Goal: Task Accomplishment & Management: Complete application form

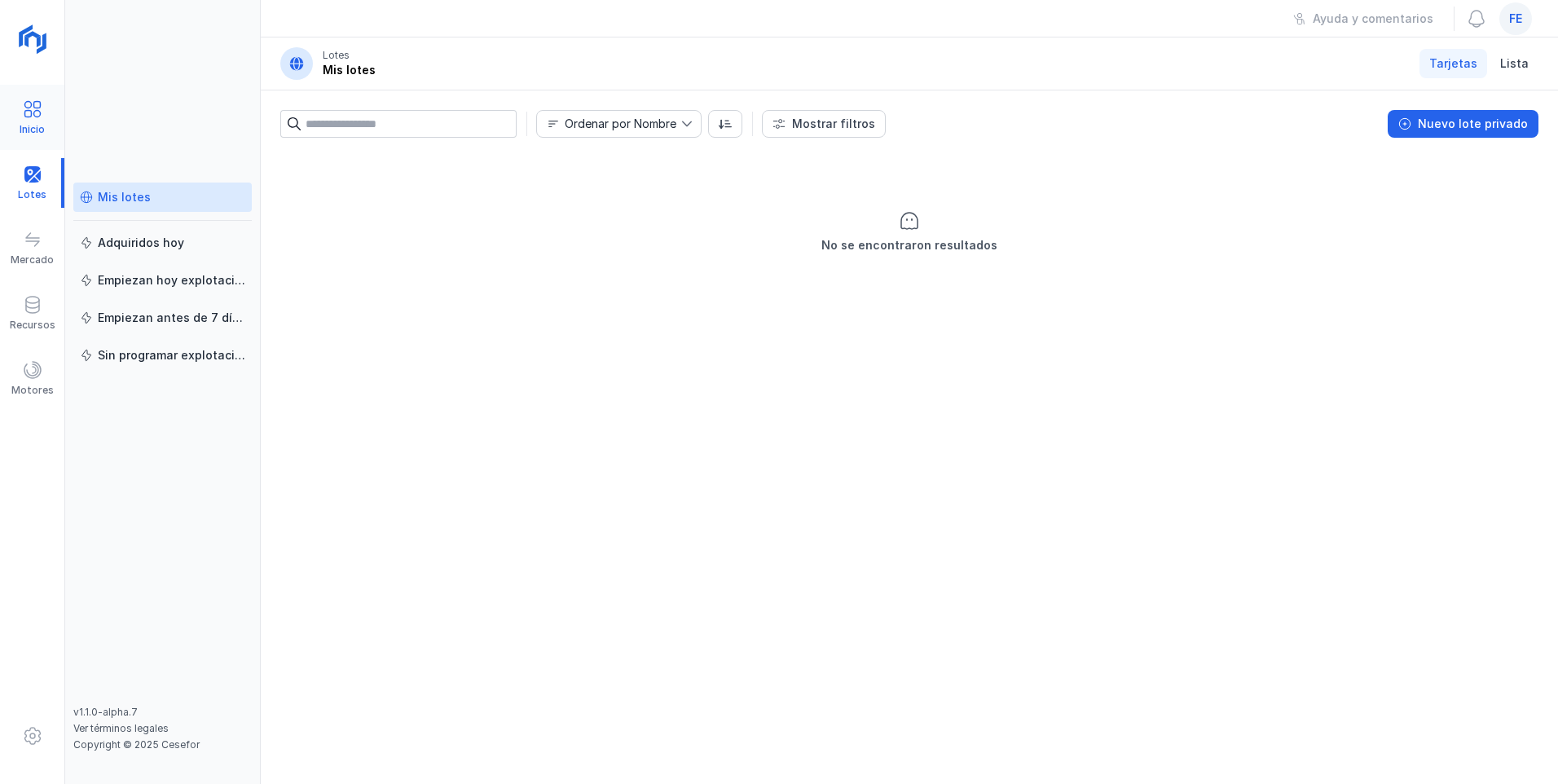
click at [35, 120] on div at bounding box center [32, 111] width 20 height 24
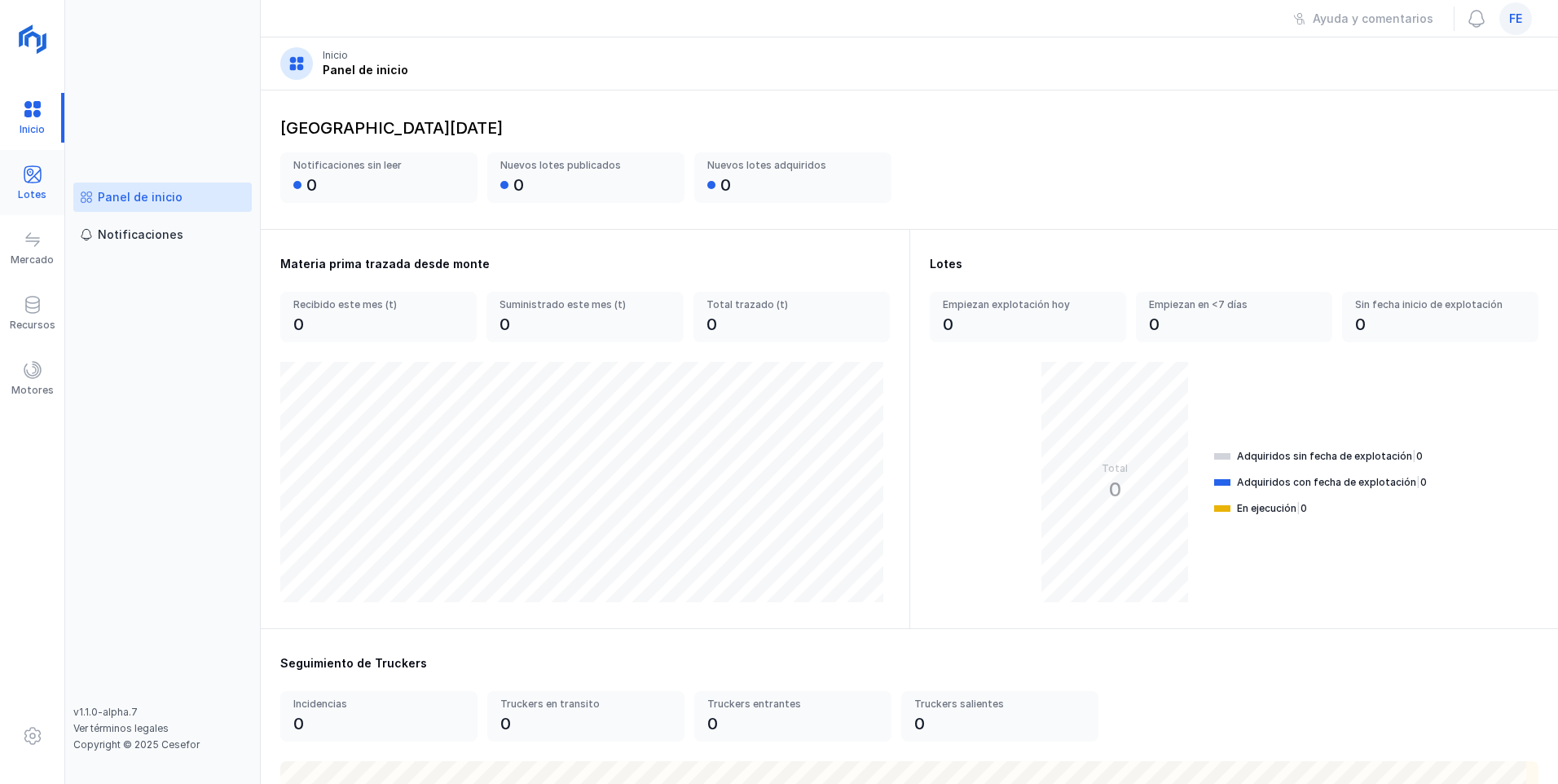
click at [42, 186] on div at bounding box center [32, 176] width 20 height 24
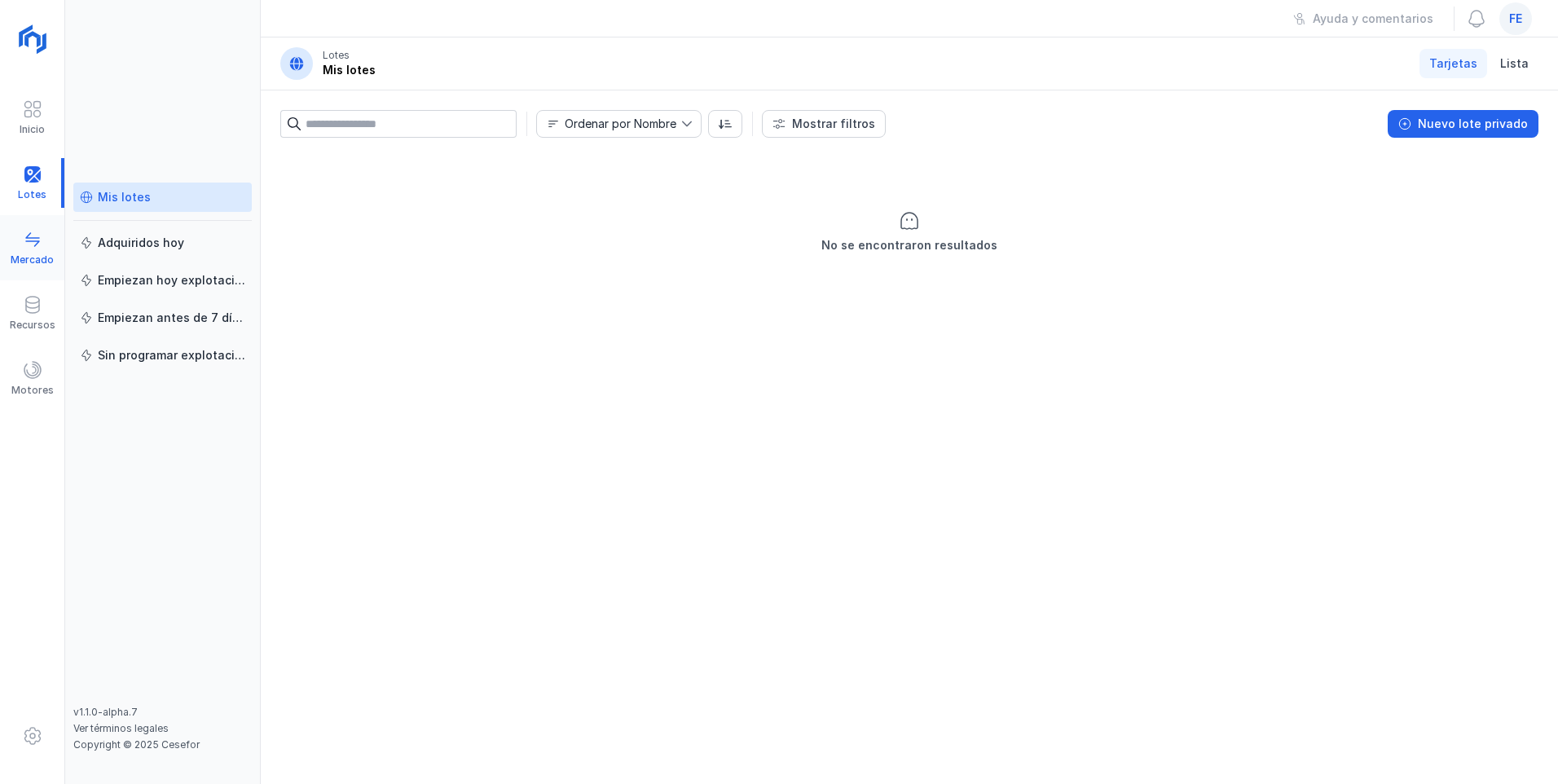
click at [30, 248] on span at bounding box center [32, 239] width 20 height 20
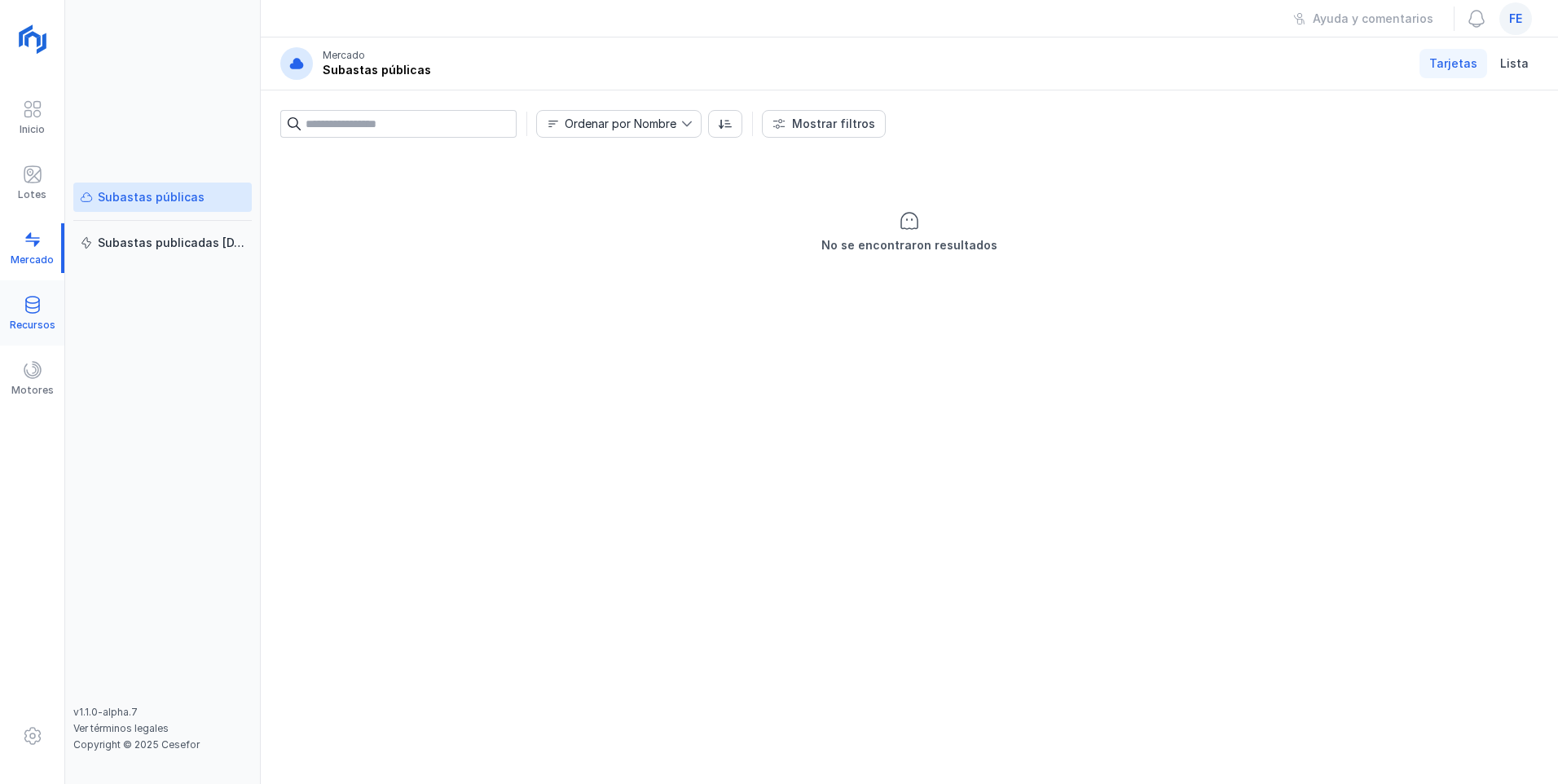
click at [28, 312] on span at bounding box center [32, 304] width 20 height 20
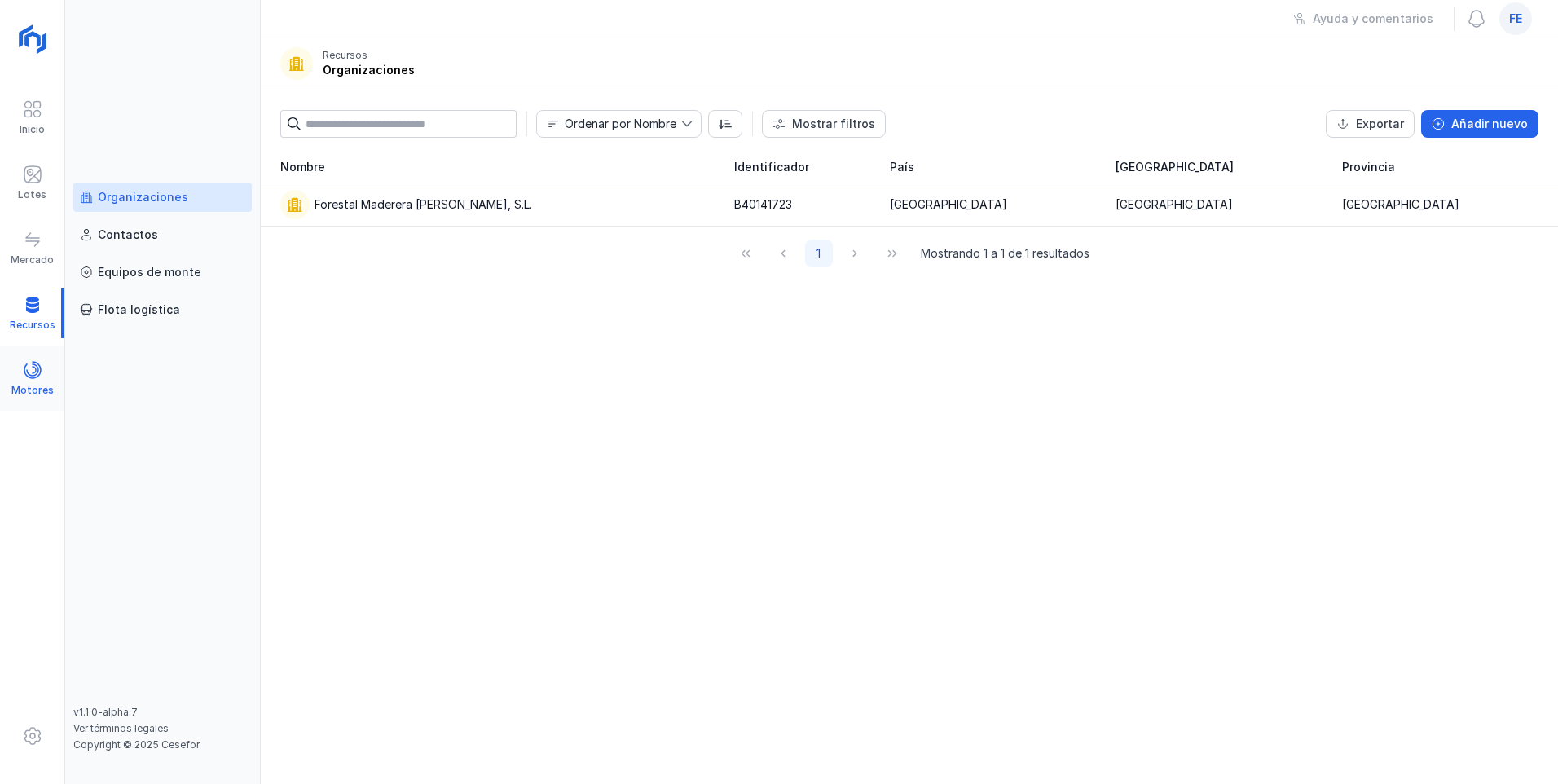
click at [26, 366] on span at bounding box center [32, 370] width 20 height 20
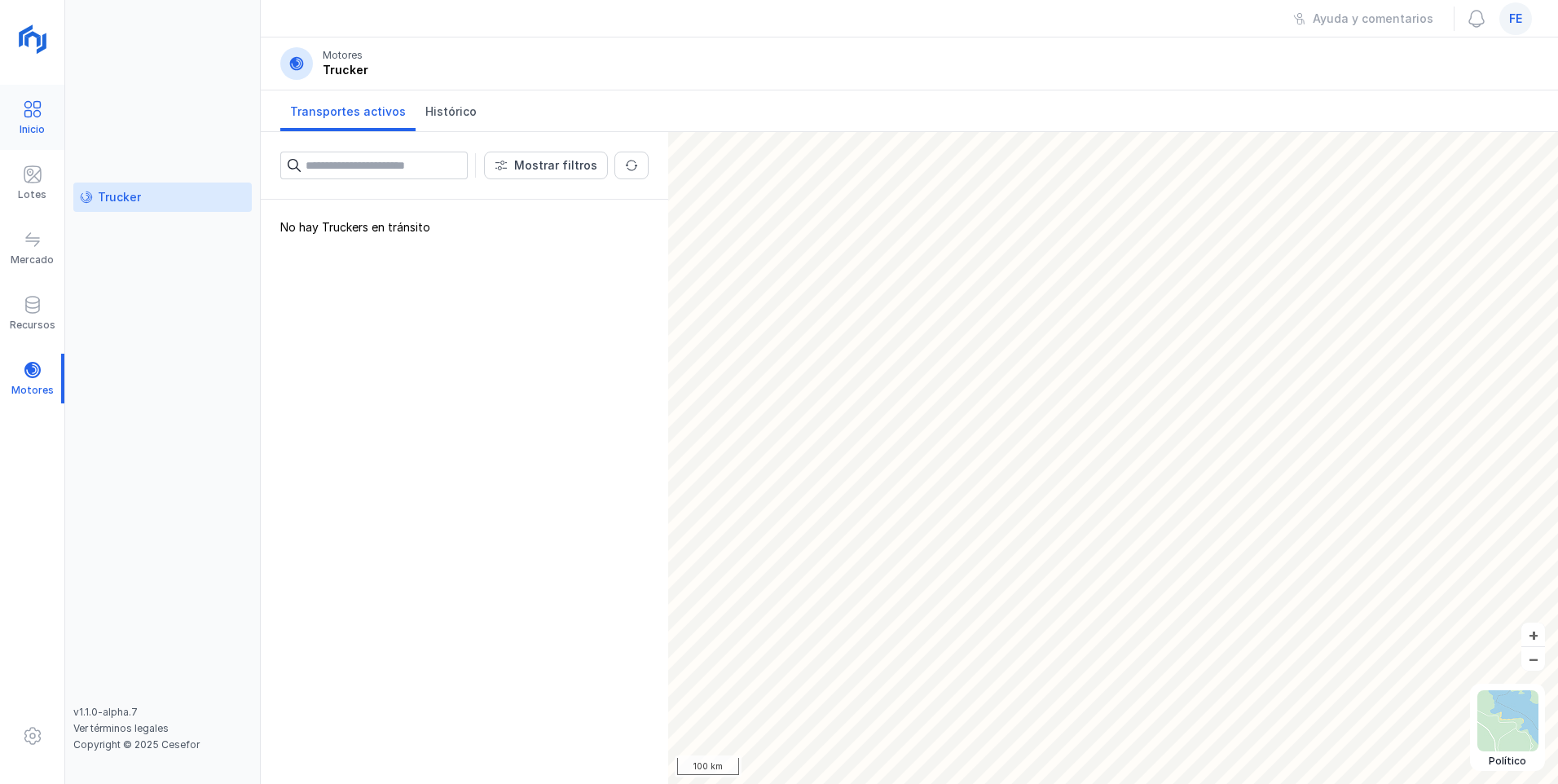
click at [26, 127] on div "Inicio" at bounding box center [32, 129] width 26 height 13
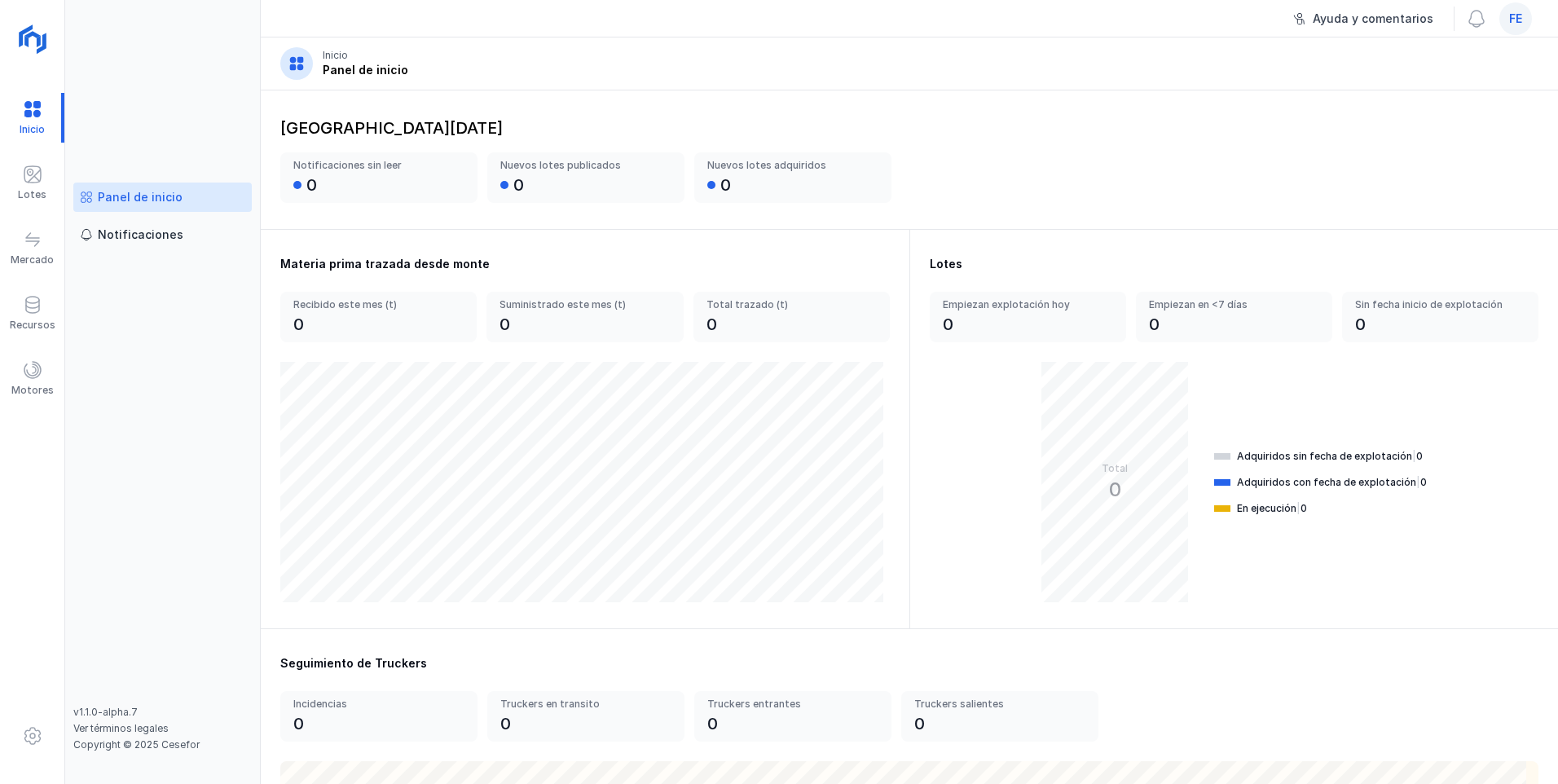
click at [695, 29] on button "Ayuda y comentarios" at bounding box center [1363, 18] width 162 height 28
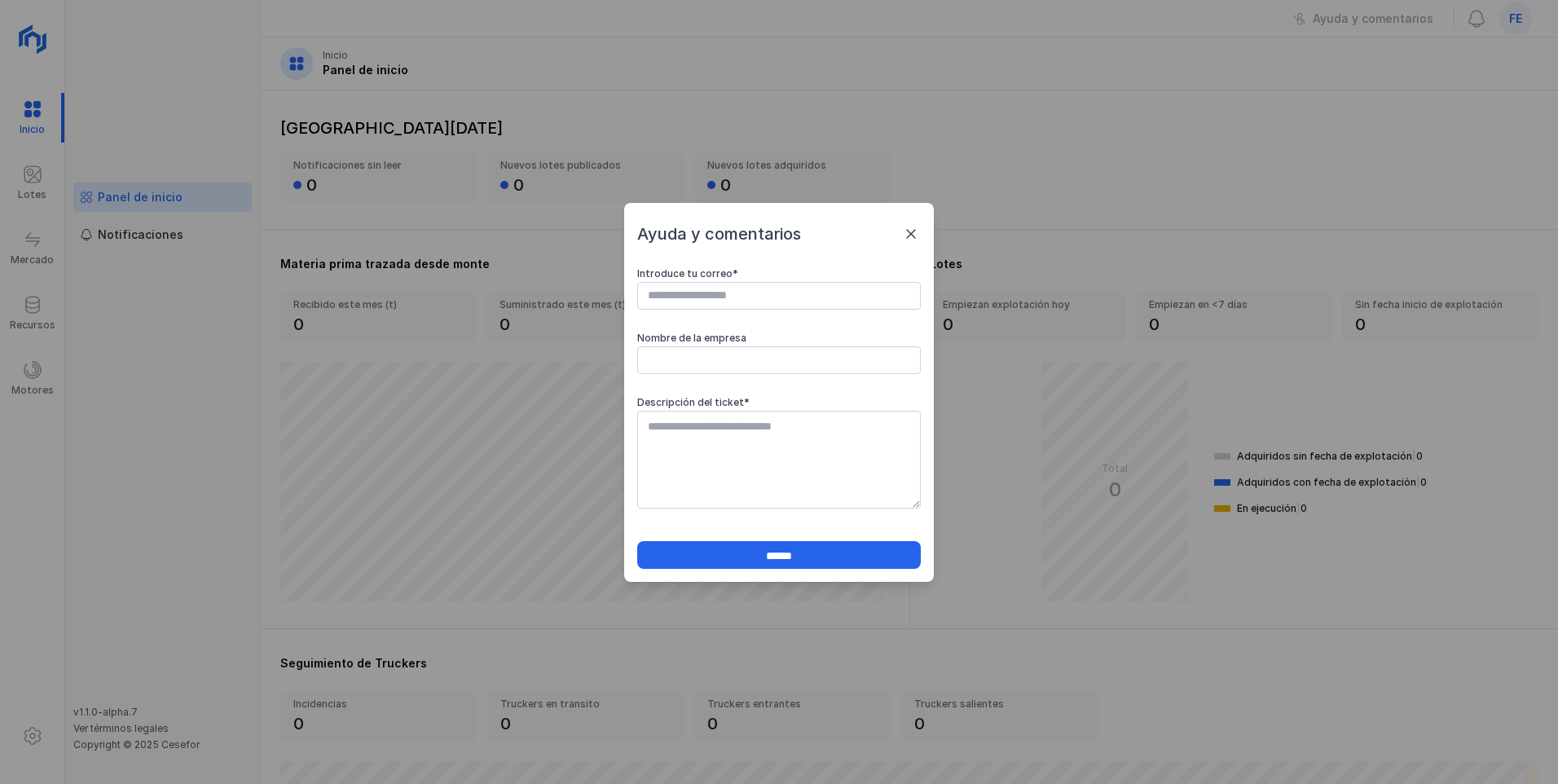
click at [695, 237] on span at bounding box center [911, 234] width 20 height 20
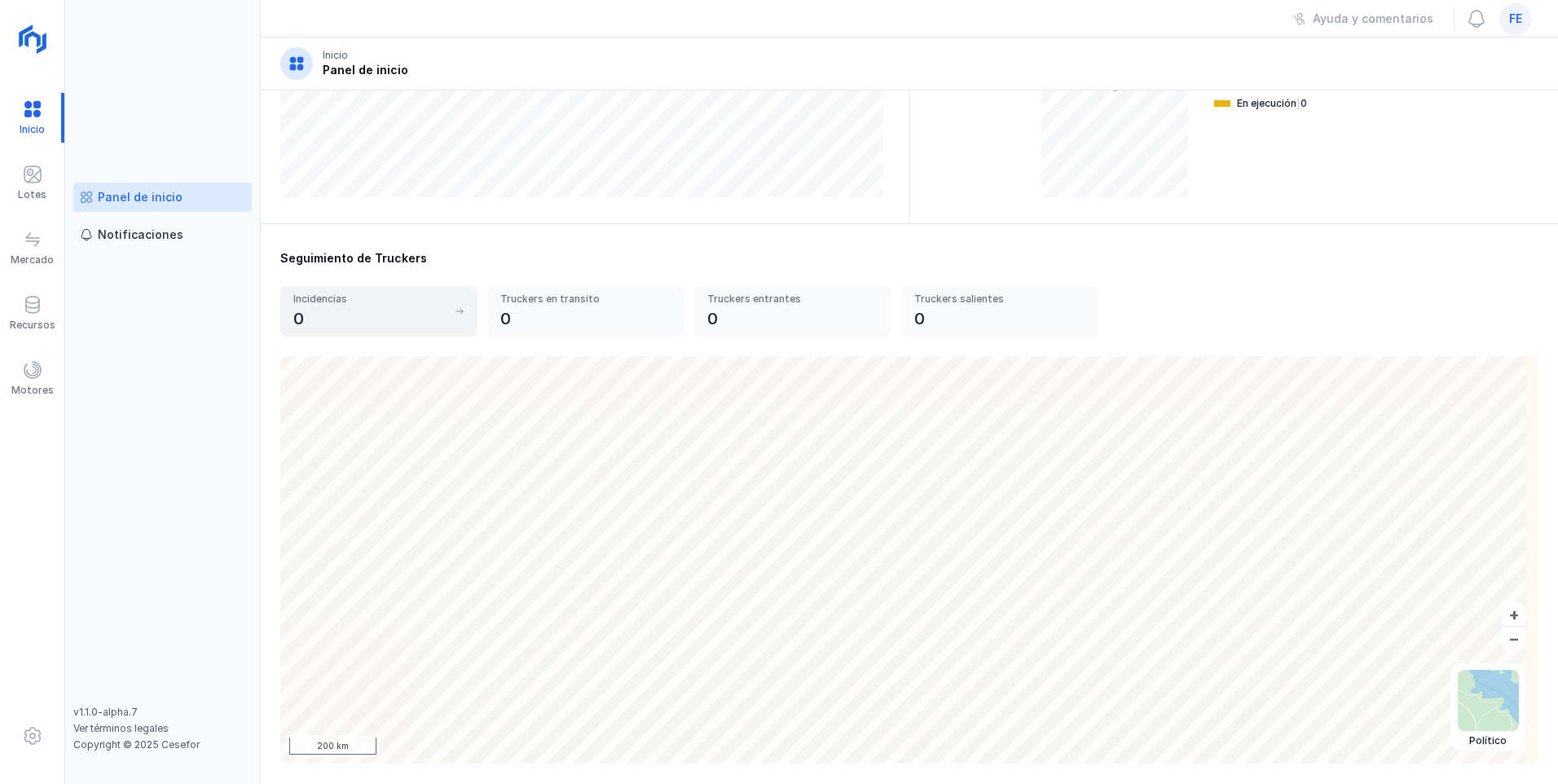
scroll to position [408, 0]
click at [33, 191] on div "Lotes" at bounding box center [32, 195] width 29 height 13
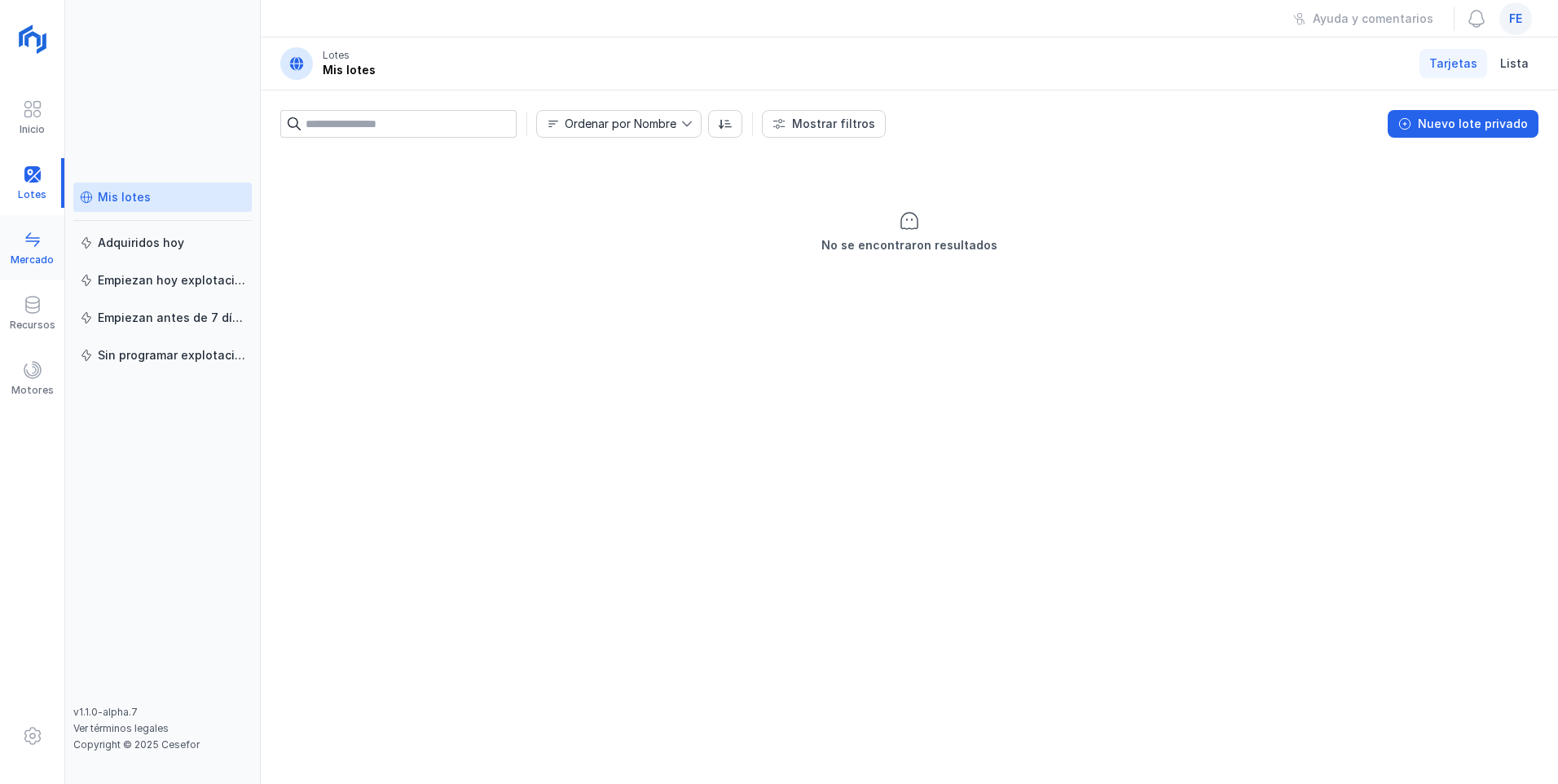
click at [35, 257] on div "Mercado" at bounding box center [31, 260] width 43 height 13
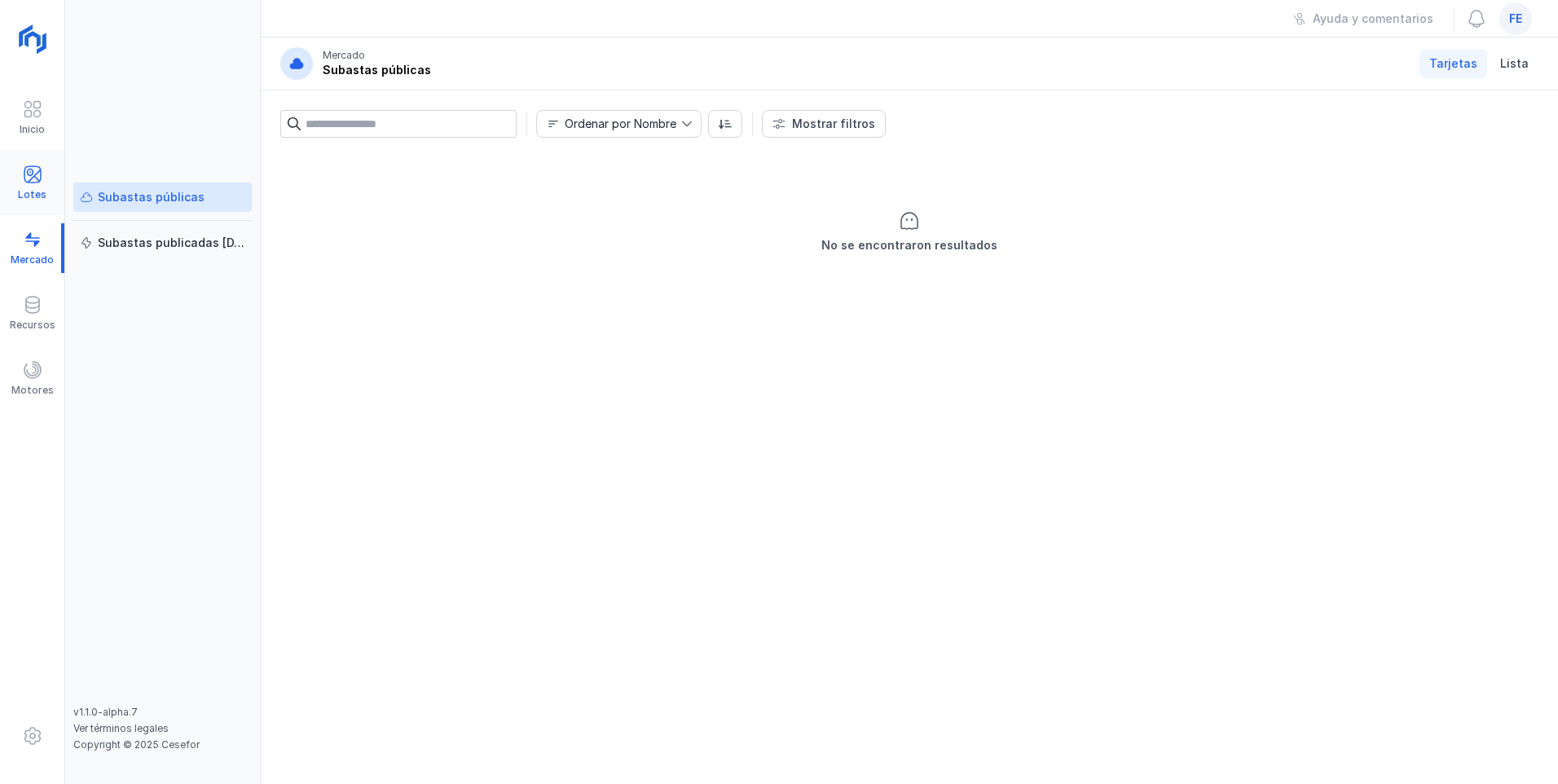
click at [48, 186] on div "Lotes" at bounding box center [32, 182] width 65 height 49
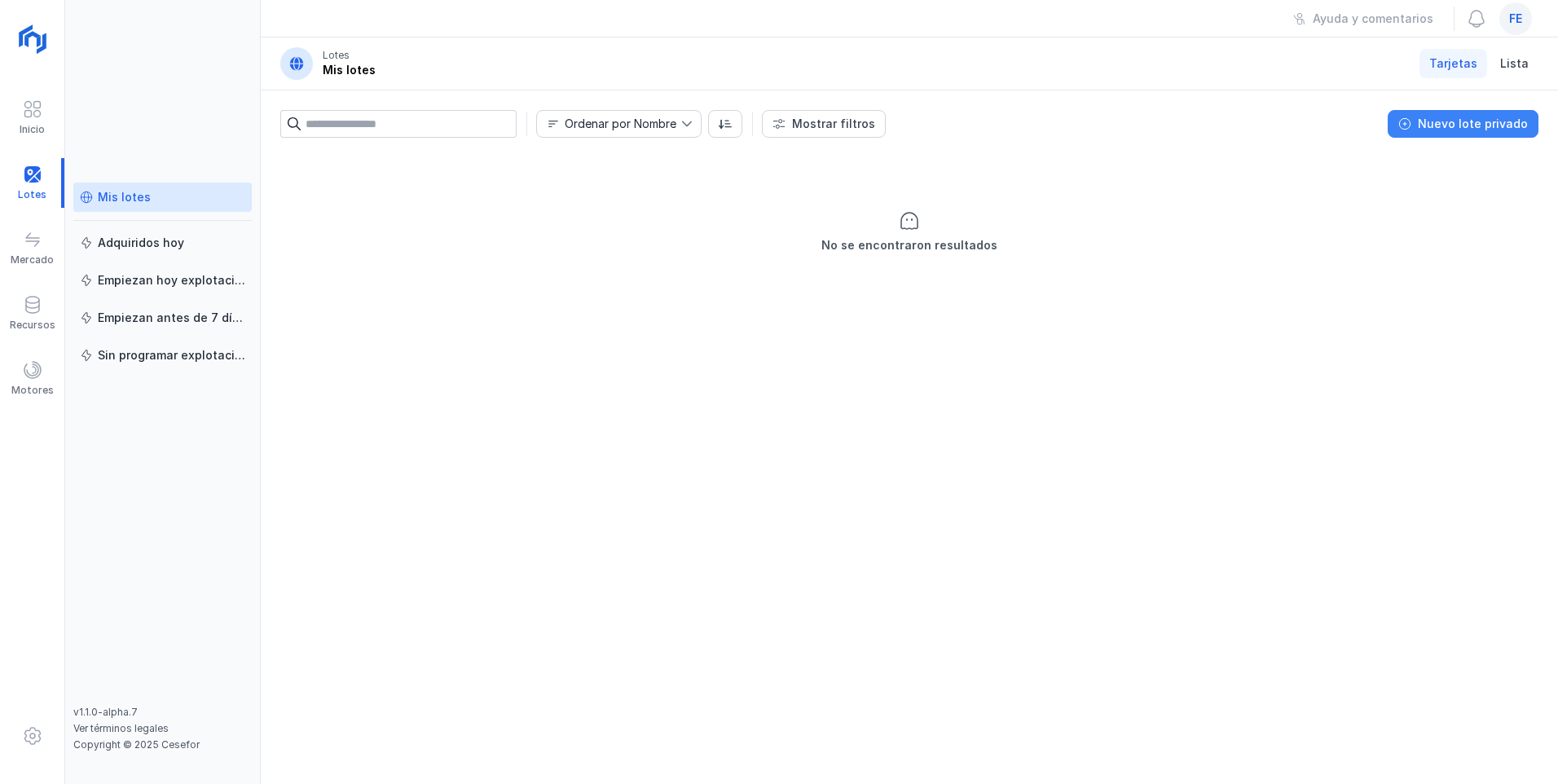
click at [695, 134] on button "Nuevo lote privado" at bounding box center [1463, 124] width 151 height 28
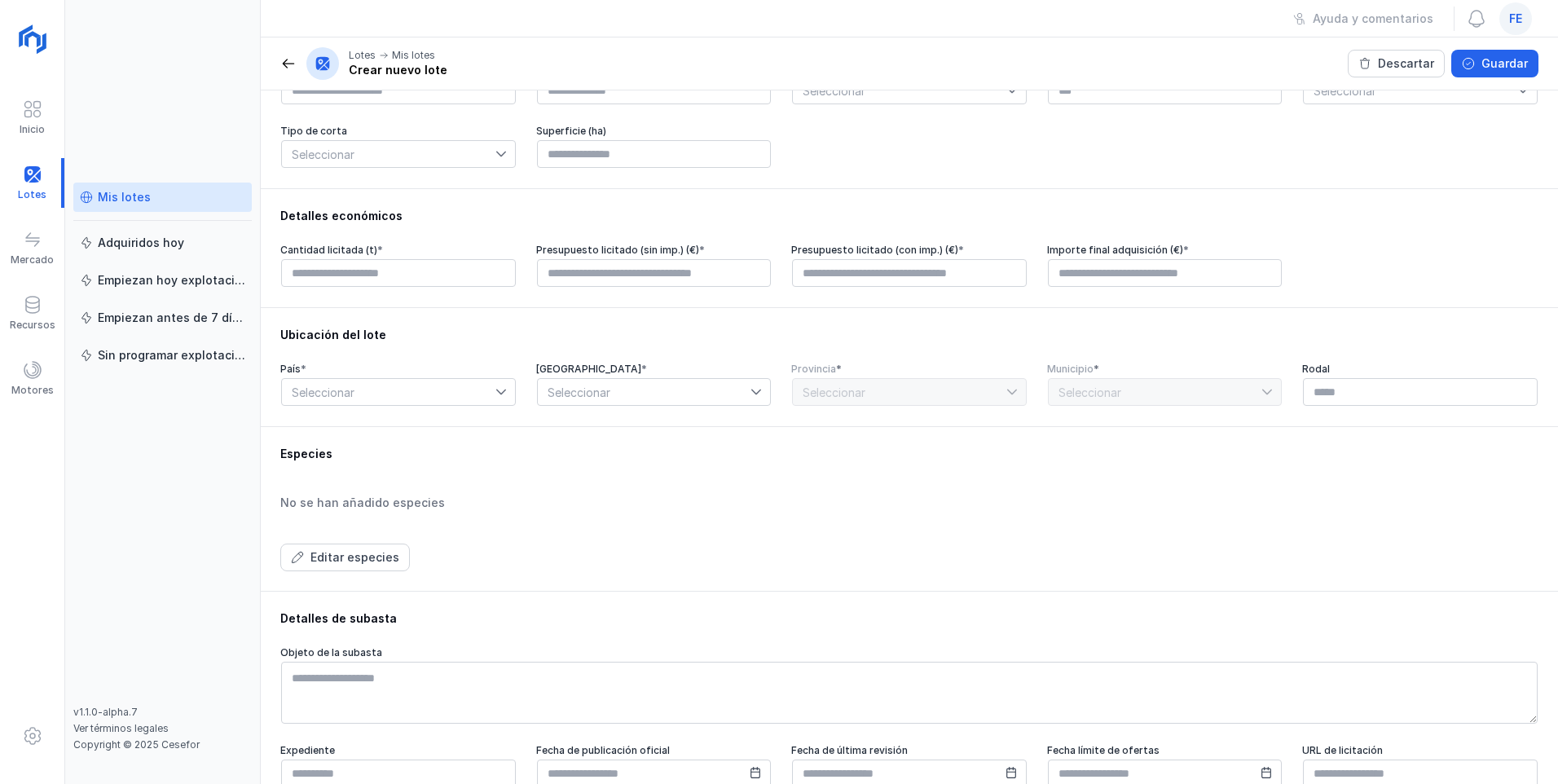
scroll to position [163, 0]
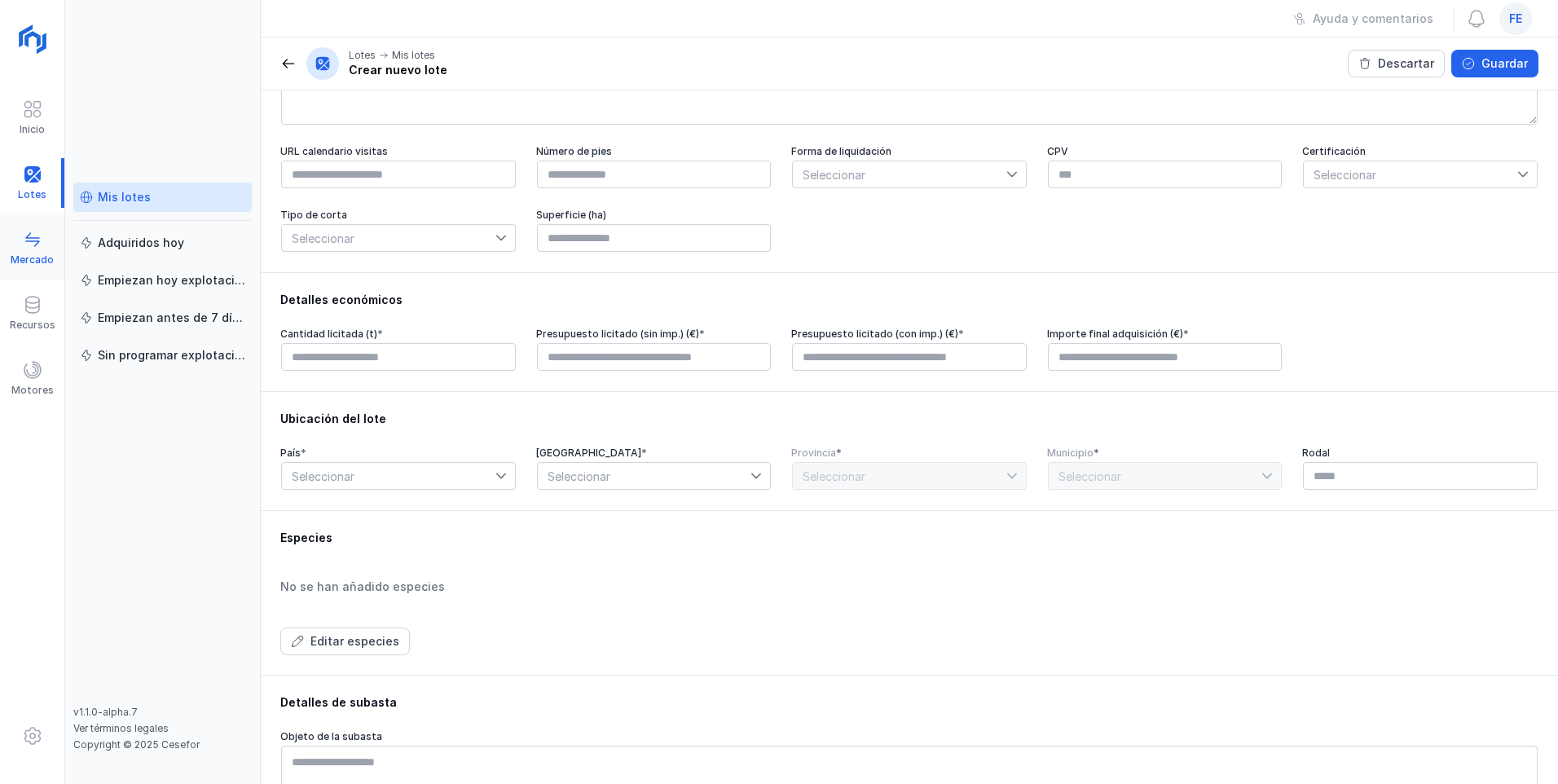
click at [34, 241] on span at bounding box center [32, 239] width 20 height 20
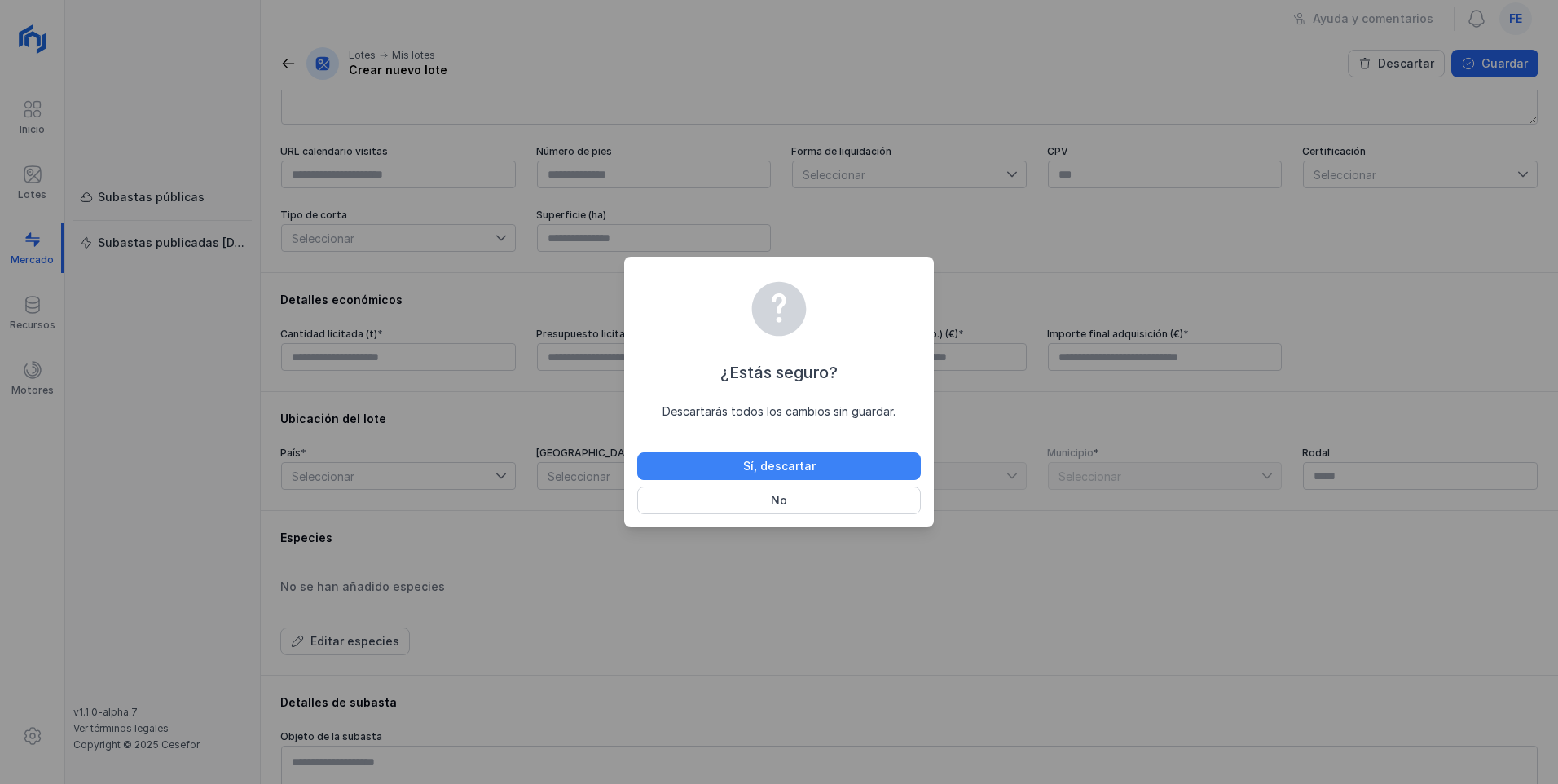
click at [695, 425] on button "Sí, descartar" at bounding box center [779, 466] width 283 height 28
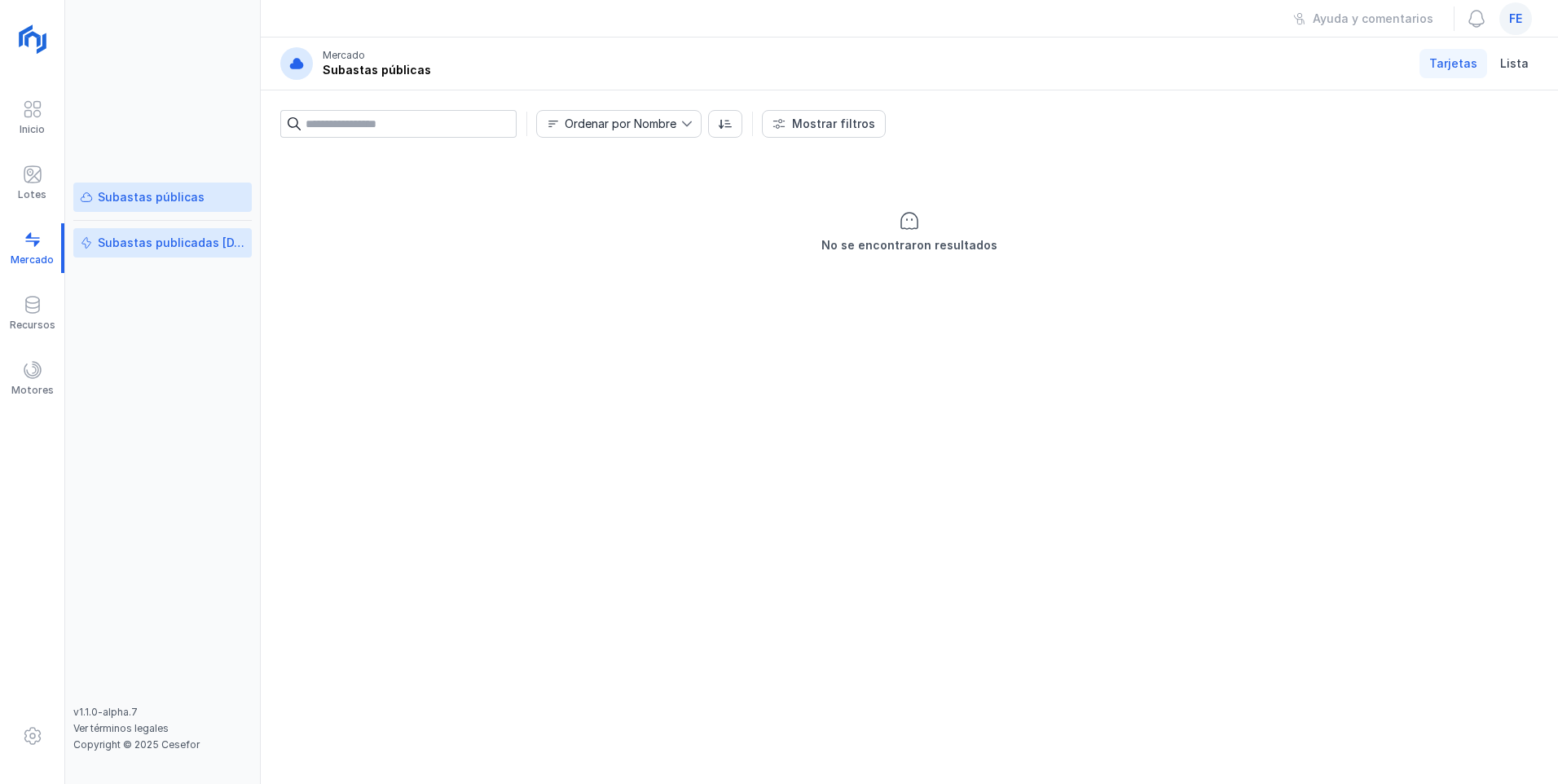
click at [193, 242] on div "Subastas publicadas [DATE]" at bounding box center [171, 242] width 147 height 16
click at [190, 201] on div "Subastas públicas" at bounding box center [151, 197] width 106 height 16
click at [30, 316] on div at bounding box center [32, 306] width 20 height 24
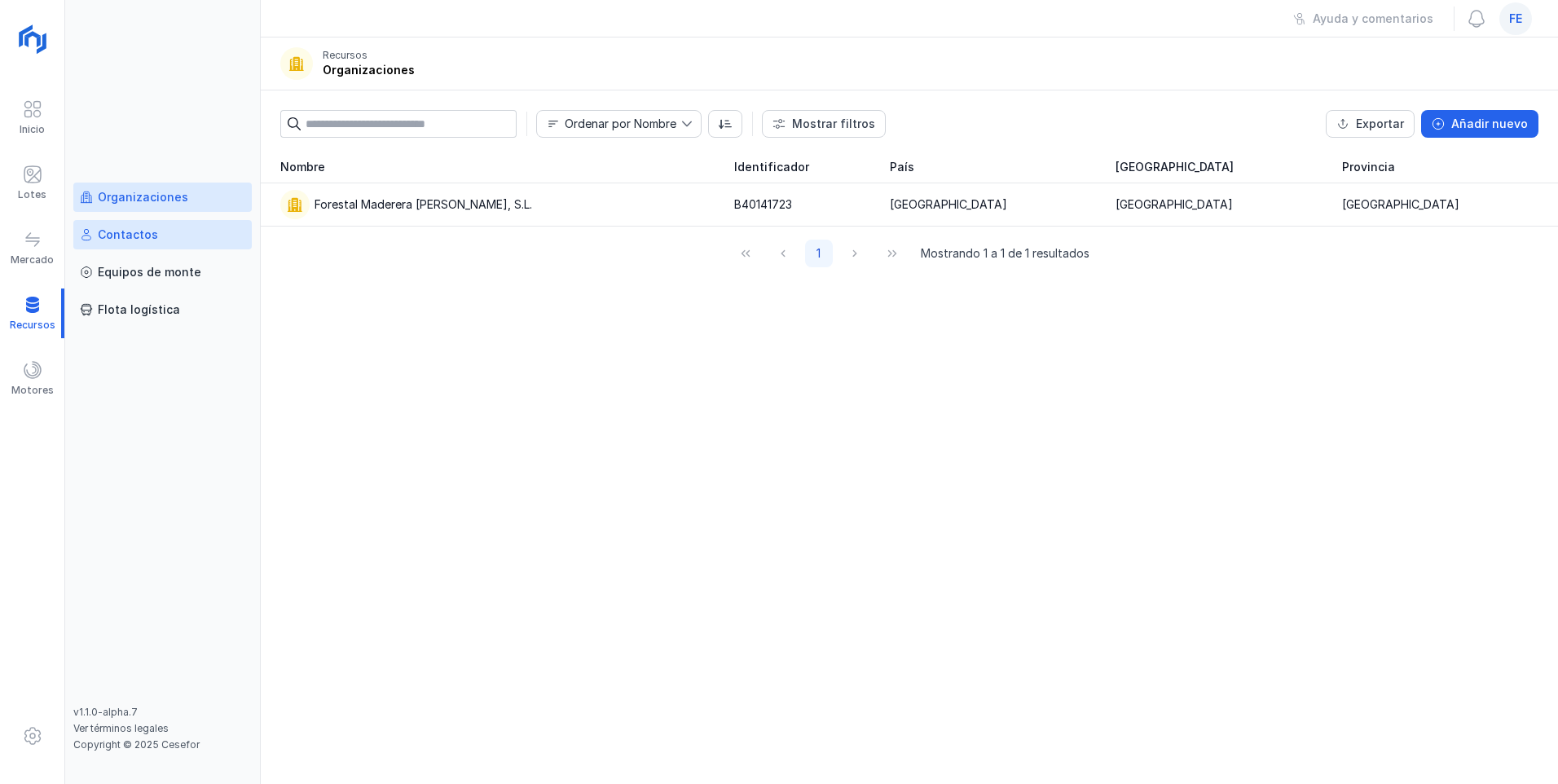
click at [143, 237] on div "Contactos" at bounding box center [127, 234] width 60 height 16
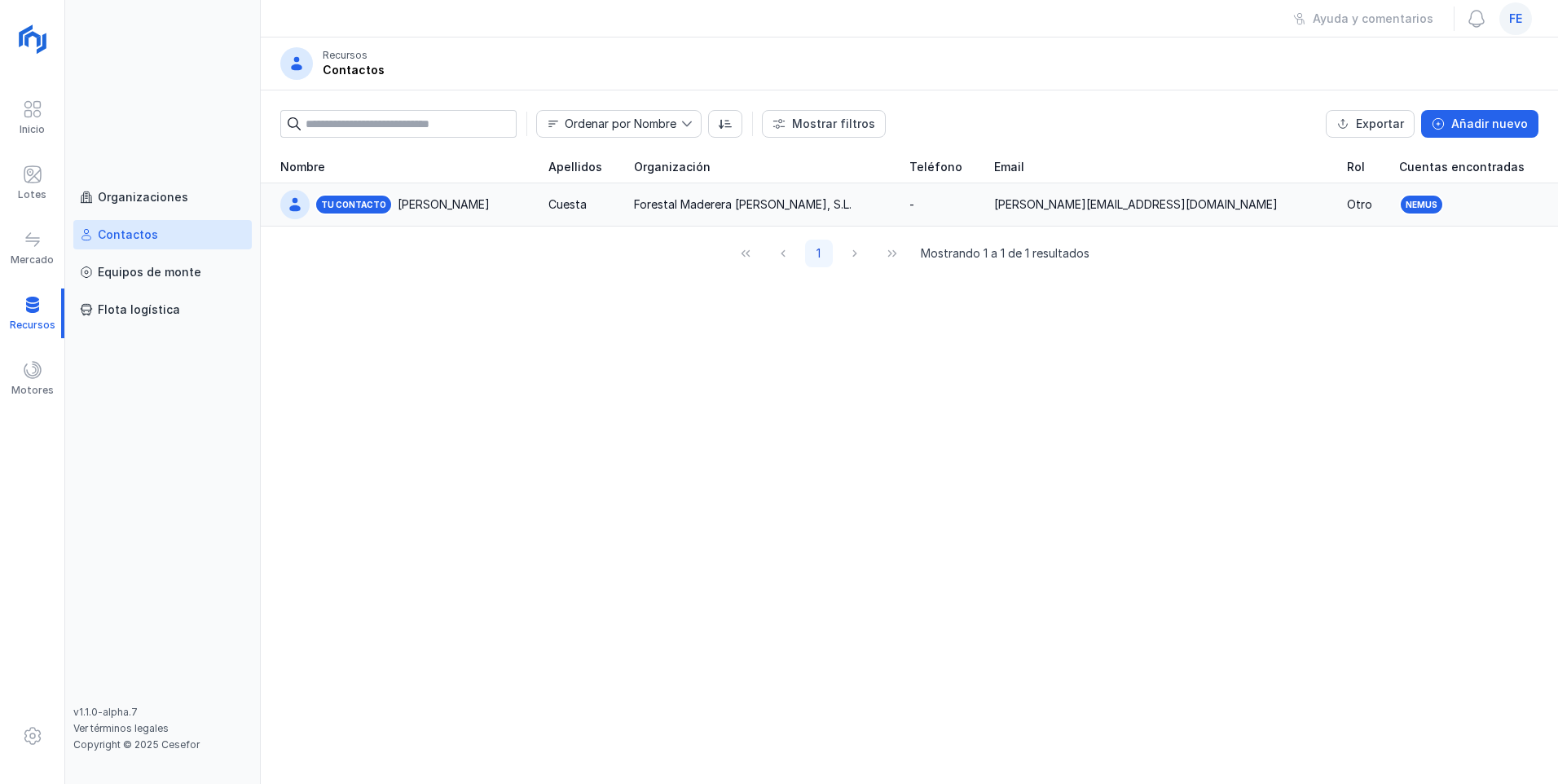
click at [411, 212] on div "[PERSON_NAME]" at bounding box center [443, 204] width 92 height 16
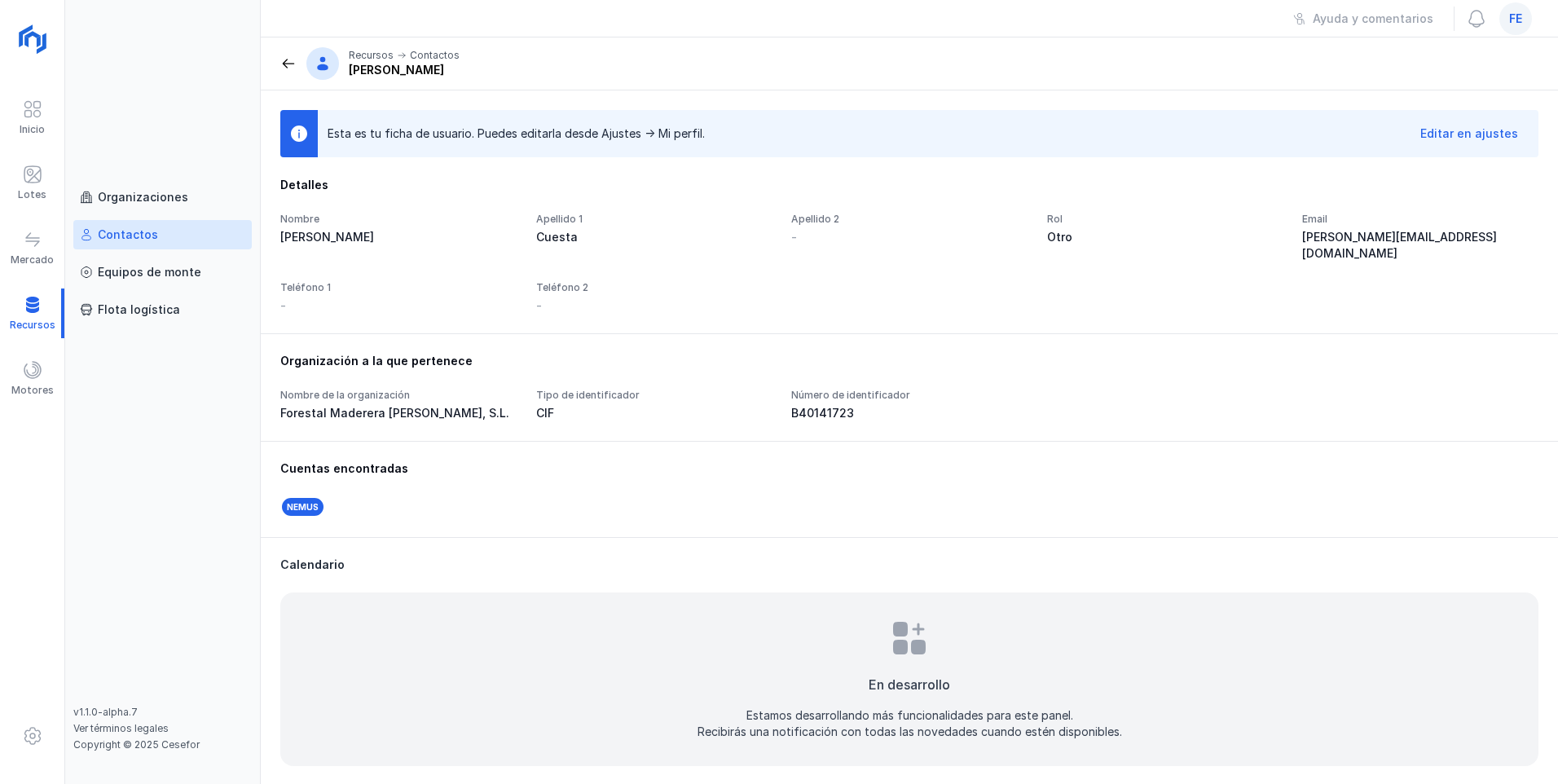
click at [695, 141] on div "Editar en ajustes" at bounding box center [1469, 133] width 98 height 16
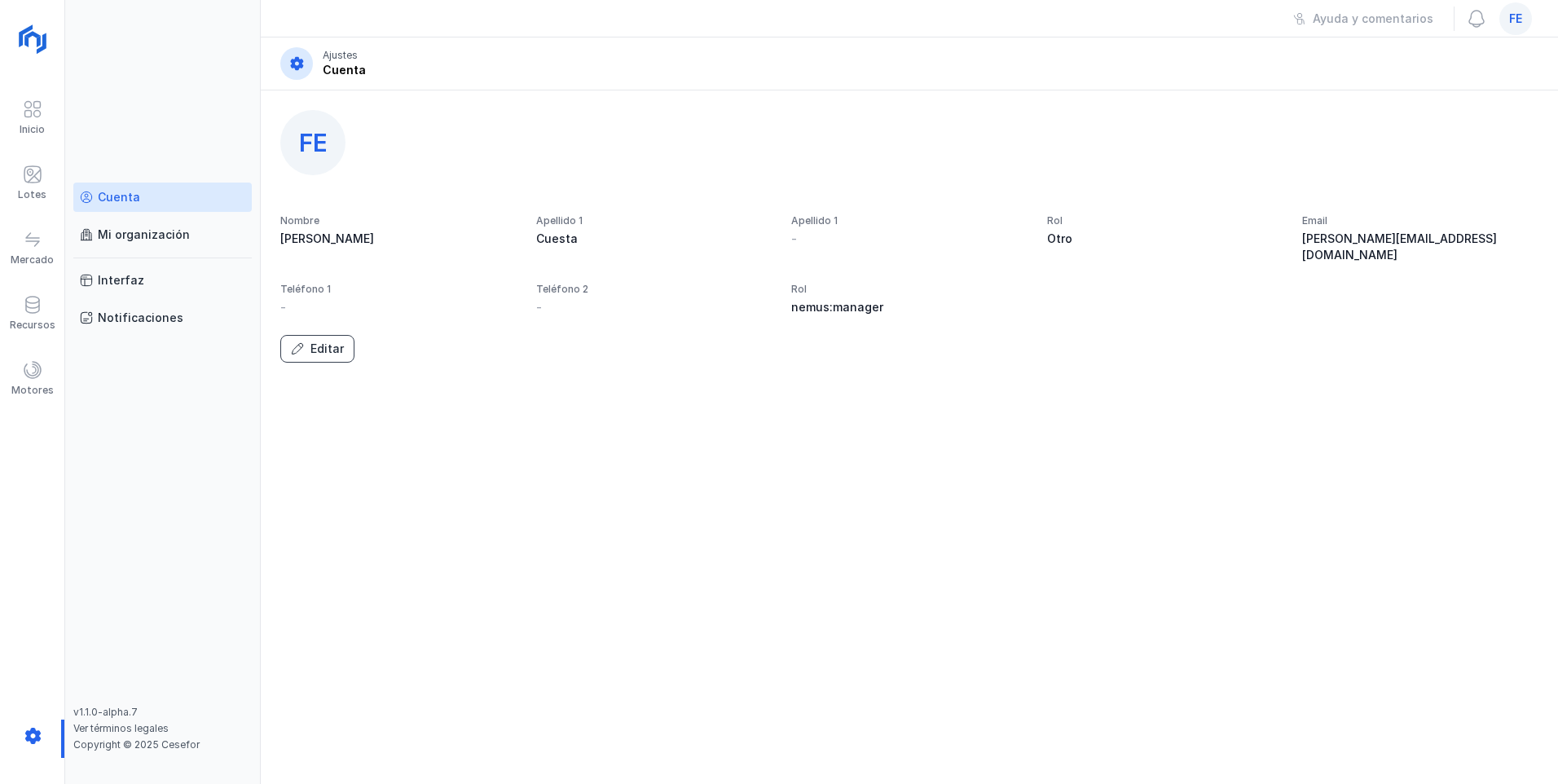
click at [298, 335] on button "Editar" at bounding box center [317, 348] width 74 height 28
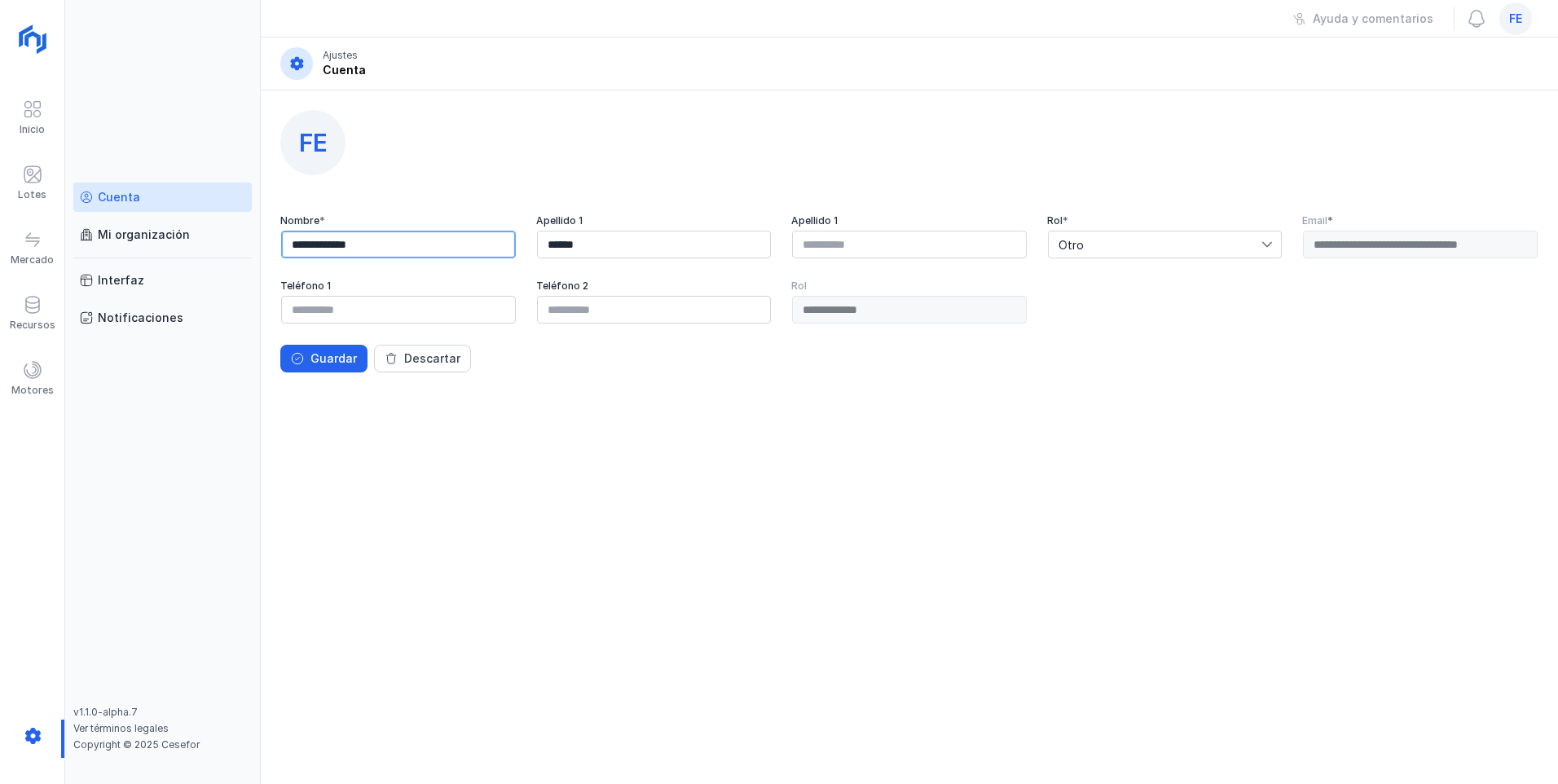
drag, startPoint x: 343, startPoint y: 246, endPoint x: 413, endPoint y: 256, distance: 70.7
click at [413, 256] on input "**********" at bounding box center [398, 244] width 235 height 28
type input "********"
click at [439, 194] on div "Fe" at bounding box center [909, 143] width 1298 height 105
click at [321, 365] on div "Guardar" at bounding box center [334, 358] width 47 height 16
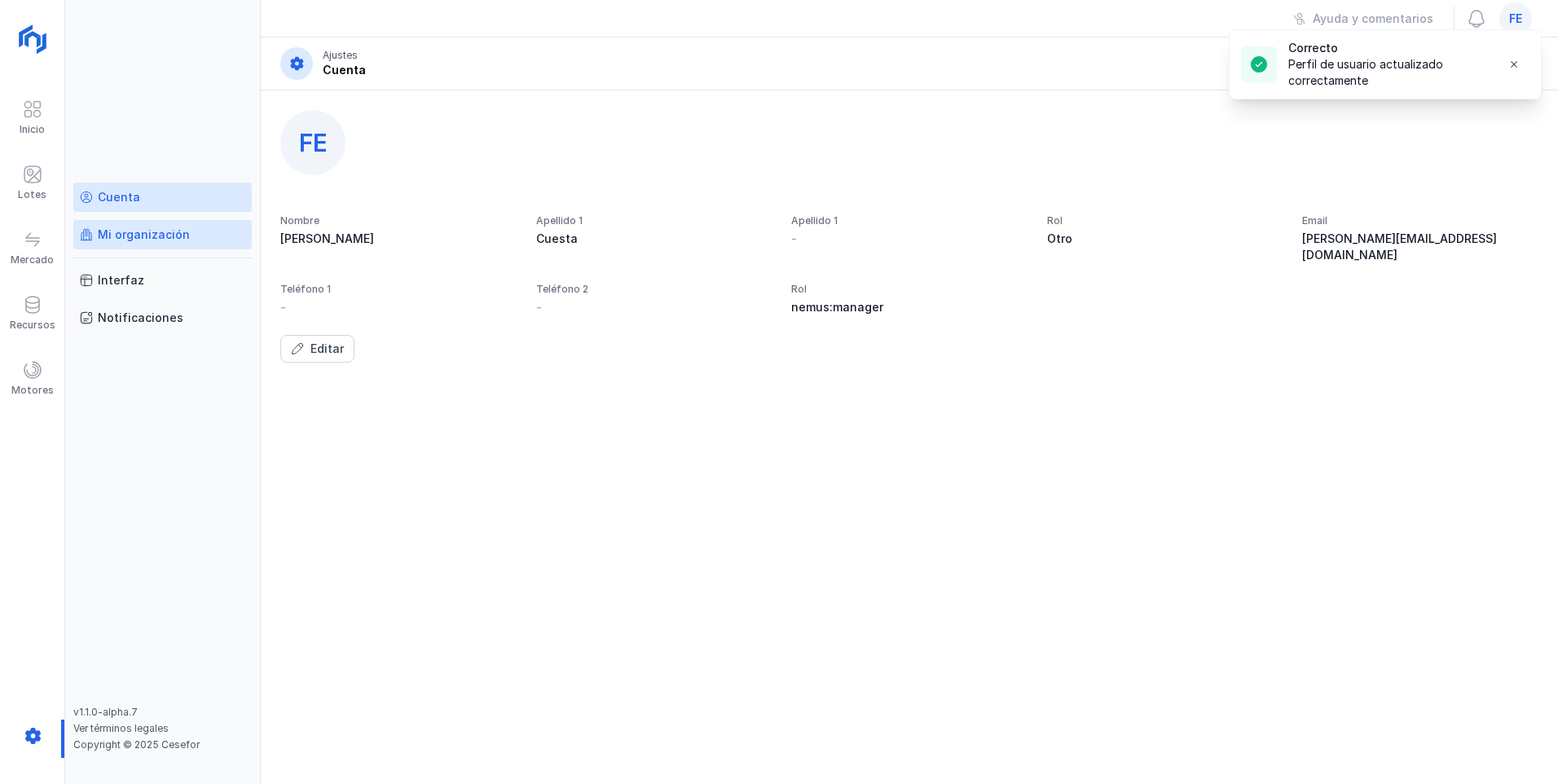
click at [172, 233] on div "Mi organización" at bounding box center [144, 234] width 92 height 16
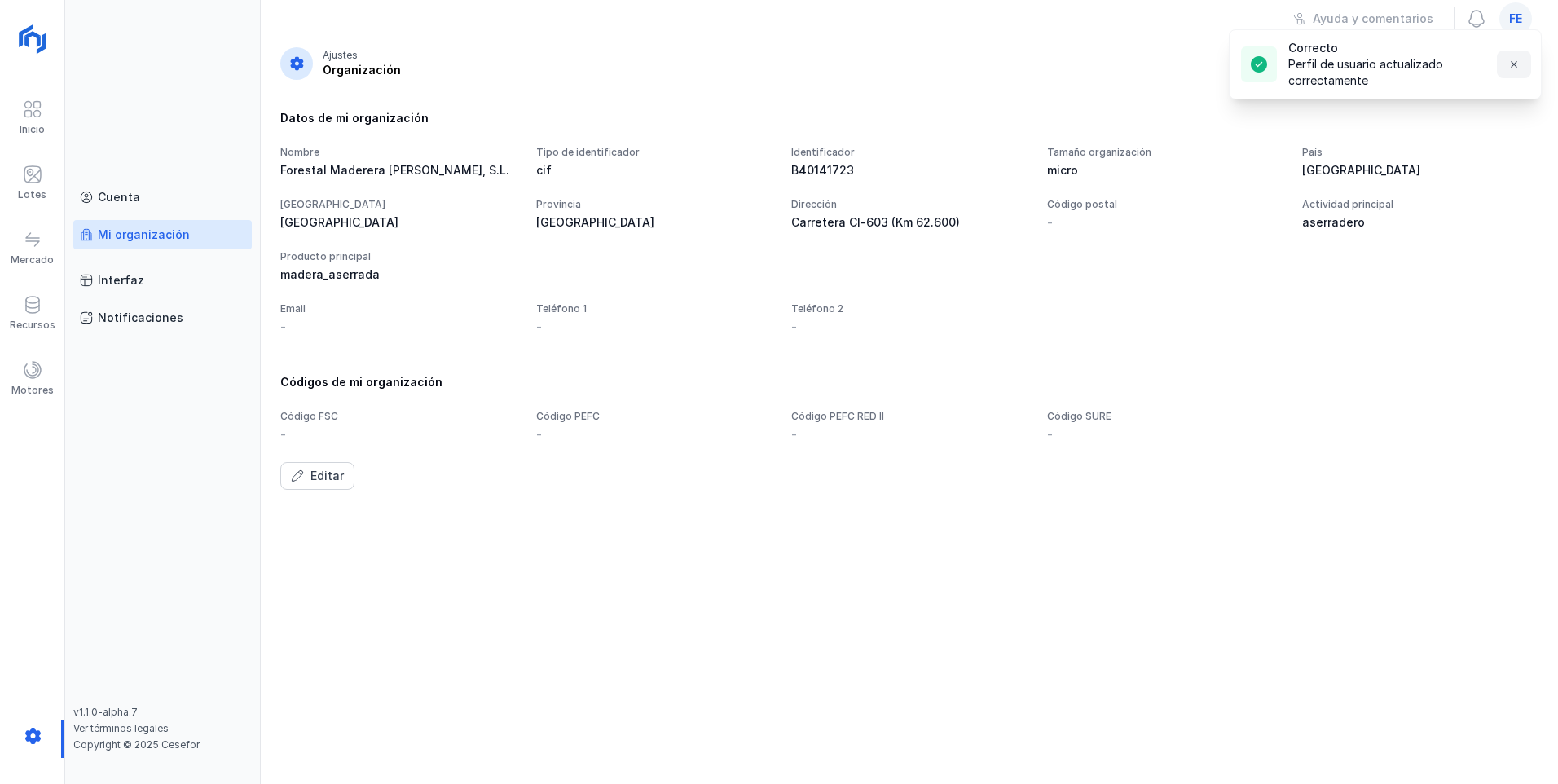
click at [695, 74] on button "button" at bounding box center [1514, 64] width 34 height 28
click at [336, 425] on div "Editar" at bounding box center [327, 475] width 33 height 16
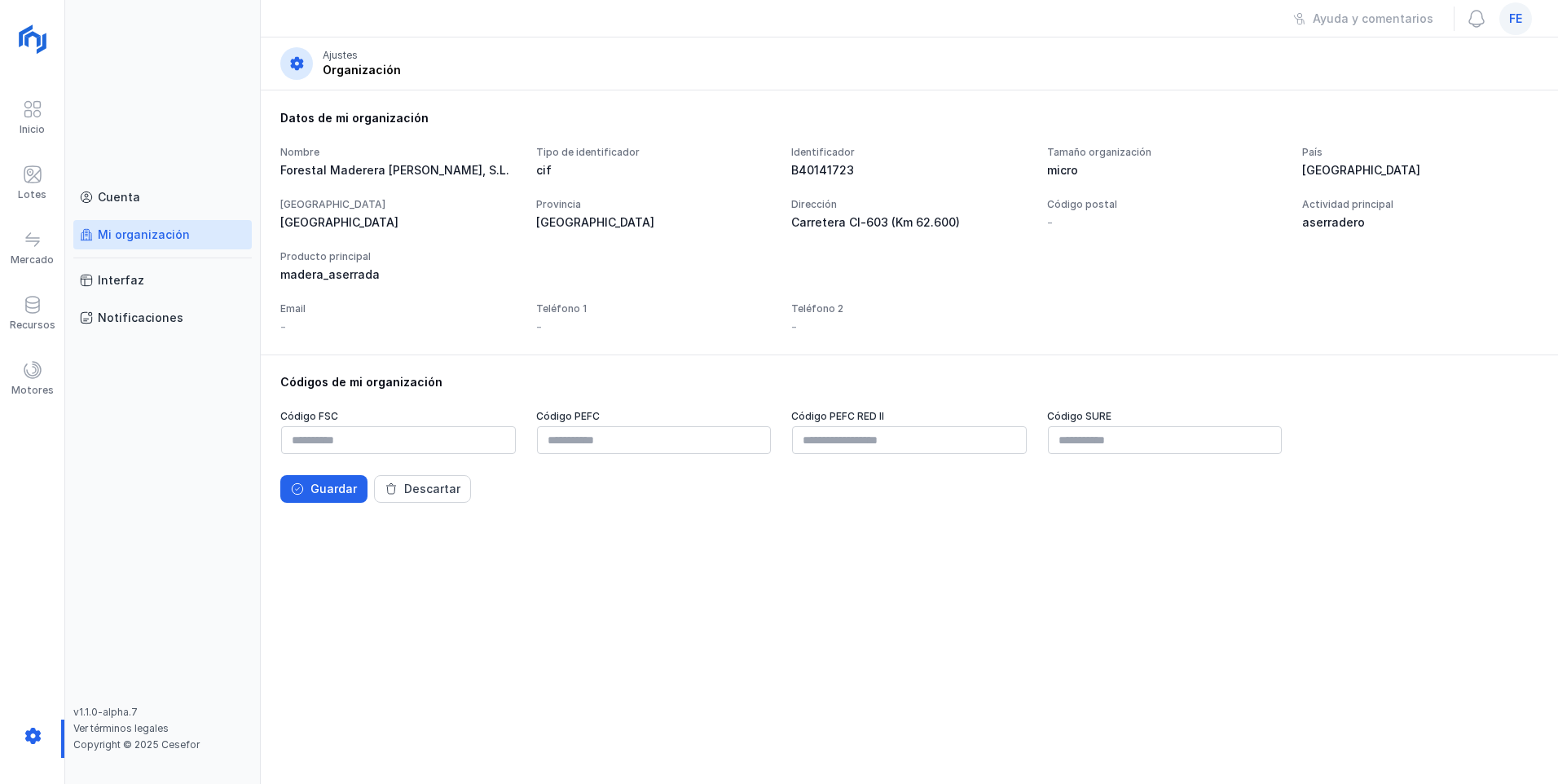
click at [292, 62] on span at bounding box center [296, 63] width 16 height 16
click at [158, 288] on div "Interfaz" at bounding box center [163, 279] width 165 height 16
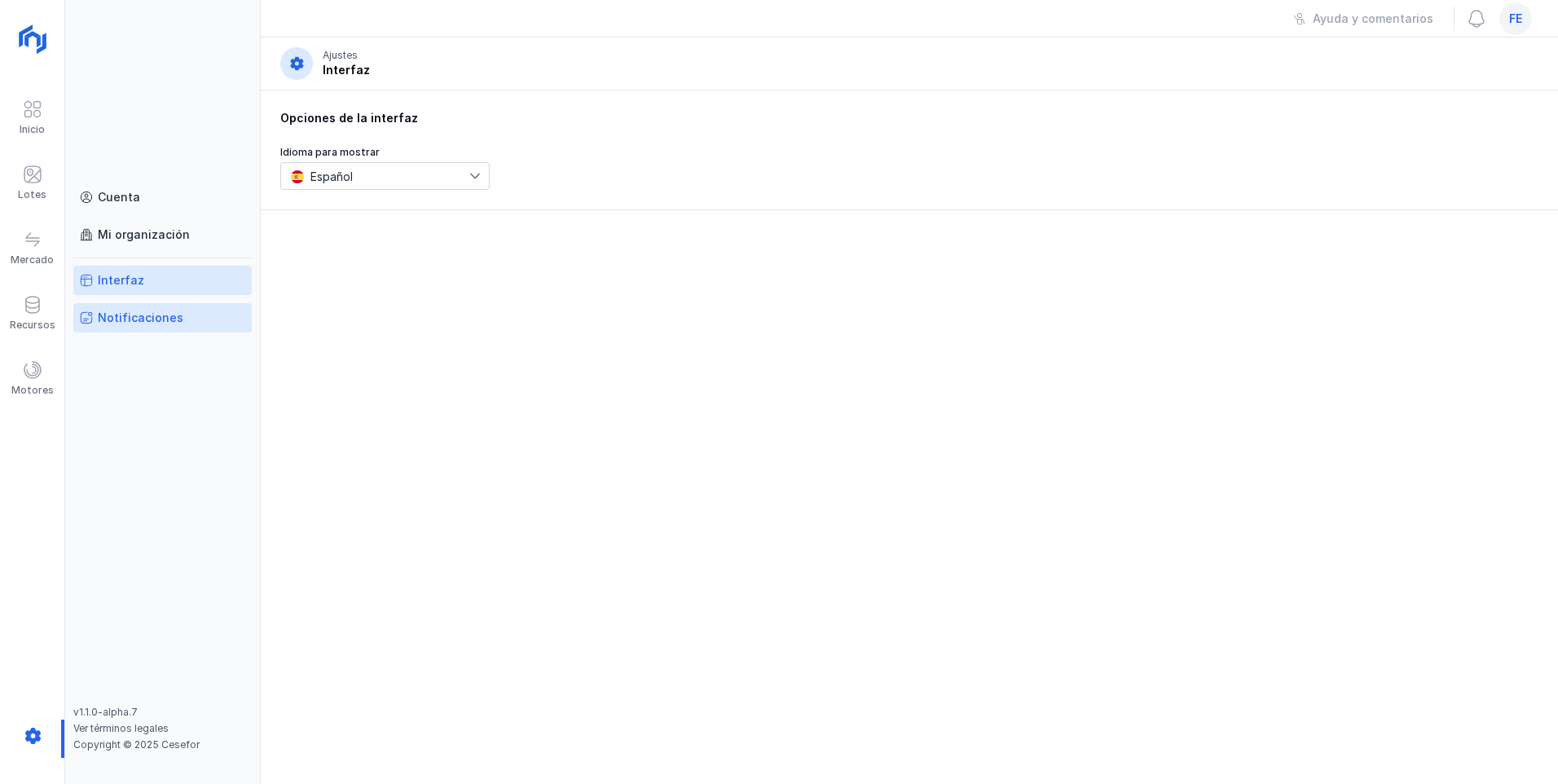
click at [153, 316] on div "Notificaciones" at bounding box center [141, 317] width 86 height 16
click at [134, 196] on div "Cuenta" at bounding box center [119, 197] width 43 height 16
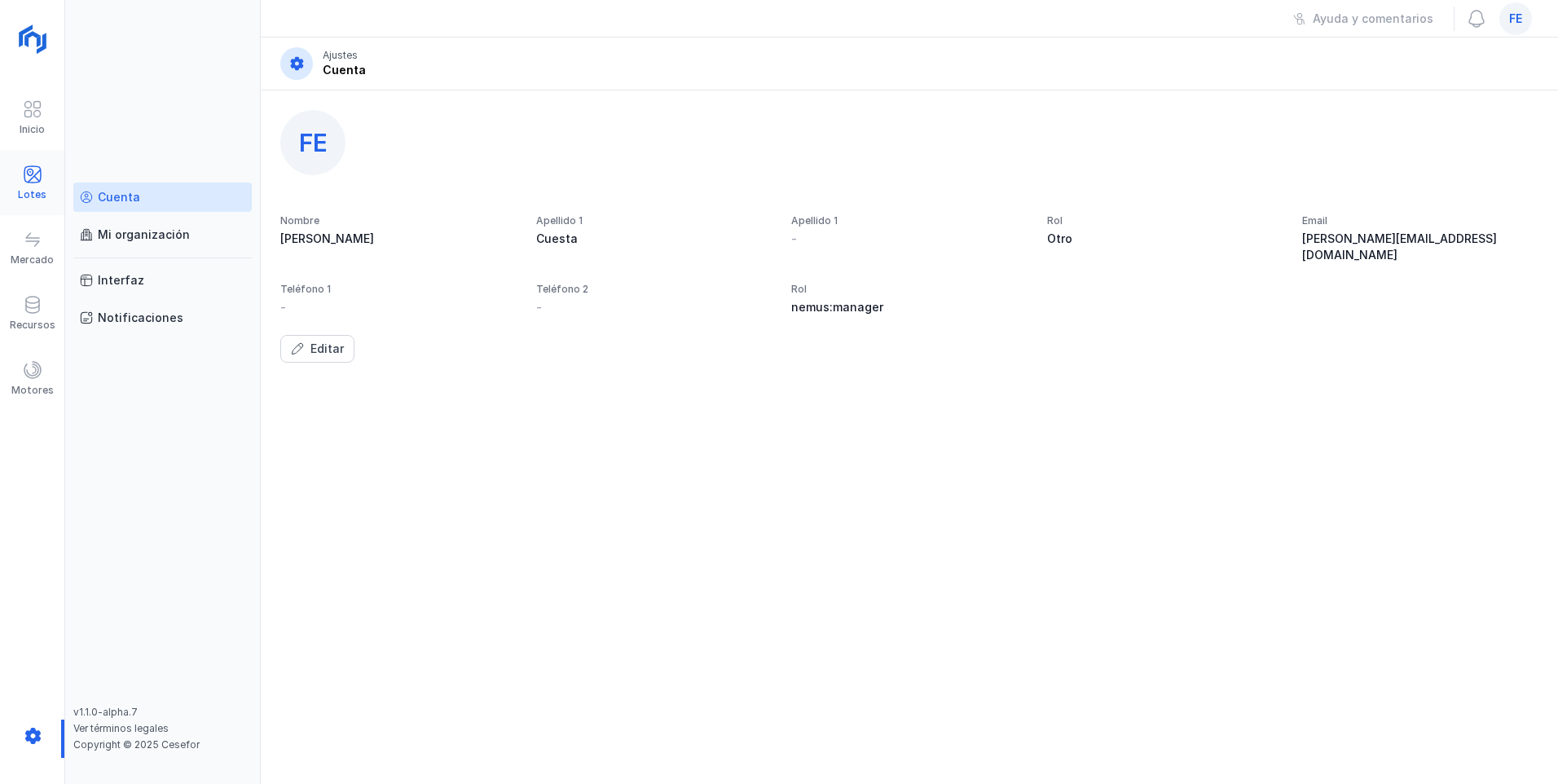
click at [50, 197] on div "Lotes" at bounding box center [32, 182] width 65 height 49
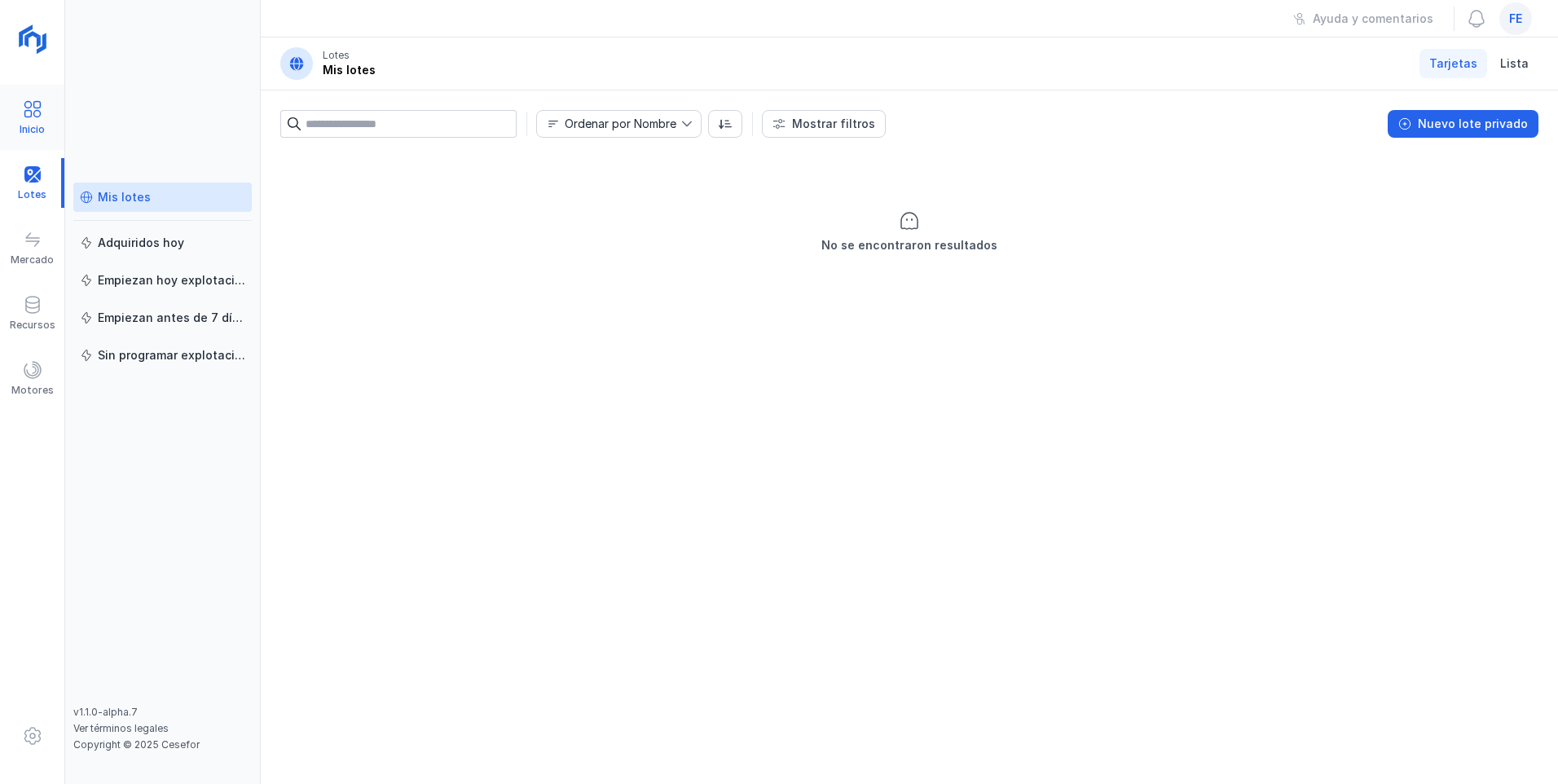
click at [33, 128] on div "Inicio" at bounding box center [32, 129] width 26 height 13
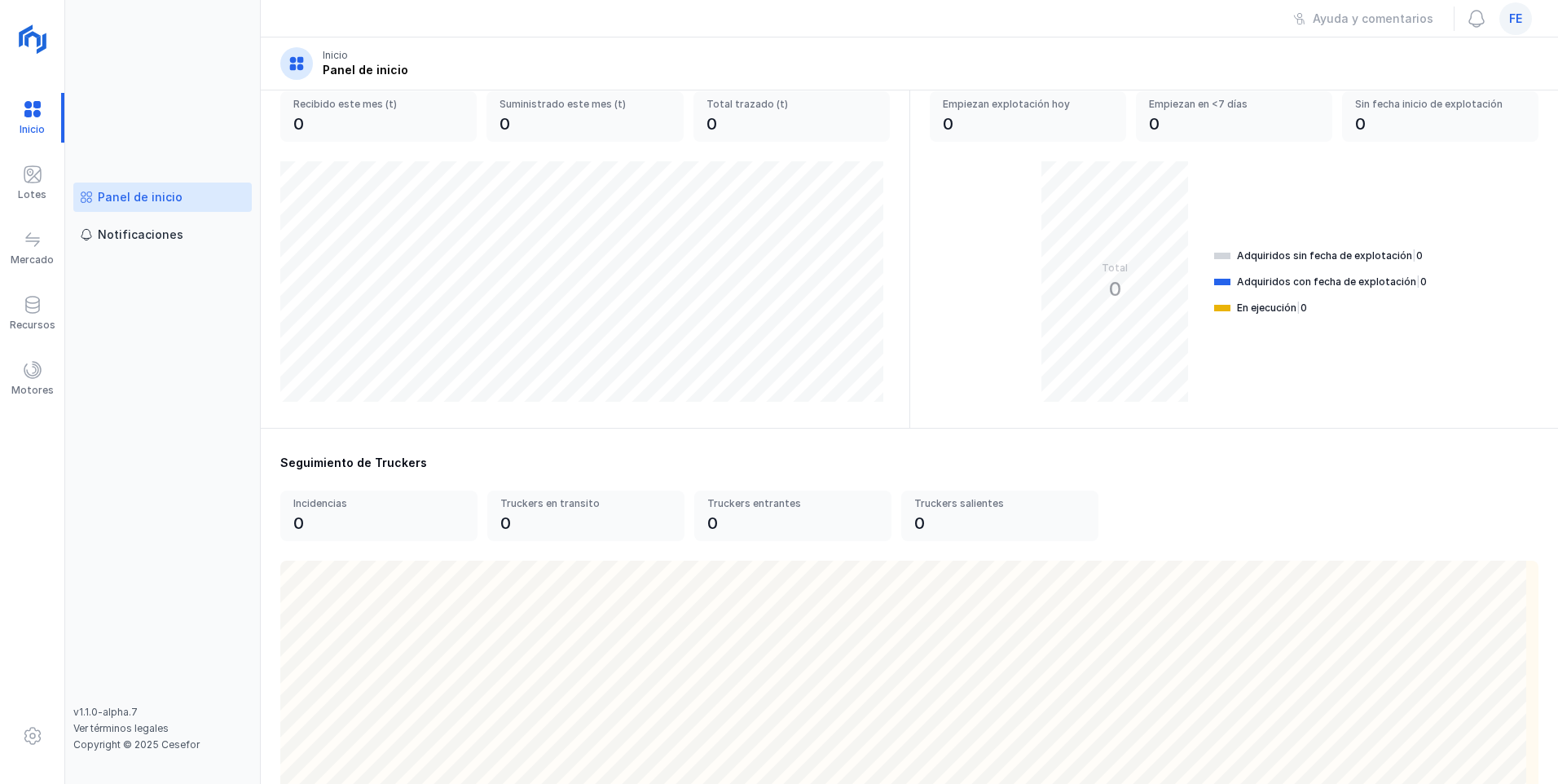
scroll to position [244, 0]
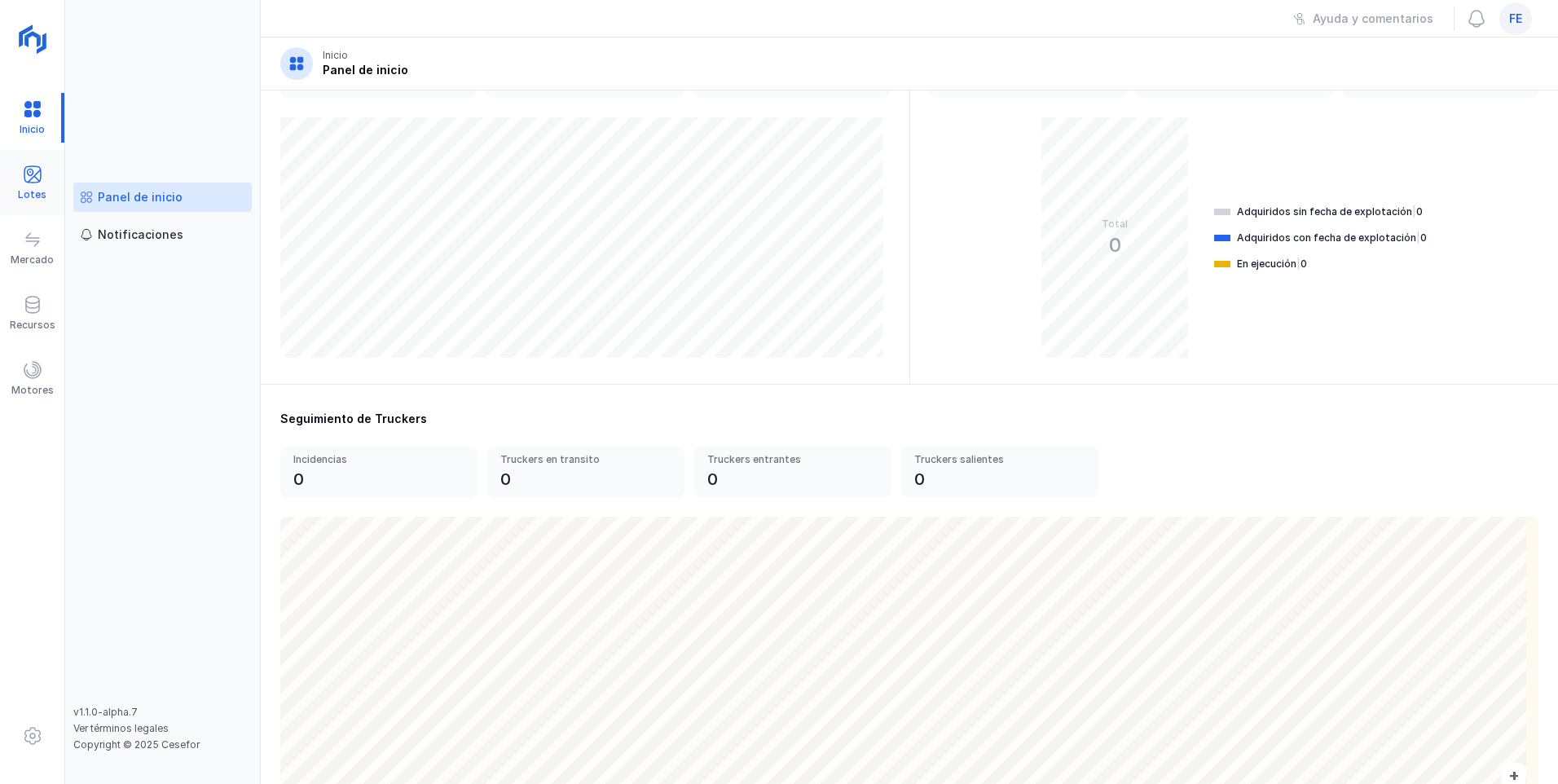
click at [43, 185] on div "Lotes" at bounding box center [32, 182] width 65 height 49
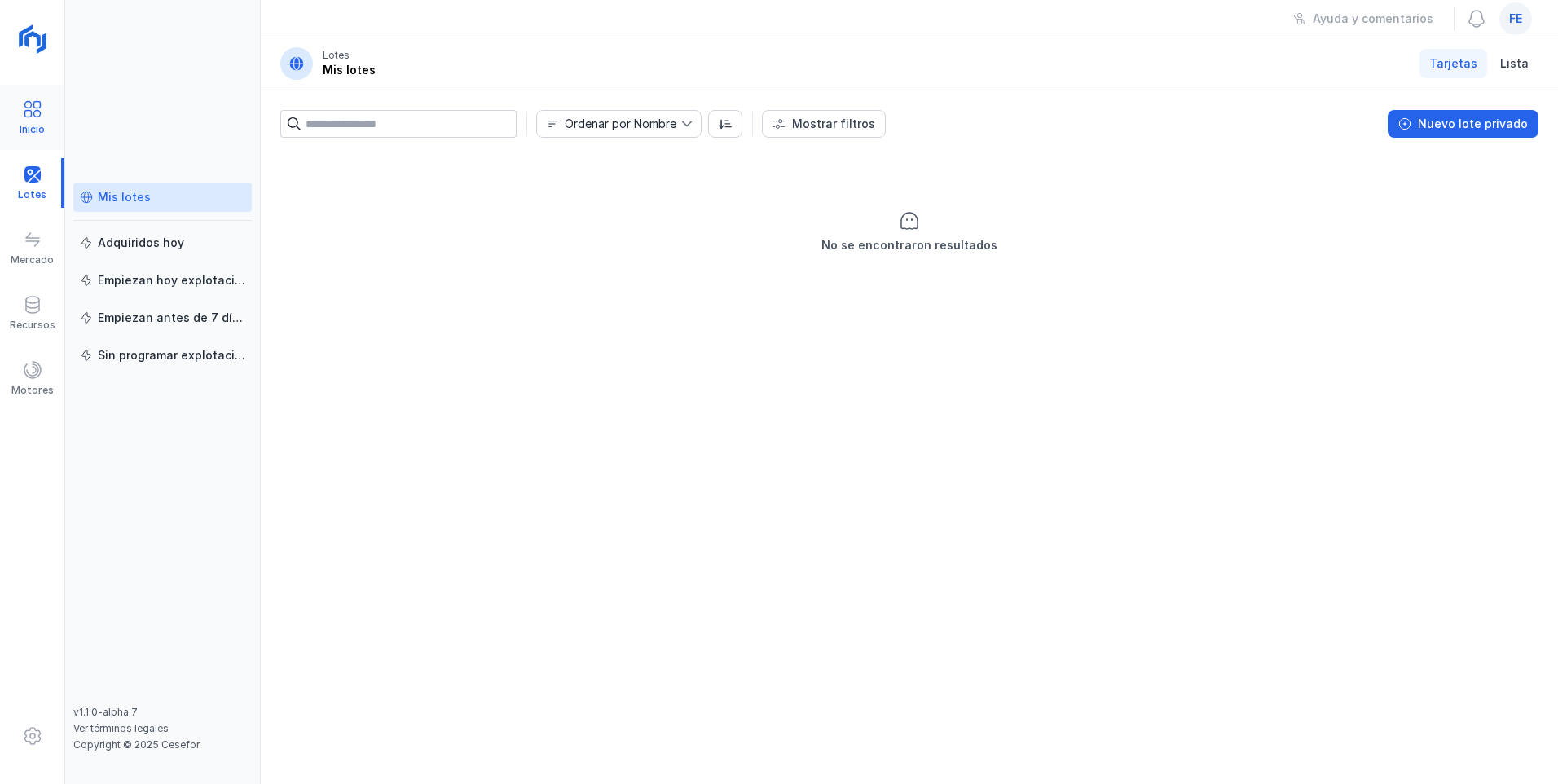
click at [29, 130] on div "Inicio" at bounding box center [32, 129] width 26 height 13
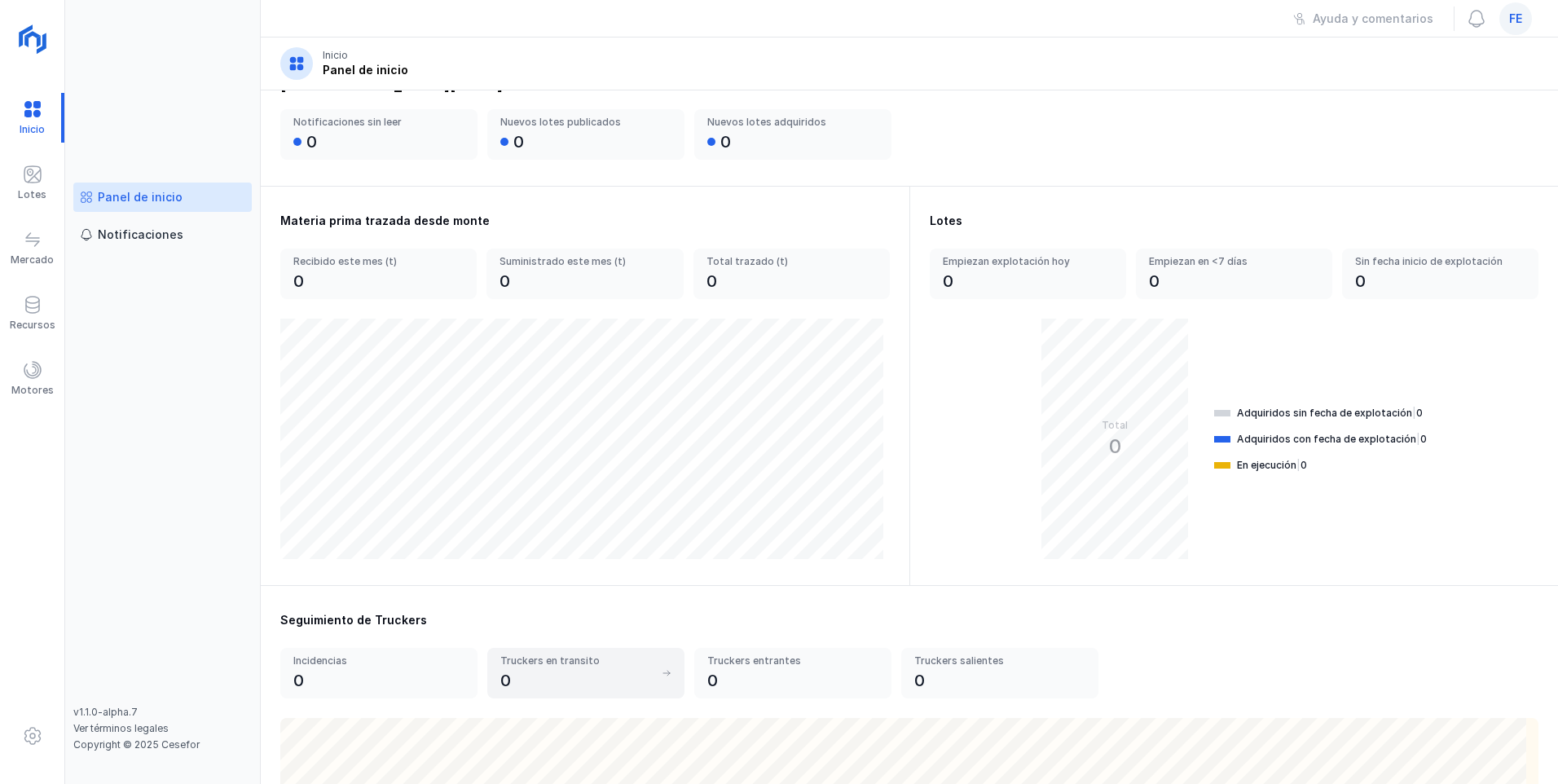
scroll to position [82, 0]
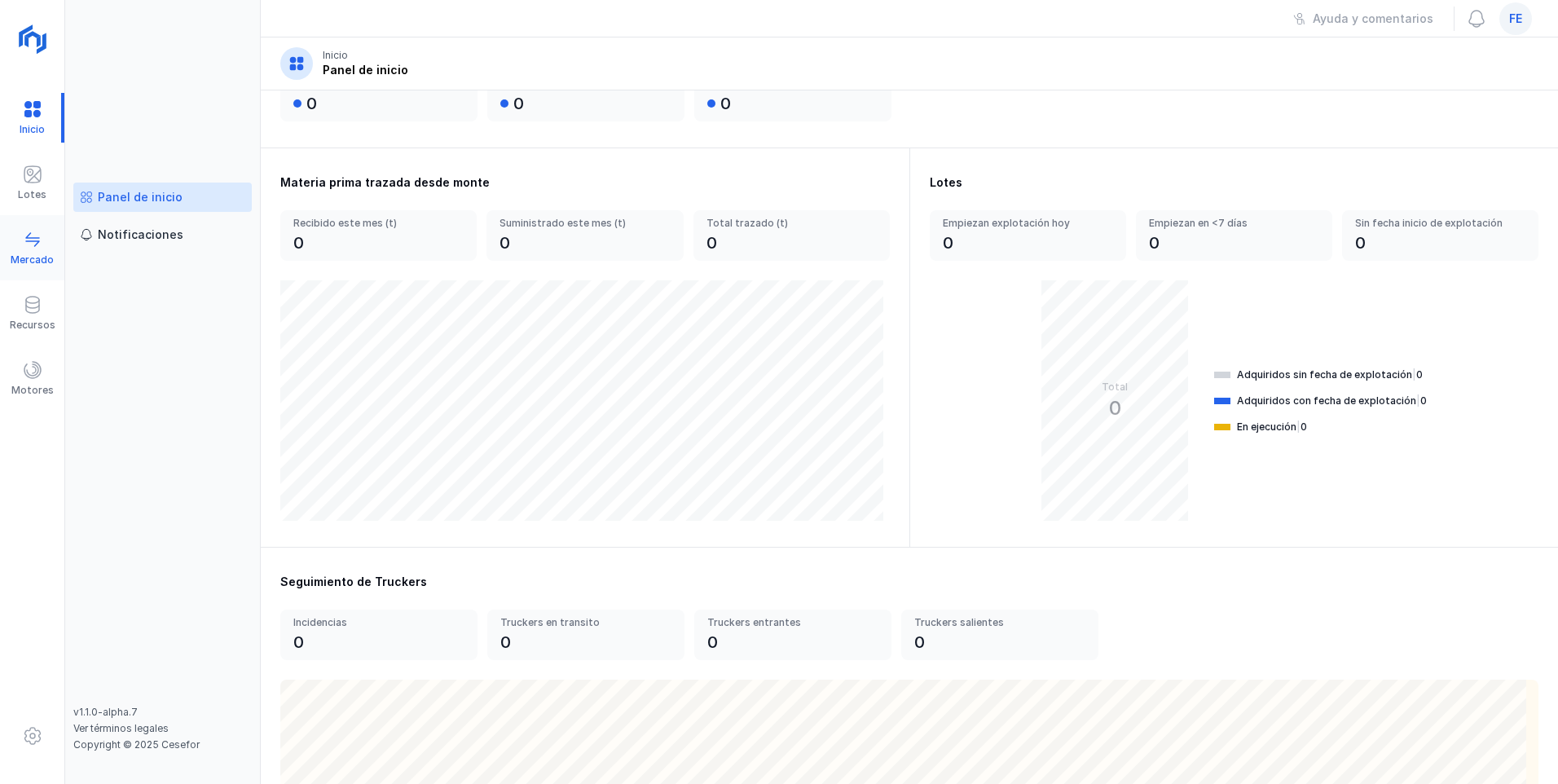
click at [36, 235] on span at bounding box center [32, 239] width 20 height 20
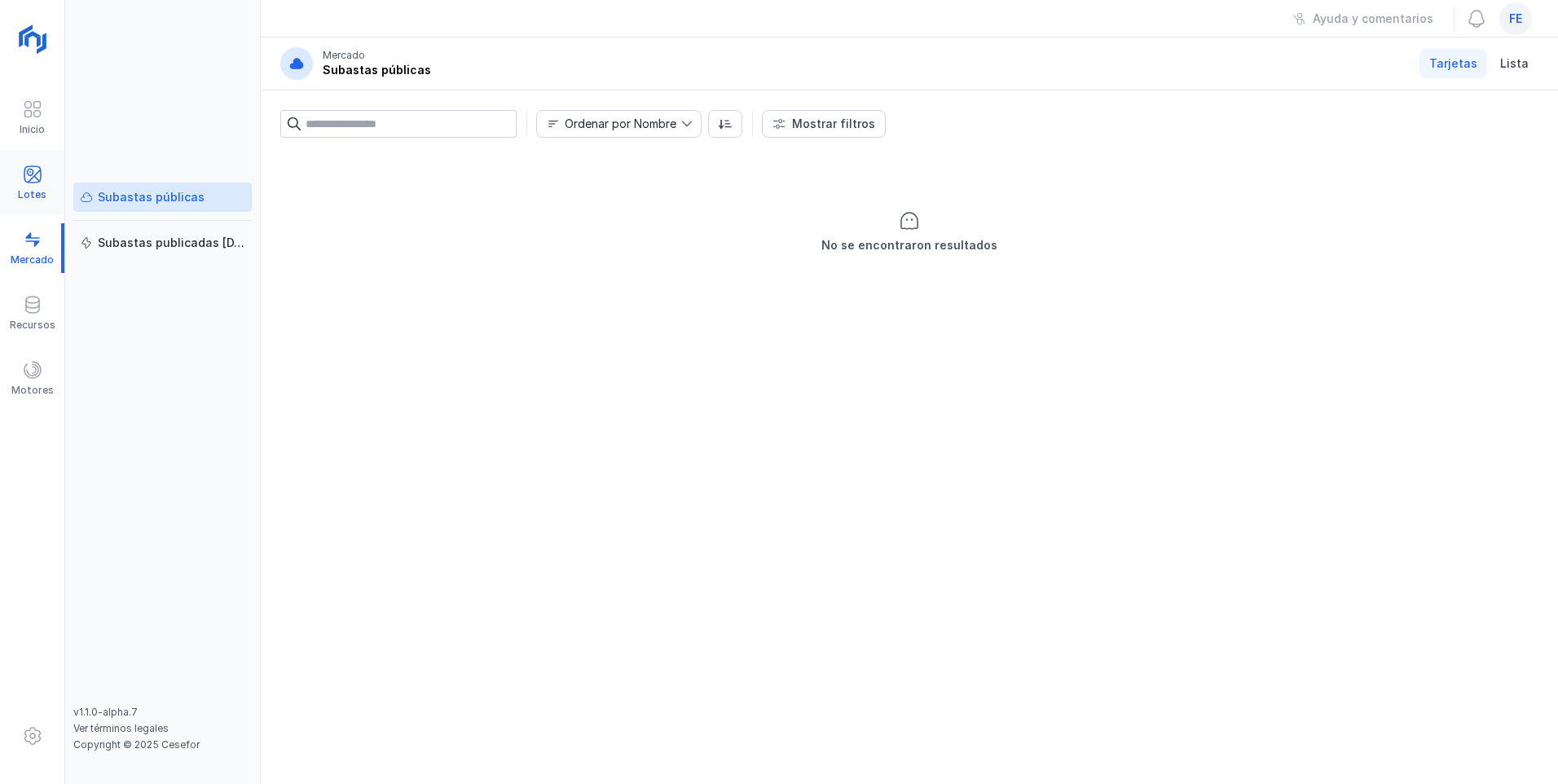
click at [43, 174] on div "Lotes" at bounding box center [32, 182] width 65 height 49
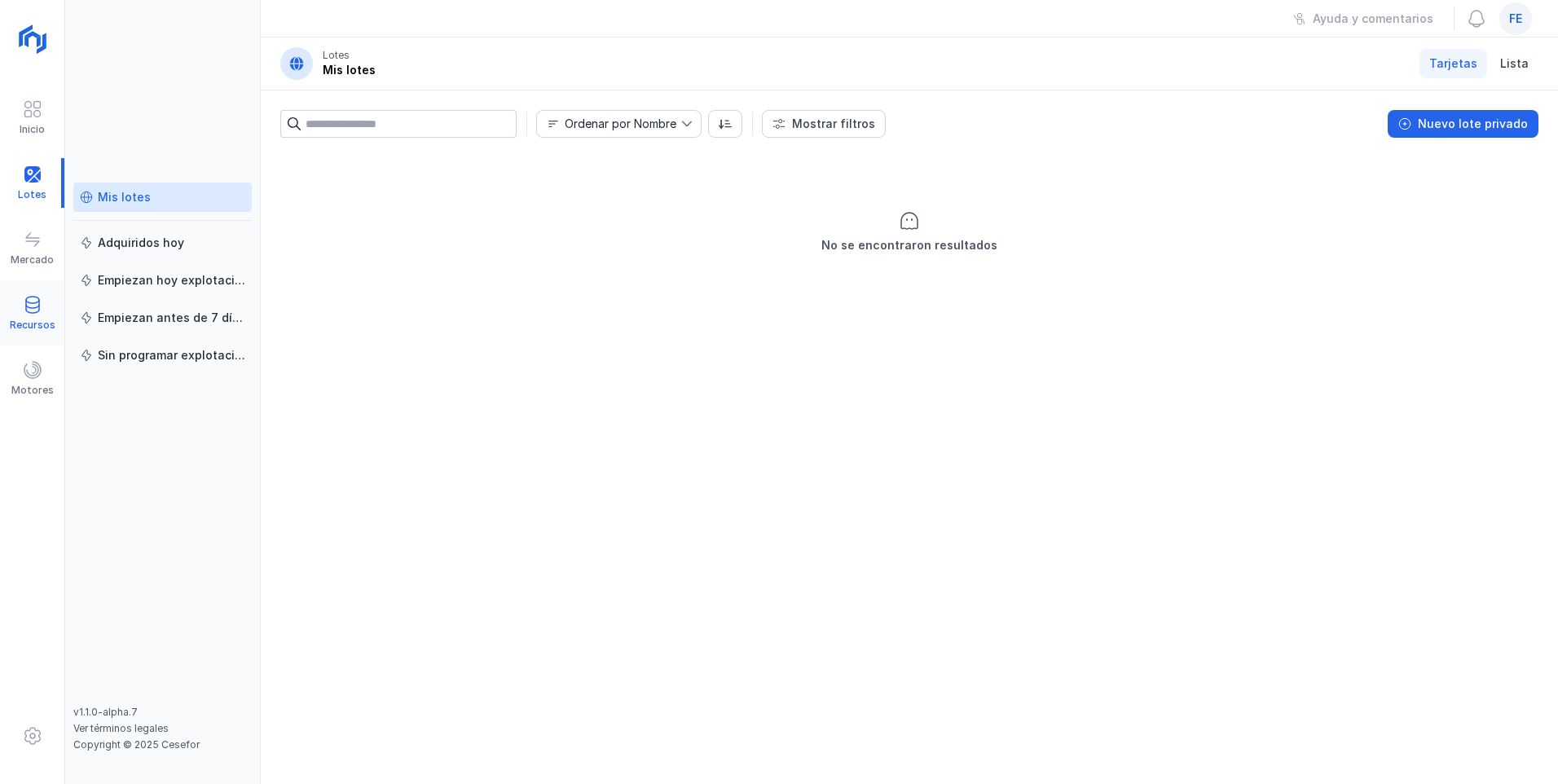
click at [36, 309] on span at bounding box center [32, 304] width 20 height 20
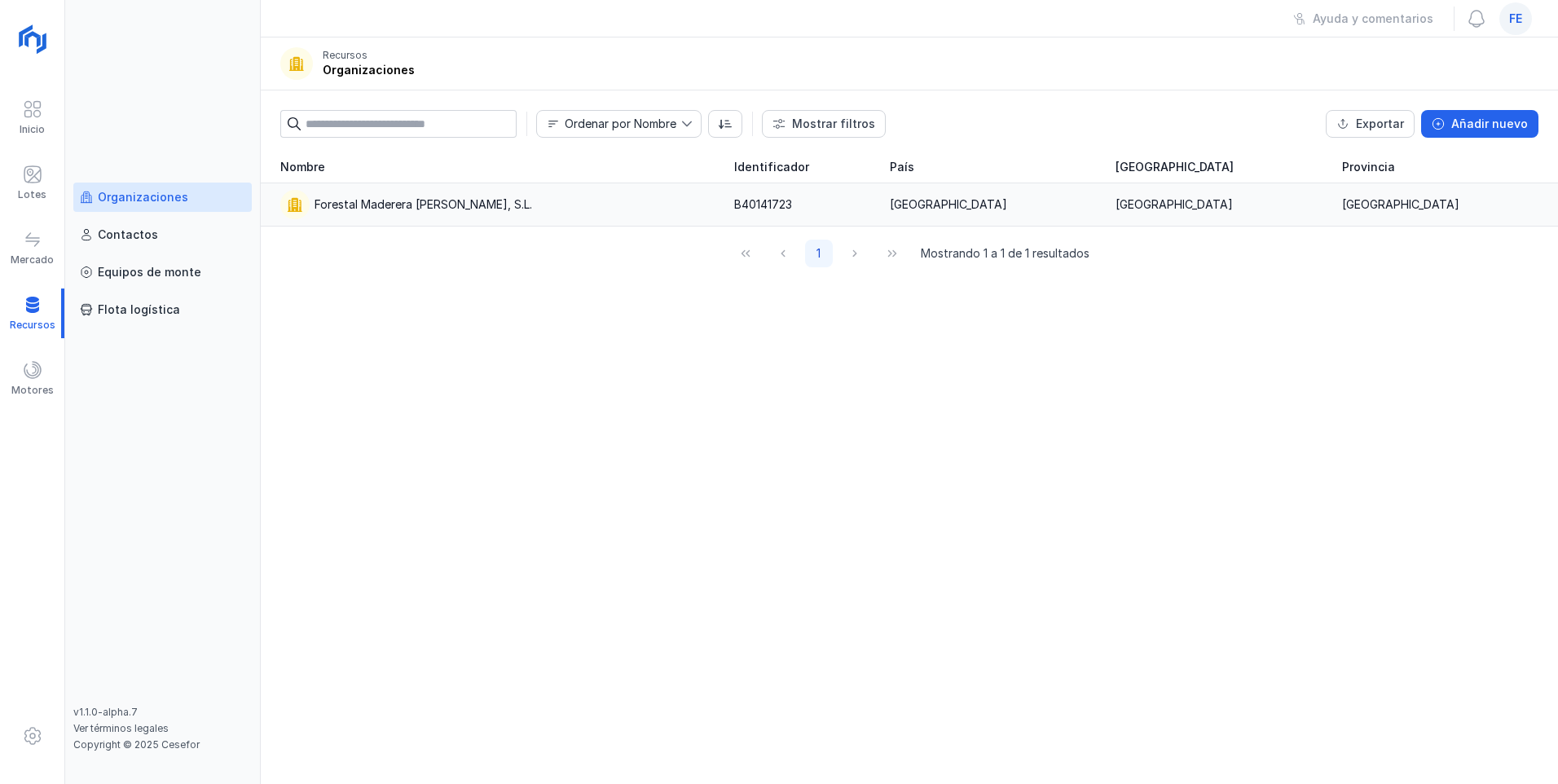
click at [524, 202] on div "Forestal Maderera [PERSON_NAME], S.L." at bounding box center [497, 204] width 434 height 29
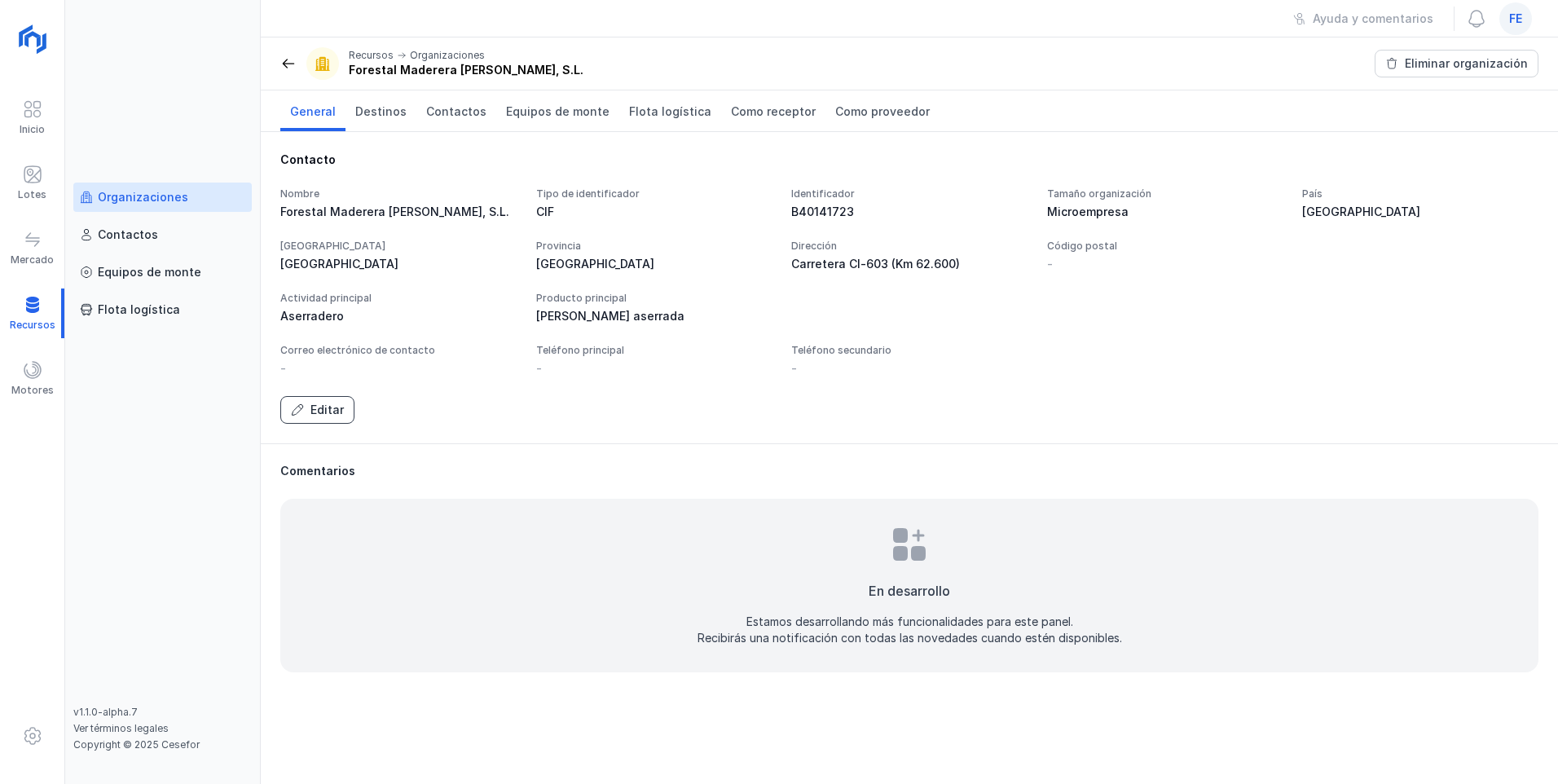
click at [334, 406] on div "Editar" at bounding box center [327, 410] width 33 height 16
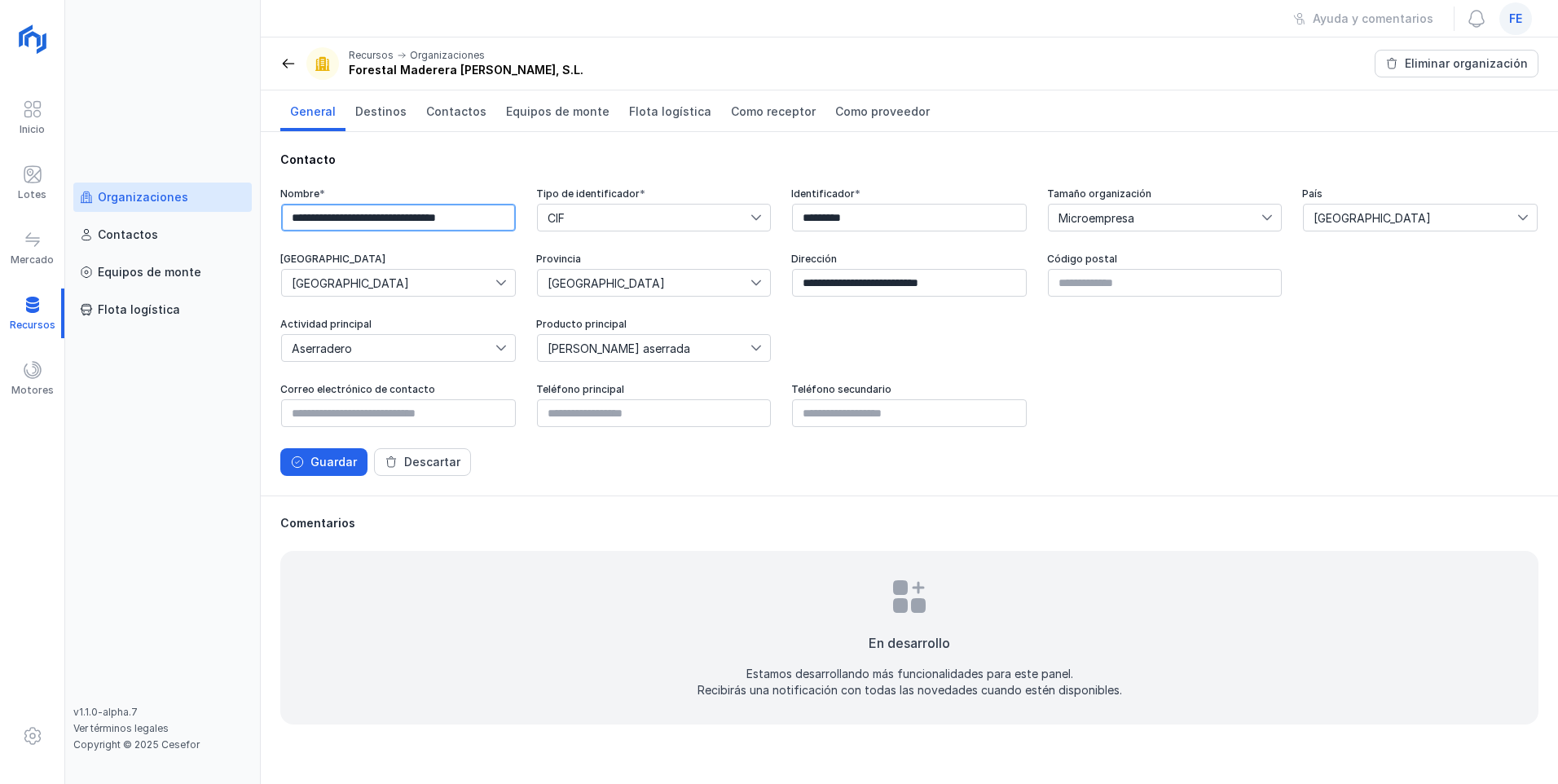
drag, startPoint x: 294, startPoint y: 220, endPoint x: 507, endPoint y: 214, distance: 213.1
click at [507, 214] on input "**********" at bounding box center [398, 217] width 235 height 28
type input "**********"
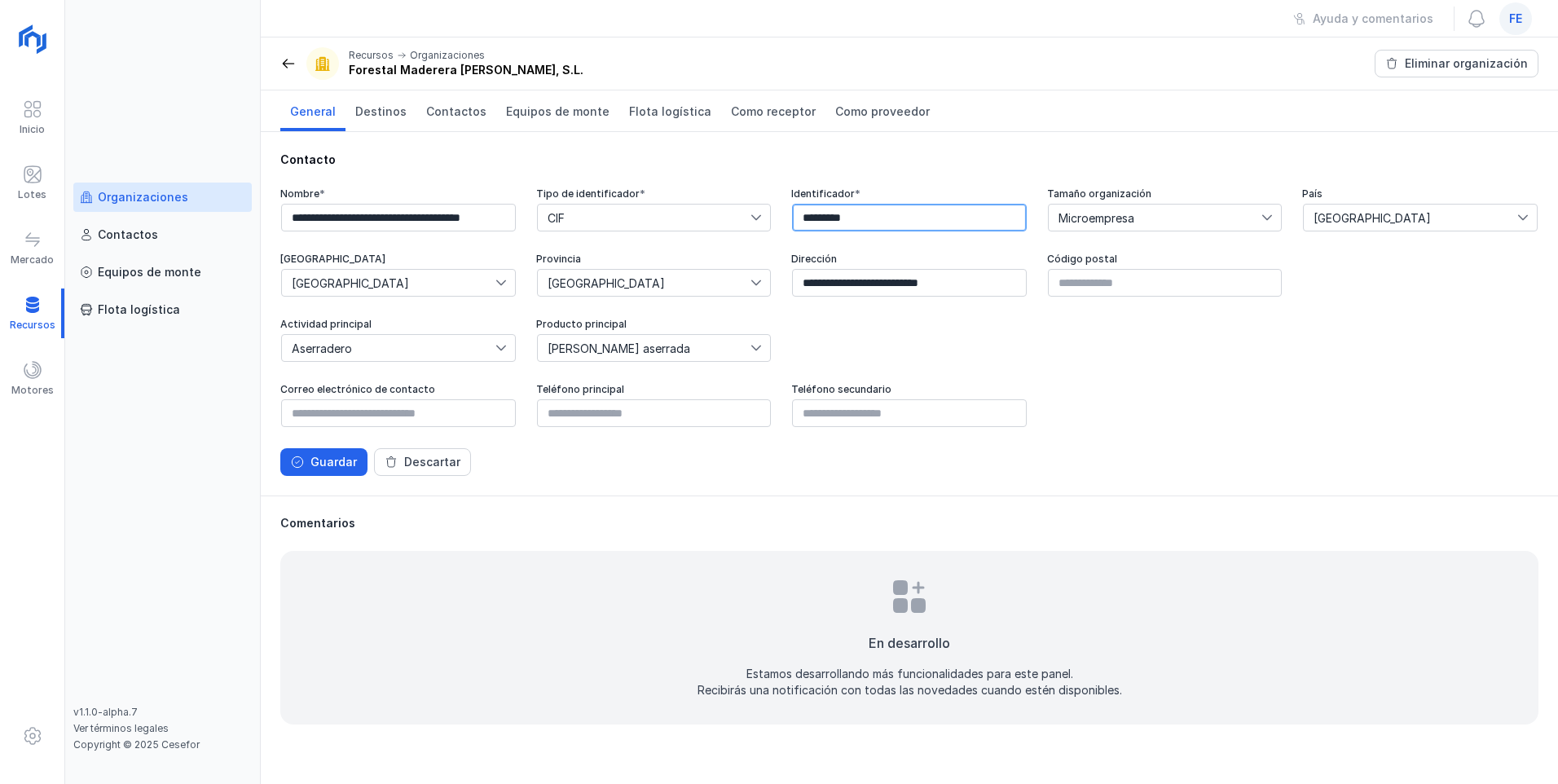
drag, startPoint x: 825, startPoint y: 220, endPoint x: 964, endPoint y: 220, distance: 139.0
click at [695, 220] on input "*********" at bounding box center [909, 217] width 235 height 28
type input "*********"
click at [695, 353] on div "Actividad principal Aserradero Producto principal Madera aserrada" at bounding box center [909, 340] width 1258 height 46
click at [695, 288] on input "text" at bounding box center [1164, 282] width 235 height 28
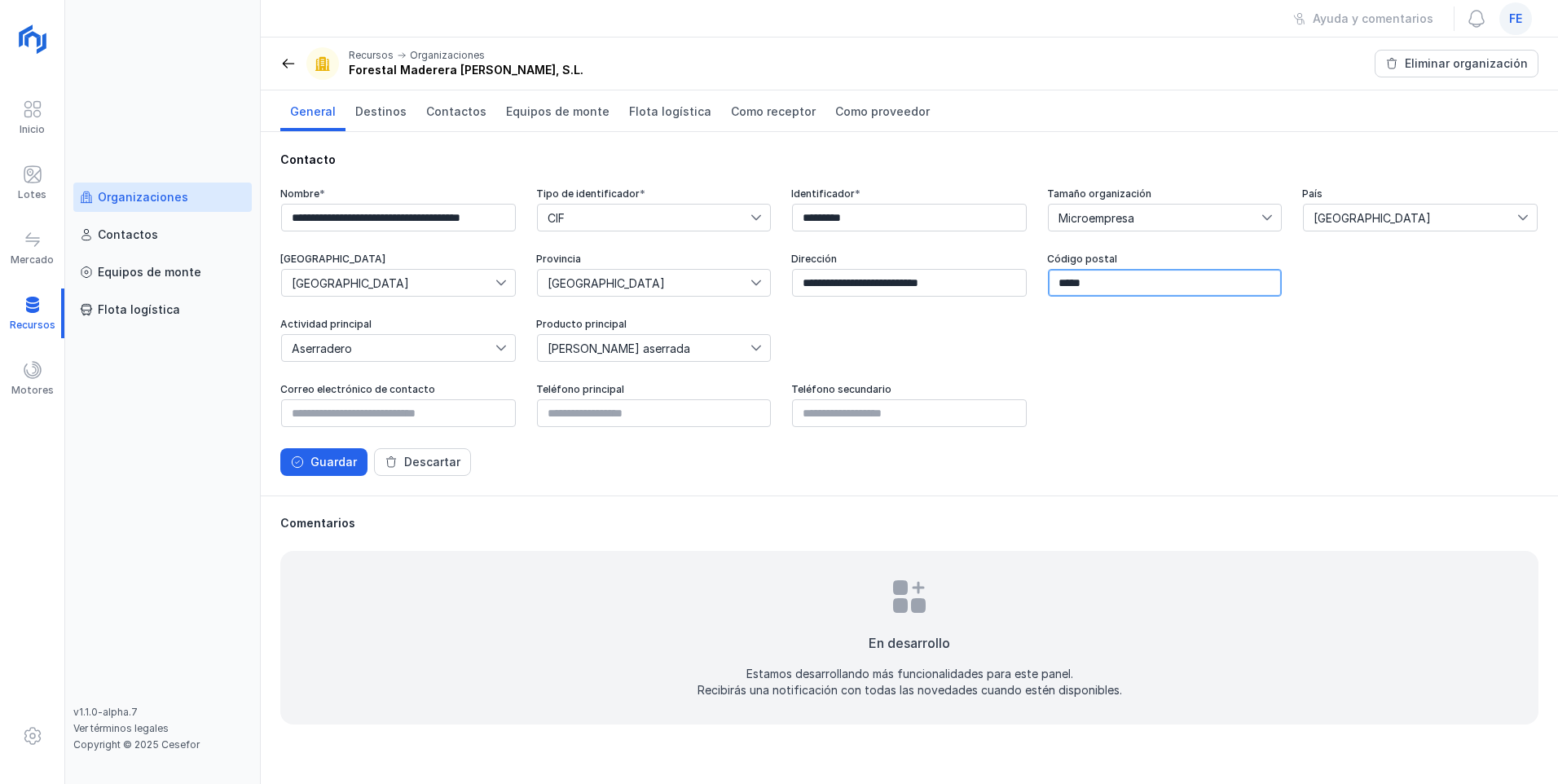
type input "*****"
click at [695, 348] on div "Actividad principal Aserradero Producto principal Madera aserrada" at bounding box center [909, 340] width 1258 height 46
click at [336, 425] on div "Guardar" at bounding box center [334, 461] width 47 height 16
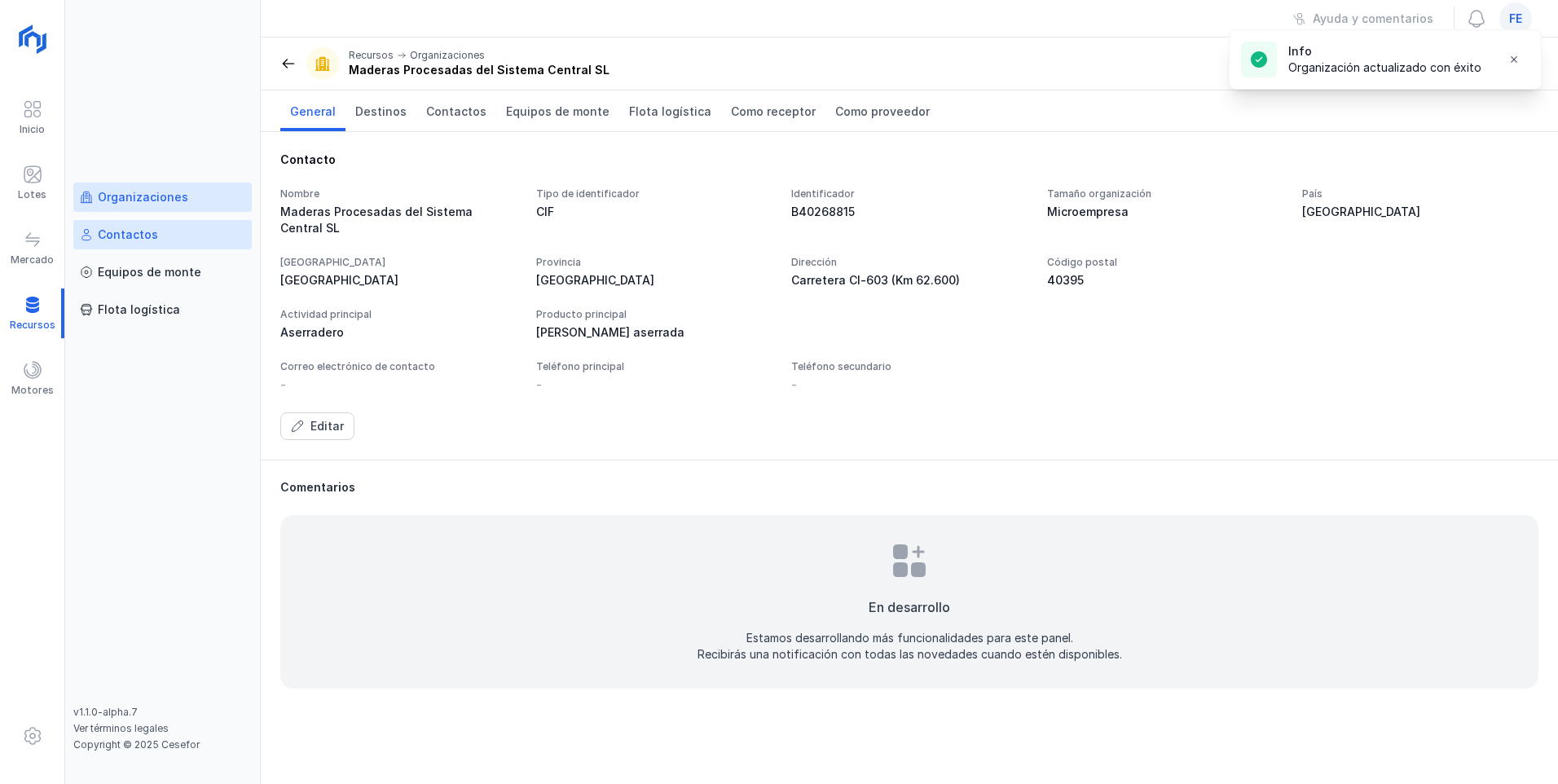
click at [122, 232] on div "Contactos" at bounding box center [127, 234] width 60 height 16
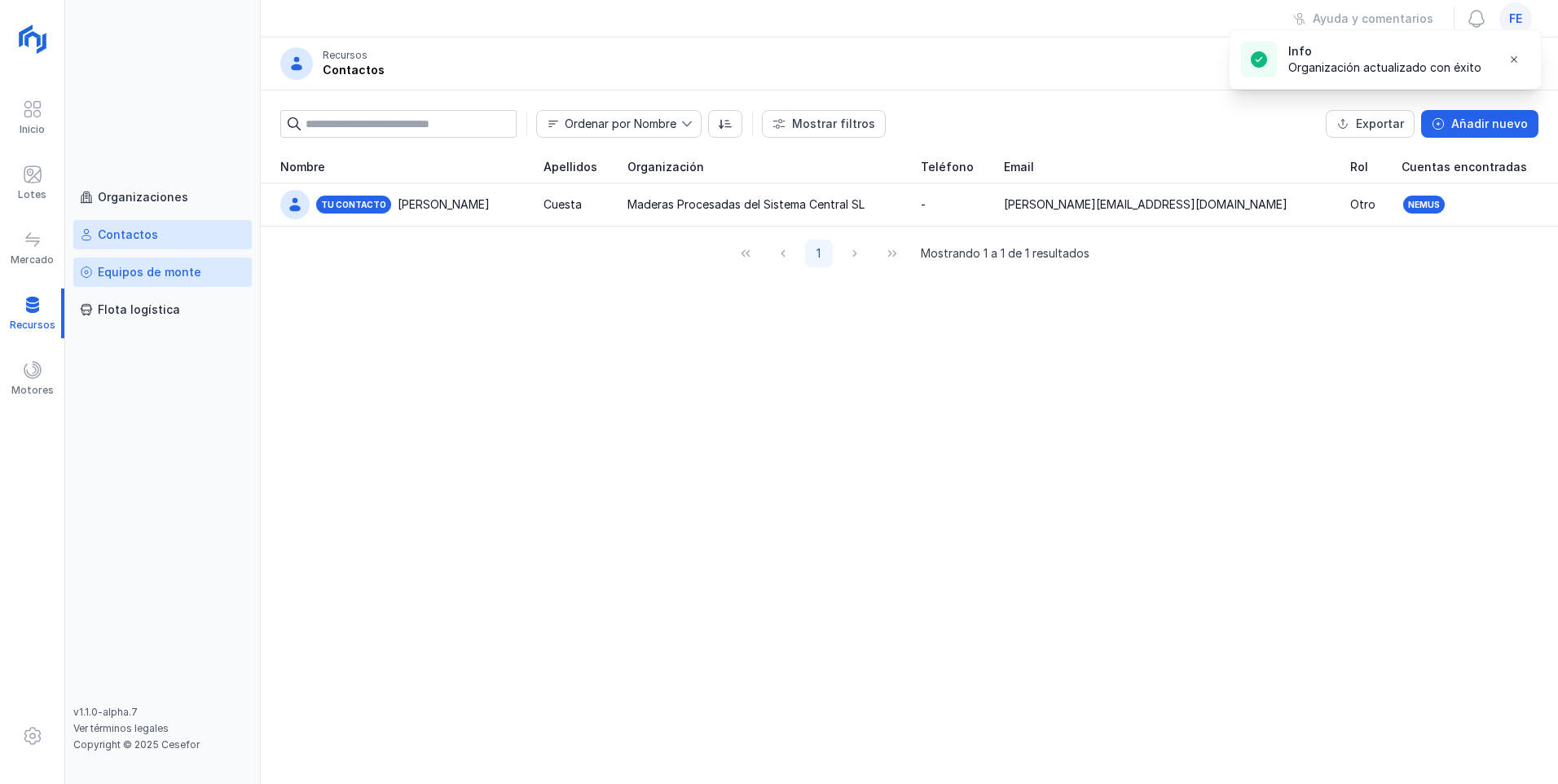
click at [122, 267] on div "Equipos de monte" at bounding box center [149, 272] width 104 height 16
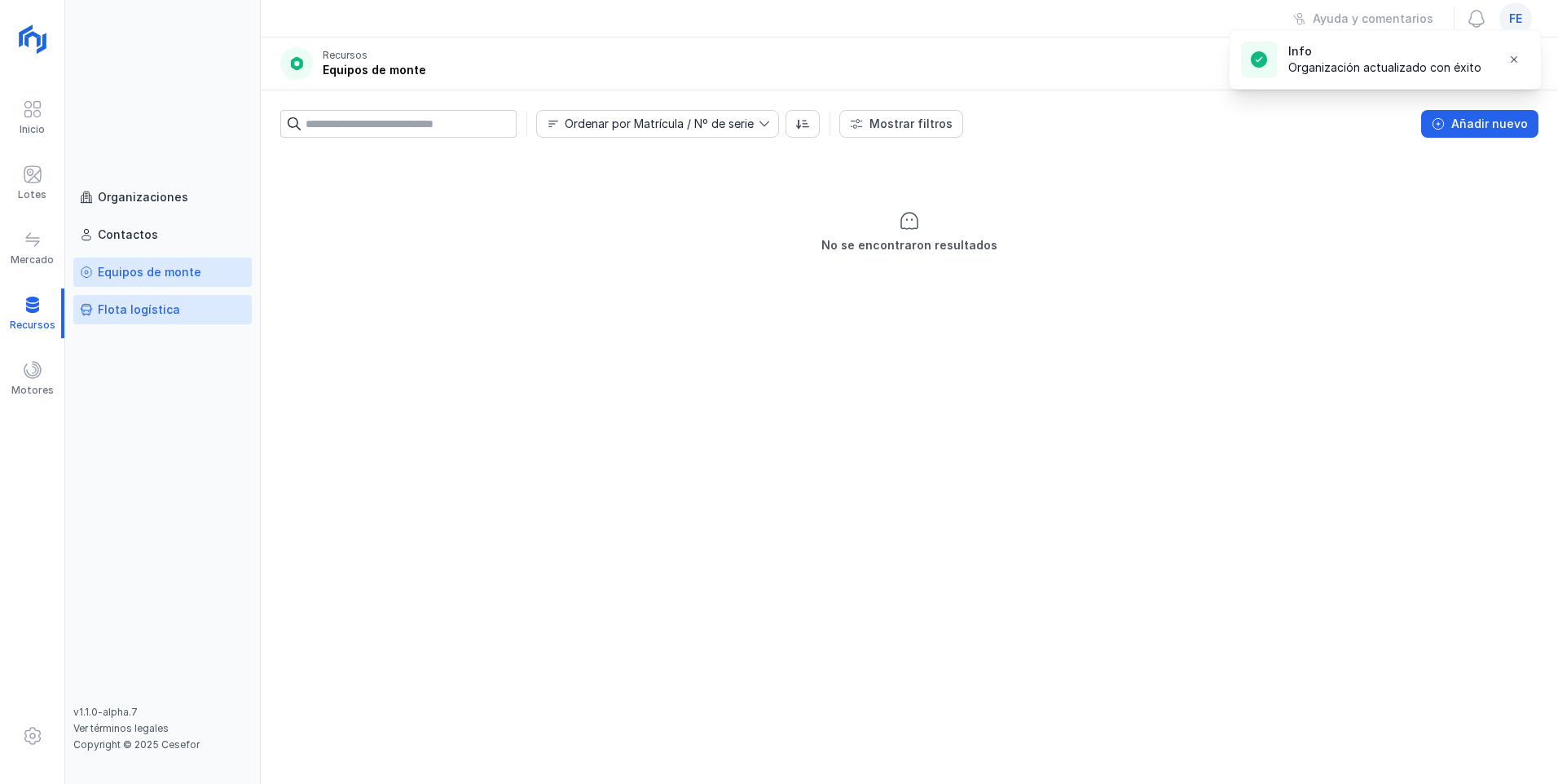
click at [127, 305] on div "Flota logística" at bounding box center [139, 309] width 83 height 16
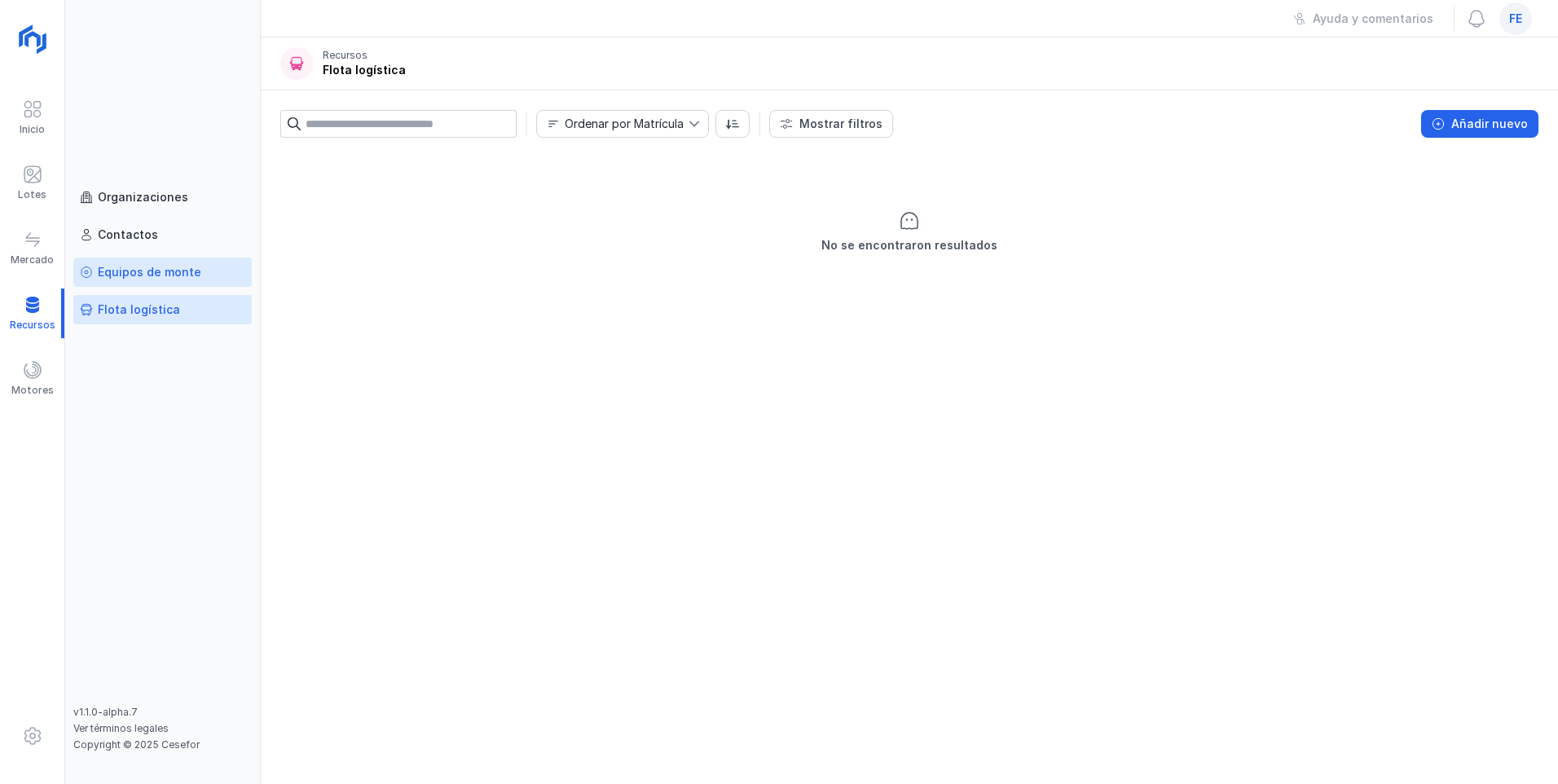
click at [142, 278] on div "Equipos de monte" at bounding box center [149, 272] width 104 height 16
click at [45, 242] on div "Mercado" at bounding box center [32, 248] width 65 height 49
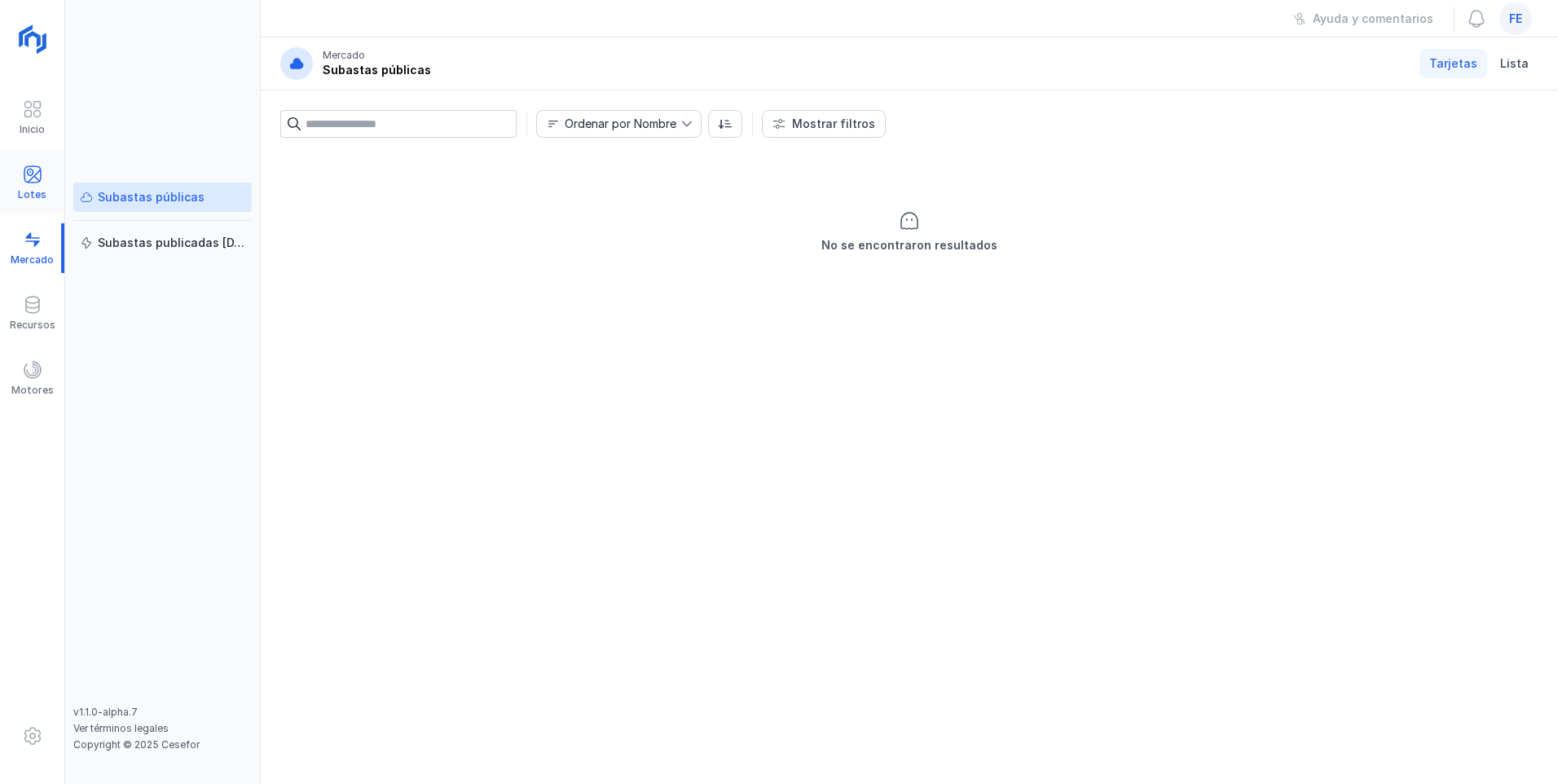
click at [38, 192] on div "Lotes" at bounding box center [32, 195] width 29 height 13
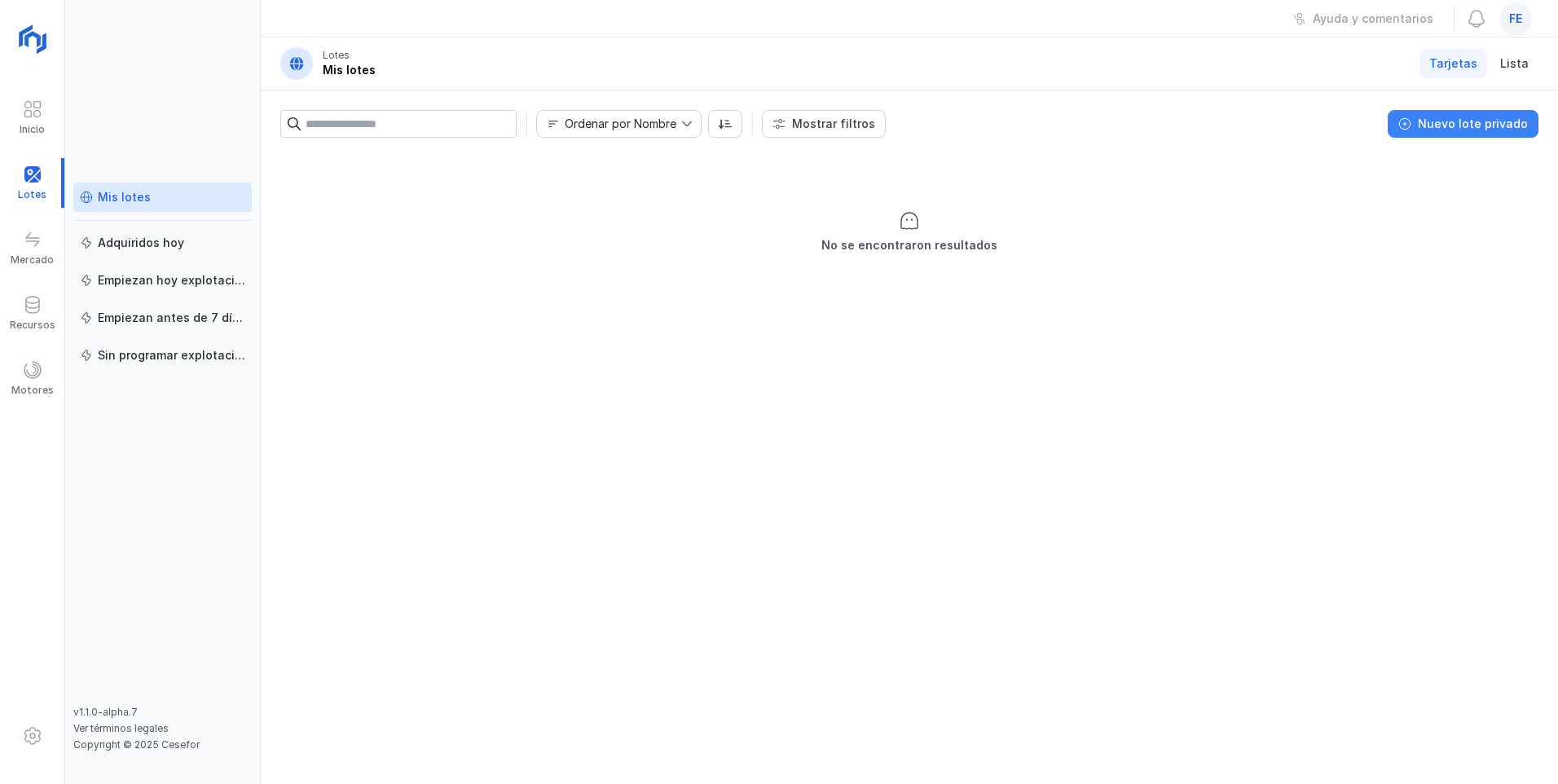
click at [695, 117] on div "Nuevo lote privado" at bounding box center [1472, 124] width 110 height 16
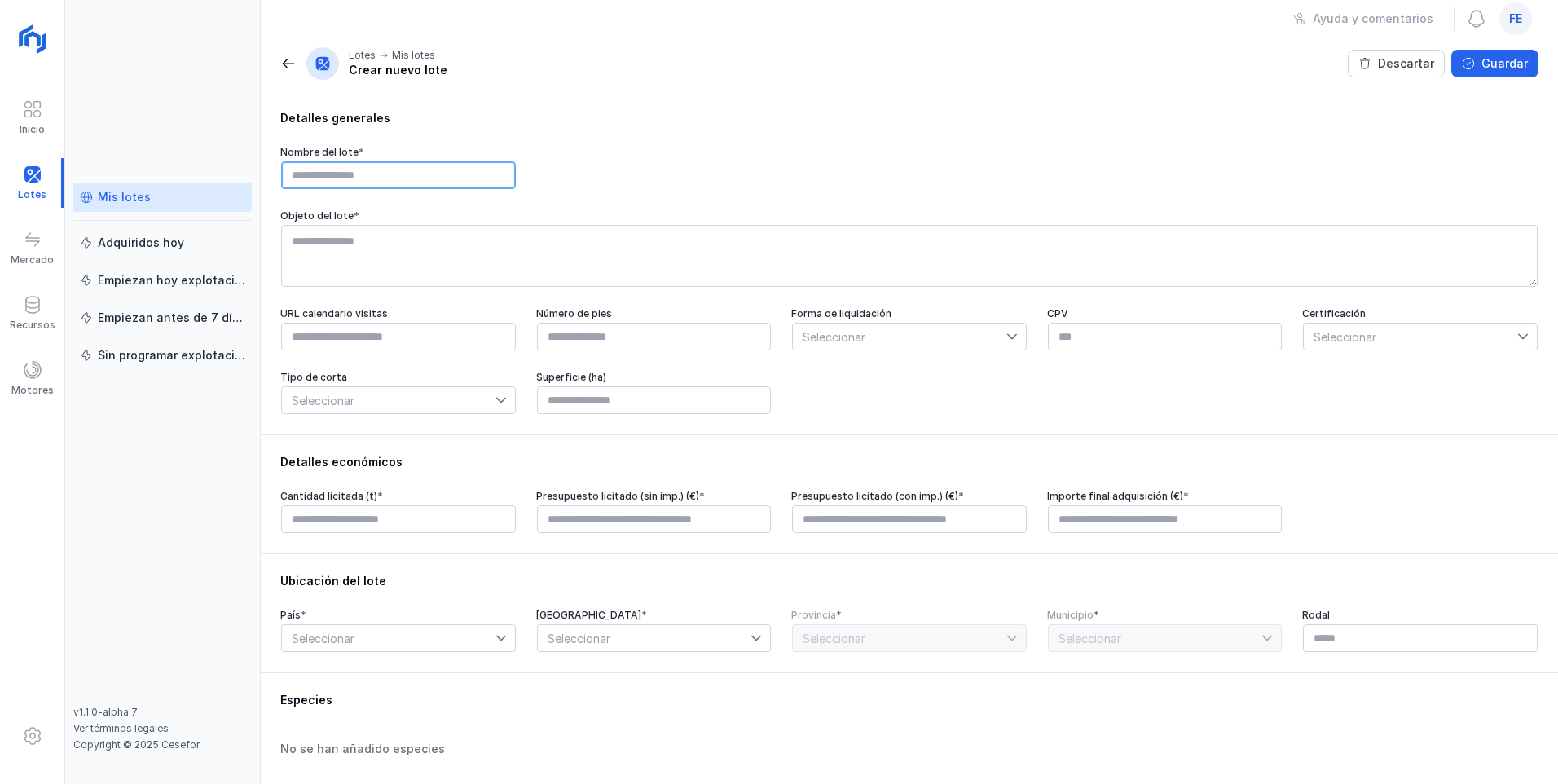
click at [338, 167] on input "text" at bounding box center [398, 175] width 235 height 28
type input "**********"
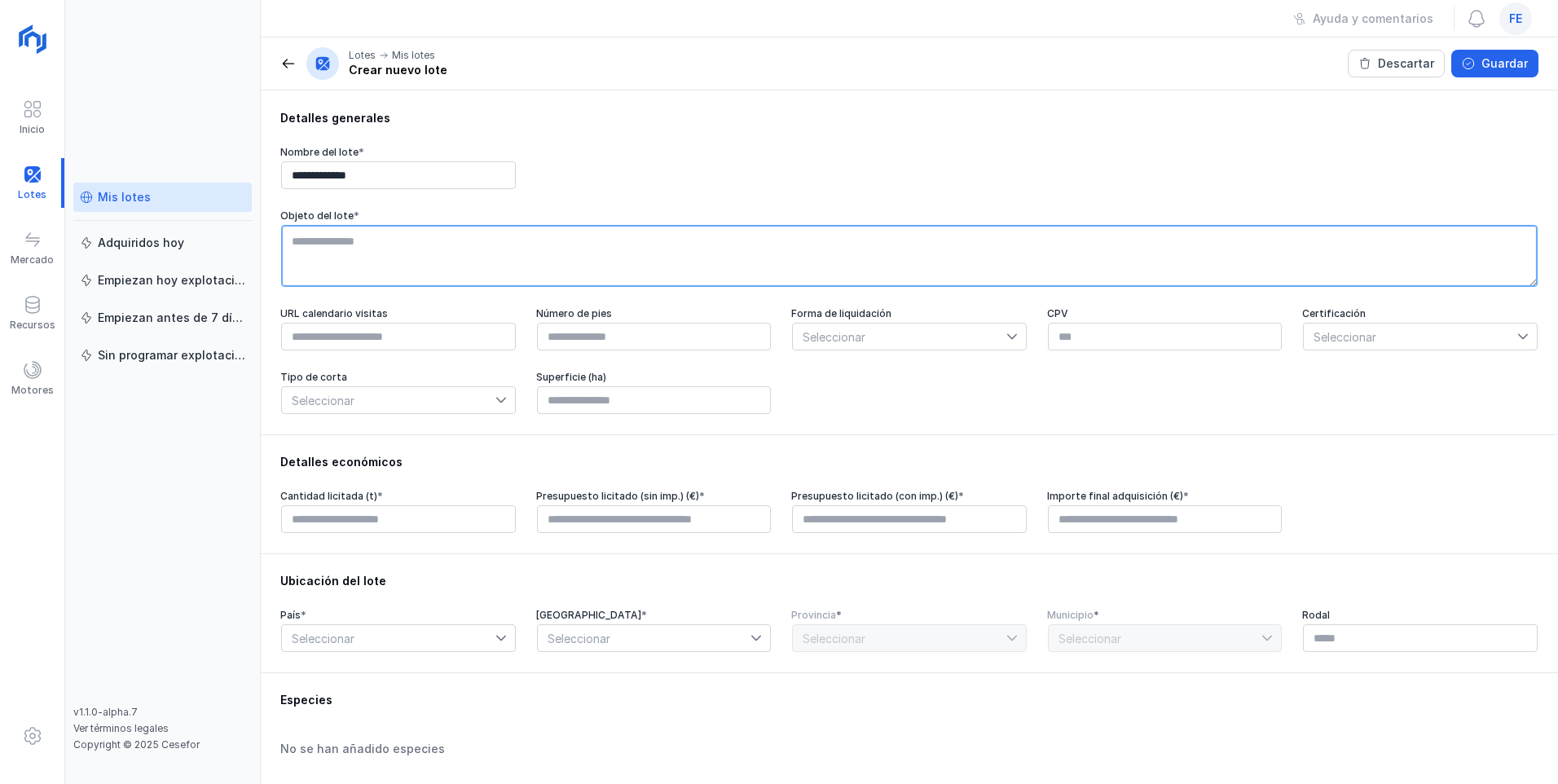
click at [349, 250] on textarea at bounding box center [910, 256] width 1257 height 62
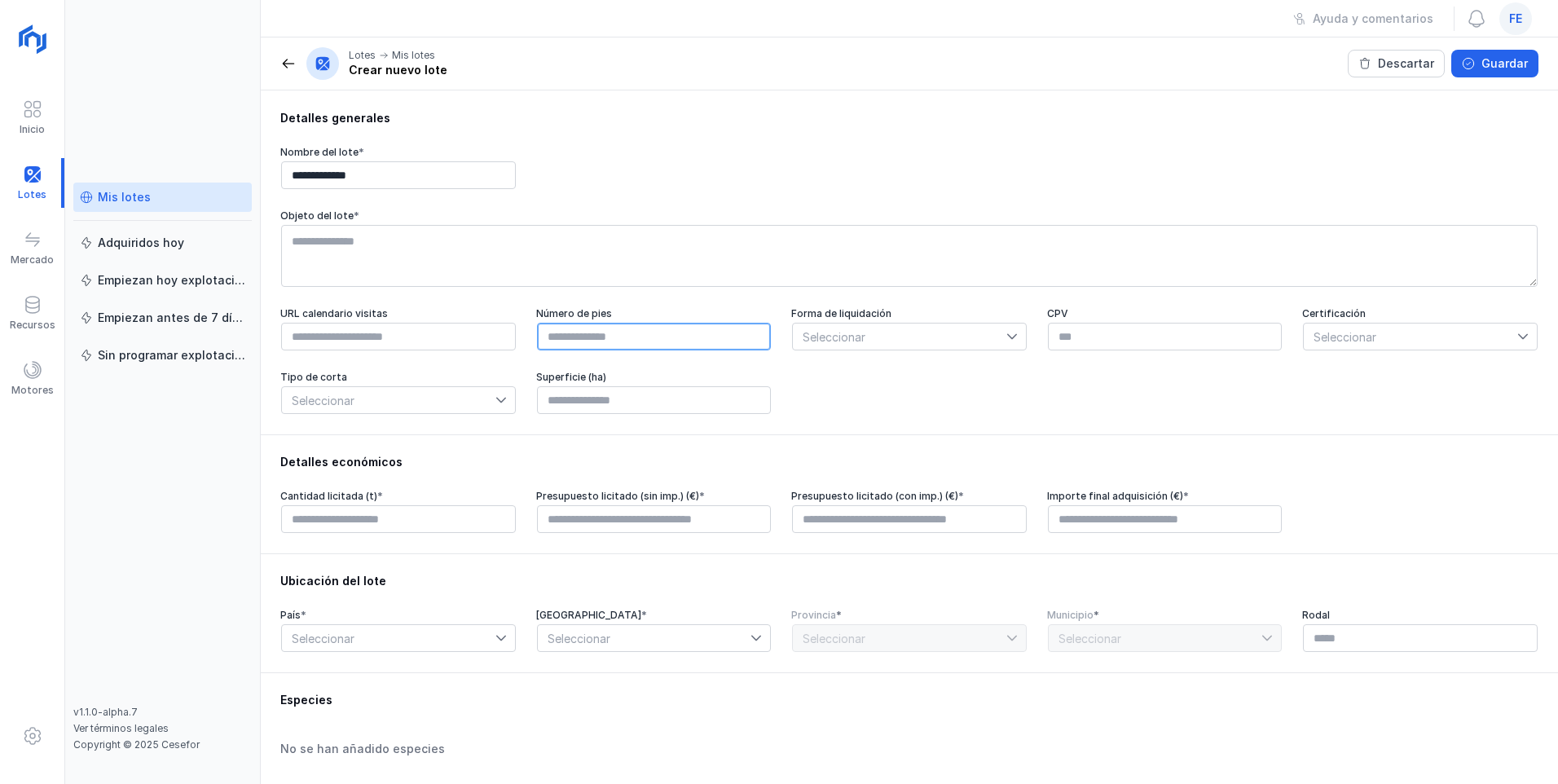
click at [563, 334] on input "text" at bounding box center [654, 335] width 235 height 28
type input "******"
click at [695, 340] on span "Seleccionar" at bounding box center [899, 335] width 214 height 26
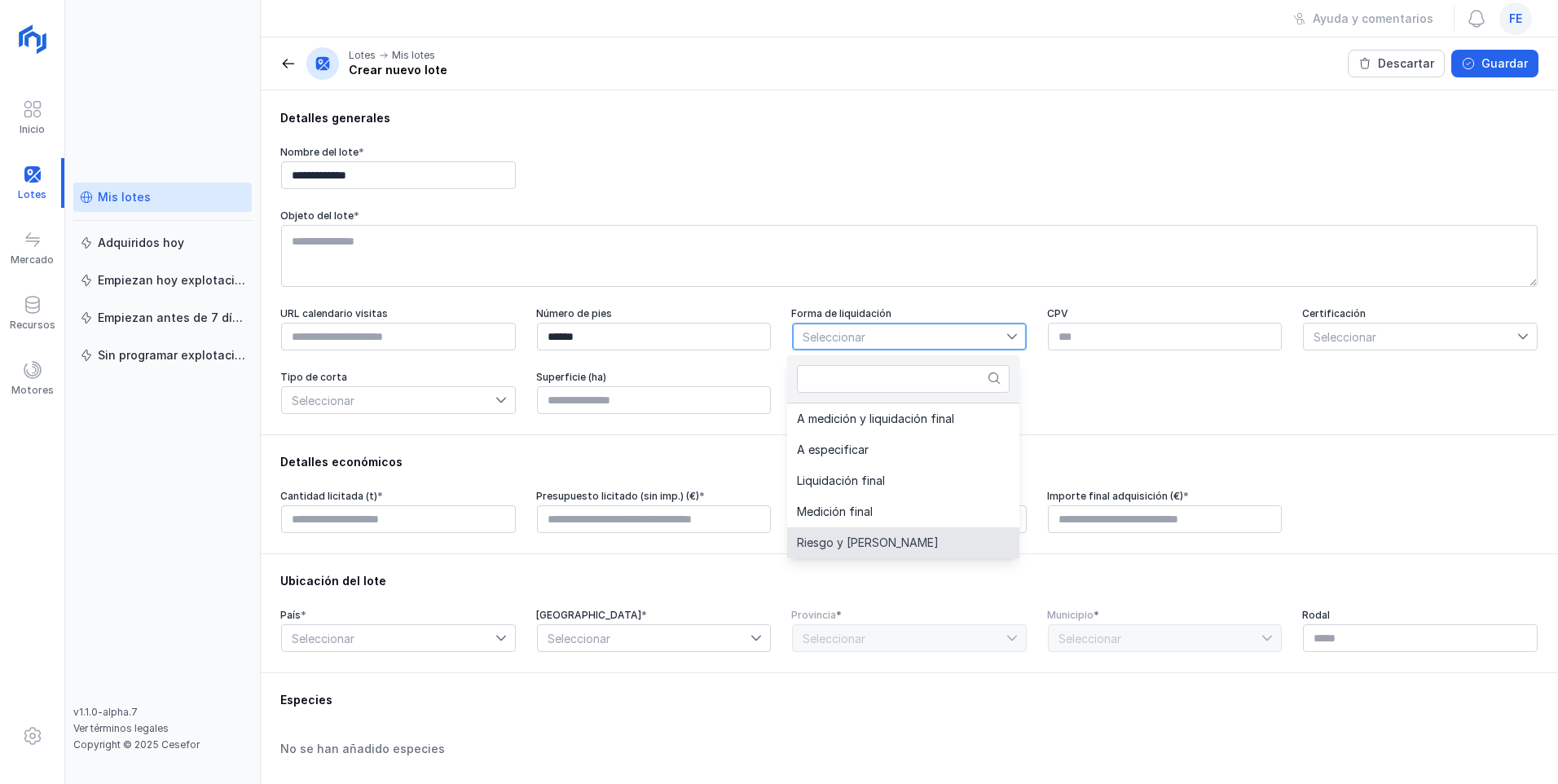
click at [695, 425] on li "Riesgo y [PERSON_NAME]" at bounding box center [903, 543] width 232 height 31
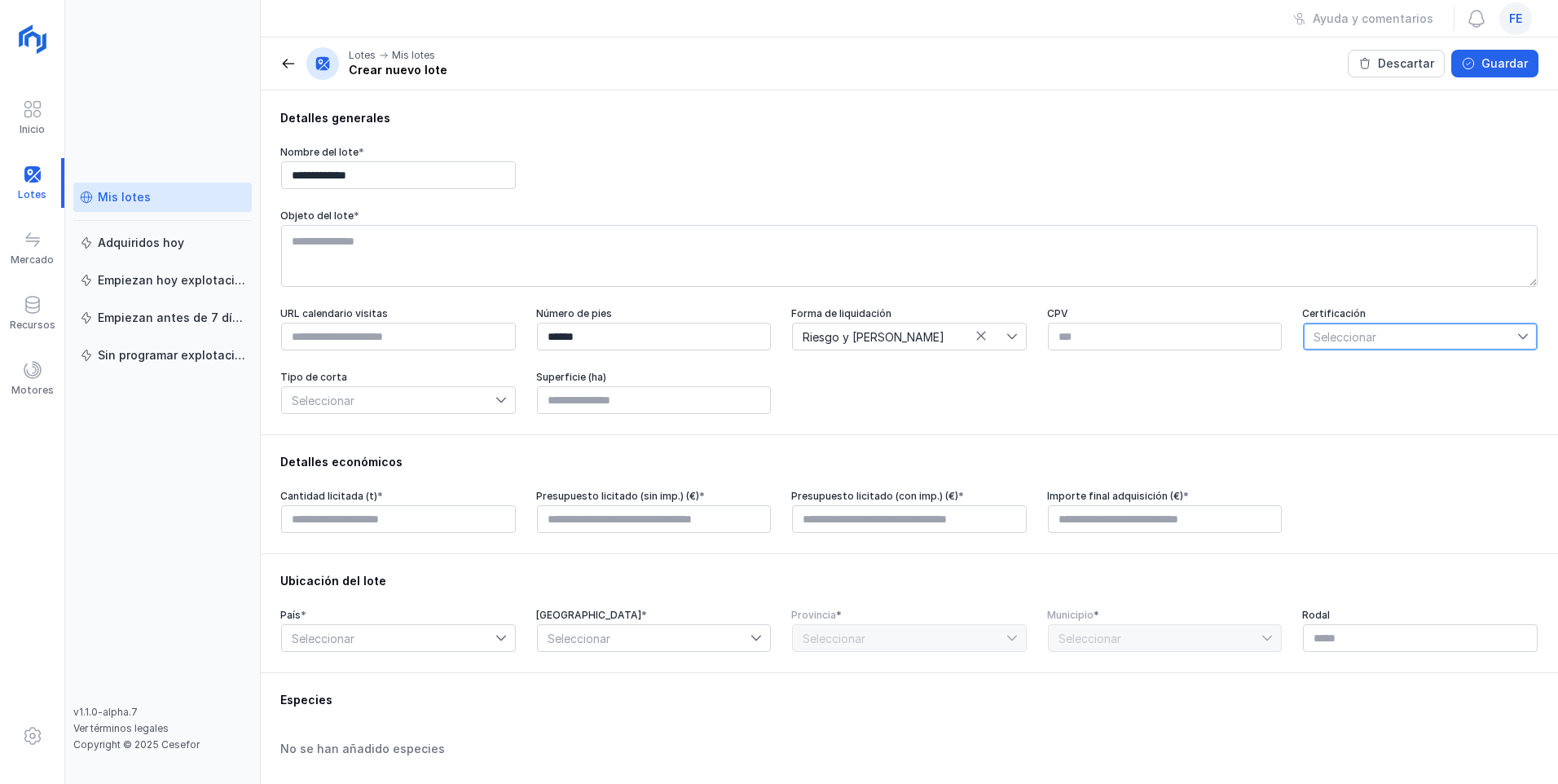
click at [695, 338] on span "Seleccionar" at bounding box center [1410, 335] width 214 height 26
click at [695, 425] on span "PEFC" at bounding box center [1318, 464] width 29 height 11
click at [420, 410] on span "Seleccionar" at bounding box center [389, 399] width 214 height 26
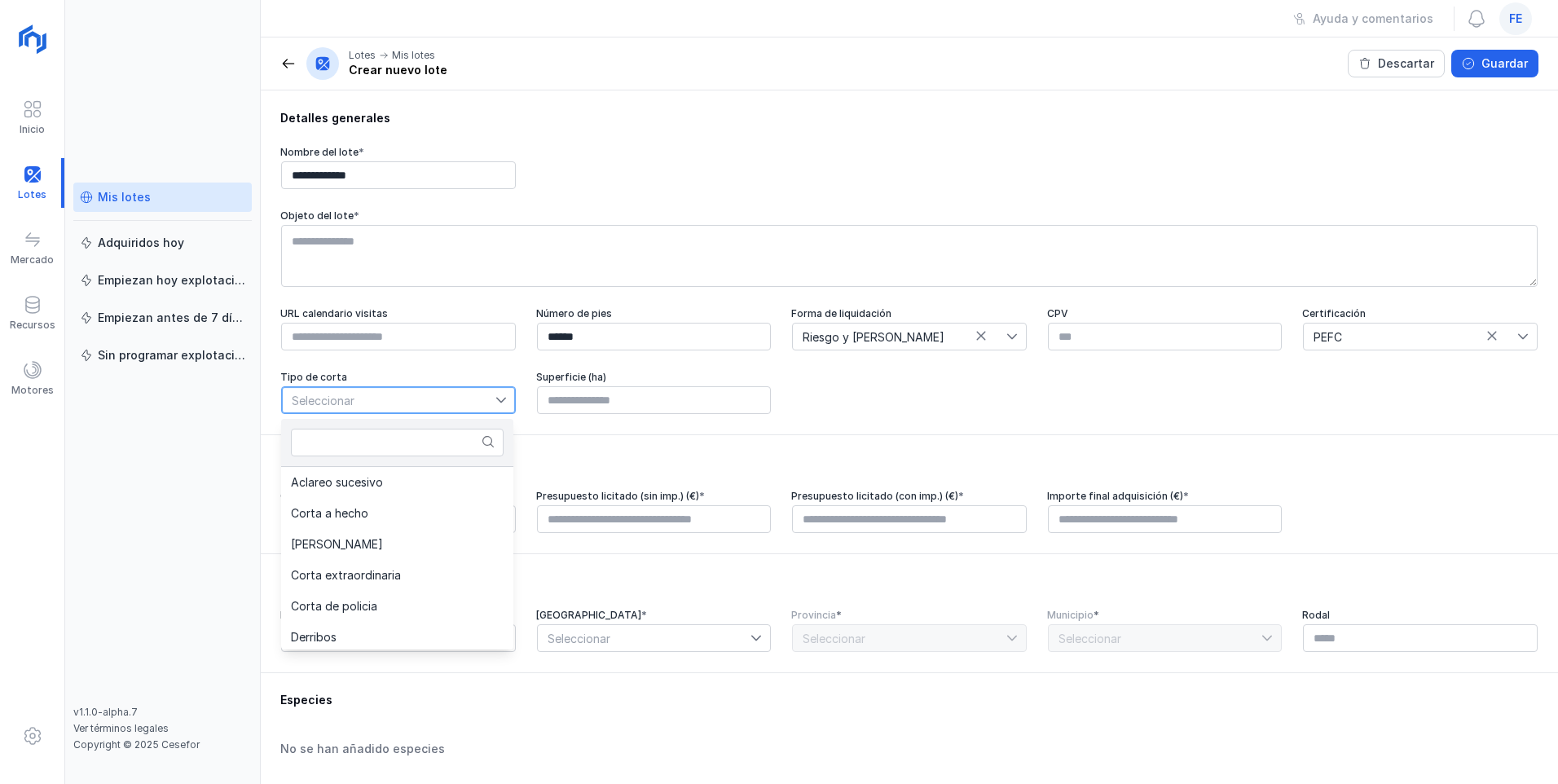
click at [420, 410] on span "Seleccionar" at bounding box center [389, 399] width 214 height 26
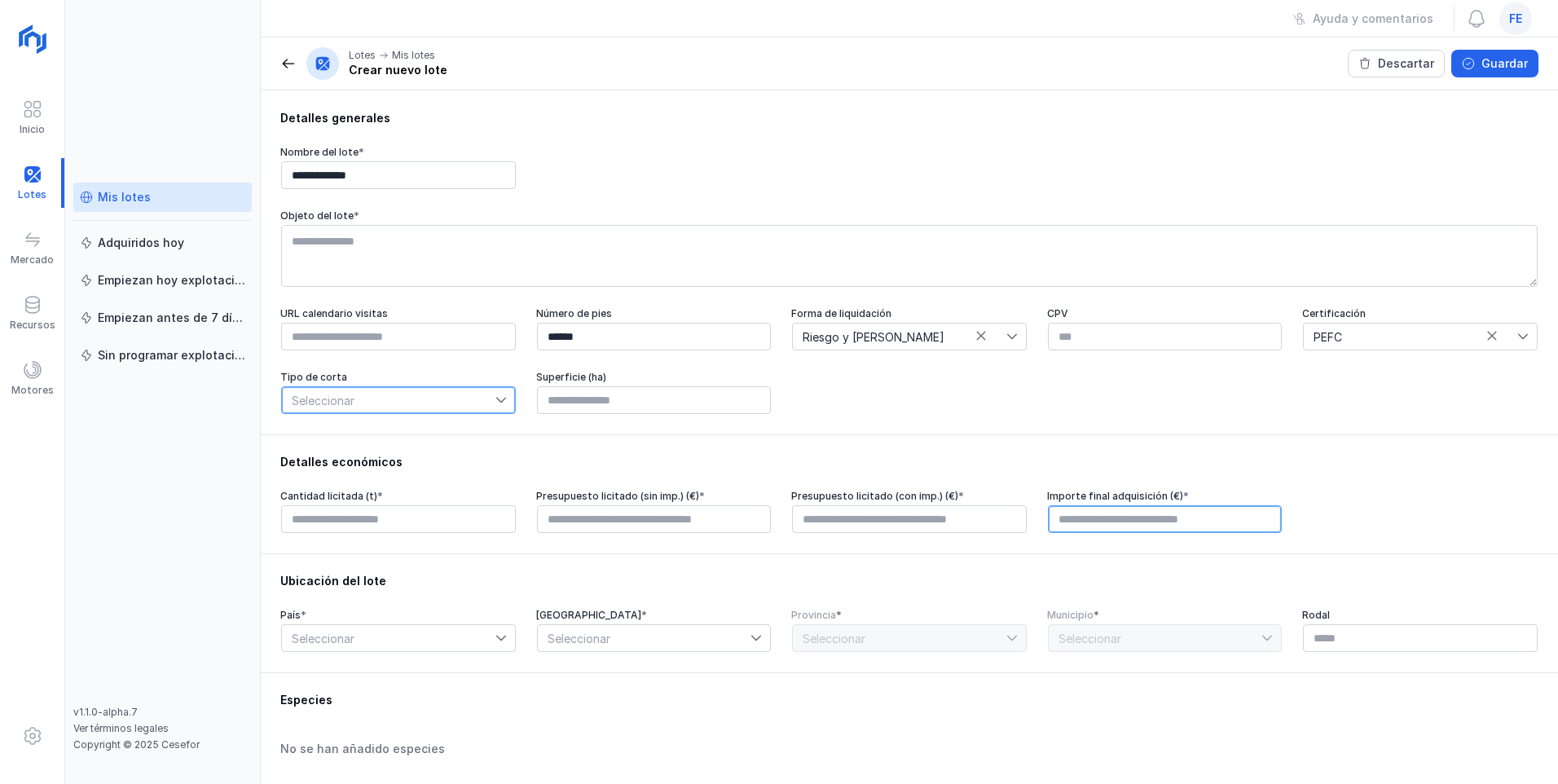
click at [695, 425] on input "text" at bounding box center [1164, 518] width 235 height 28
type input "*********"
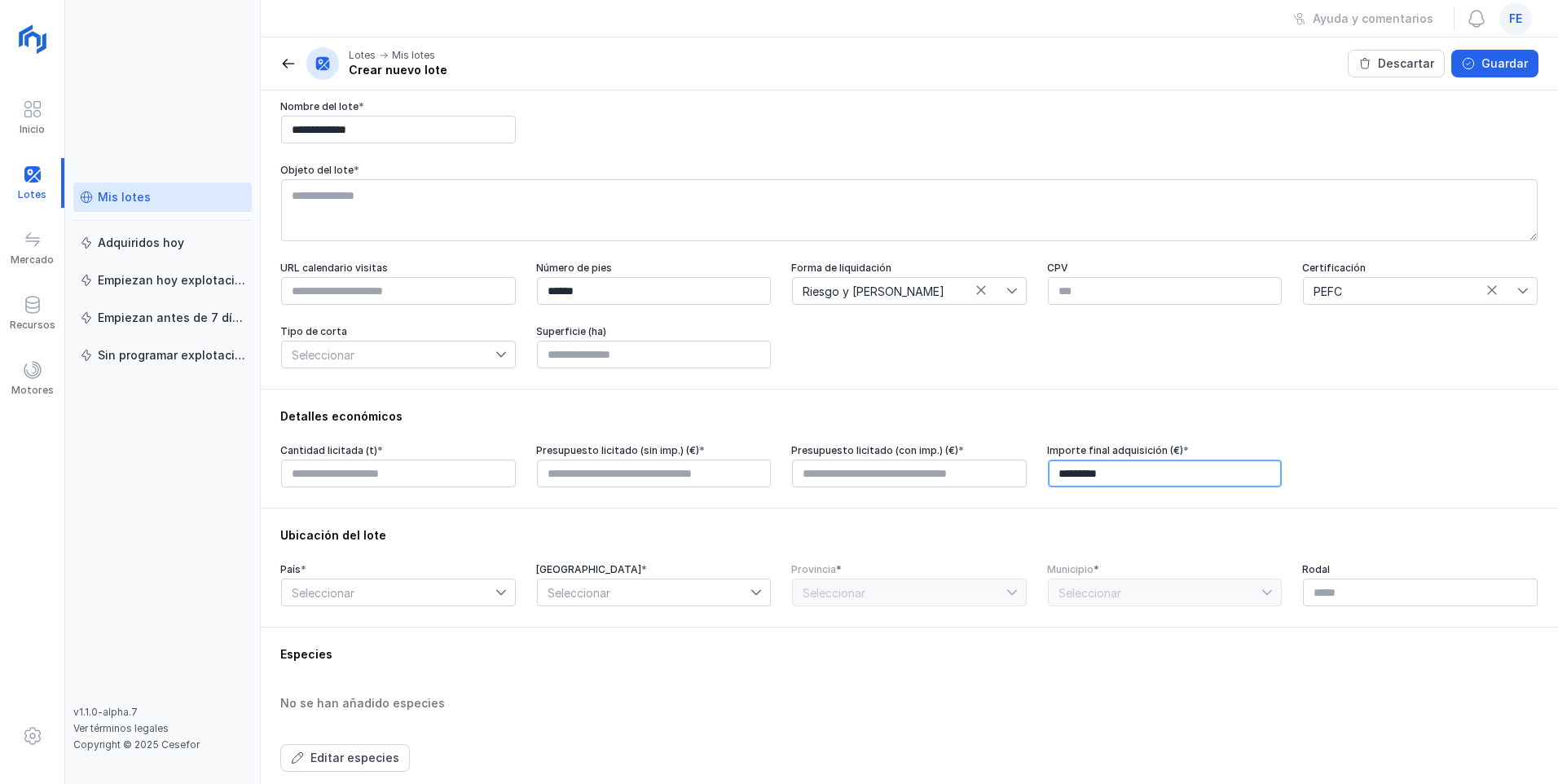
scroll to position [82, 0]
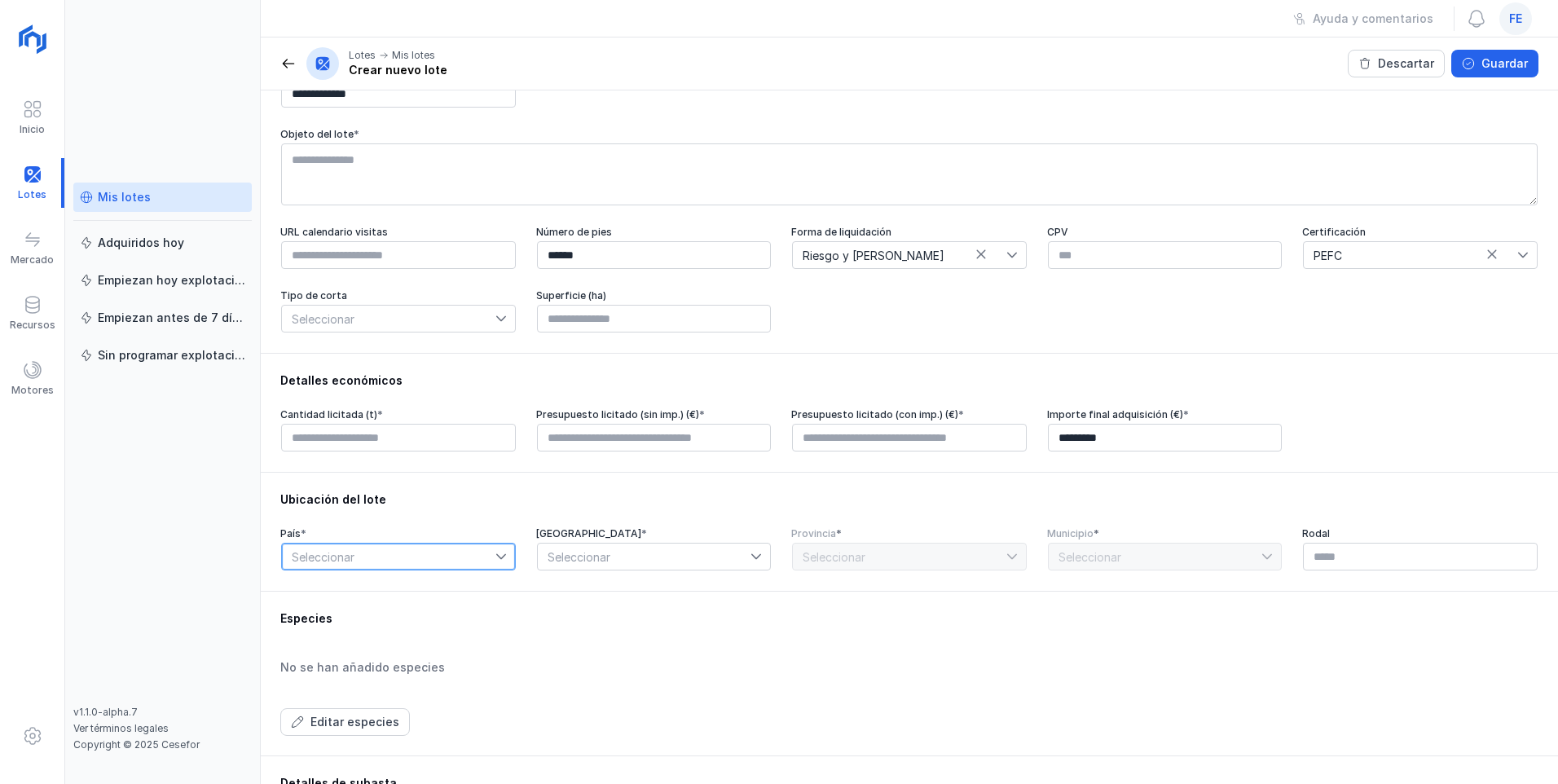
click at [409, 425] on span "Seleccionar" at bounding box center [389, 556] width 214 height 26
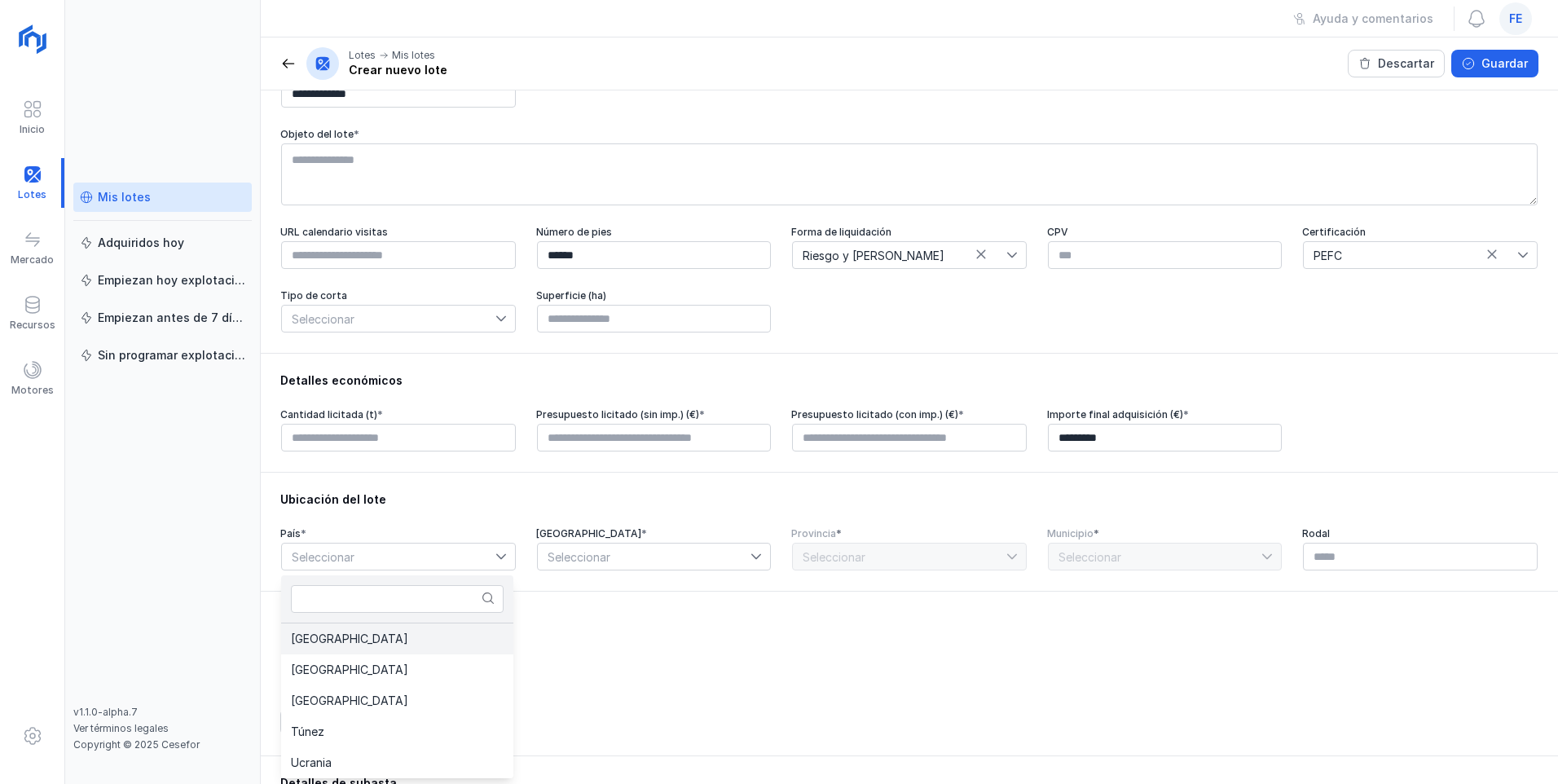
click at [336, 425] on li "[GEOGRAPHIC_DATA]" at bounding box center [397, 639] width 232 height 31
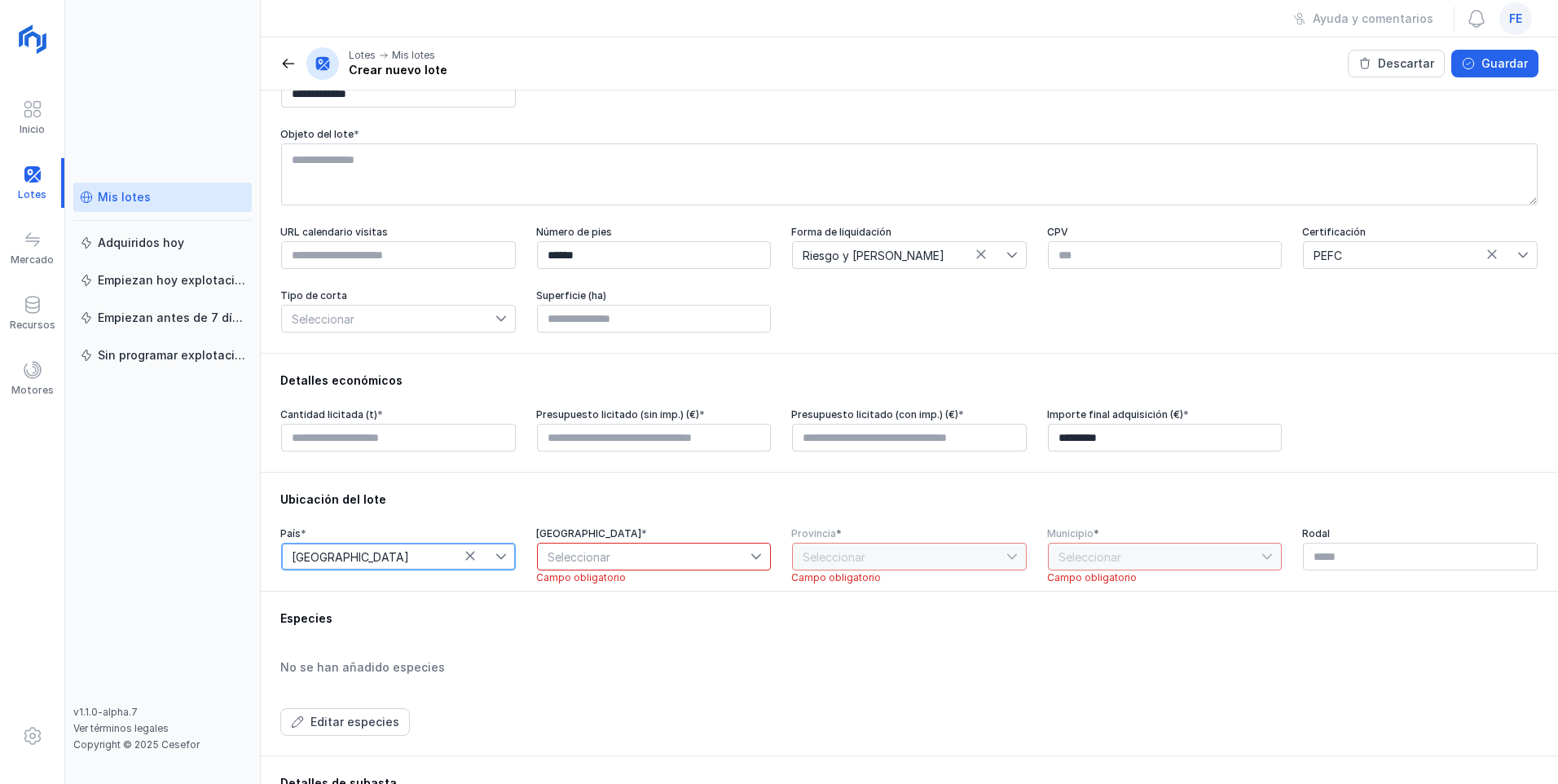
click at [572, 425] on span "Seleccionar" at bounding box center [644, 556] width 214 height 26
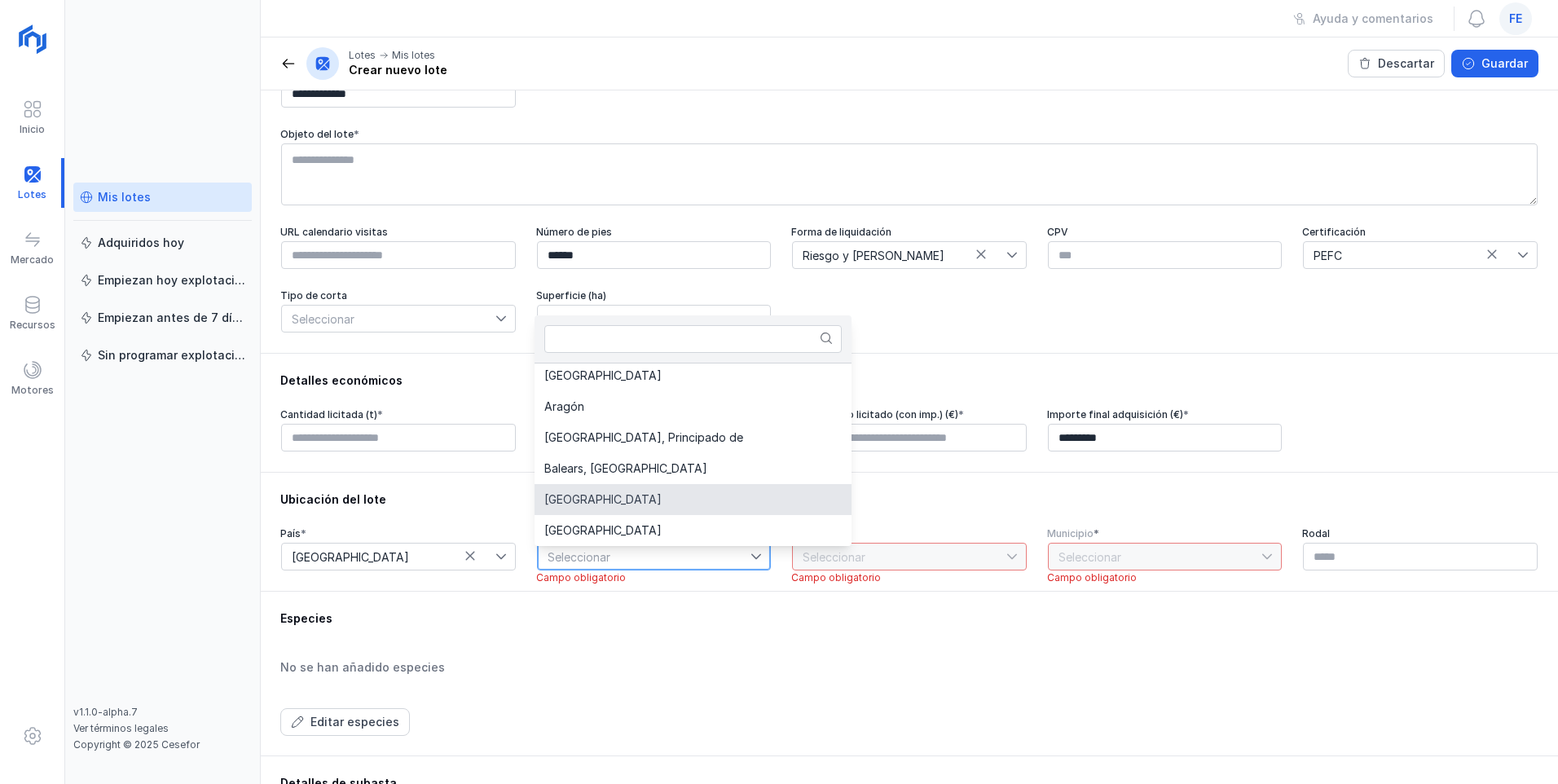
scroll to position [85, 0]
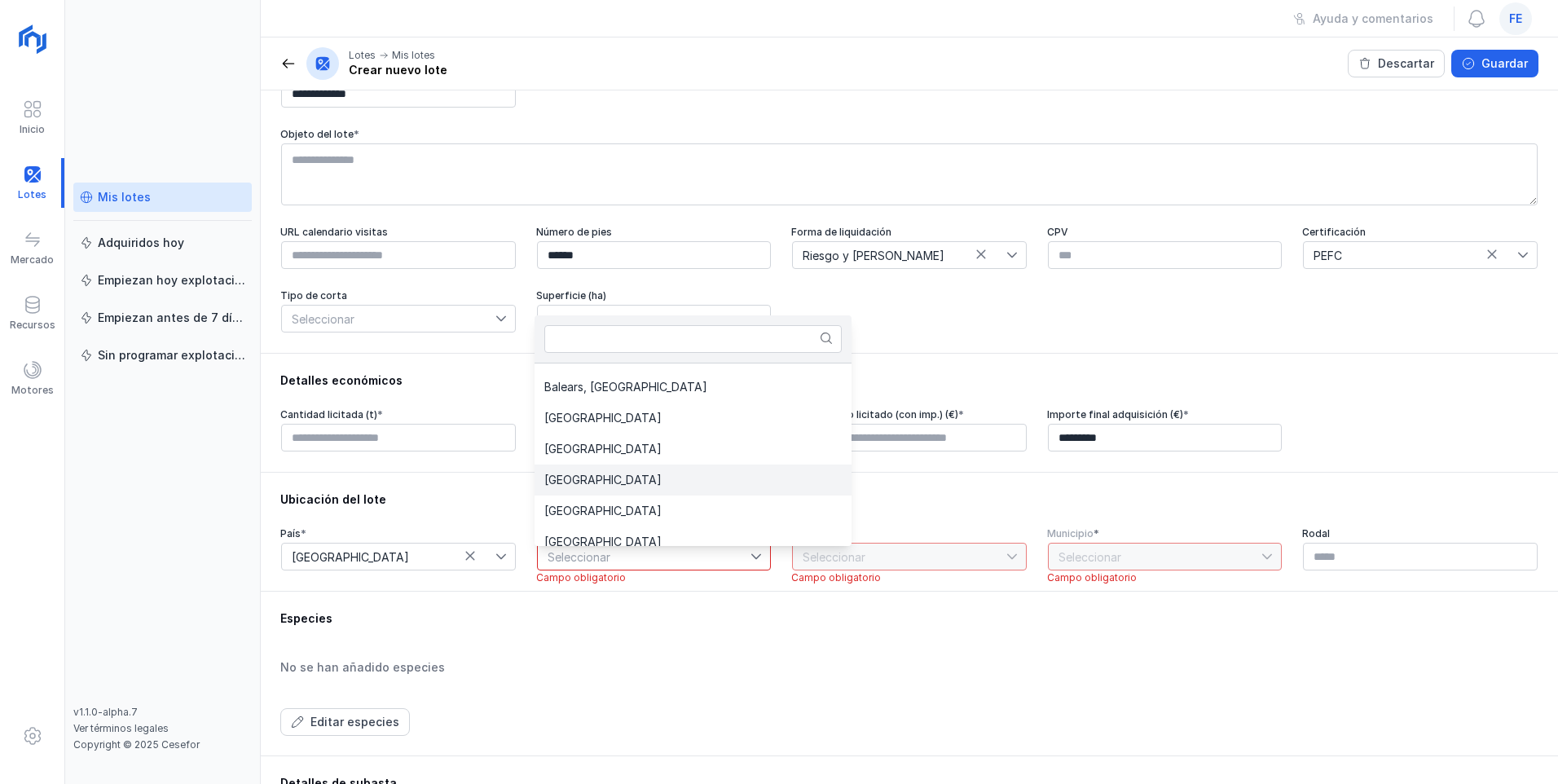
click at [602, 425] on span "[GEOGRAPHIC_DATA]" at bounding box center [603, 480] width 117 height 11
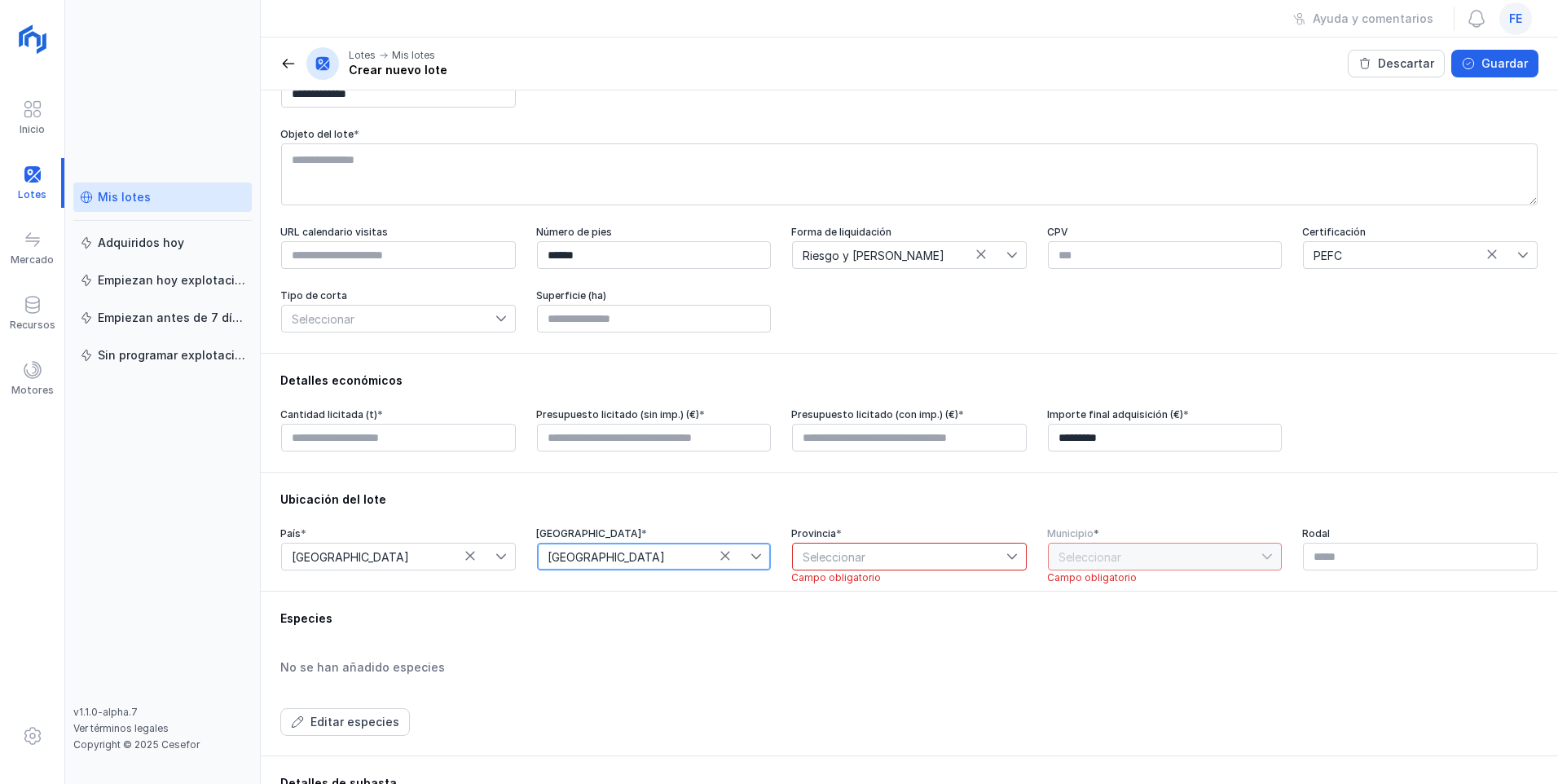
click at [695, 425] on span "Seleccionar" at bounding box center [899, 556] width 214 height 26
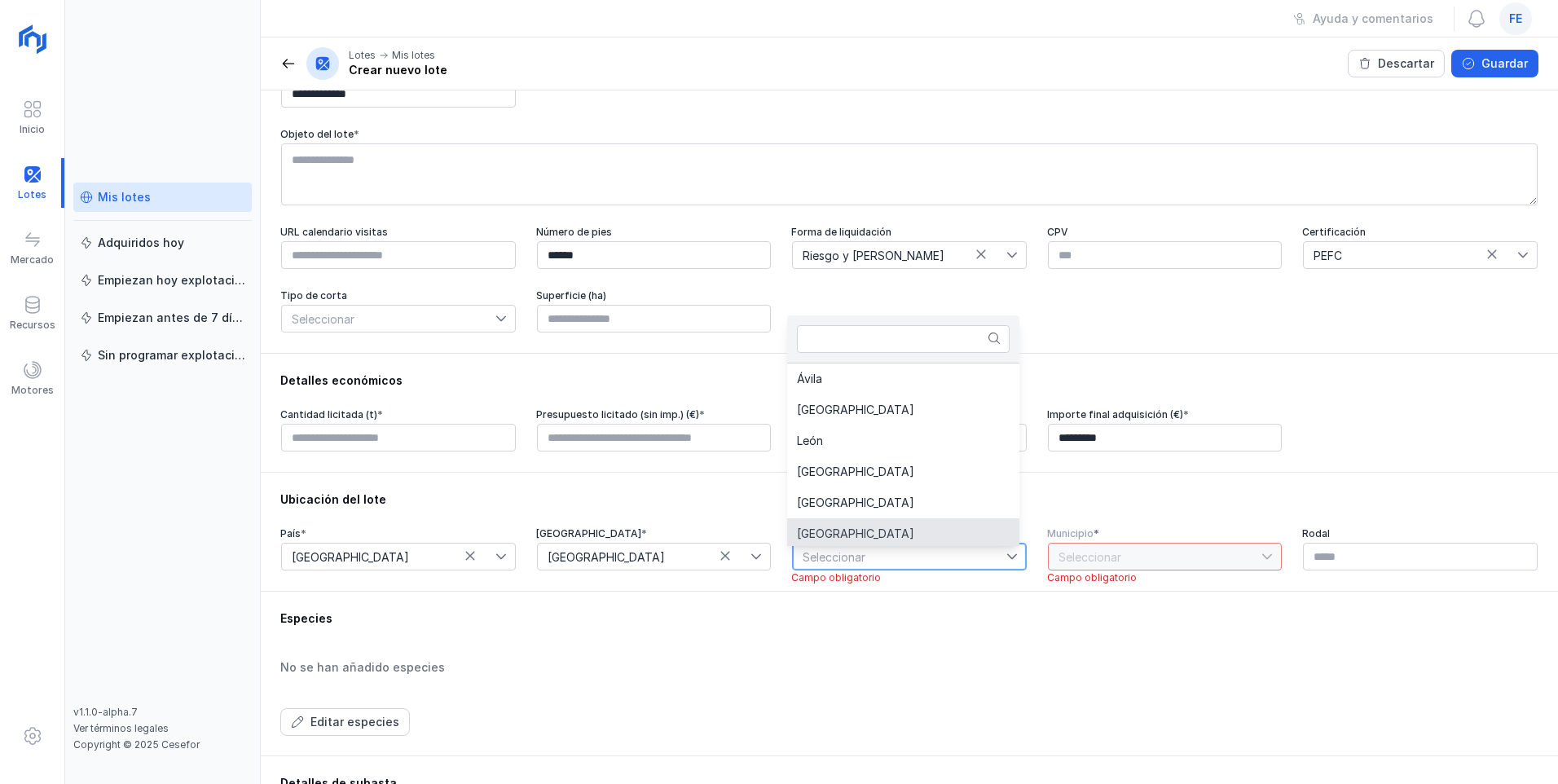
scroll to position [3, 0]
click at [695, 425] on li "[GEOGRAPHIC_DATA]" at bounding box center [903, 530] width 232 height 31
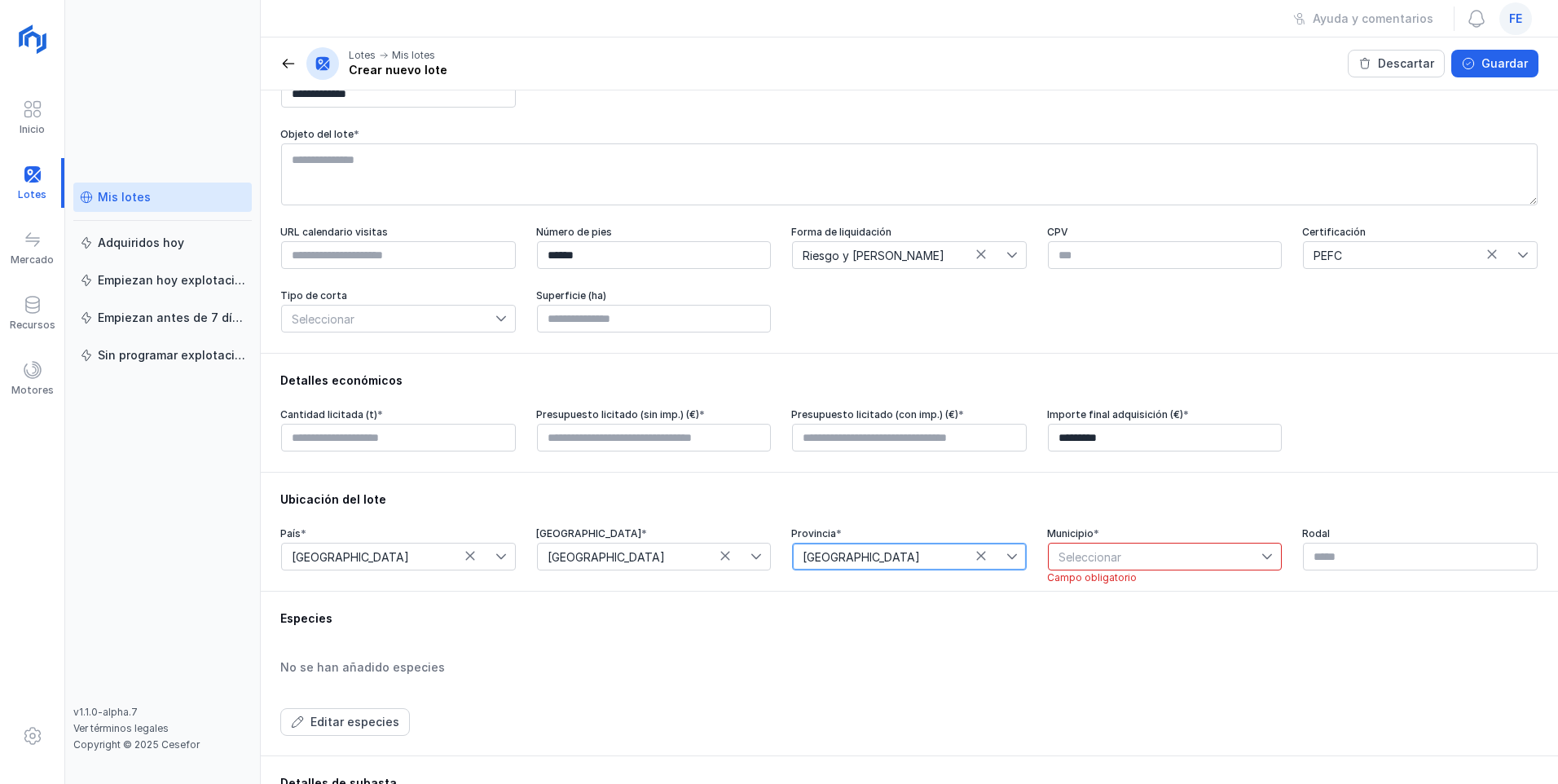
click at [695, 425] on span "Seleccionar" at bounding box center [1155, 556] width 214 height 26
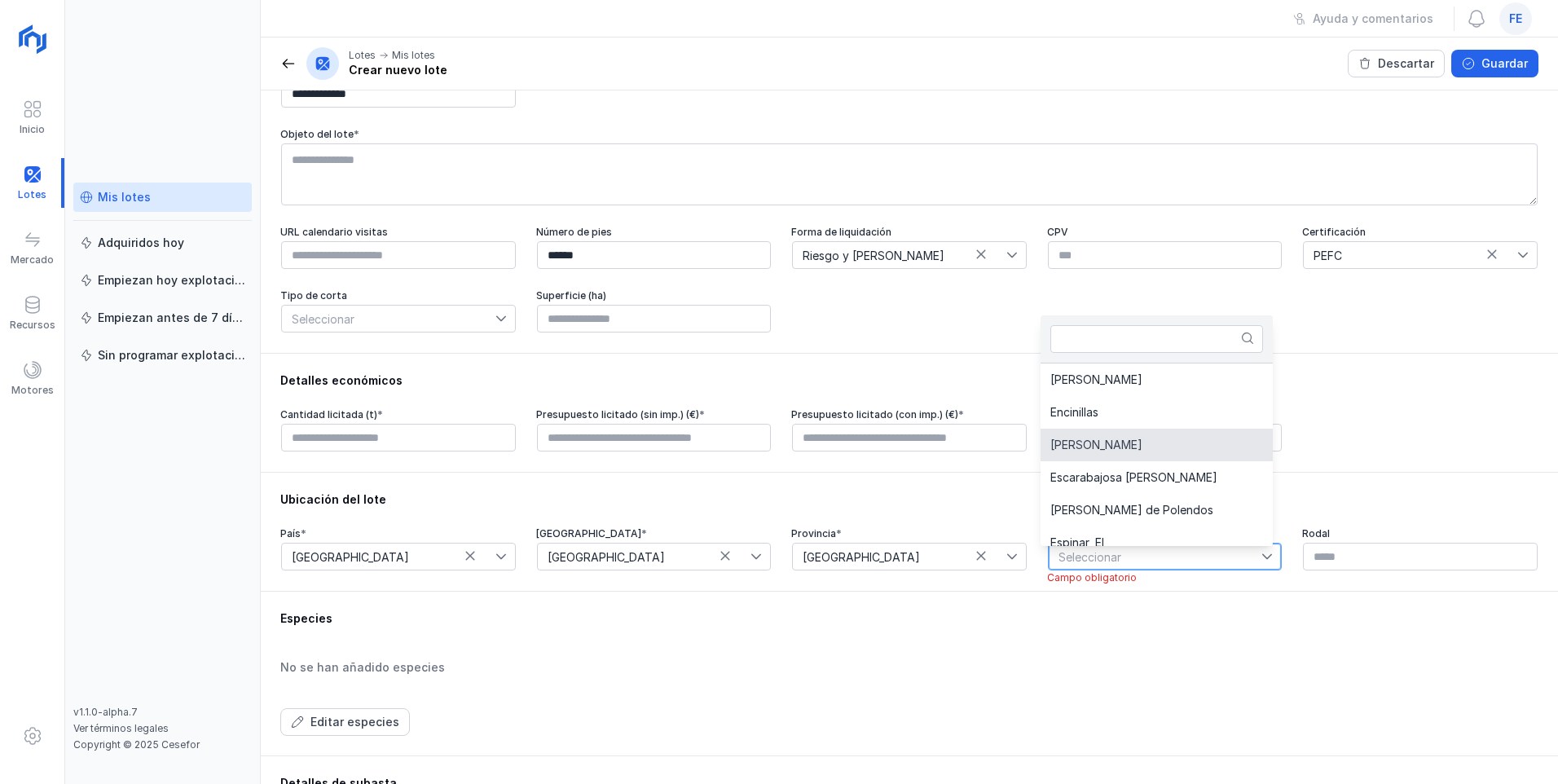
scroll to position [2167, 0]
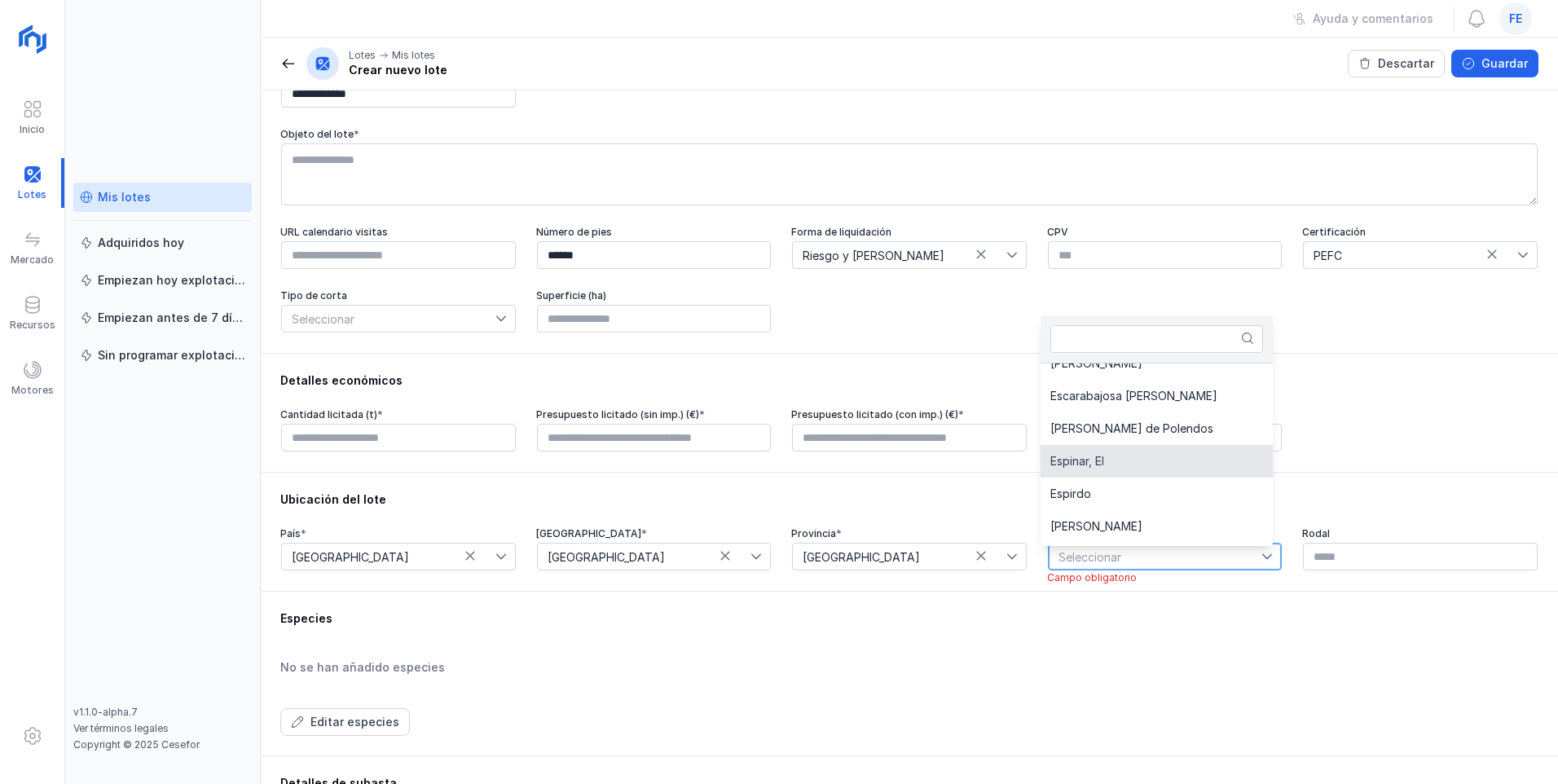
click at [695, 425] on span "Espinar, El" at bounding box center [1077, 461] width 54 height 11
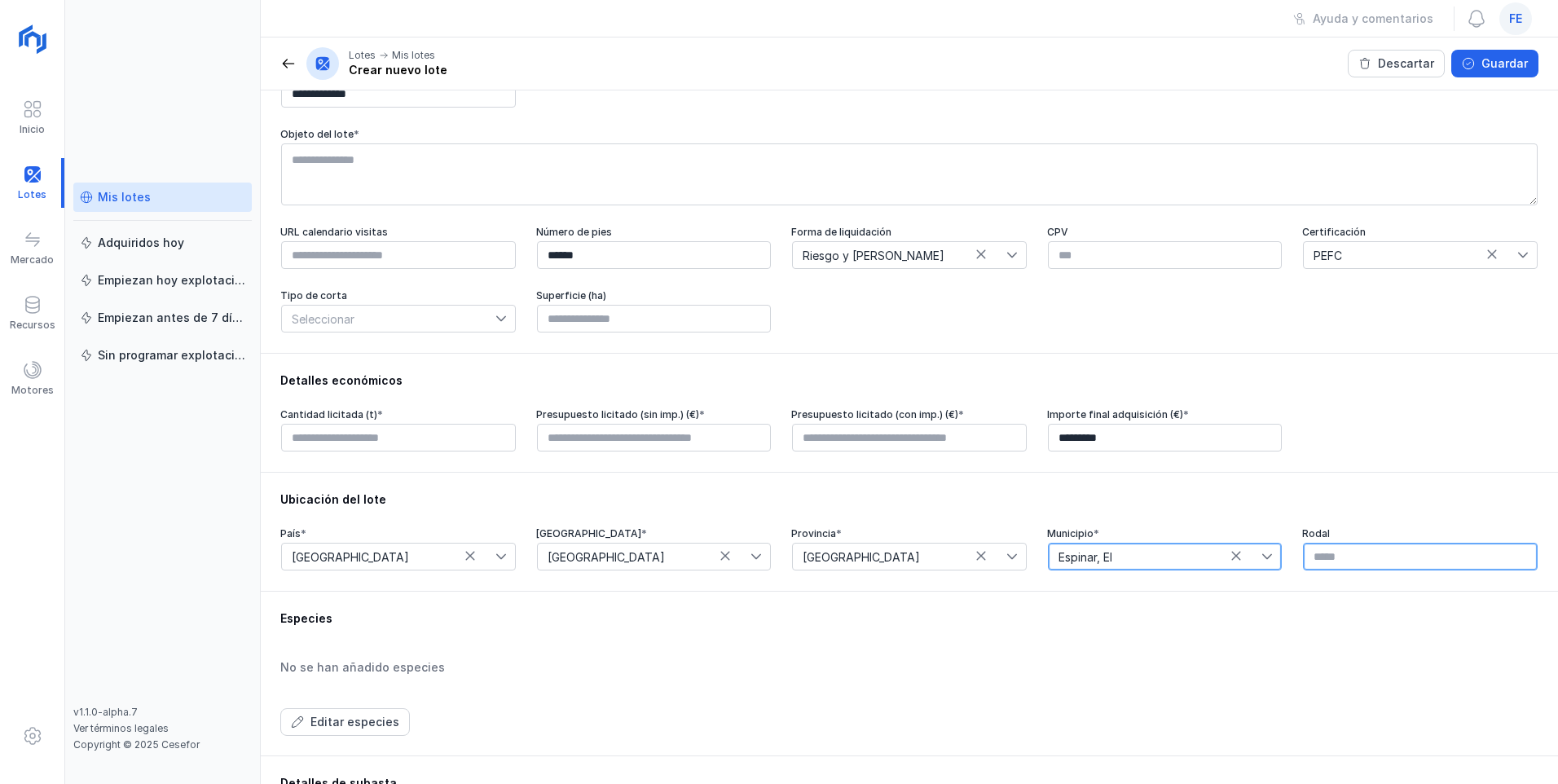
click at [695, 425] on input "text" at bounding box center [1420, 556] width 235 height 28
type input "***"
click at [695, 425] on div "Especies No se han añadido especies Editar especies" at bounding box center [909, 673] width 1258 height 125
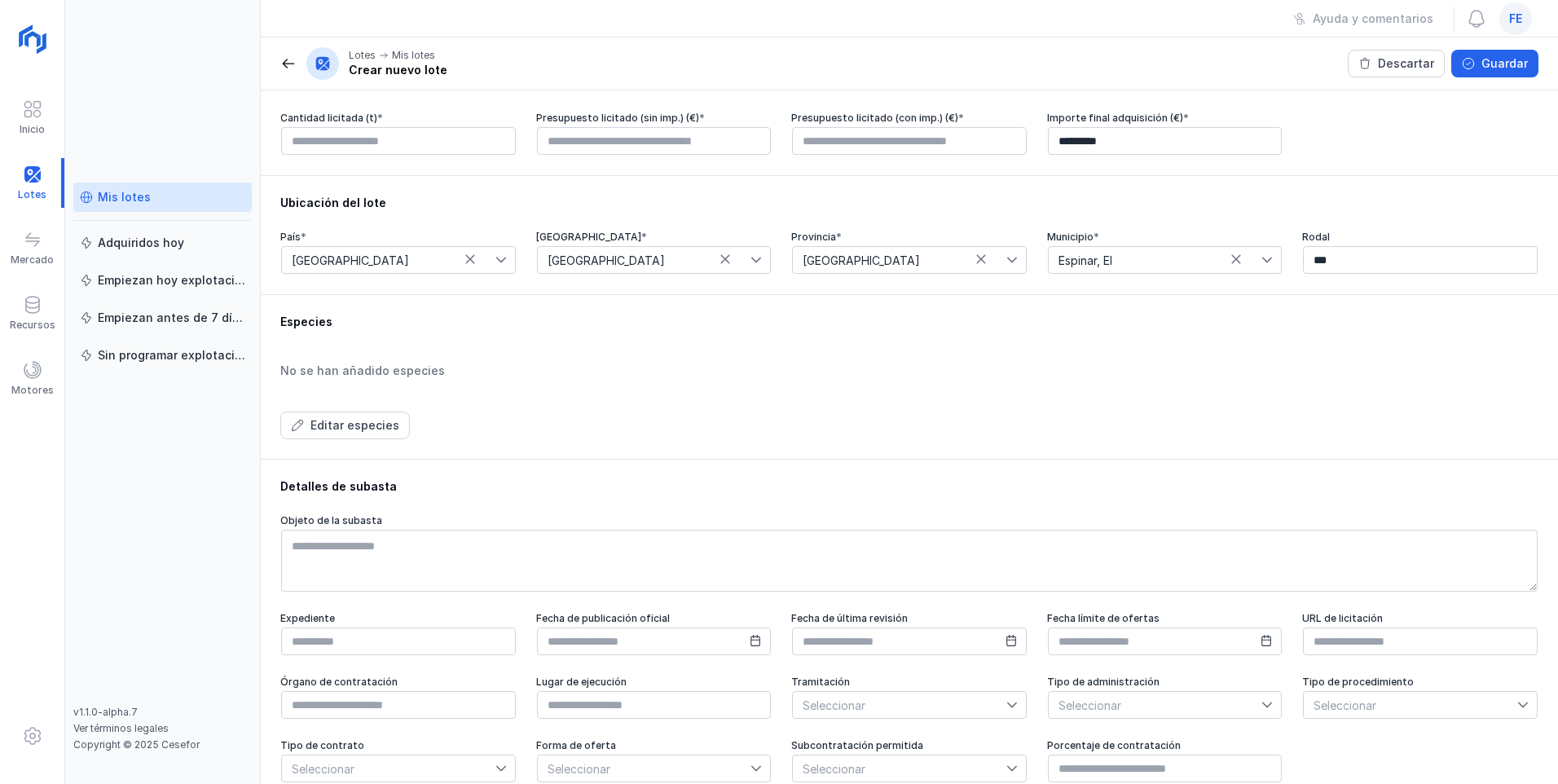
scroll to position [407, 0]
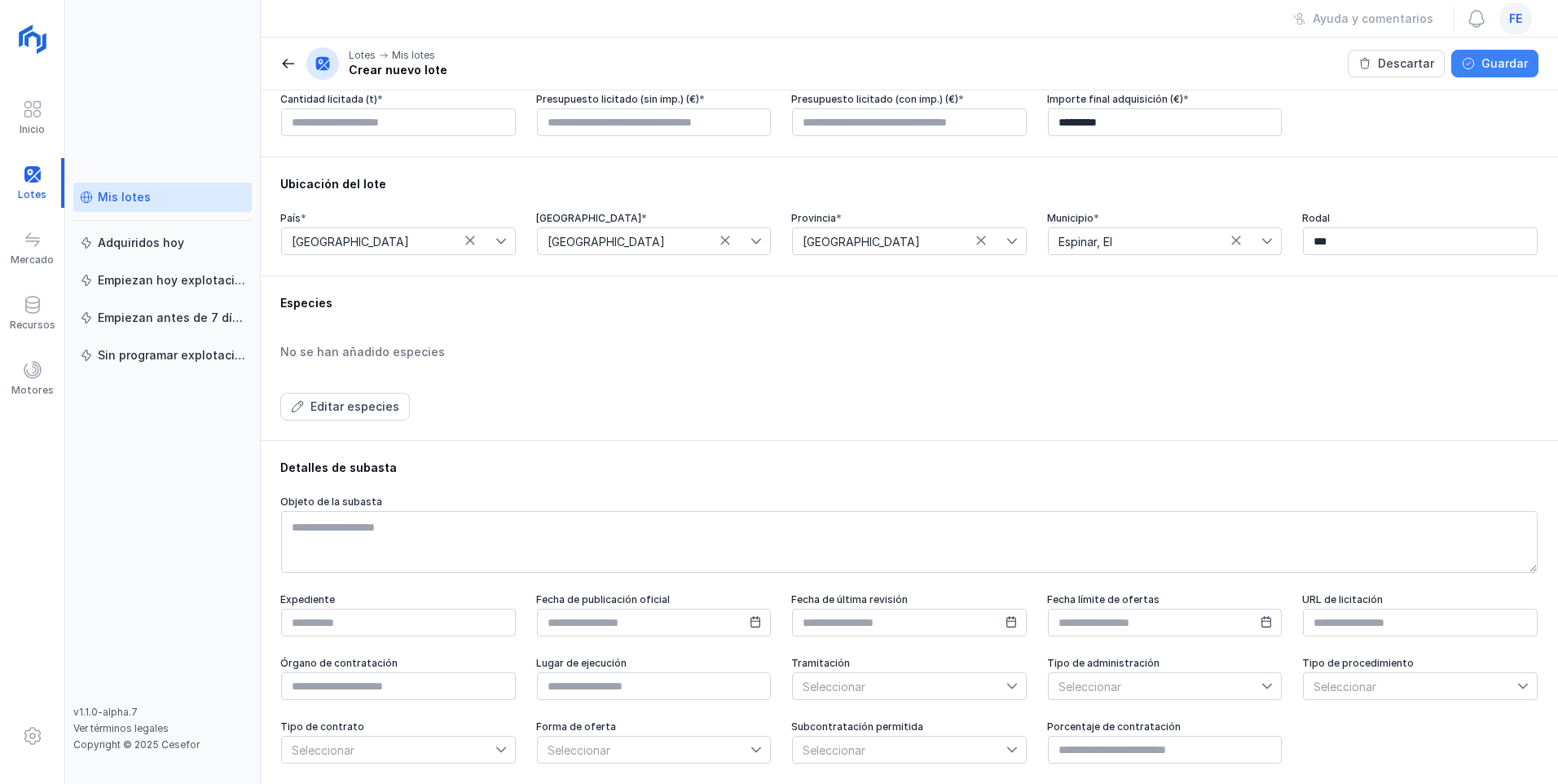
click at [695, 70] on button "Guardar" at bounding box center [1495, 63] width 87 height 28
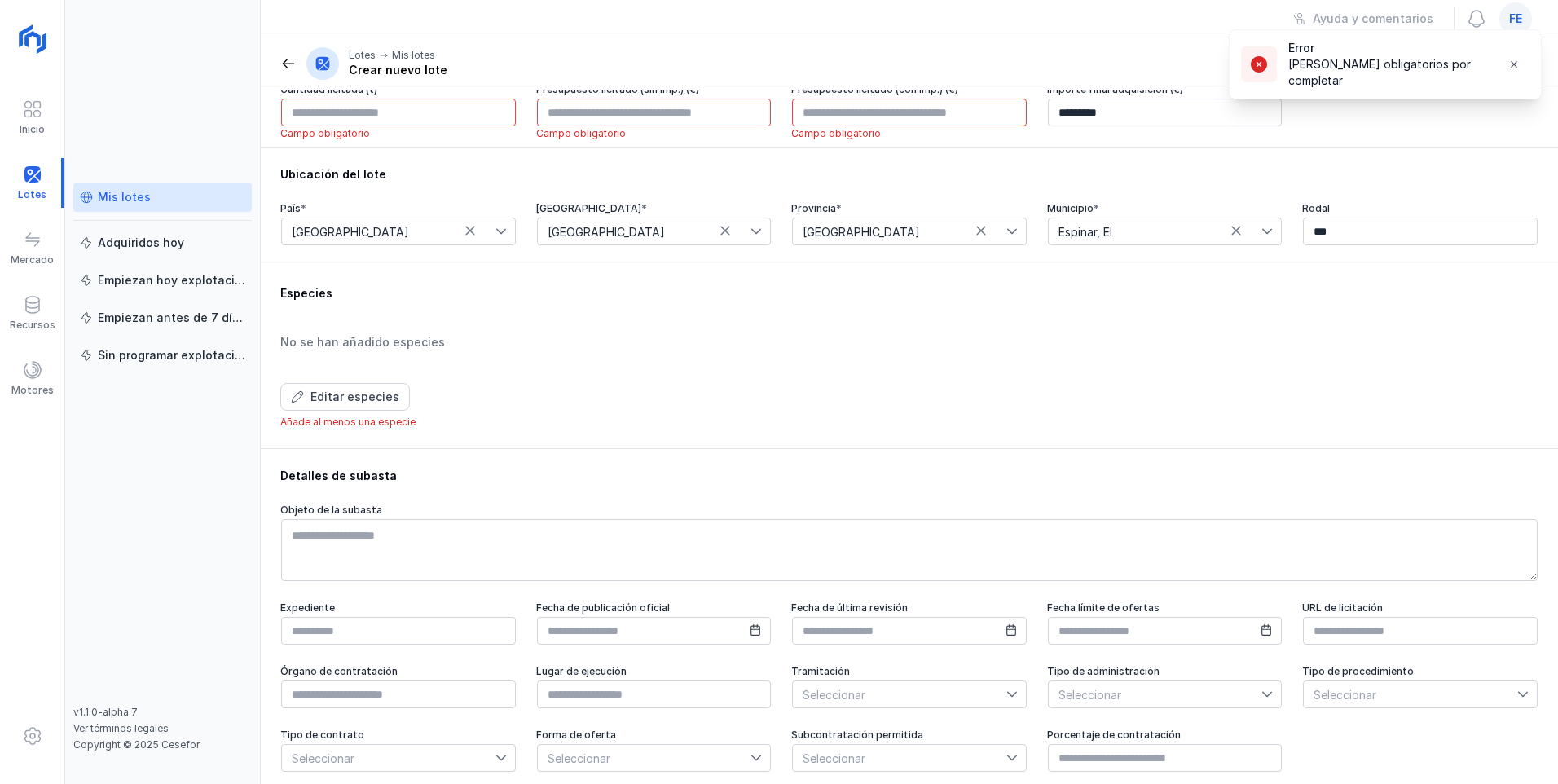
scroll to position [325, 0]
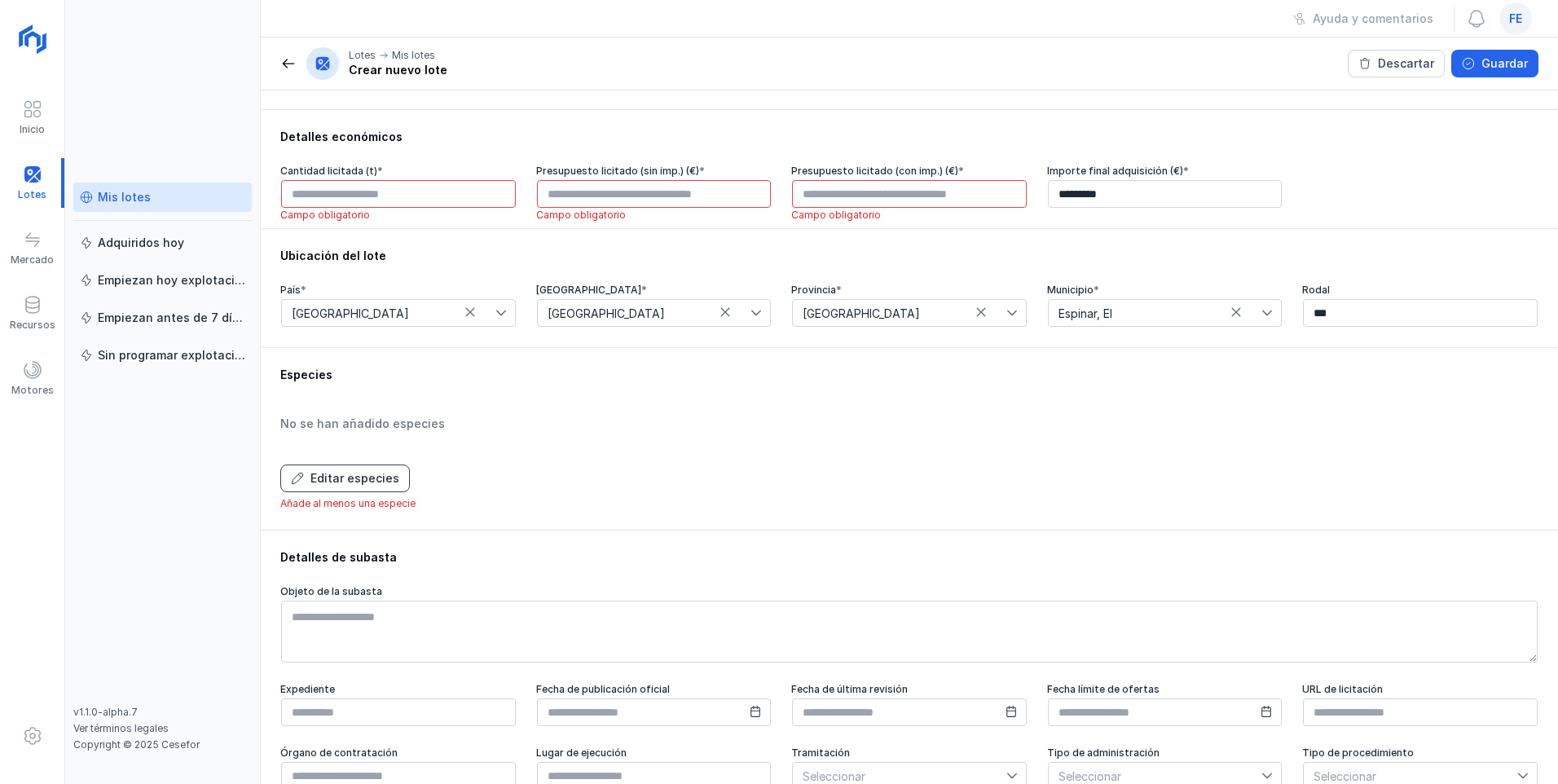
click at [356, 425] on div "Editar especies" at bounding box center [355, 478] width 88 height 16
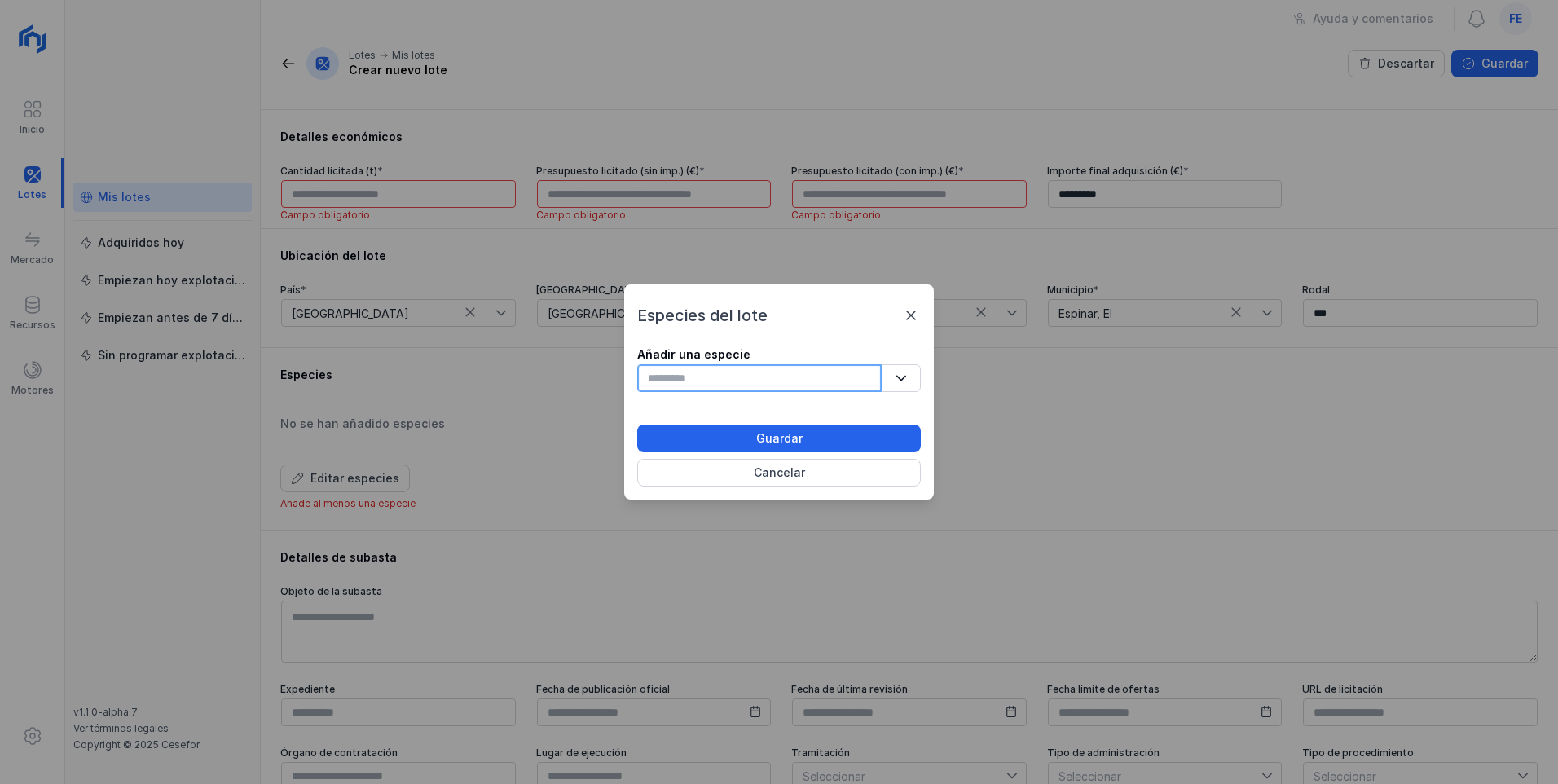
click at [695, 368] on input "text" at bounding box center [759, 377] width 244 height 28
type input "****"
click at [695, 381] on icon "button" at bounding box center [901, 378] width 11 height 11
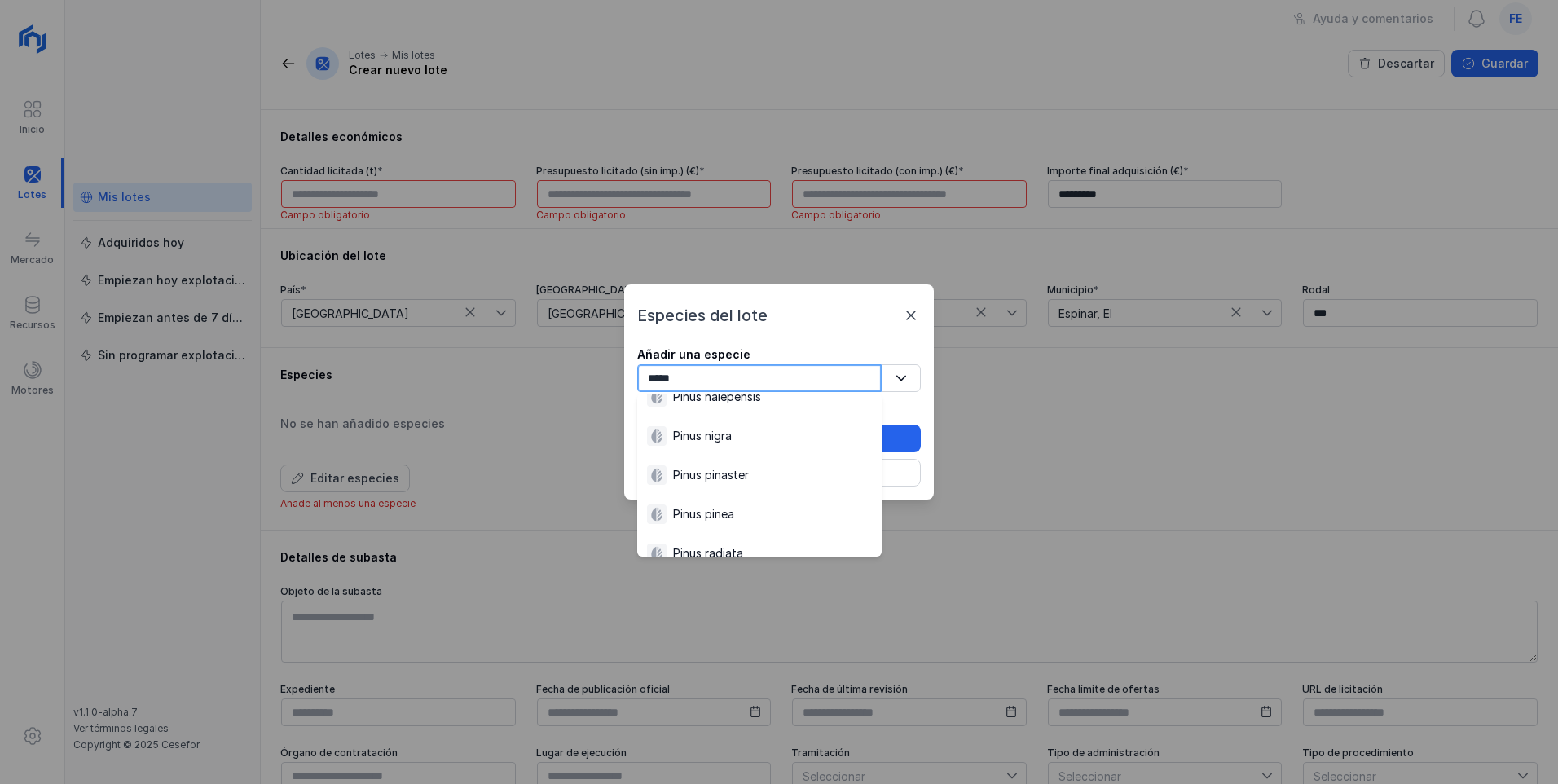
scroll to position [1873, 0]
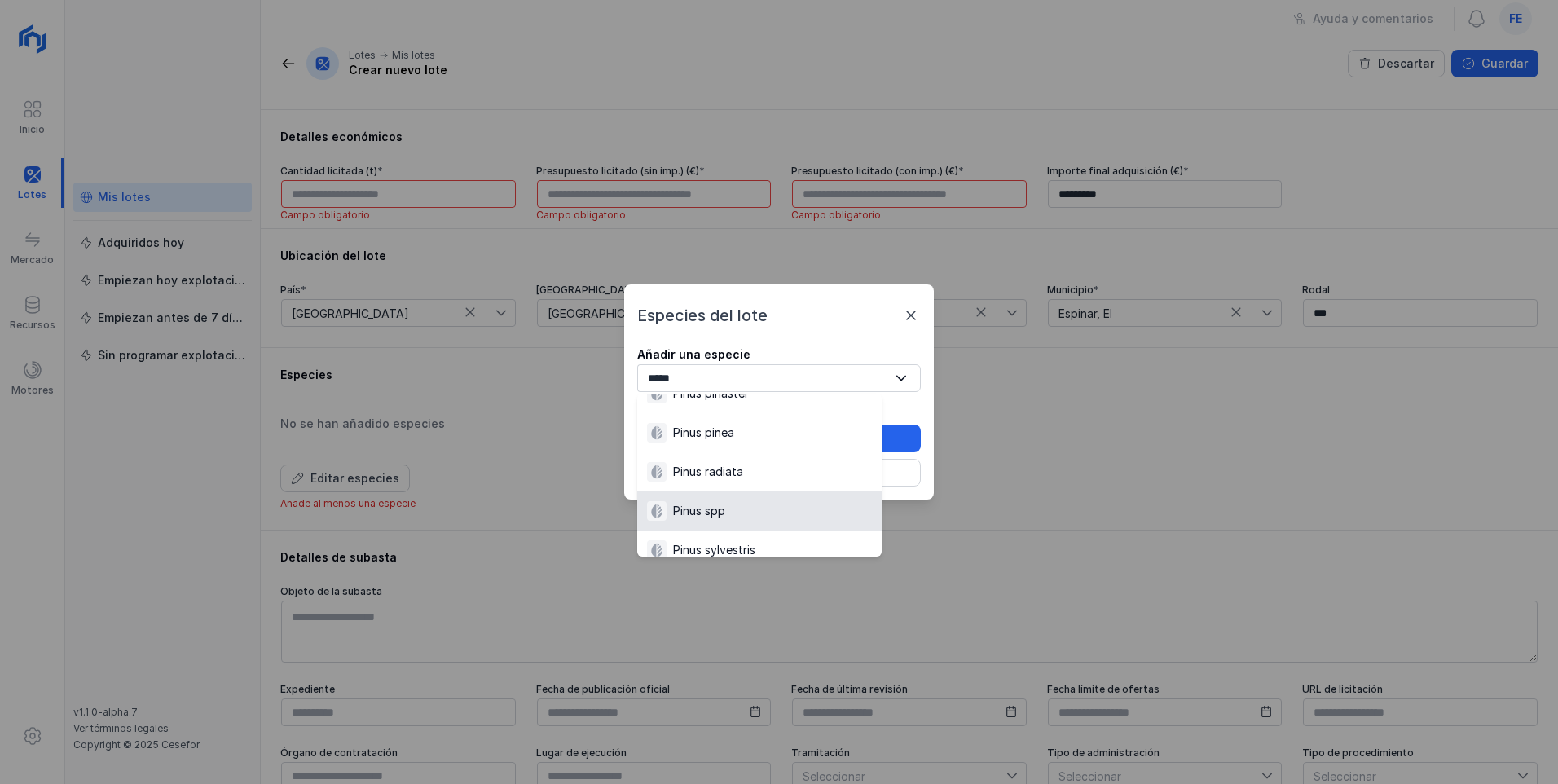
click at [695, 425] on div "Pinus spp" at bounding box center [760, 510] width 225 height 20
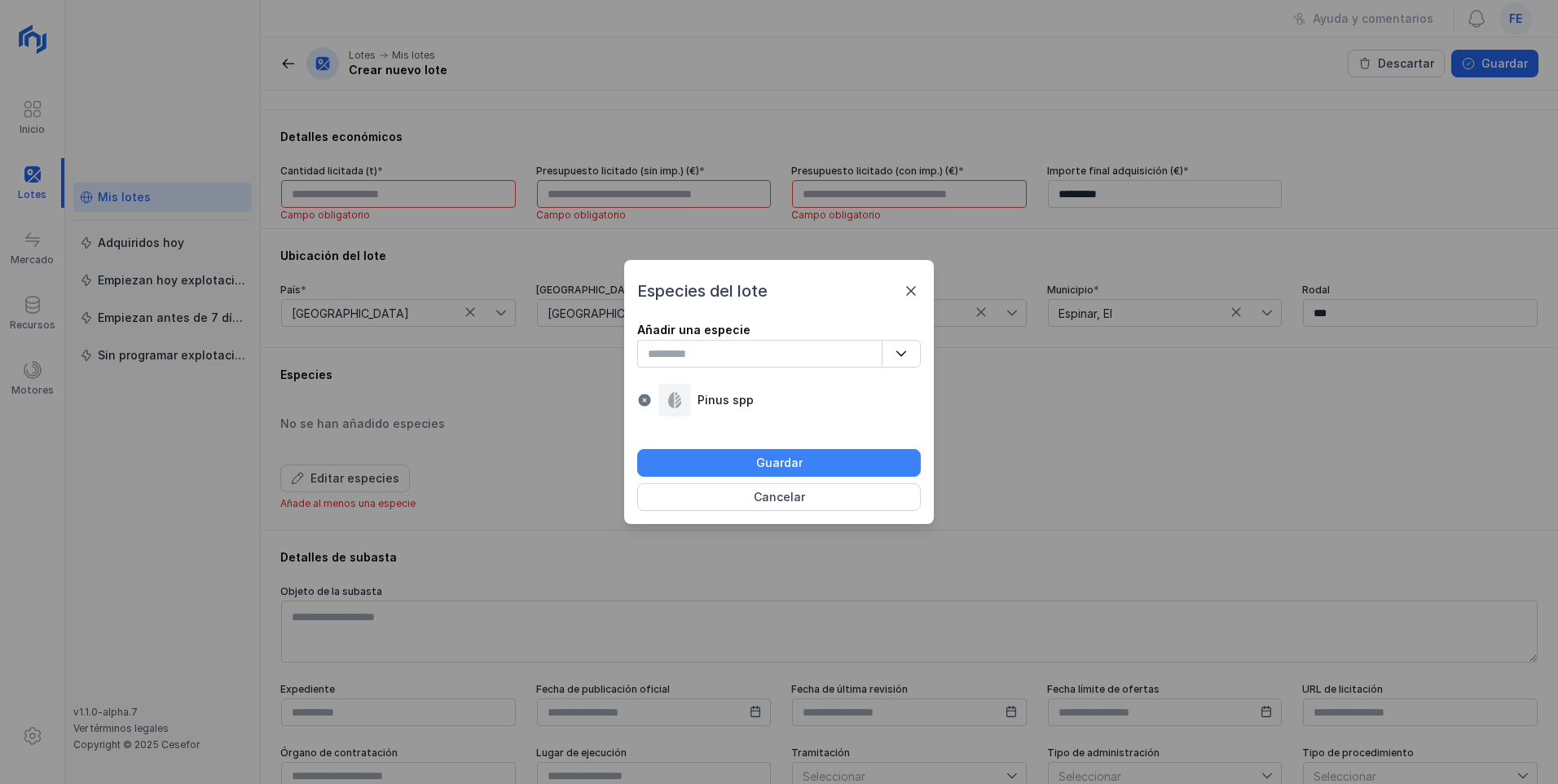
click at [695, 425] on div "Guardar" at bounding box center [779, 462] width 47 height 16
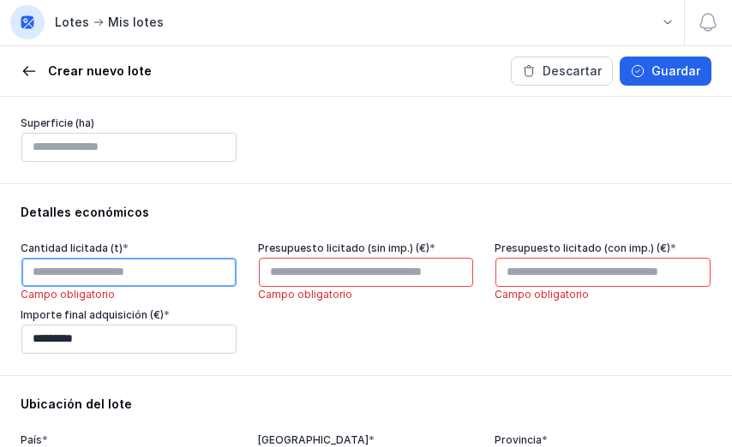
click at [130, 271] on input "text" at bounding box center [128, 272] width 215 height 29
type input "******"
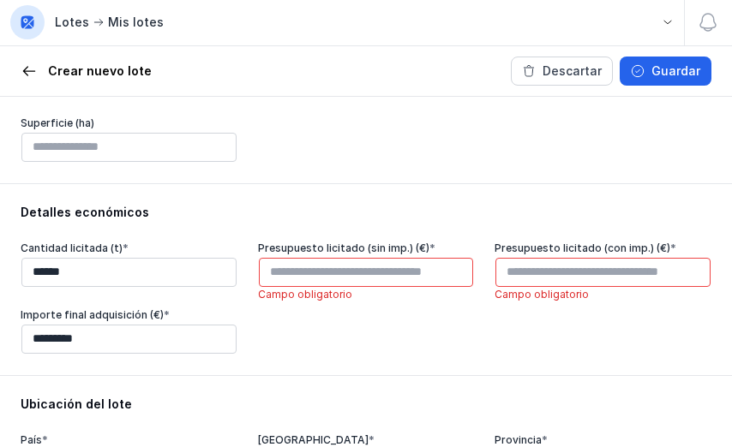
click at [273, 332] on div "Cantidad licitada (t) * ****** Presupuesto licitado (sin imp.) (€) * Campo obli…" at bounding box center [366, 298] width 691 height 113
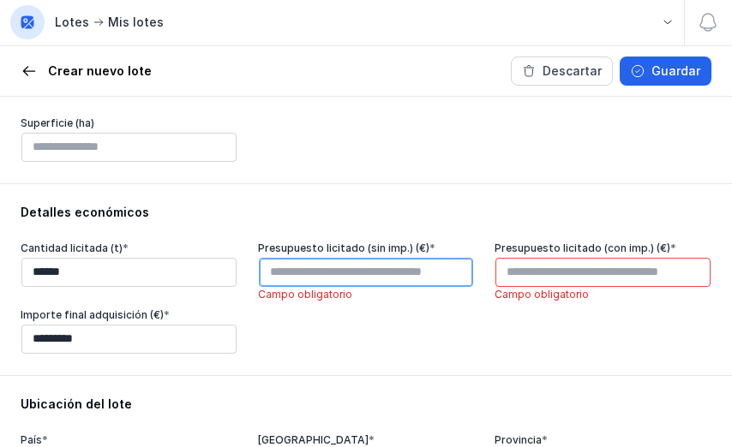
click at [318, 285] on input "text" at bounding box center [366, 272] width 215 height 29
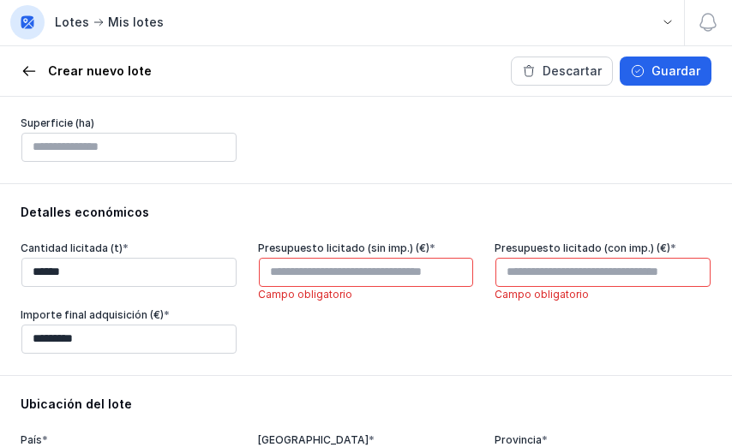
type input "****"
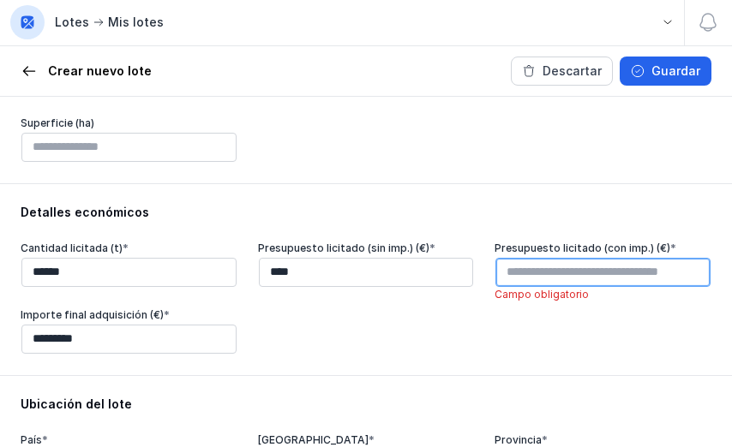
click at [532, 271] on input "text" at bounding box center [602, 272] width 215 height 29
type input "*********"
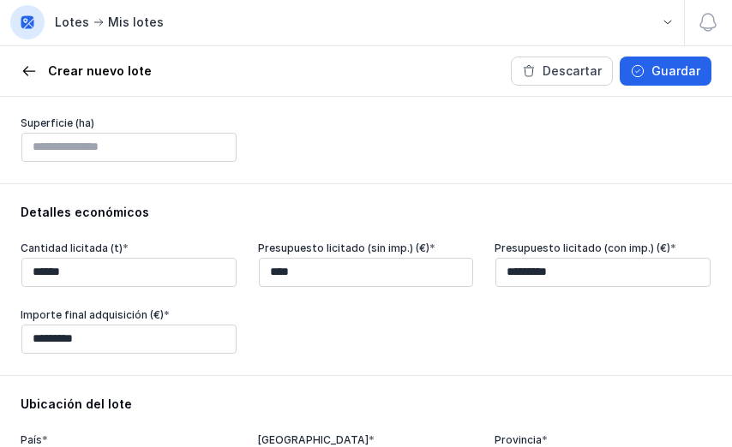
click at [513, 321] on div "Cantidad licitada (t) * ****** Presupuesto licitado (sin imp.) (€) * **** Presu…" at bounding box center [366, 298] width 691 height 113
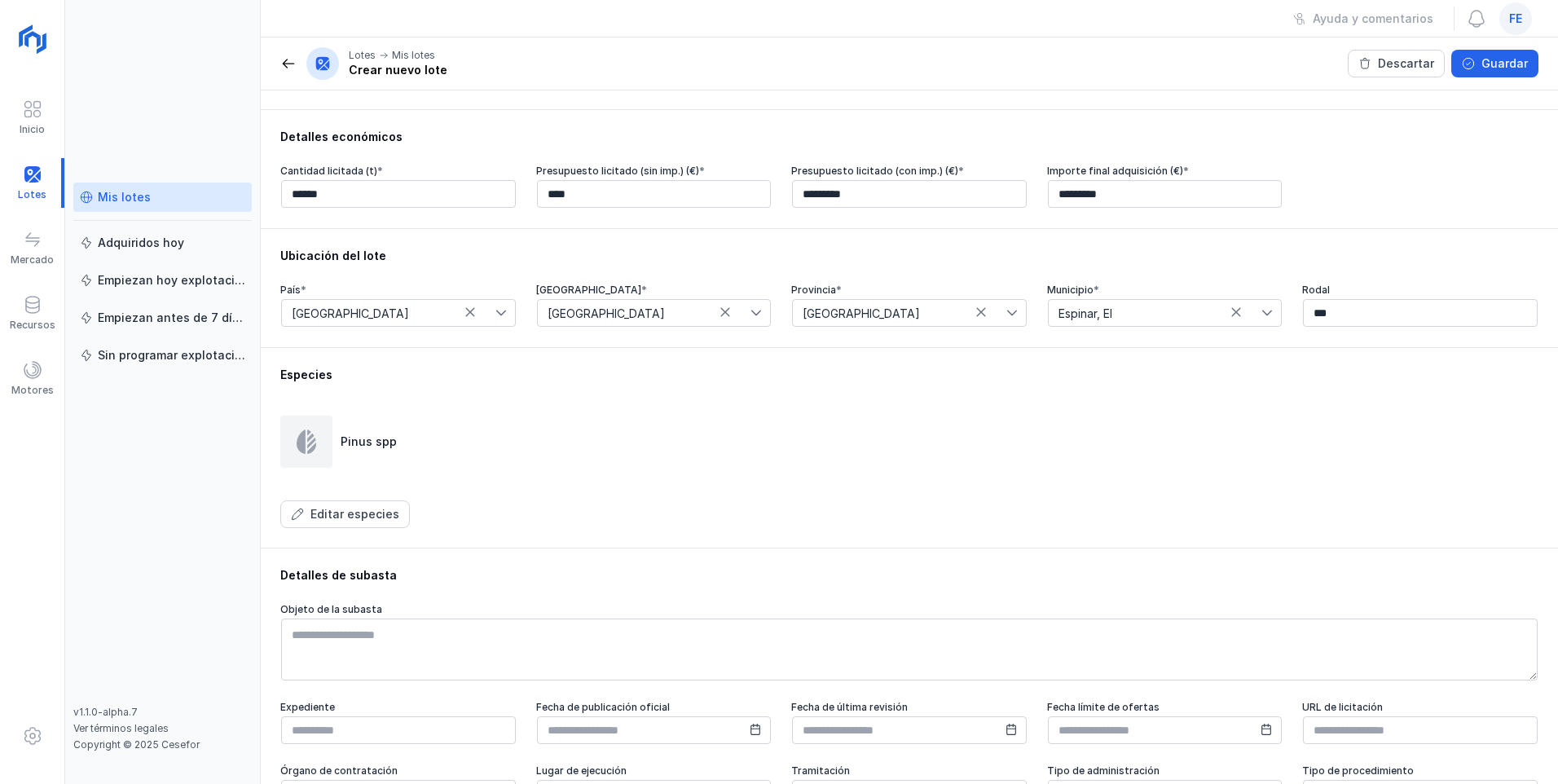
scroll to position [261, 0]
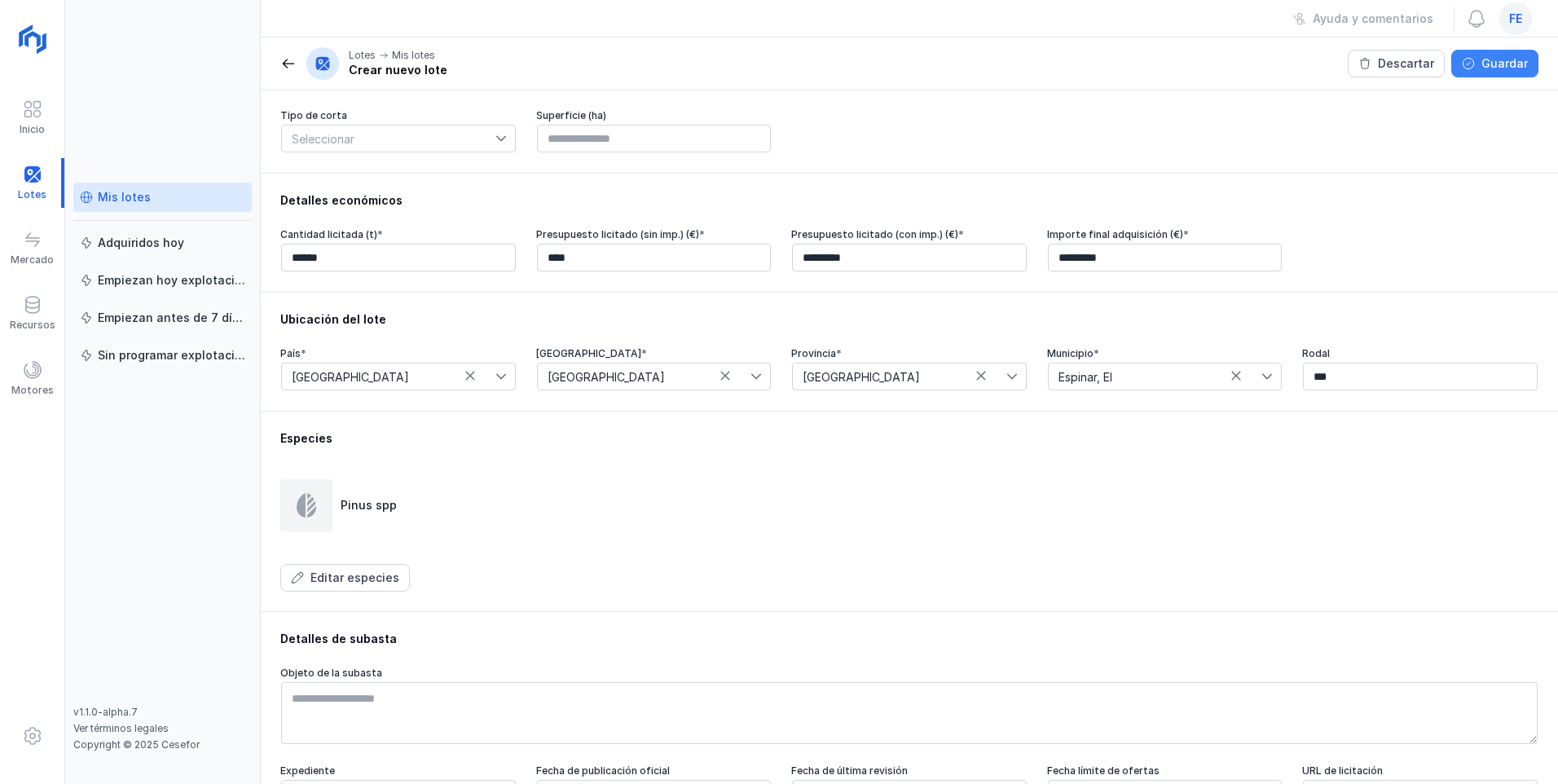
click at [695, 66] on div "Guardar" at bounding box center [1504, 63] width 47 height 16
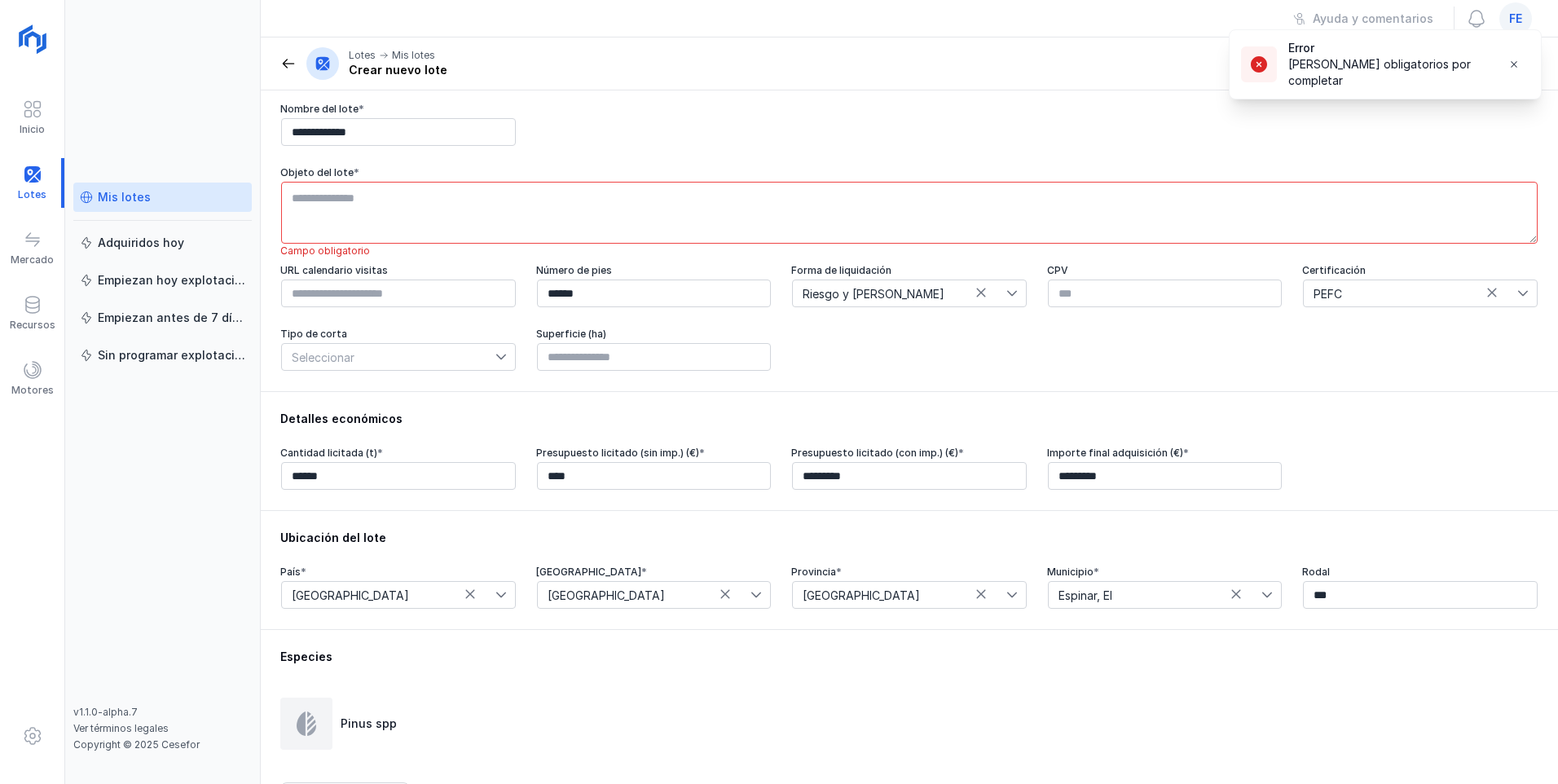
scroll to position [82, 0]
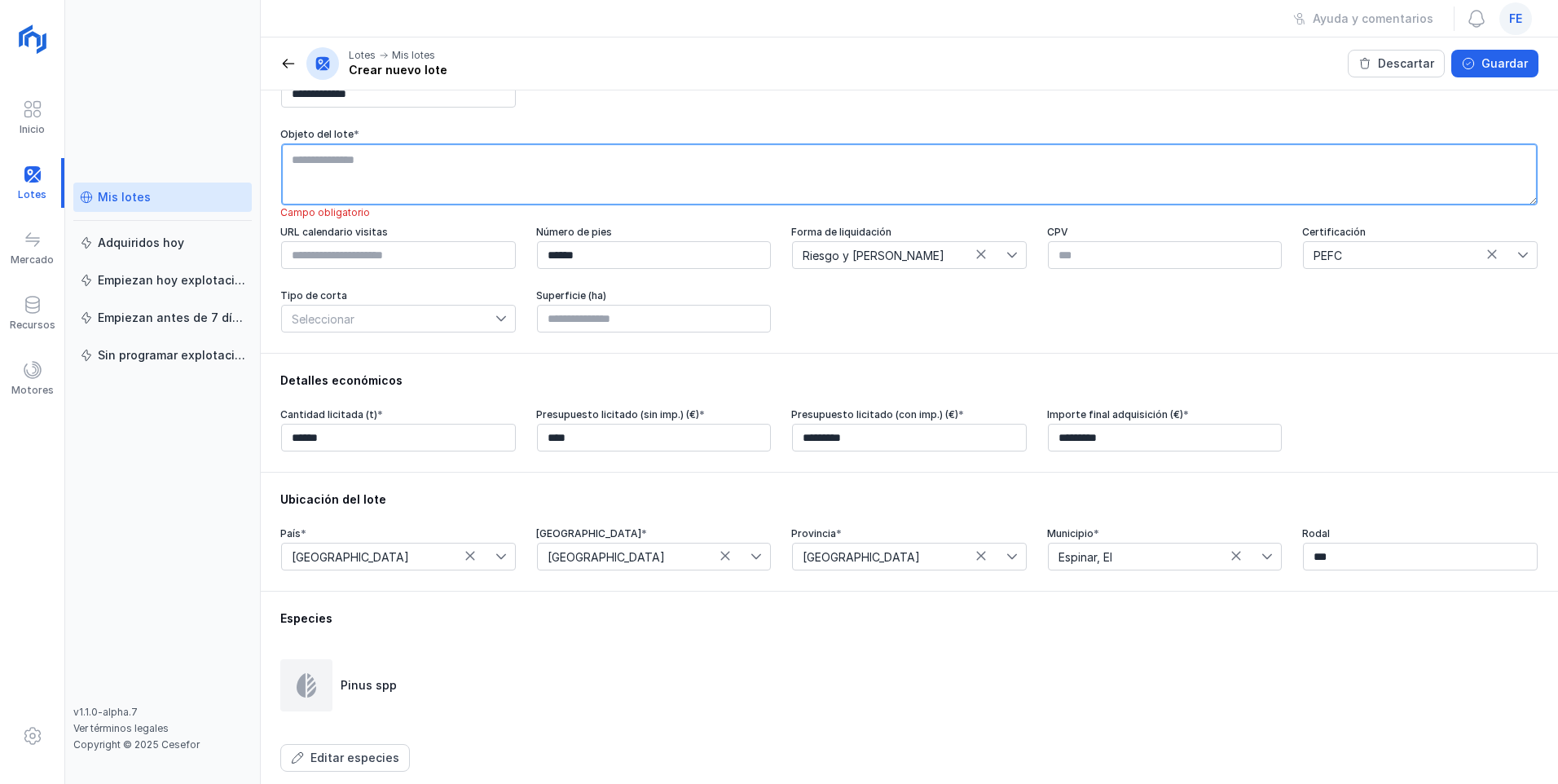
click at [533, 156] on textarea at bounding box center [910, 174] width 1257 height 62
type textarea "**********"
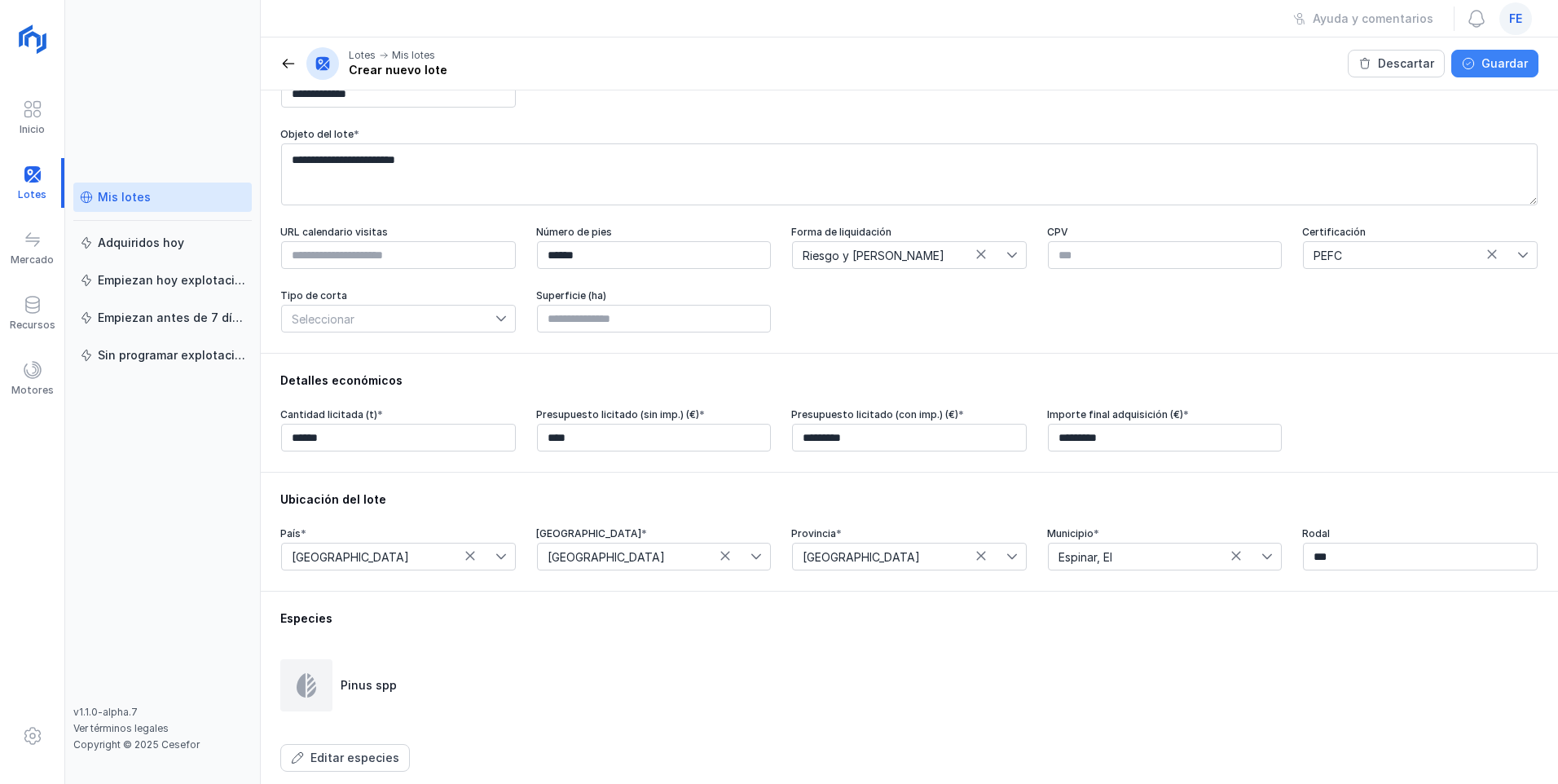
click at [695, 67] on div "Guardar" at bounding box center [1504, 63] width 47 height 16
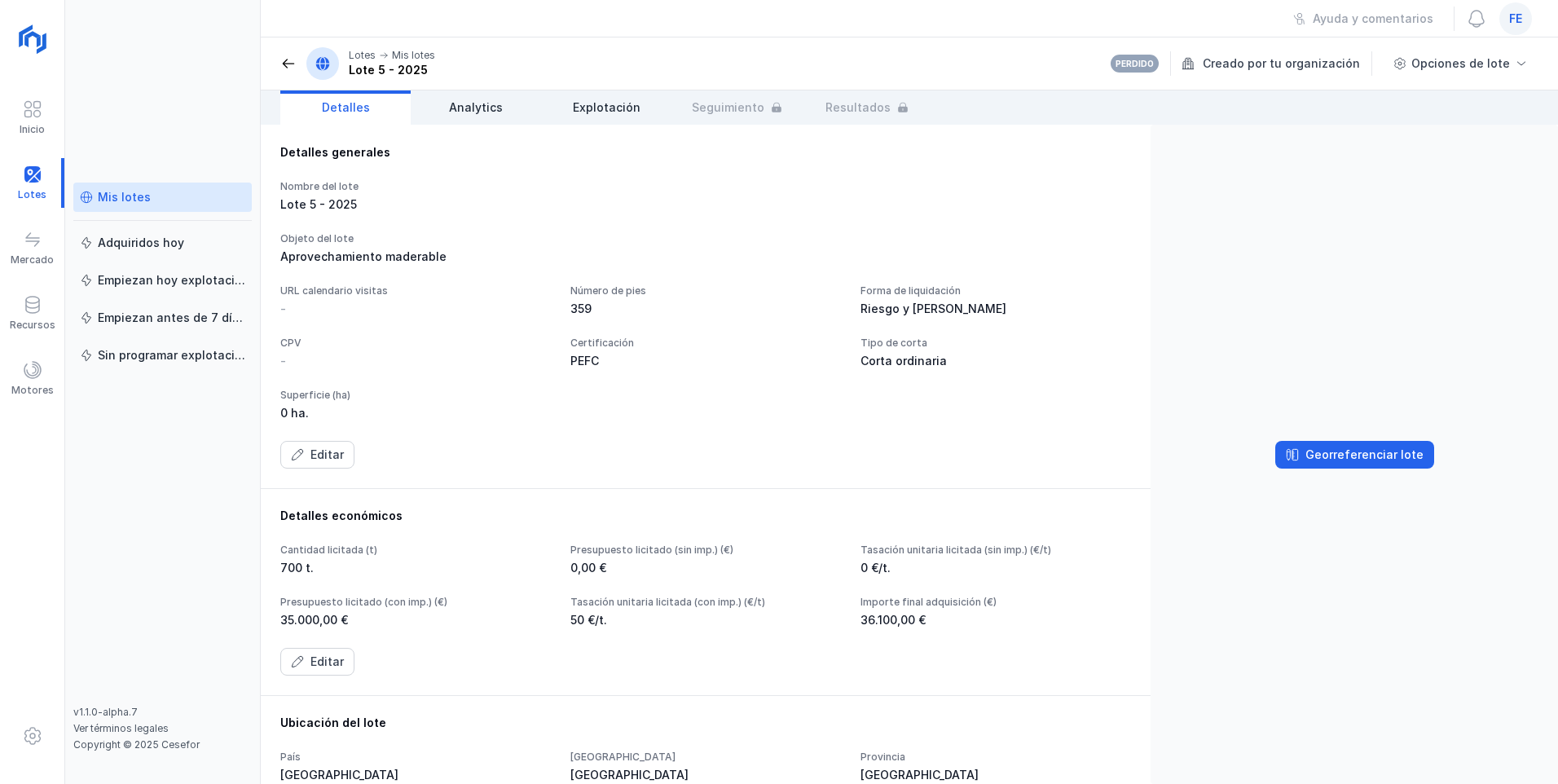
click at [112, 198] on div "Mis lotes" at bounding box center [125, 197] width 53 height 16
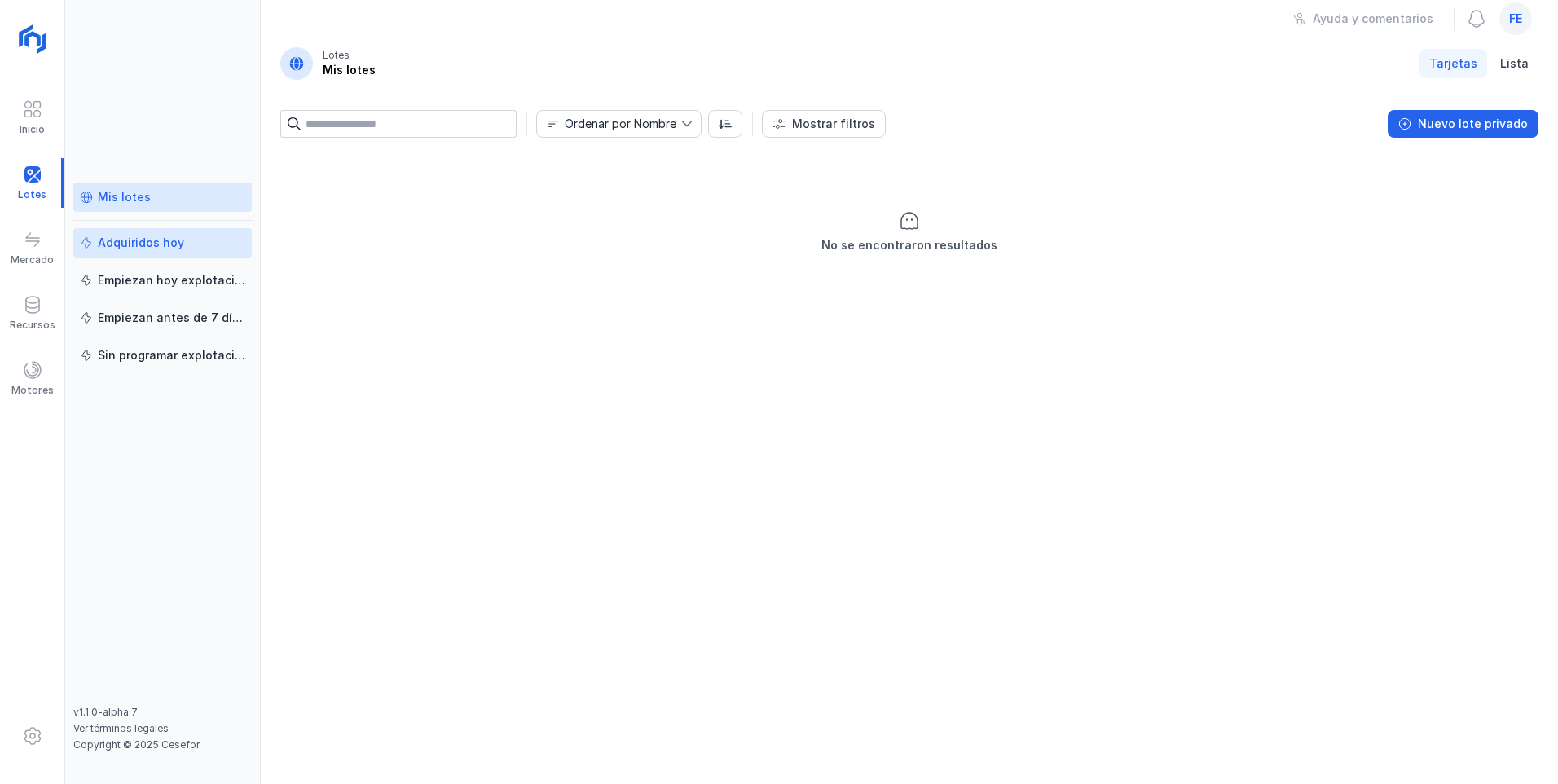
click at [163, 242] on div "Adquiridos hoy" at bounding box center [141, 242] width 87 height 16
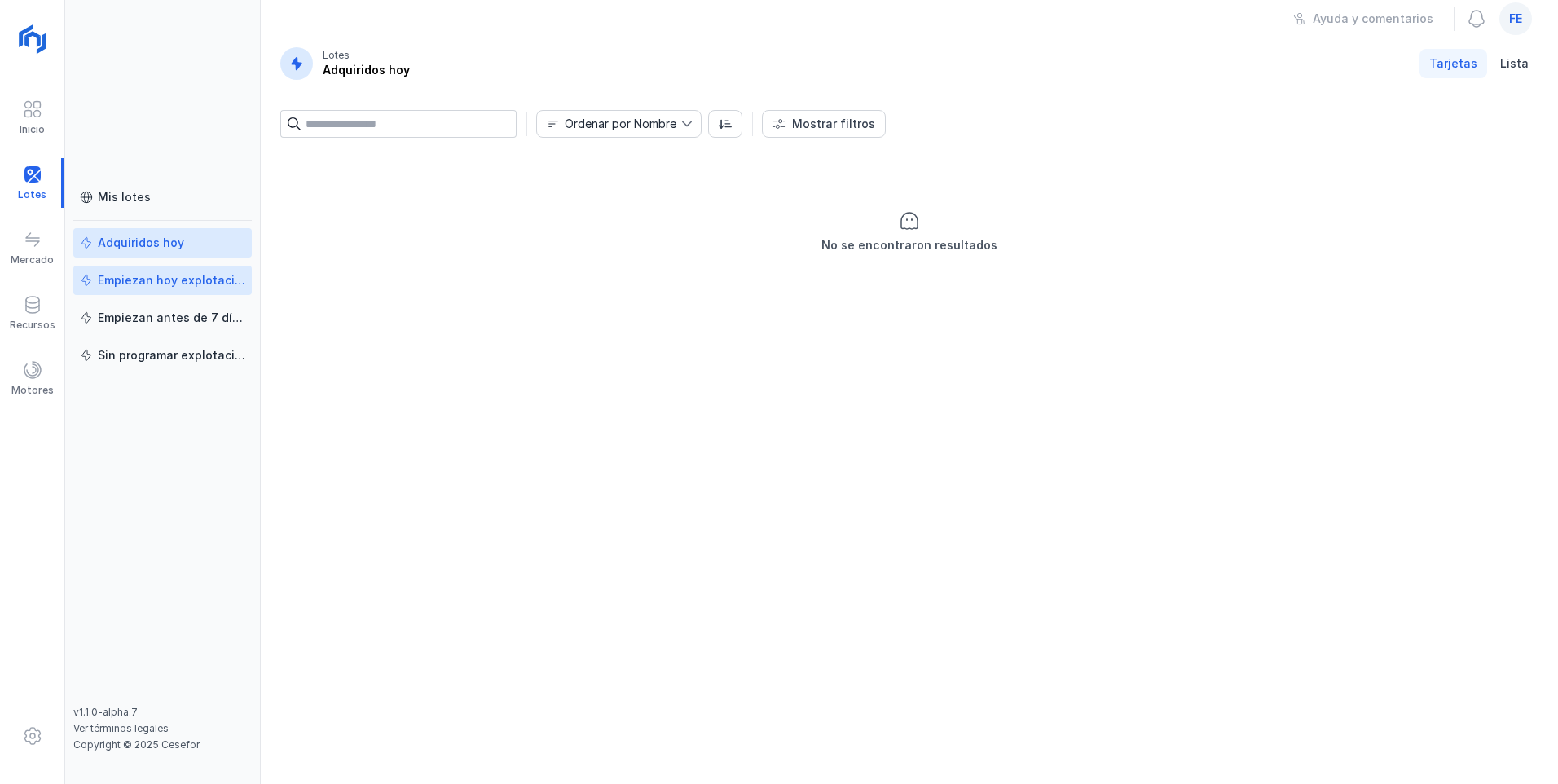
click at [143, 278] on div "Empiezan hoy explotación" at bounding box center [171, 279] width 147 height 16
click at [48, 180] on div at bounding box center [32, 182] width 65 height 49
click at [141, 197] on div "Mis lotes" at bounding box center [125, 197] width 53 height 16
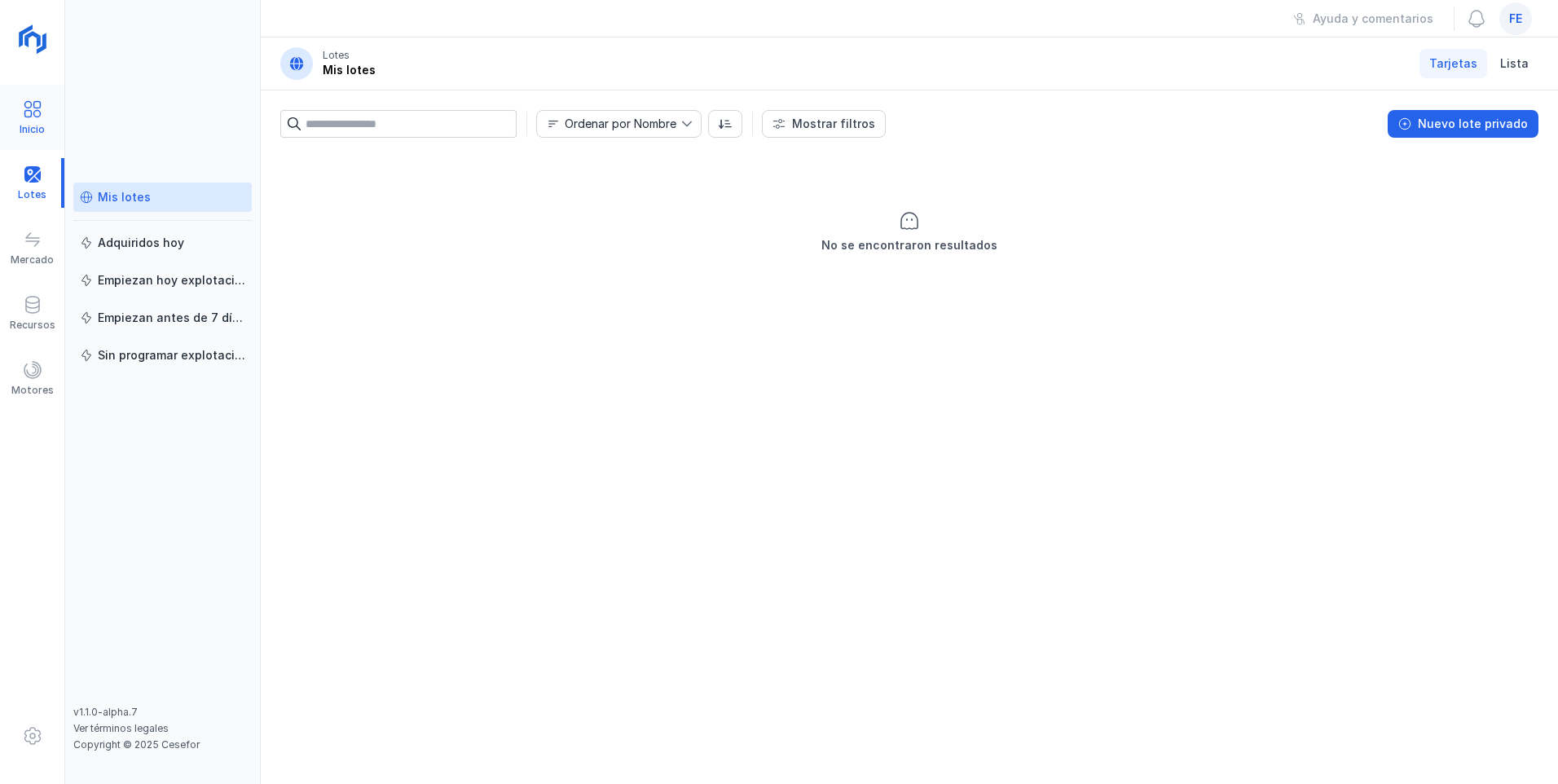
click at [9, 120] on div "Inicio" at bounding box center [32, 118] width 65 height 49
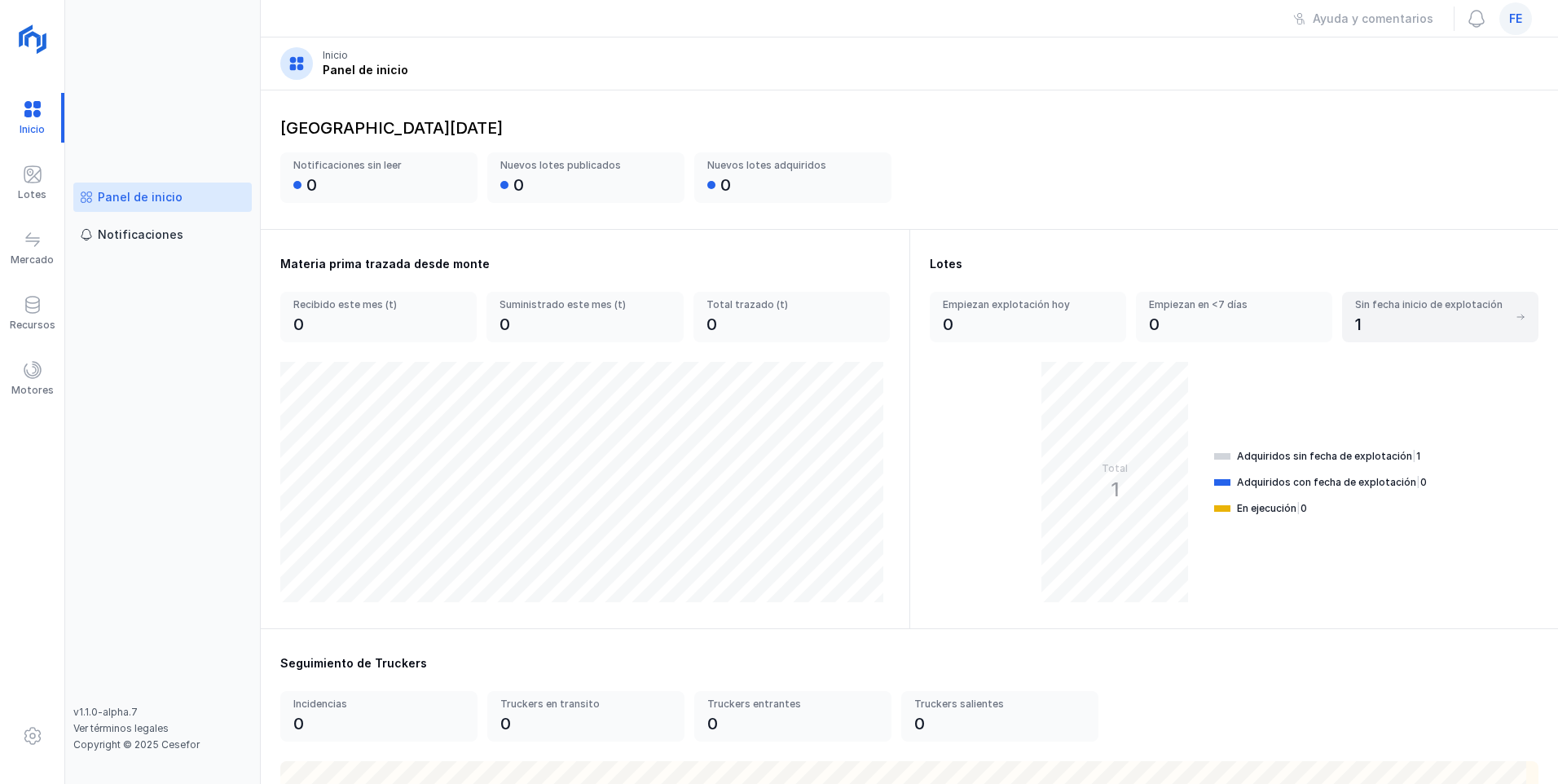
click at [695, 319] on div "1" at bounding box center [1431, 324] width 152 height 23
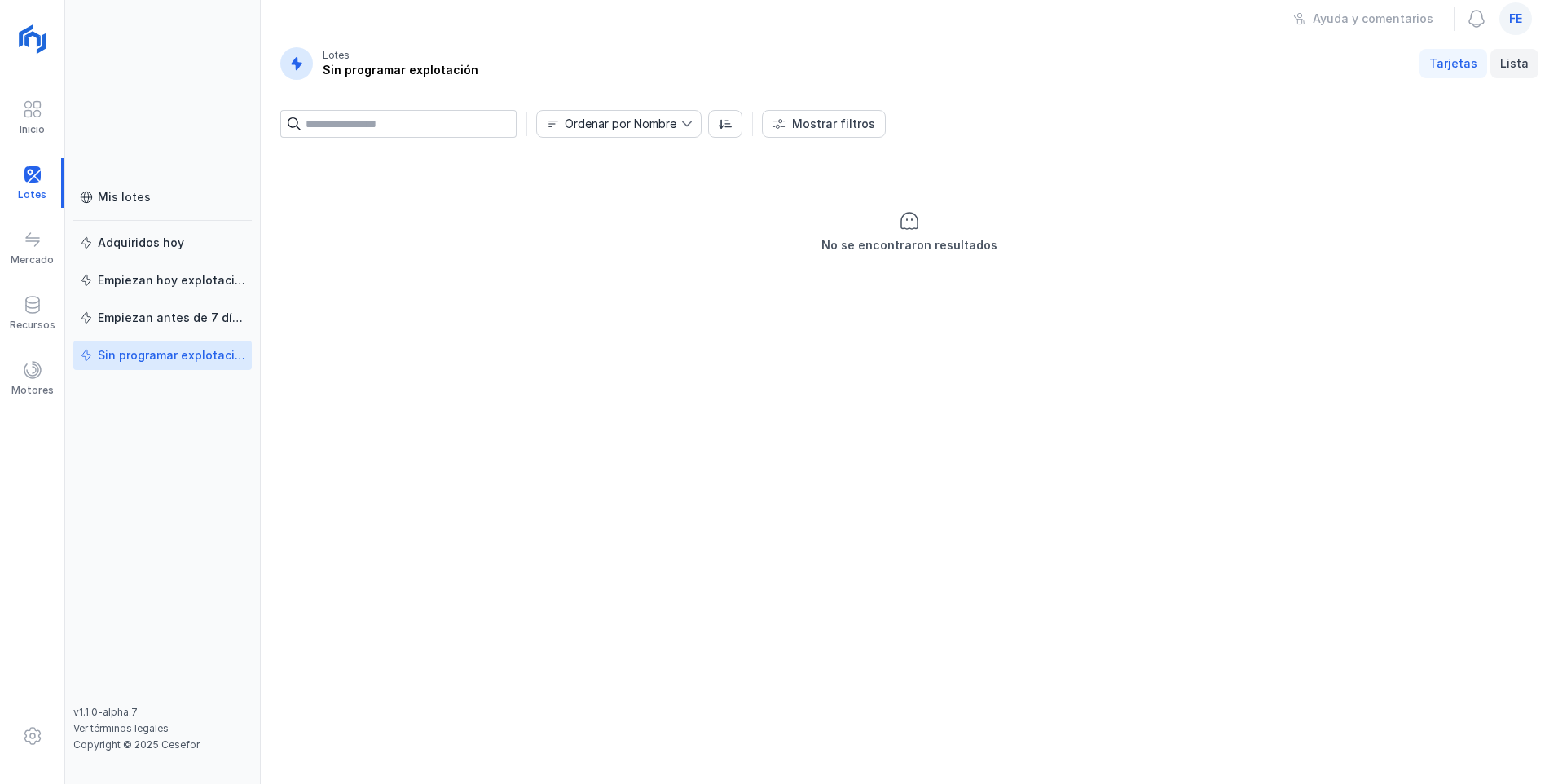
click at [695, 70] on span "Lista" at bounding box center [1514, 63] width 29 height 16
click at [695, 60] on link "Tarjetas" at bounding box center [1452, 63] width 67 height 29
click at [20, 176] on div at bounding box center [32, 182] width 65 height 49
click at [20, 105] on div "Inicio" at bounding box center [32, 118] width 65 height 49
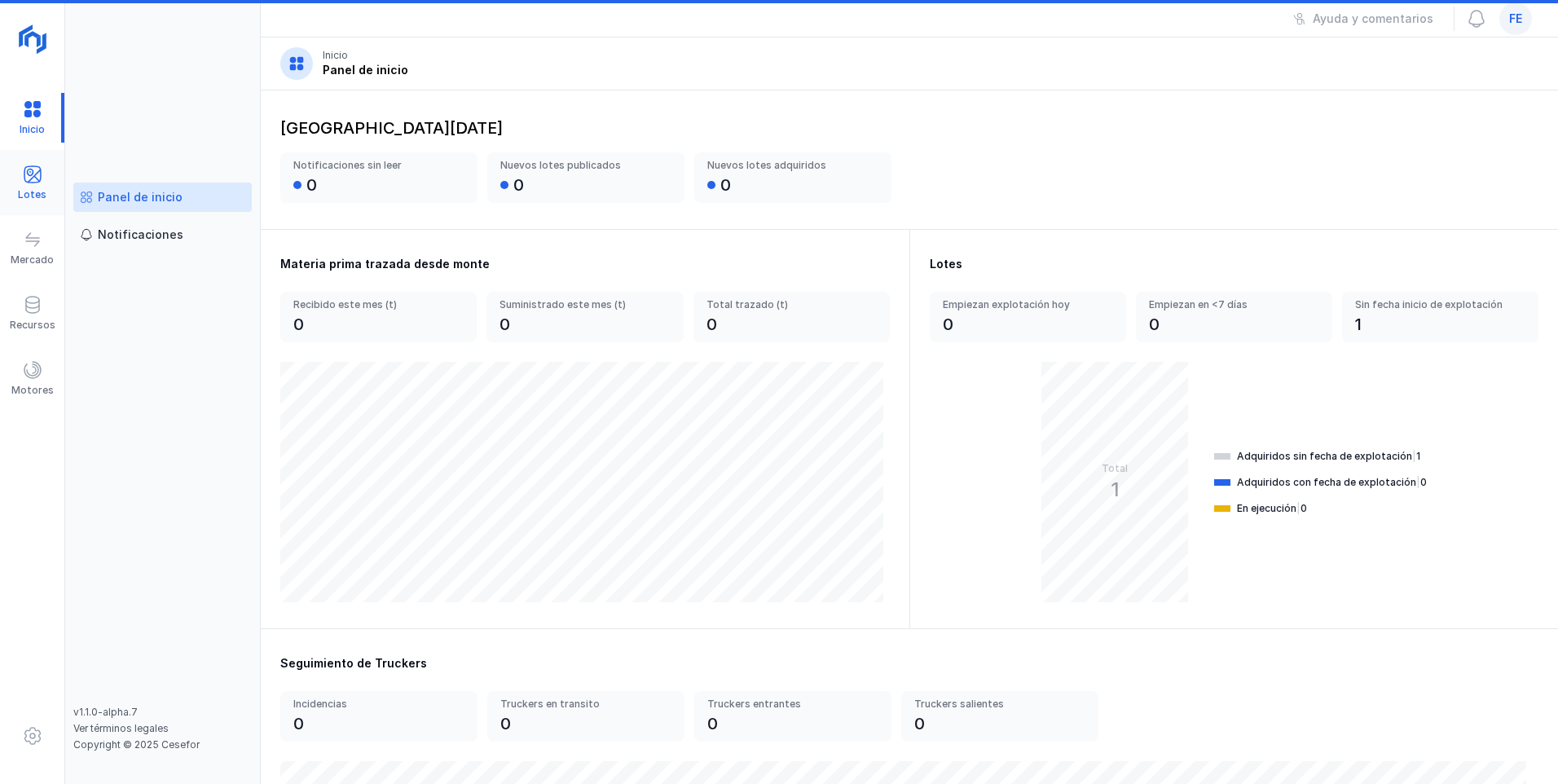
click at [27, 182] on span at bounding box center [32, 174] width 20 height 20
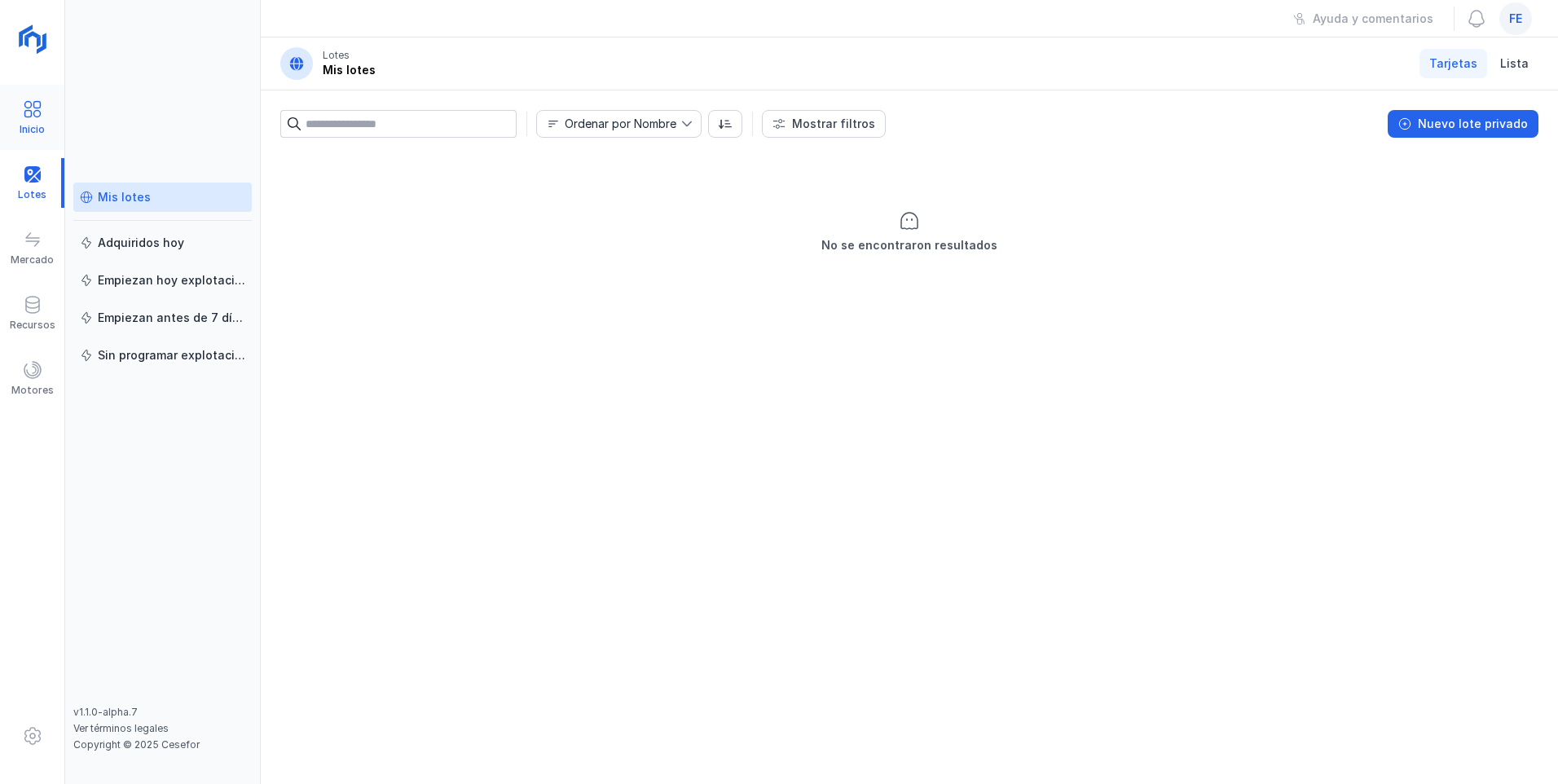
click at [27, 126] on div "Inicio" at bounding box center [32, 129] width 26 height 13
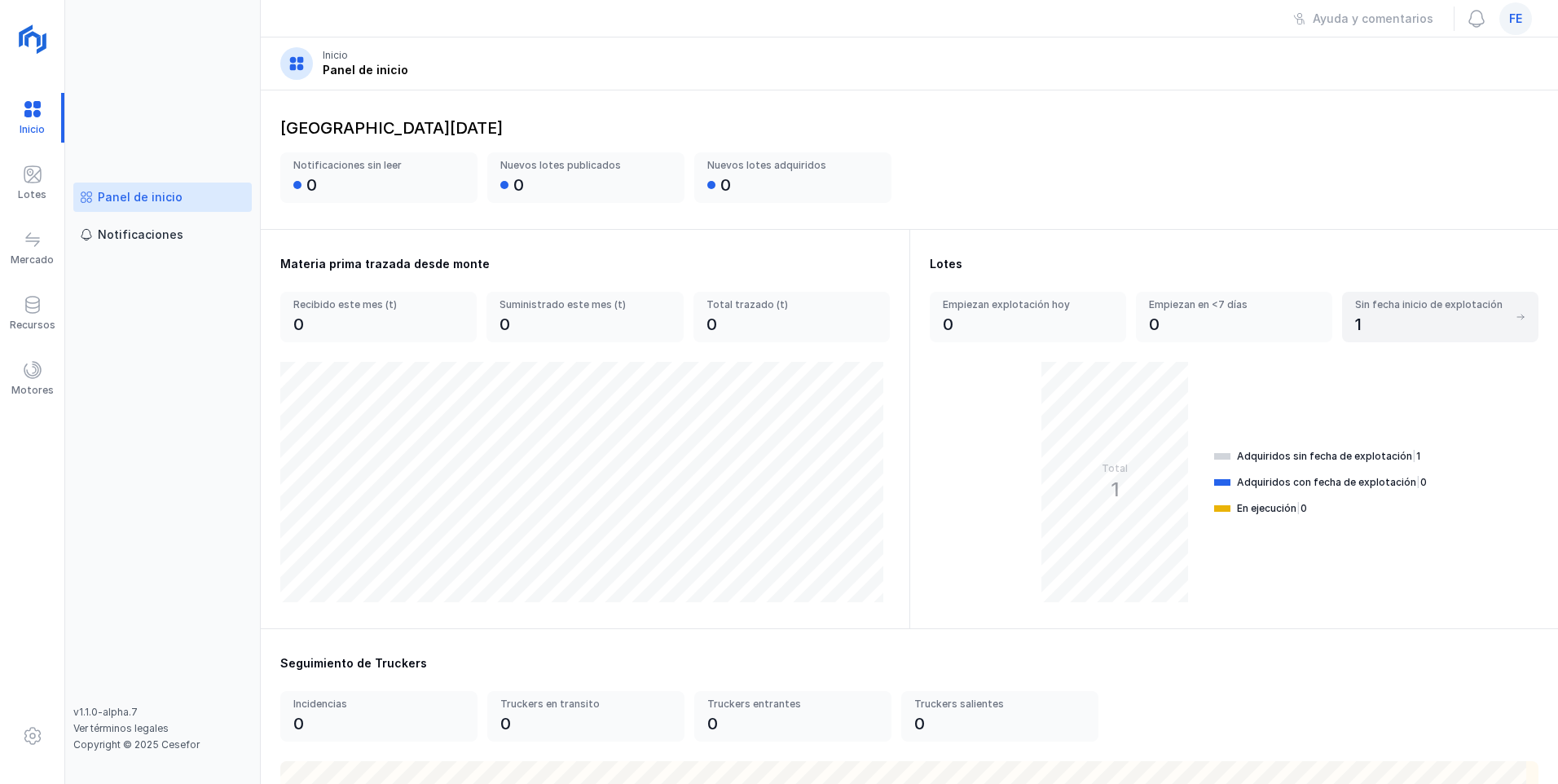
click at [695, 316] on div "1" at bounding box center [1431, 324] width 152 height 23
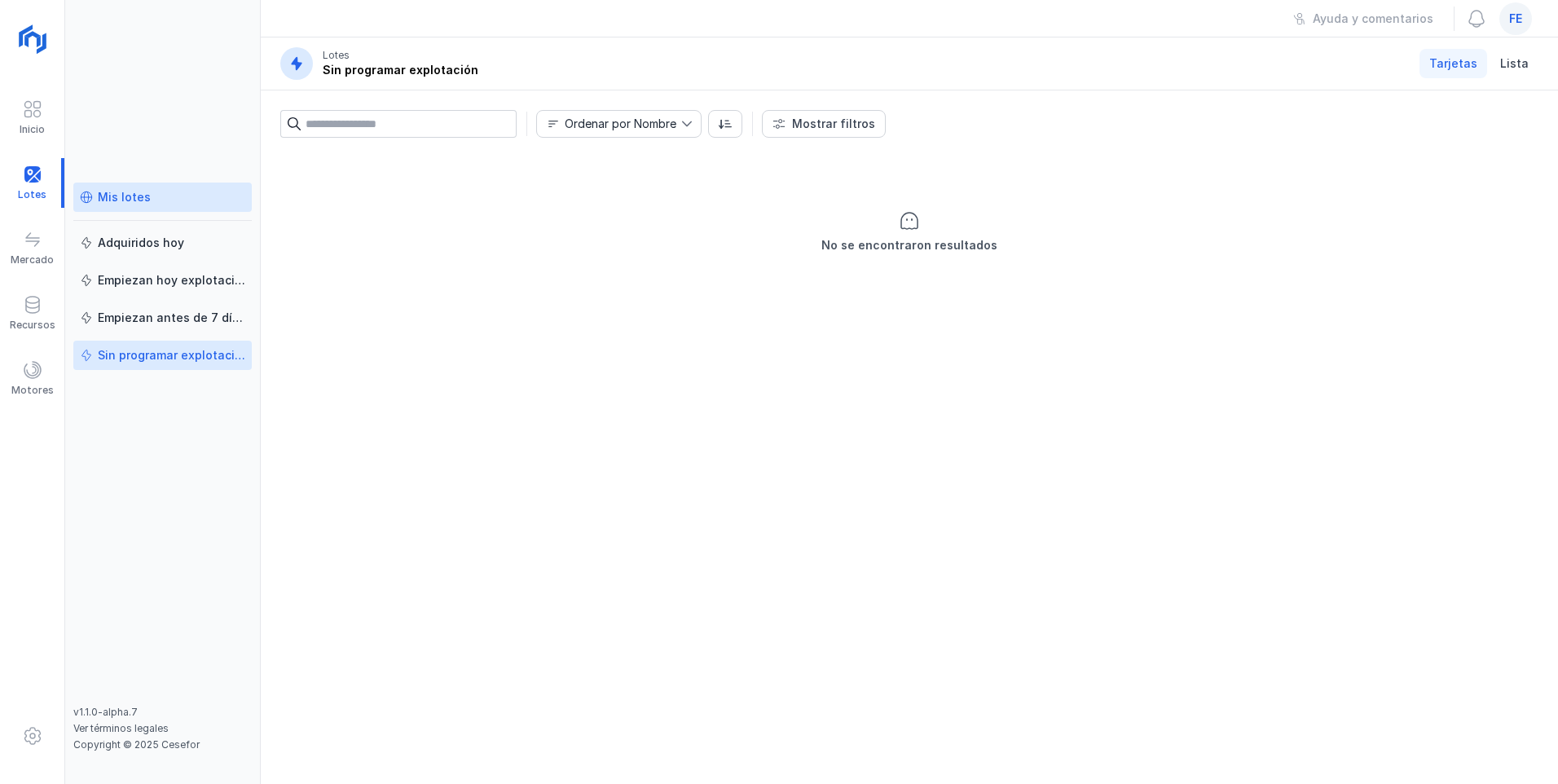
click at [134, 206] on link "Mis lotes" at bounding box center [163, 197] width 179 height 29
click at [695, 128] on div "Nuevo lote privado" at bounding box center [1472, 124] width 110 height 16
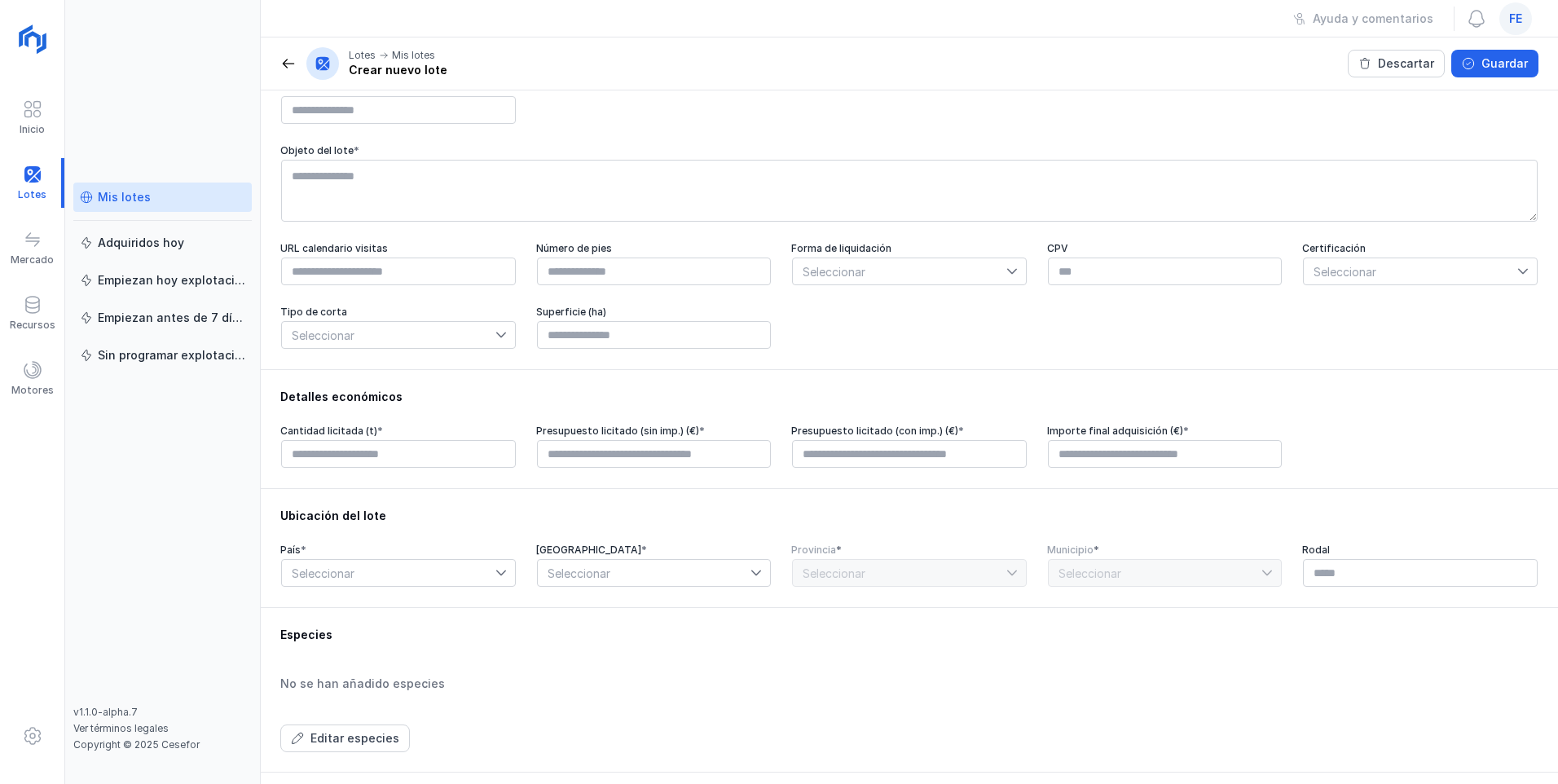
scroll to position [407, 0]
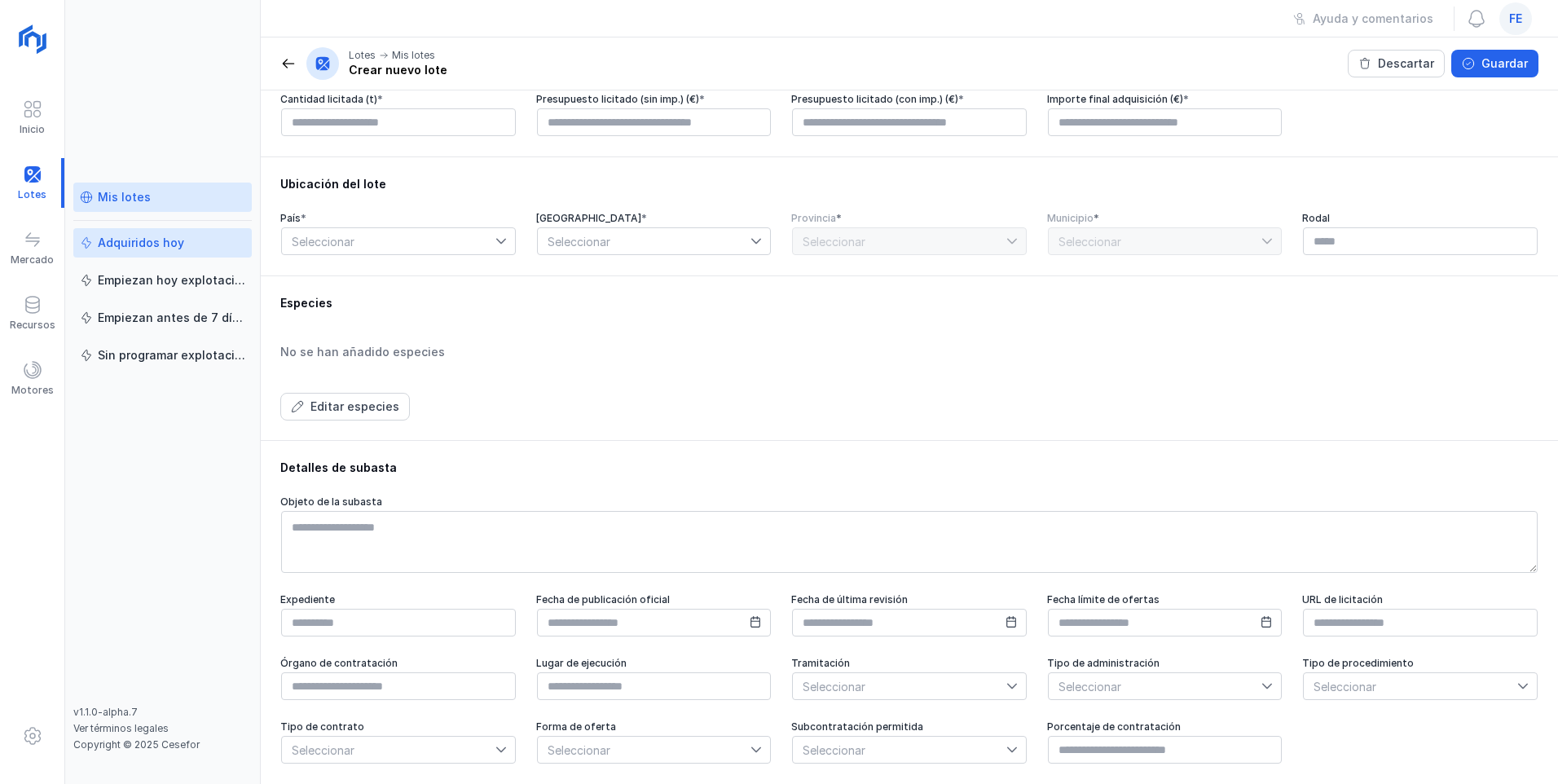
click at [140, 235] on div "Adquiridos hoy" at bounding box center [141, 242] width 87 height 16
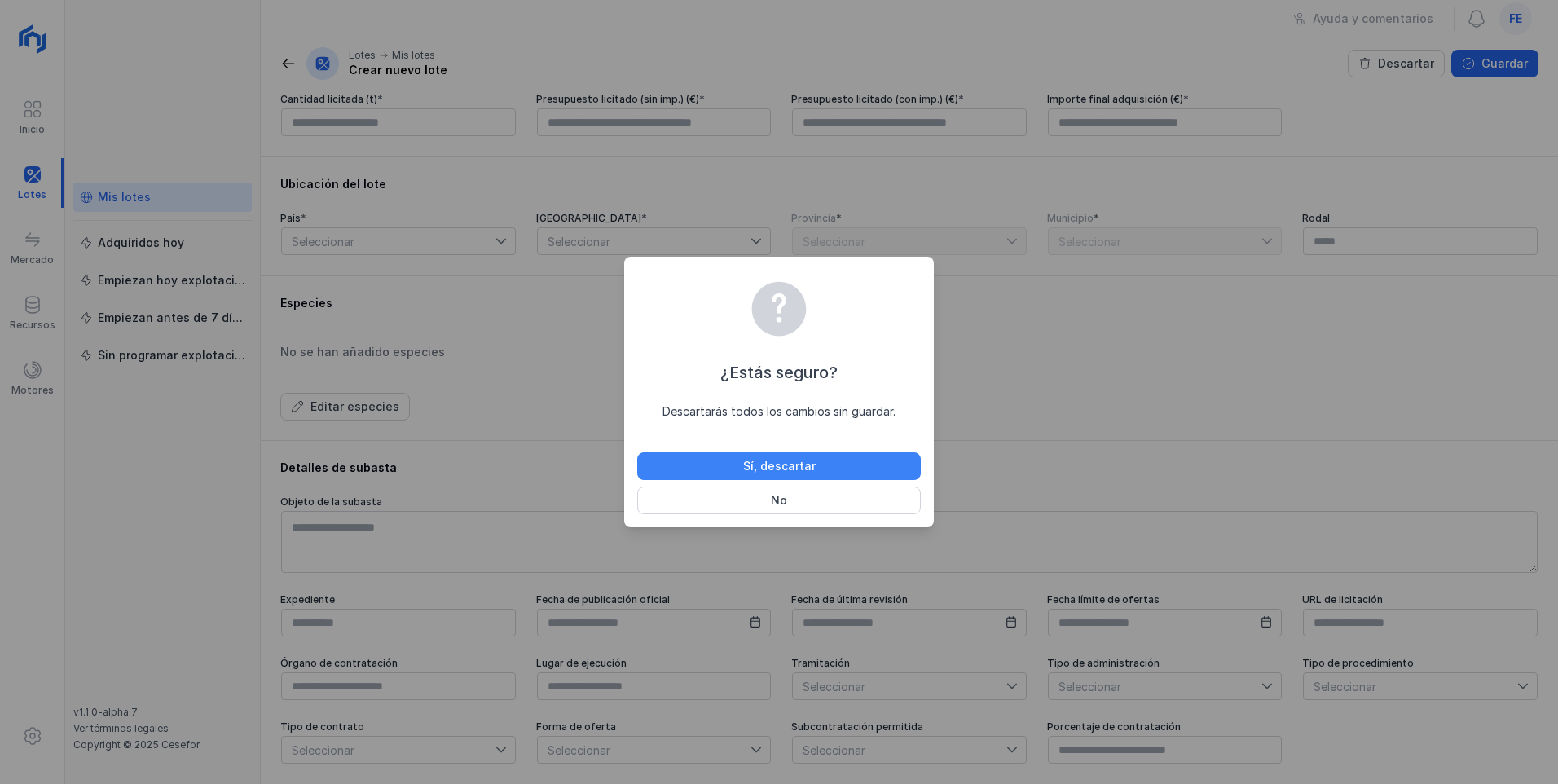
click at [695, 425] on div "Sí, descartar" at bounding box center [779, 466] width 72 height 16
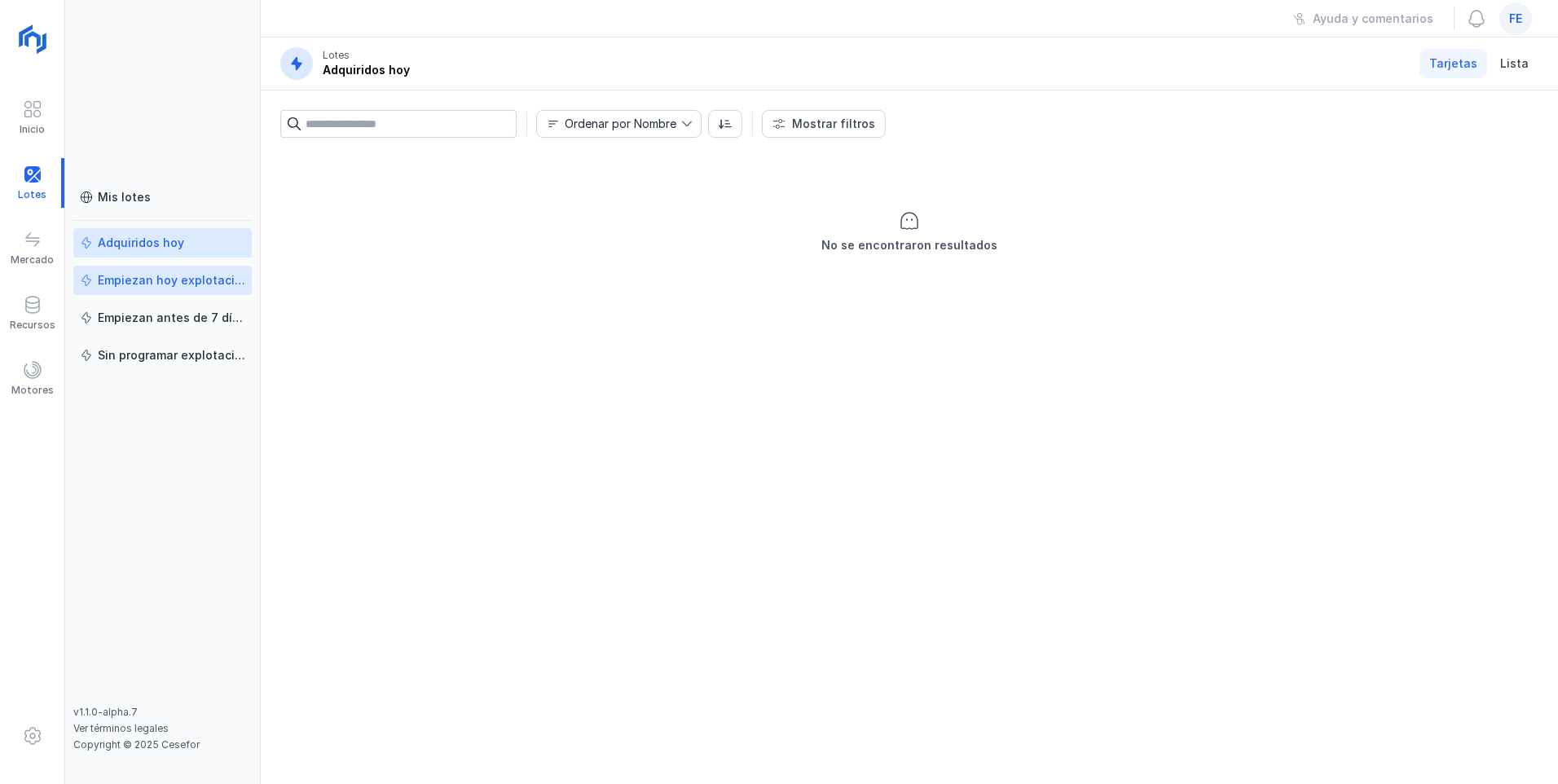
click at [160, 288] on link "Empiezan hoy explotación" at bounding box center [163, 279] width 179 height 29
click at [164, 321] on div "Empiezan antes de 7 días" at bounding box center [171, 317] width 147 height 16
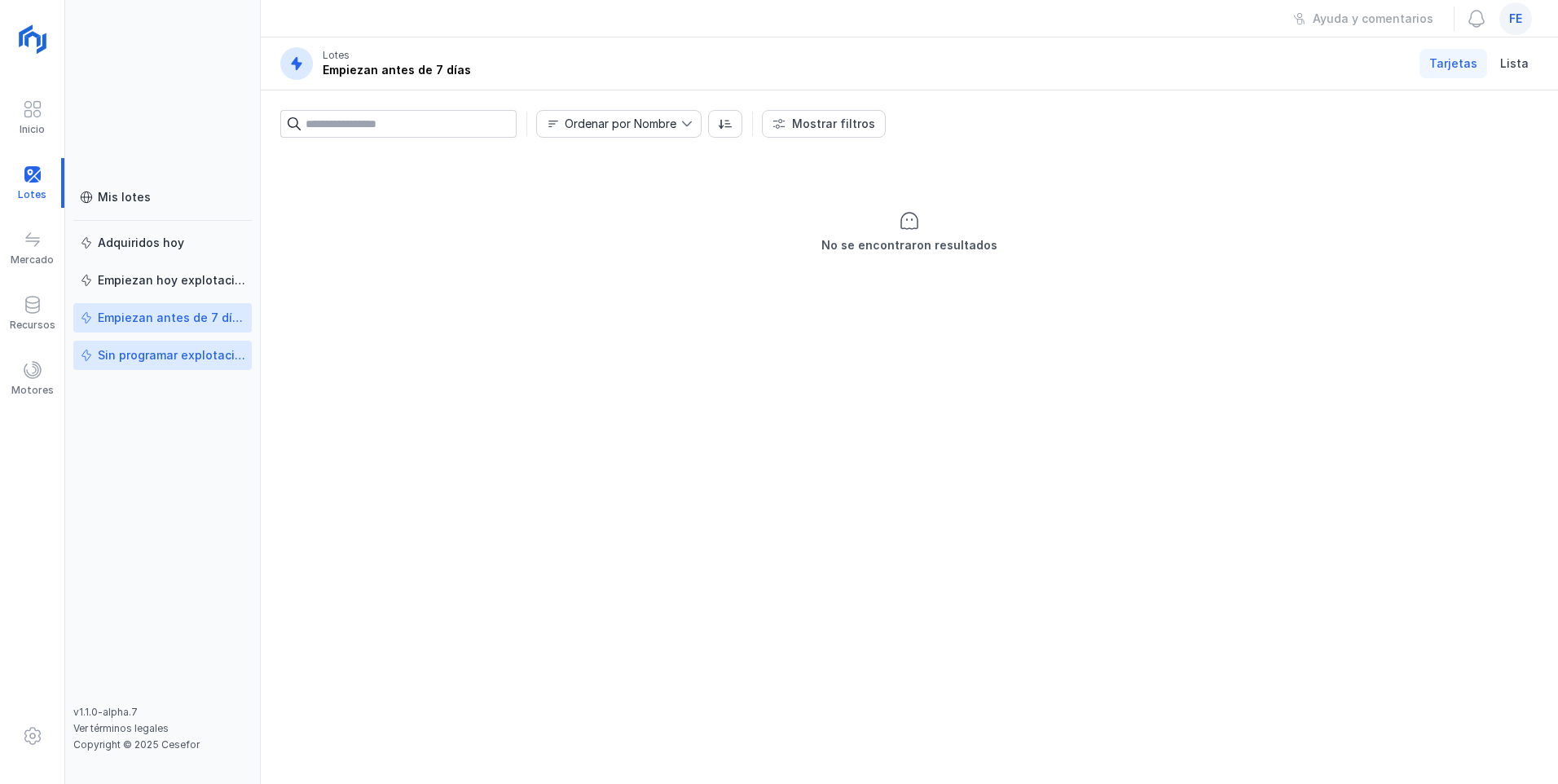
click at [158, 362] on div "Sin programar explotación" at bounding box center [171, 354] width 147 height 16
click at [136, 204] on div "Mis lotes" at bounding box center [125, 197] width 53 height 16
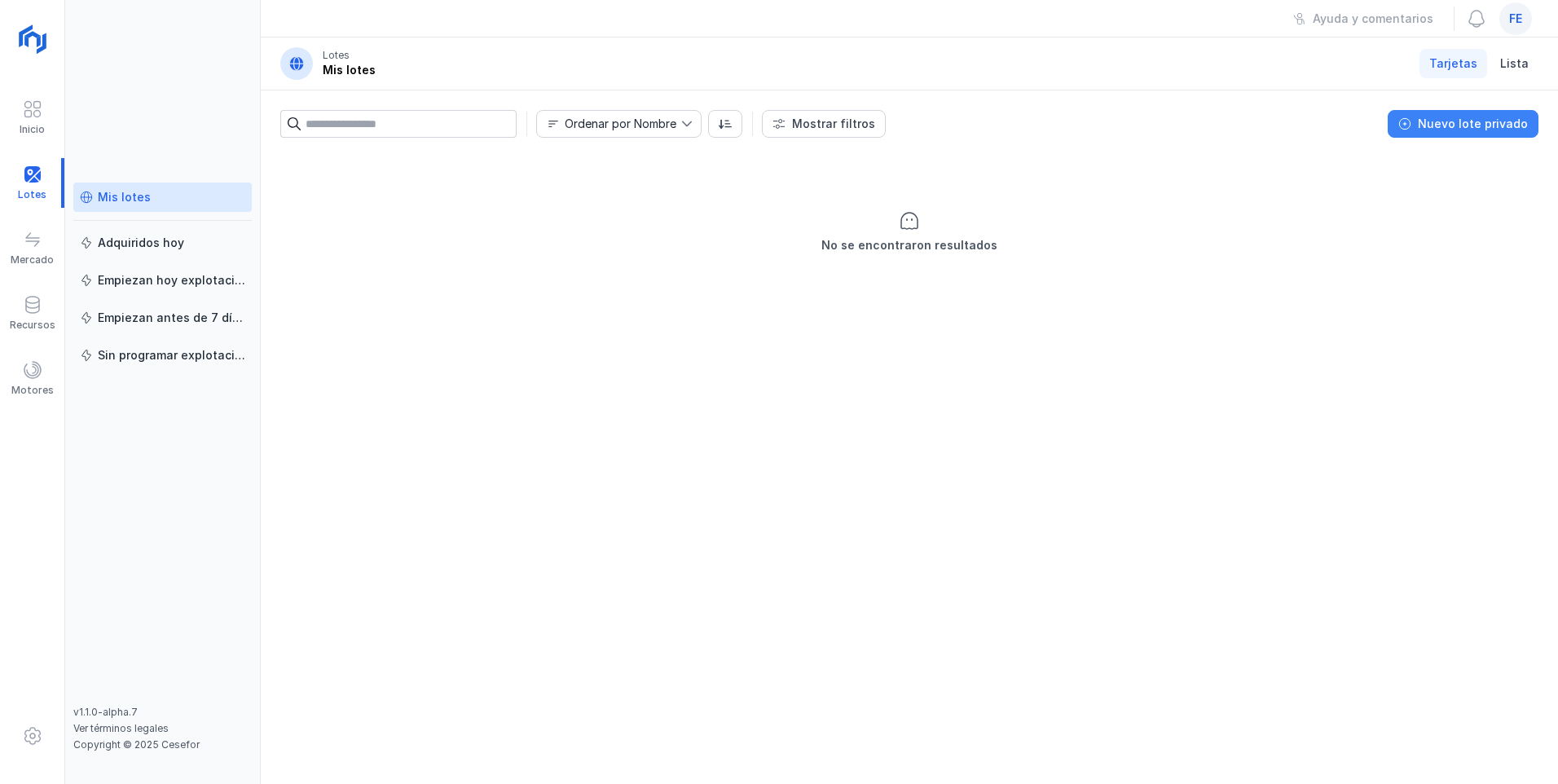
click at [695, 130] on div "Nuevo lote privado" at bounding box center [1472, 124] width 110 height 16
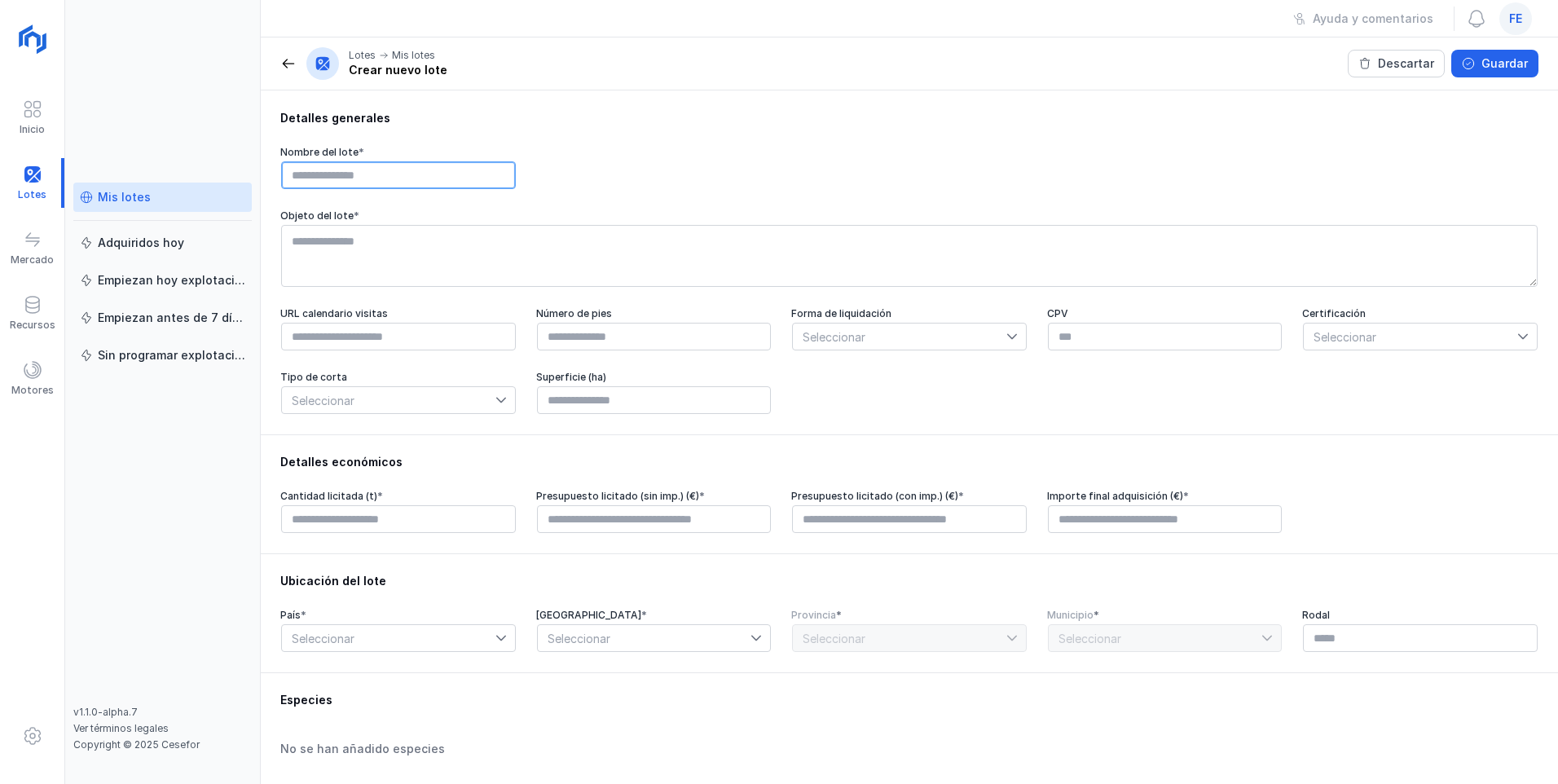
click at [465, 170] on input "text" at bounding box center [398, 175] width 235 height 28
type input "**********"
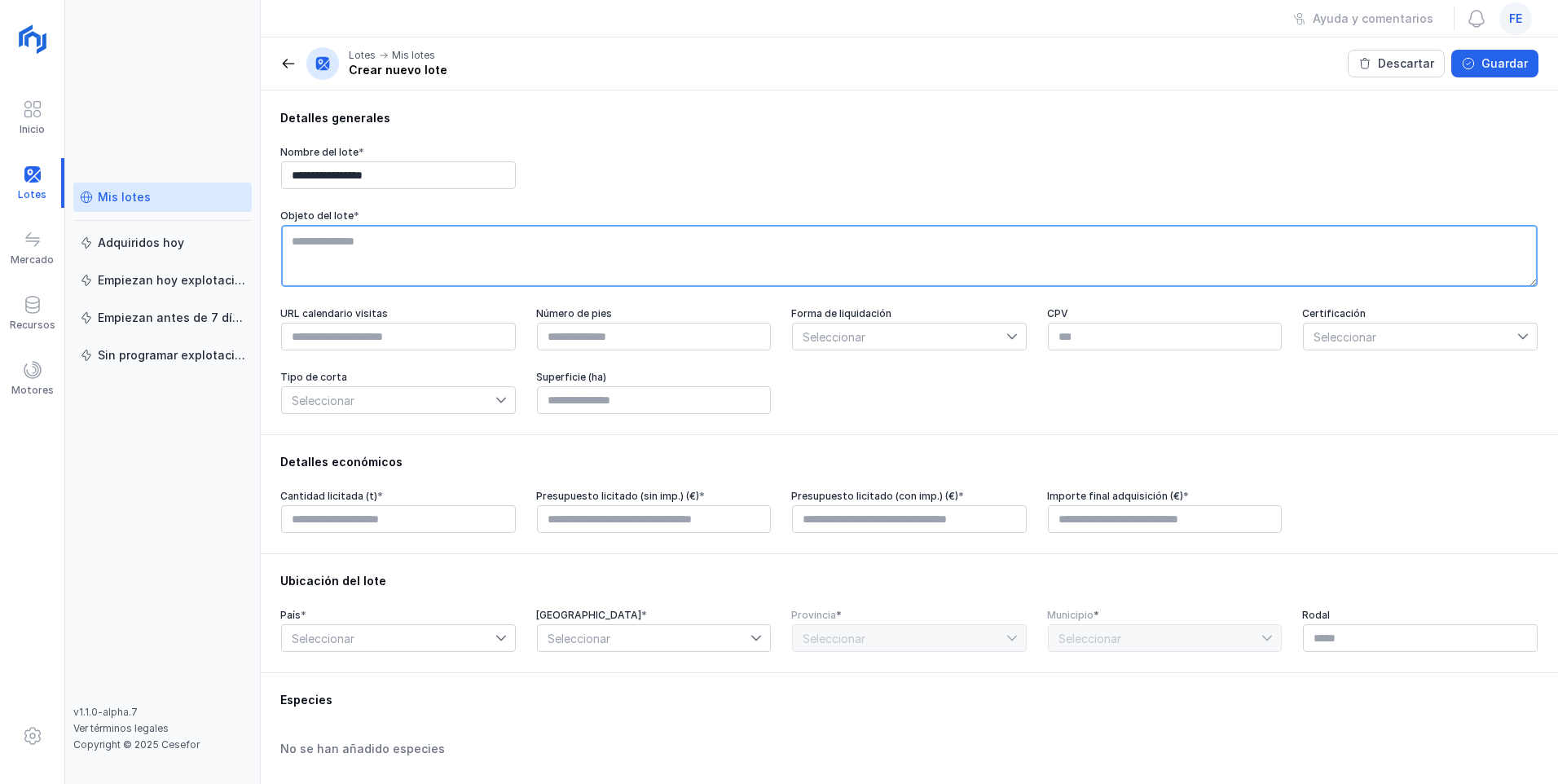
click at [601, 265] on textarea at bounding box center [910, 256] width 1257 height 62
type textarea "**********"
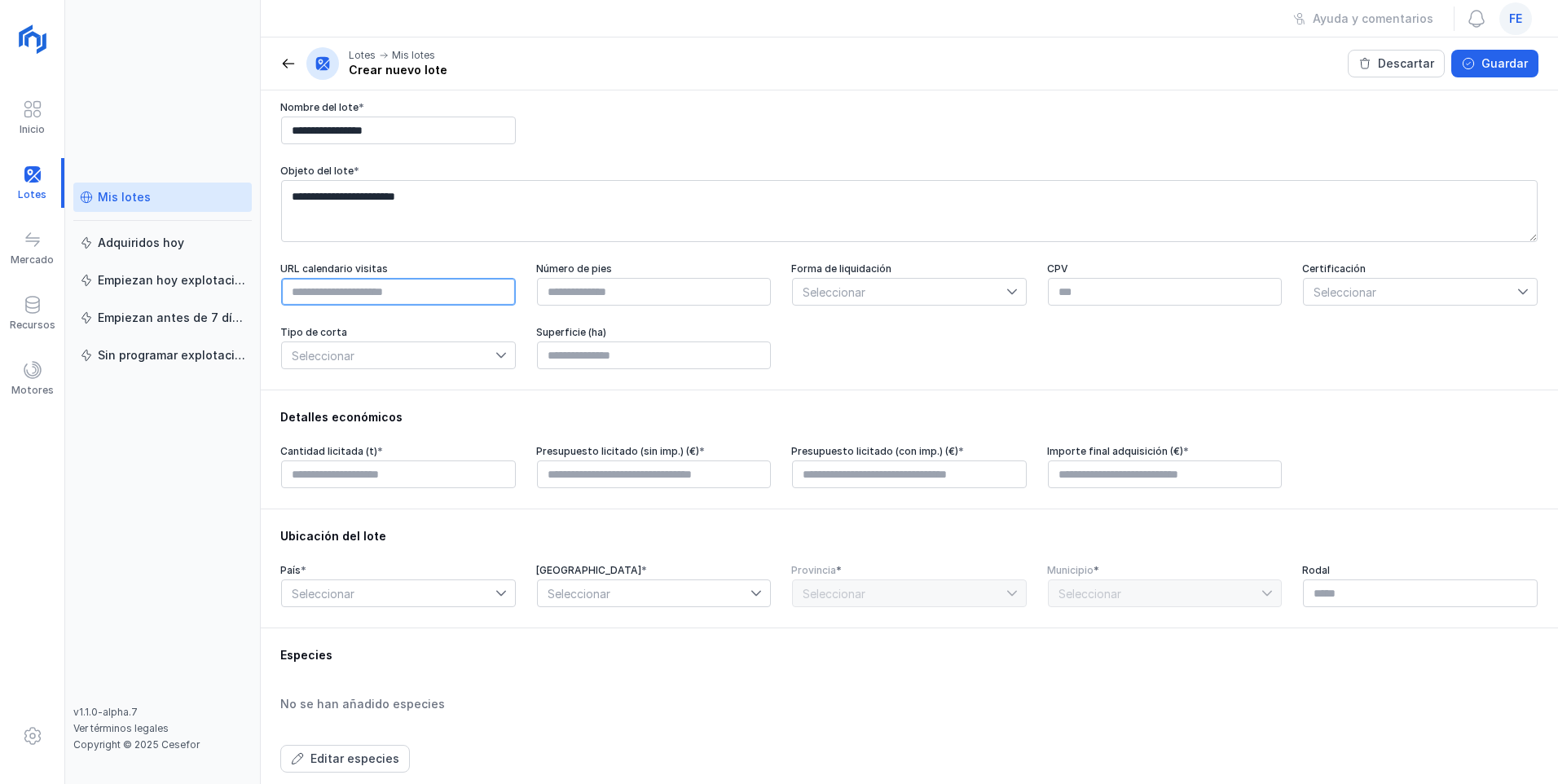
scroll to position [82, 0]
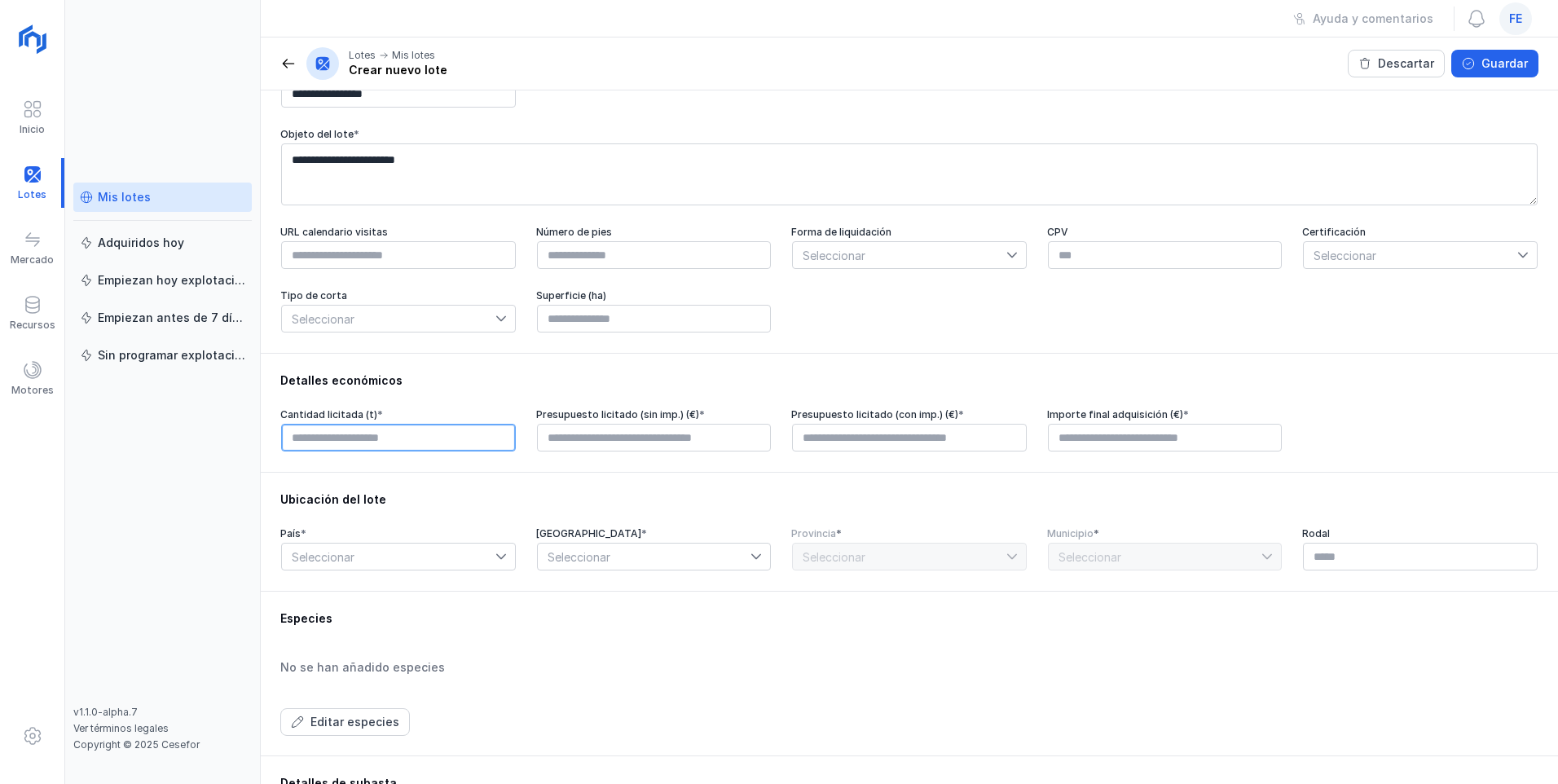
click at [438, 425] on input "text" at bounding box center [398, 437] width 235 height 28
type input "******"
type input "*********"
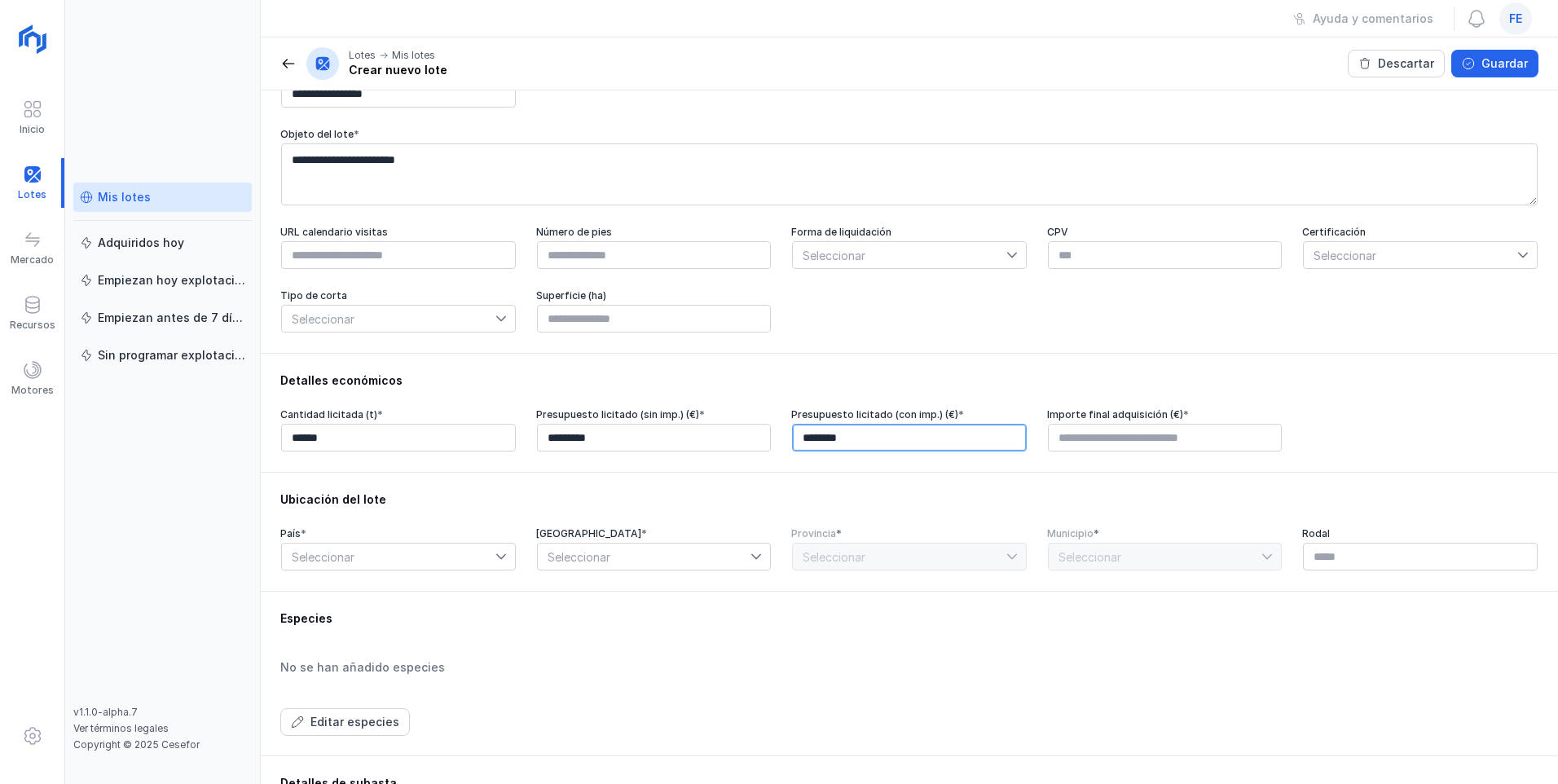
type input "*********"
click at [695, 425] on input "text" at bounding box center [1164, 437] width 235 height 28
type input "*********"
click at [466, 425] on span "Seleccionar" at bounding box center [389, 556] width 214 height 26
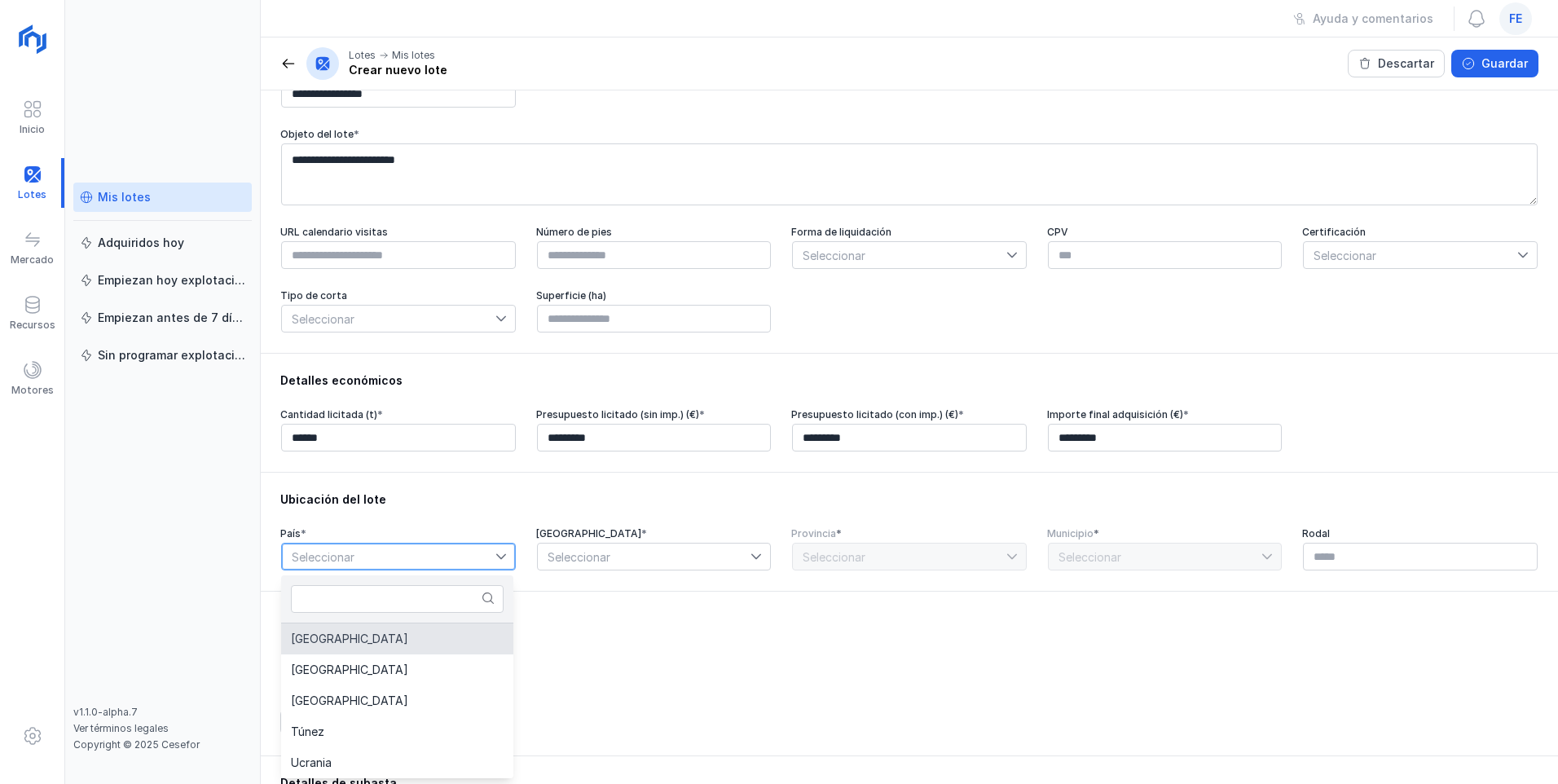
click at [402, 425] on li "[GEOGRAPHIC_DATA]" at bounding box center [397, 639] width 232 height 31
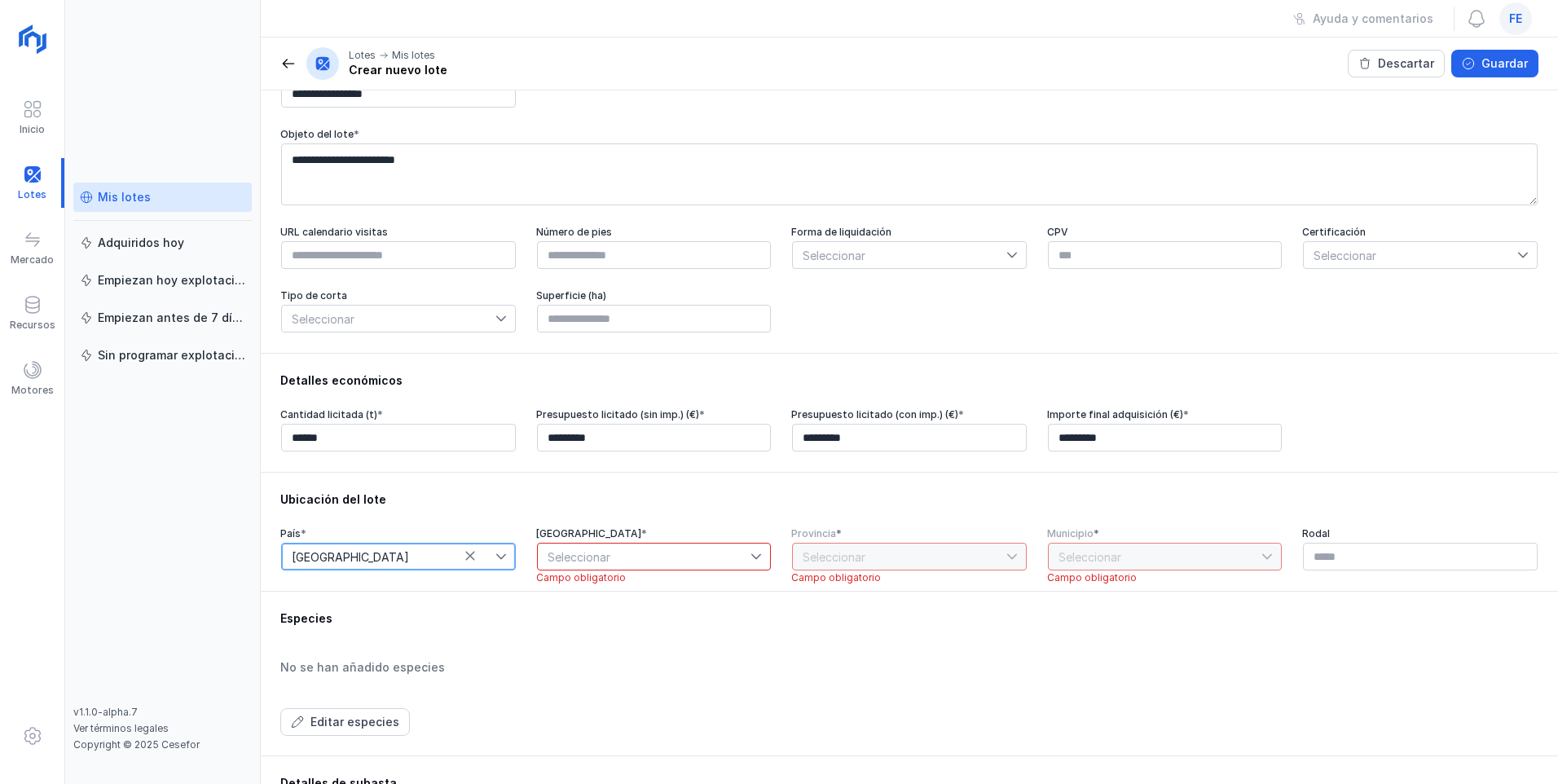
click at [625, 425] on span "Seleccionar" at bounding box center [644, 556] width 214 height 26
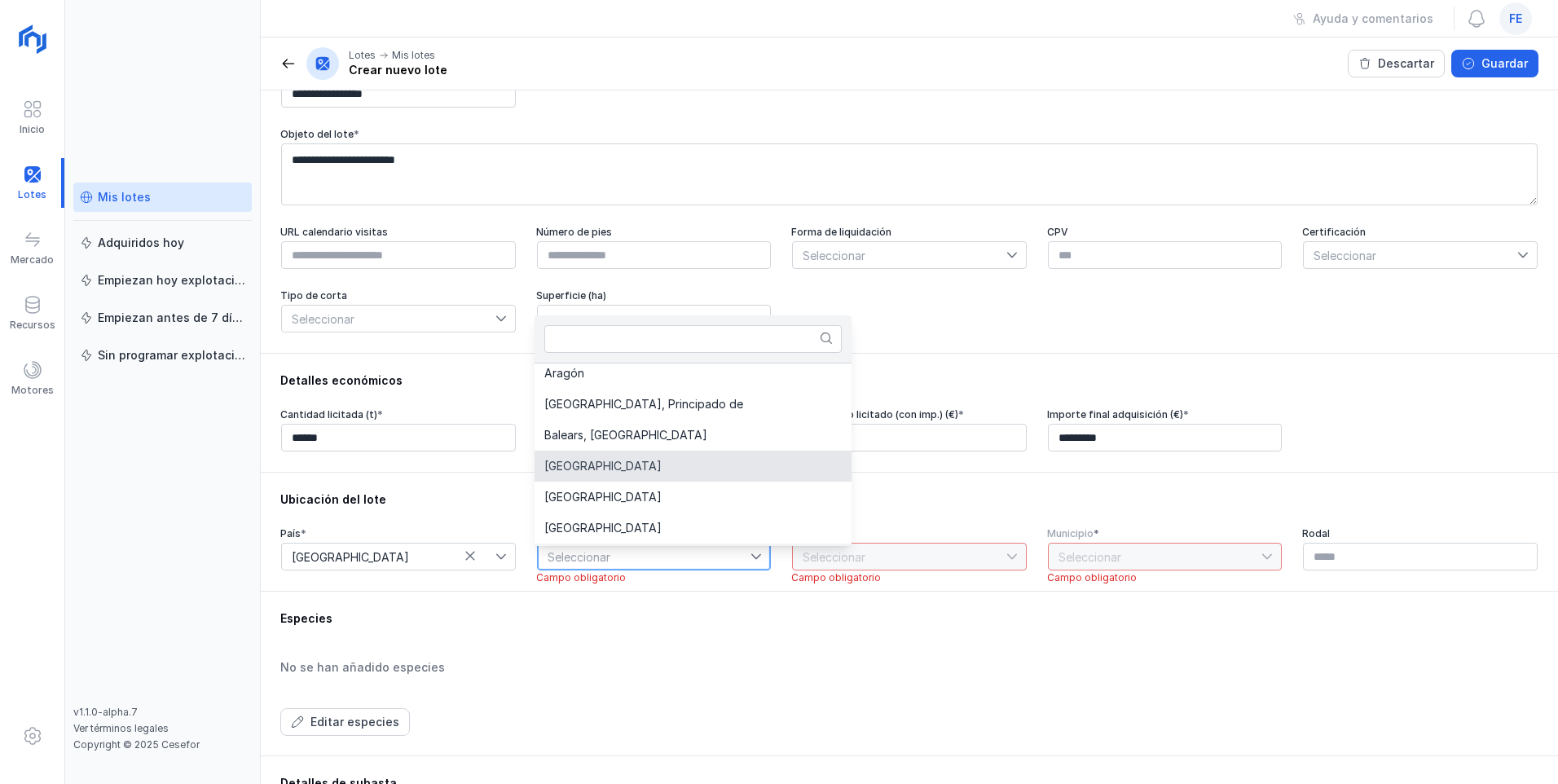
scroll to position [85, 0]
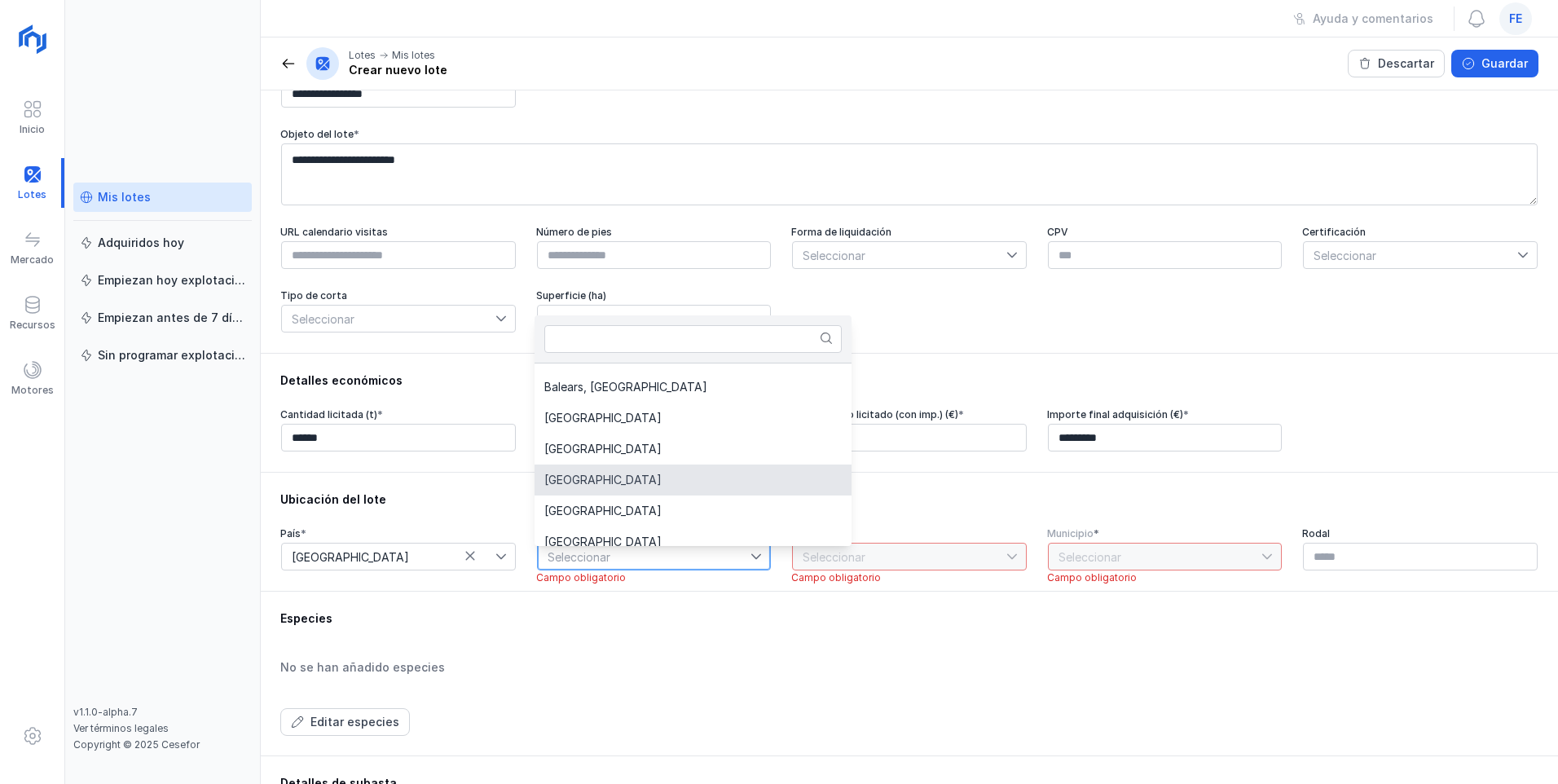
click at [620, 425] on span "[GEOGRAPHIC_DATA]" at bounding box center [603, 480] width 117 height 11
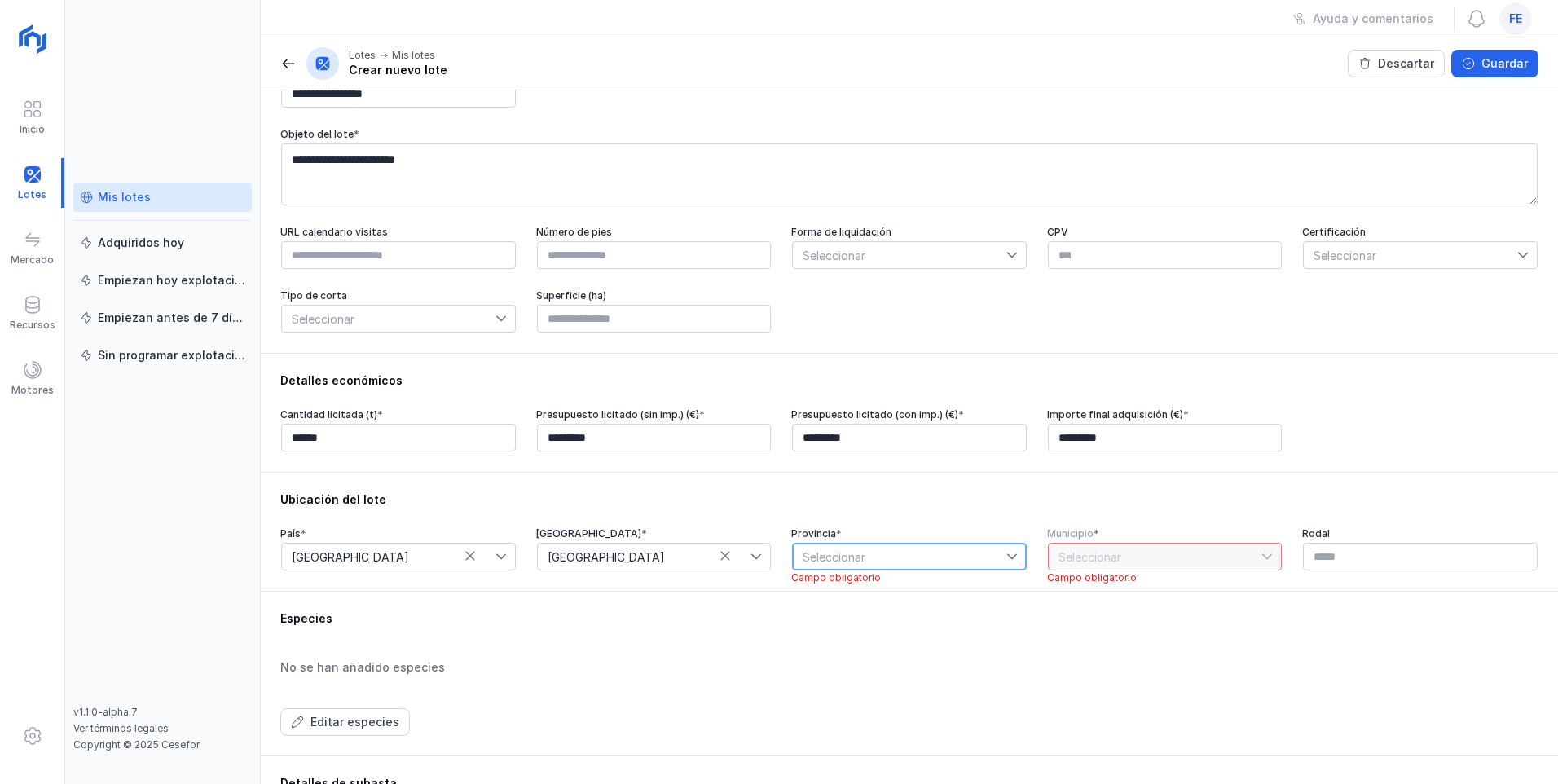
click at [695, 425] on span "Seleccionar" at bounding box center [899, 556] width 214 height 26
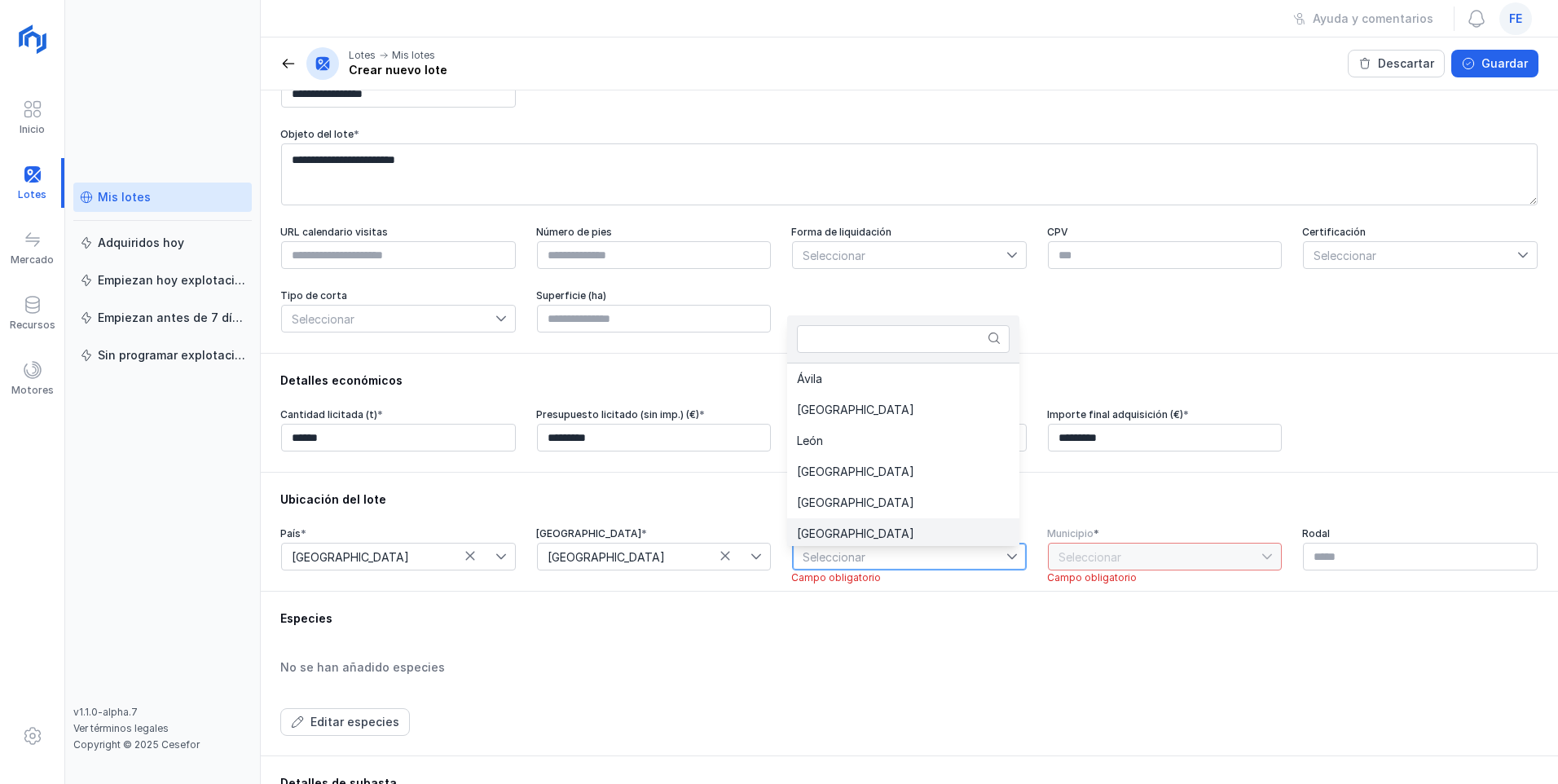
scroll to position [3, 0]
drag, startPoint x: 859, startPoint y: 526, endPoint x: 1016, endPoint y: 562, distance: 161.1
click at [695, 425] on li "[GEOGRAPHIC_DATA]" at bounding box center [903, 530] width 232 height 31
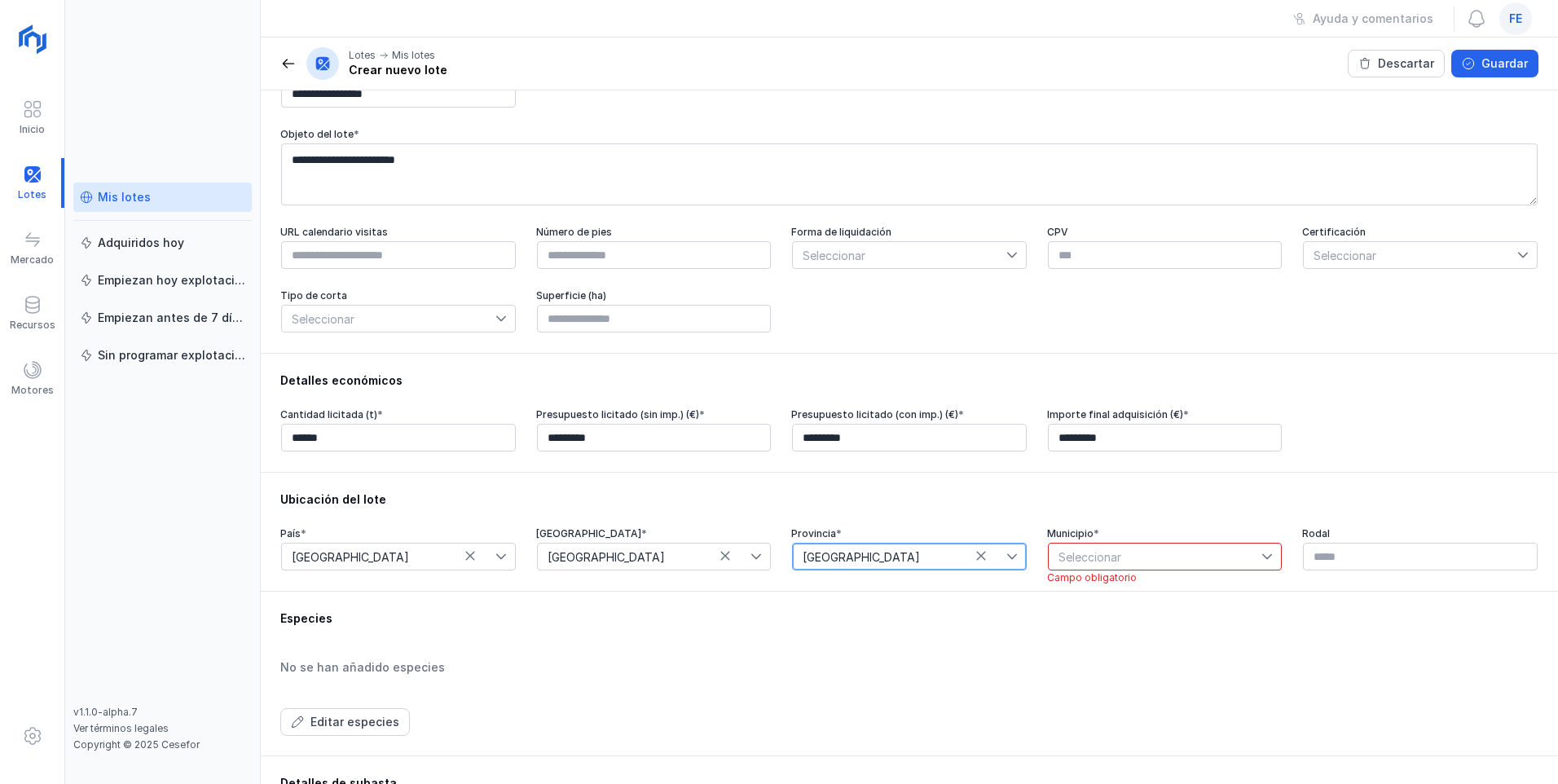
click at [695, 425] on span "Seleccionar" at bounding box center [1155, 556] width 214 height 26
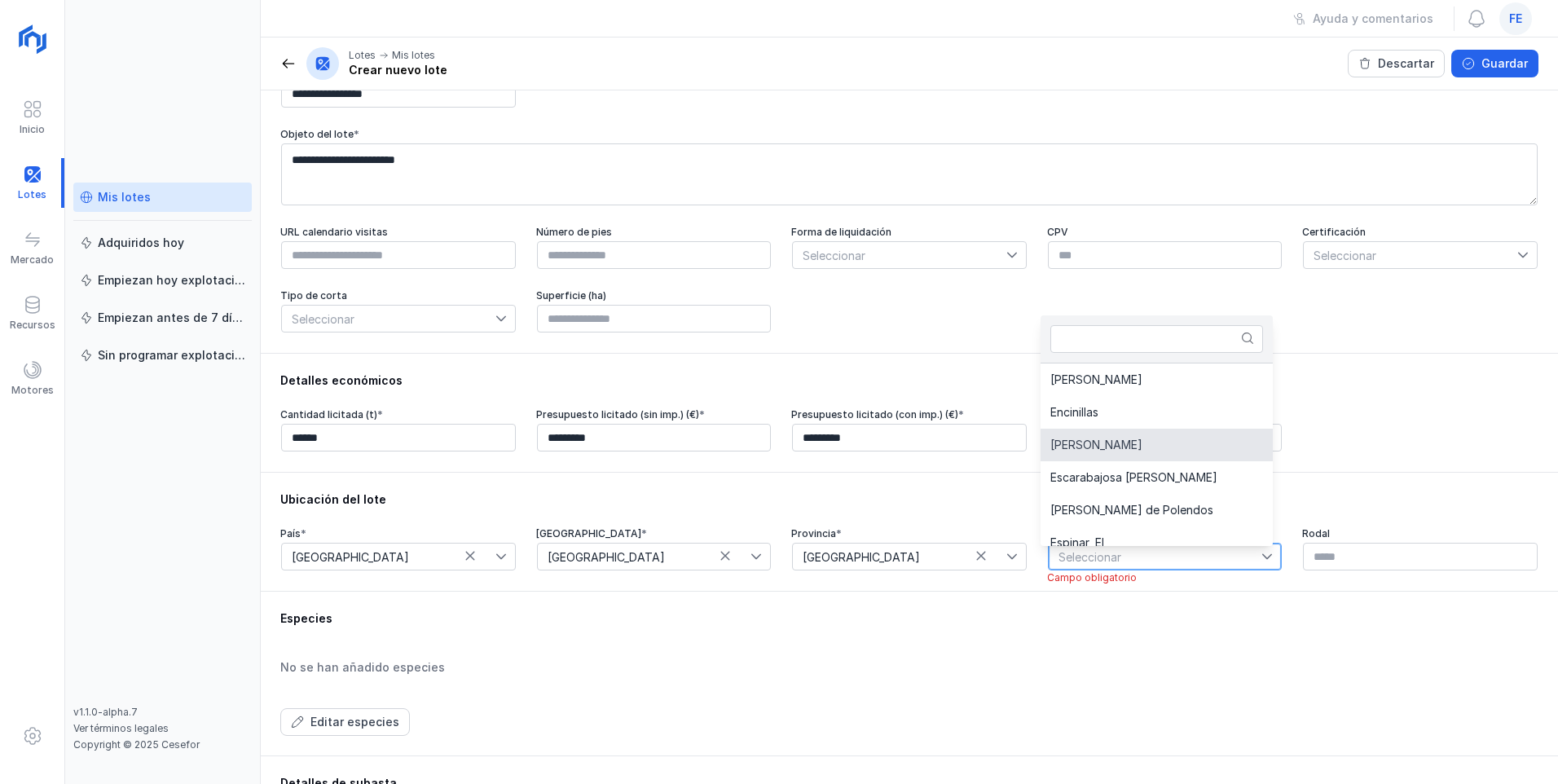
scroll to position [2098, 0]
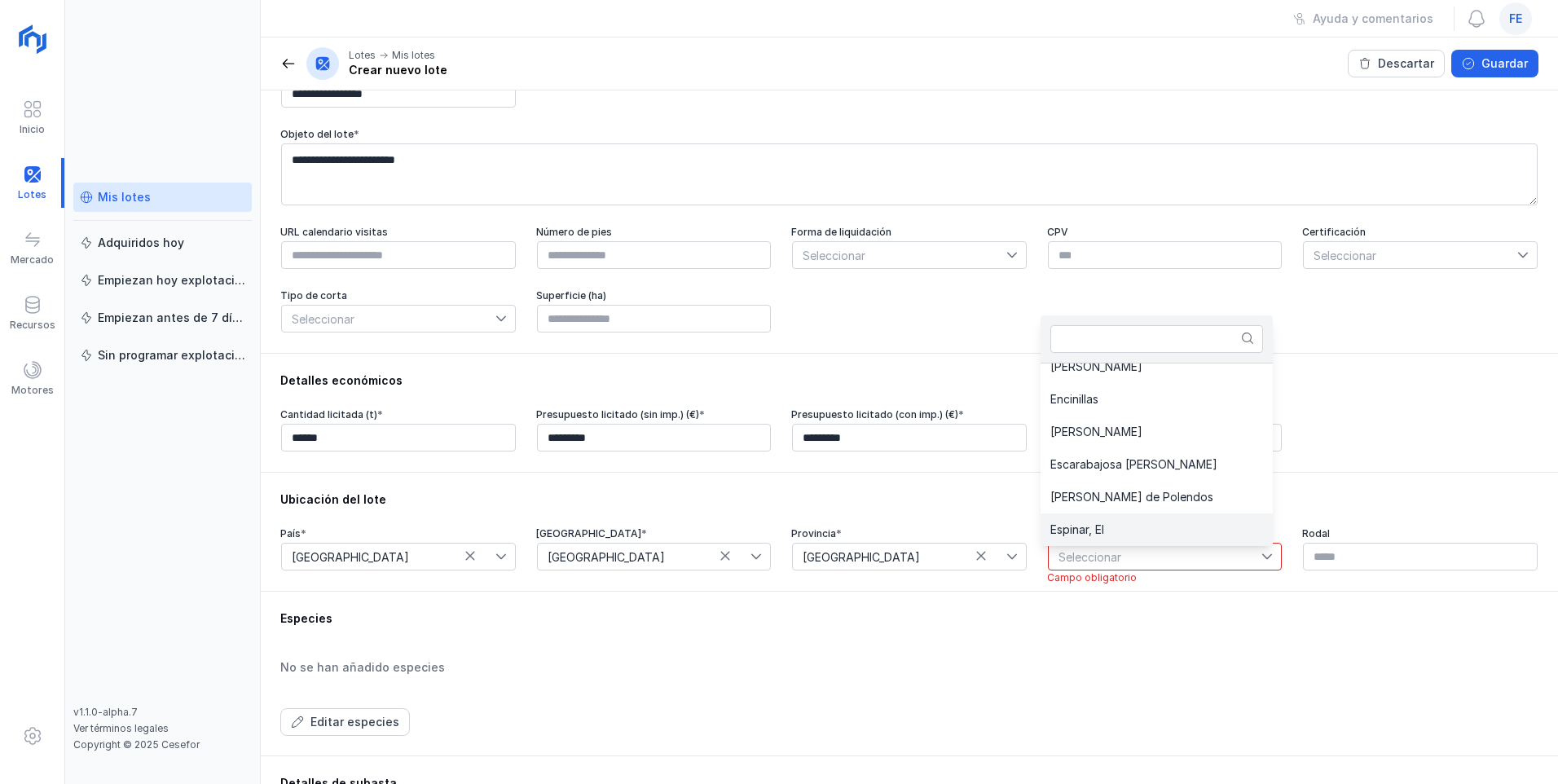
click at [695, 425] on li "Espinar, El" at bounding box center [1166, 529] width 252 height 32
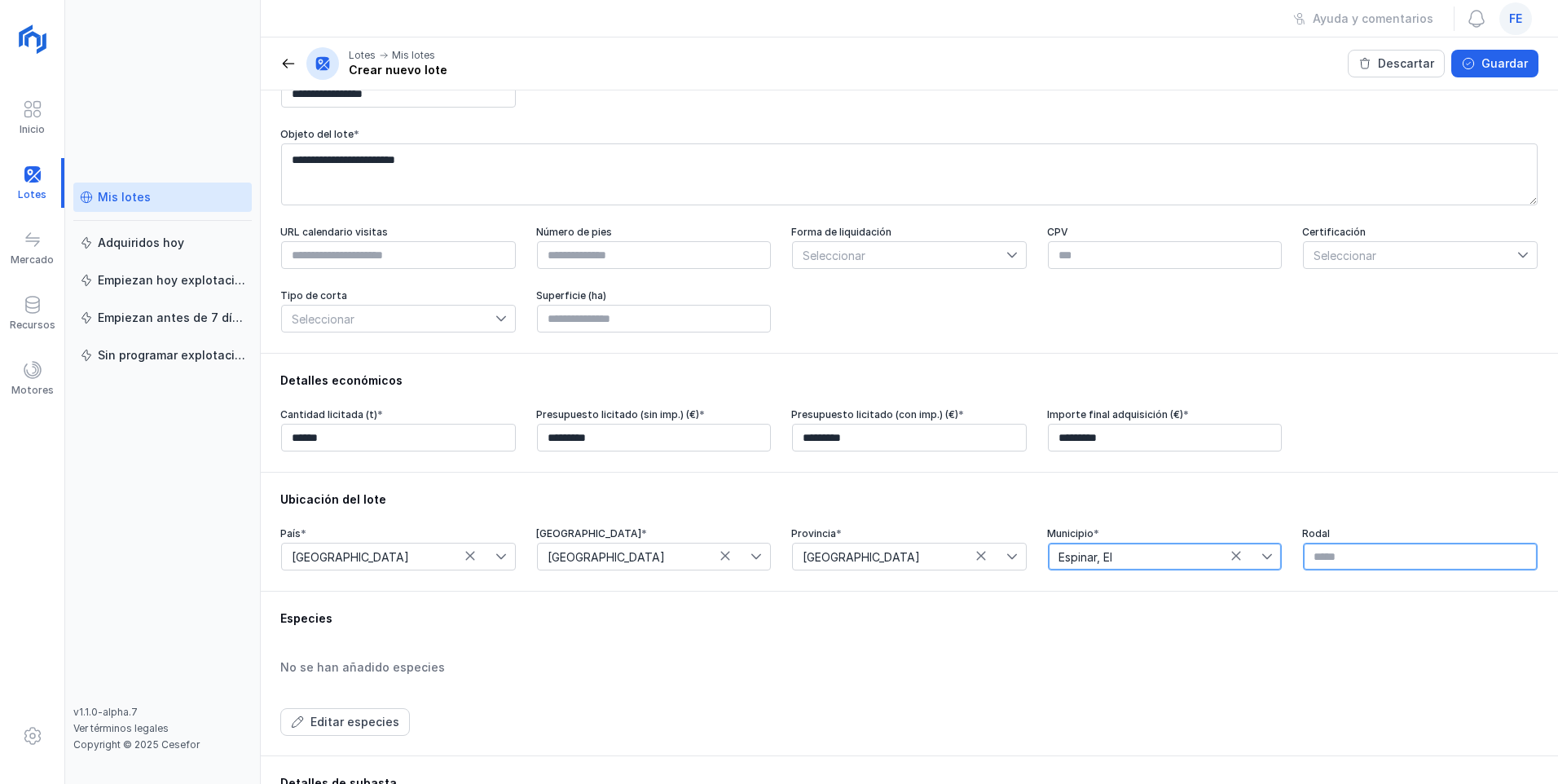
click at [695, 425] on input "text" at bounding box center [1420, 556] width 235 height 28
type input "***"
click at [695, 425] on div "Especies No se han añadido especies Editar especies" at bounding box center [909, 673] width 1258 height 125
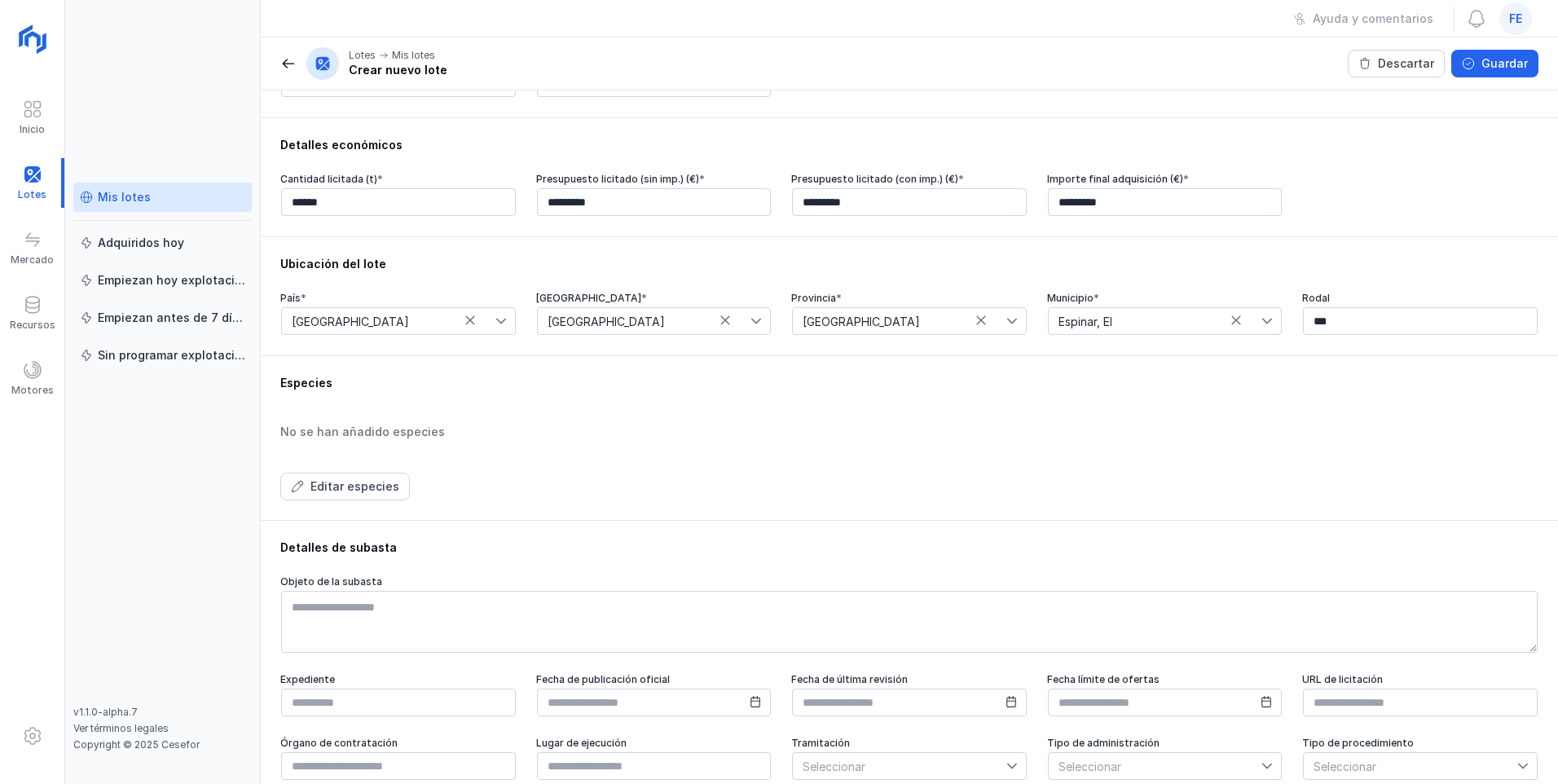
scroll to position [326, 0]
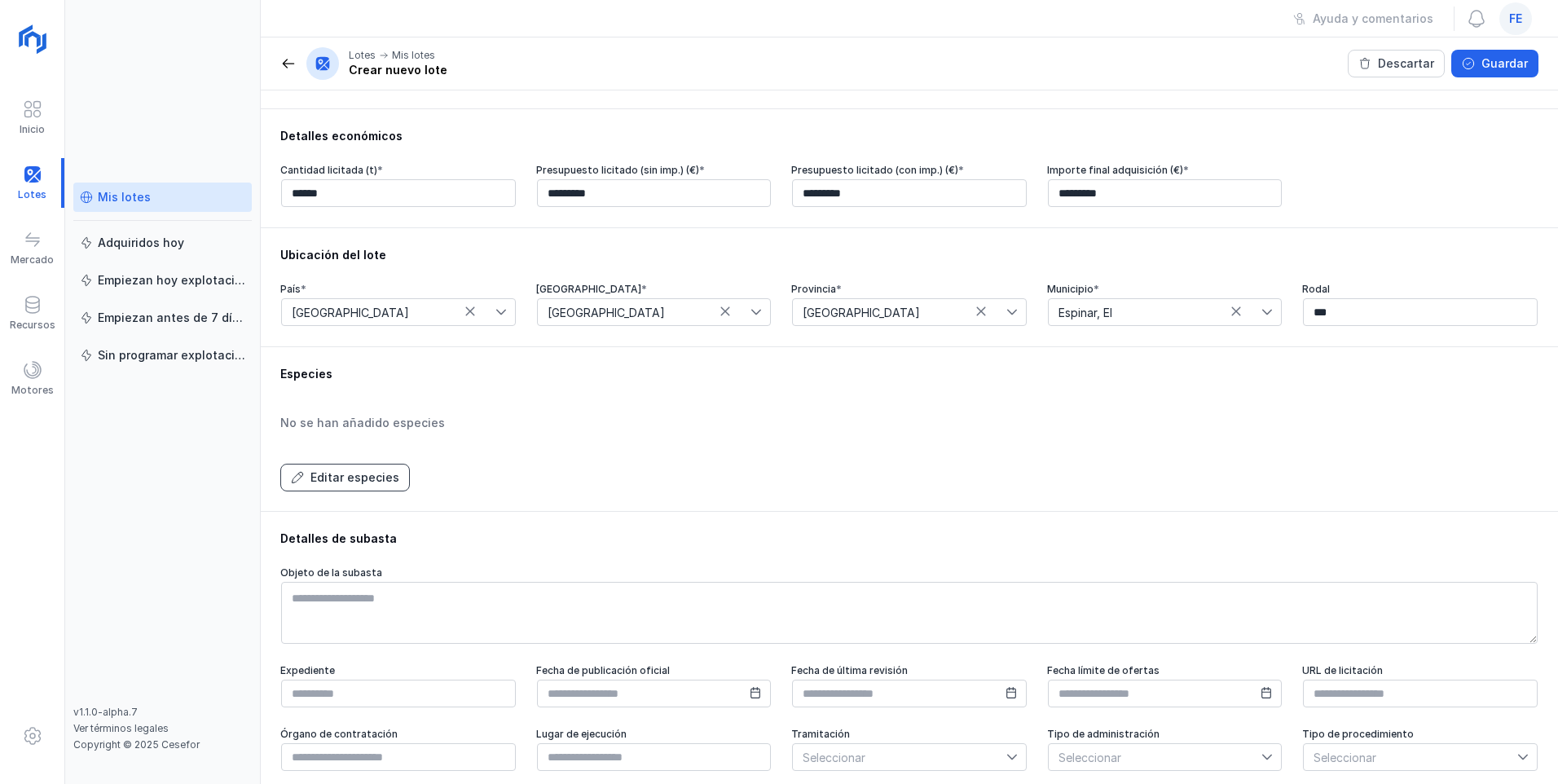
click at [376, 425] on div "Editar especies" at bounding box center [355, 477] width 88 height 16
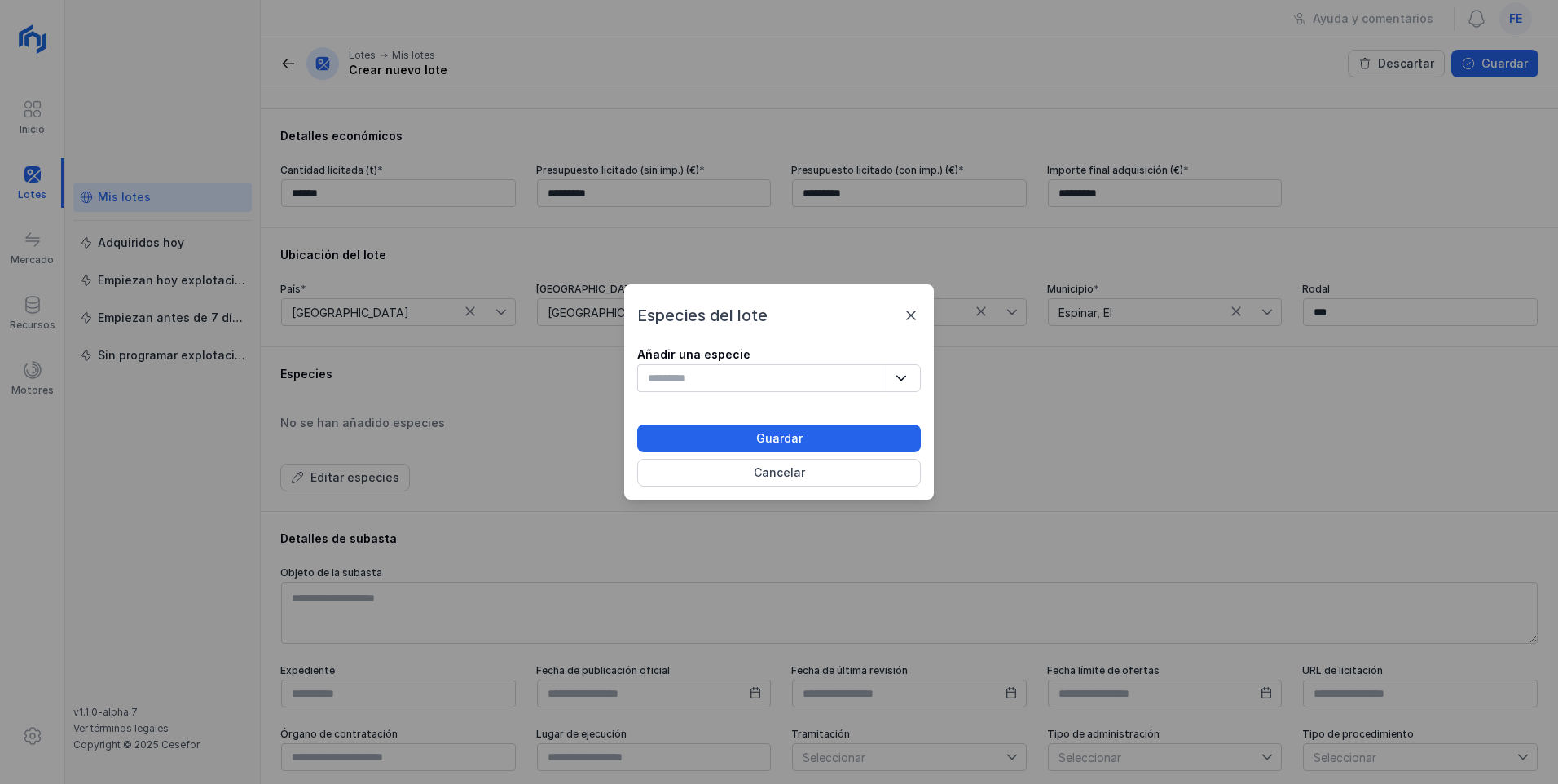
click at [695, 381] on button "button" at bounding box center [900, 377] width 39 height 28
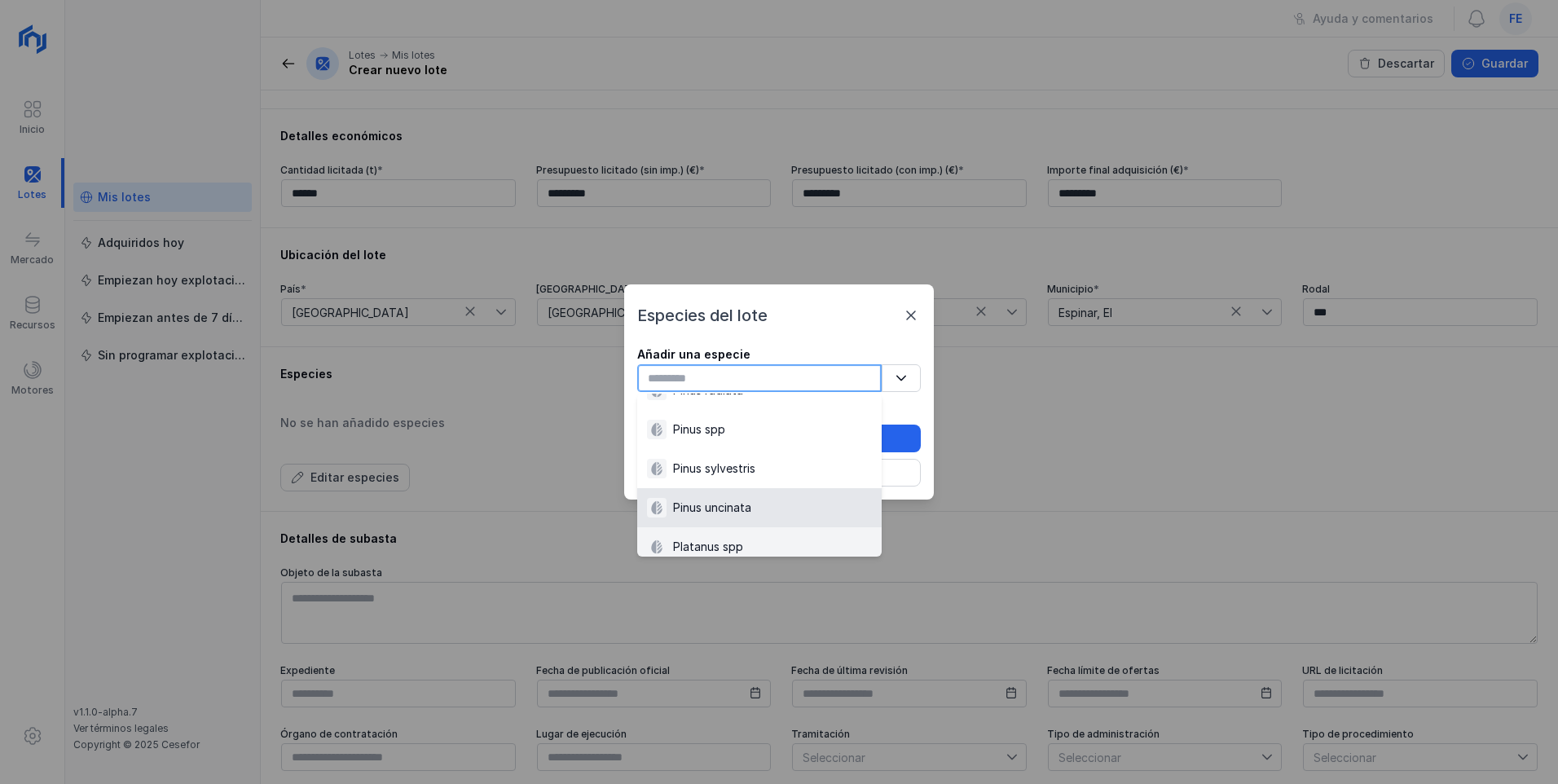
scroll to position [1964, 0]
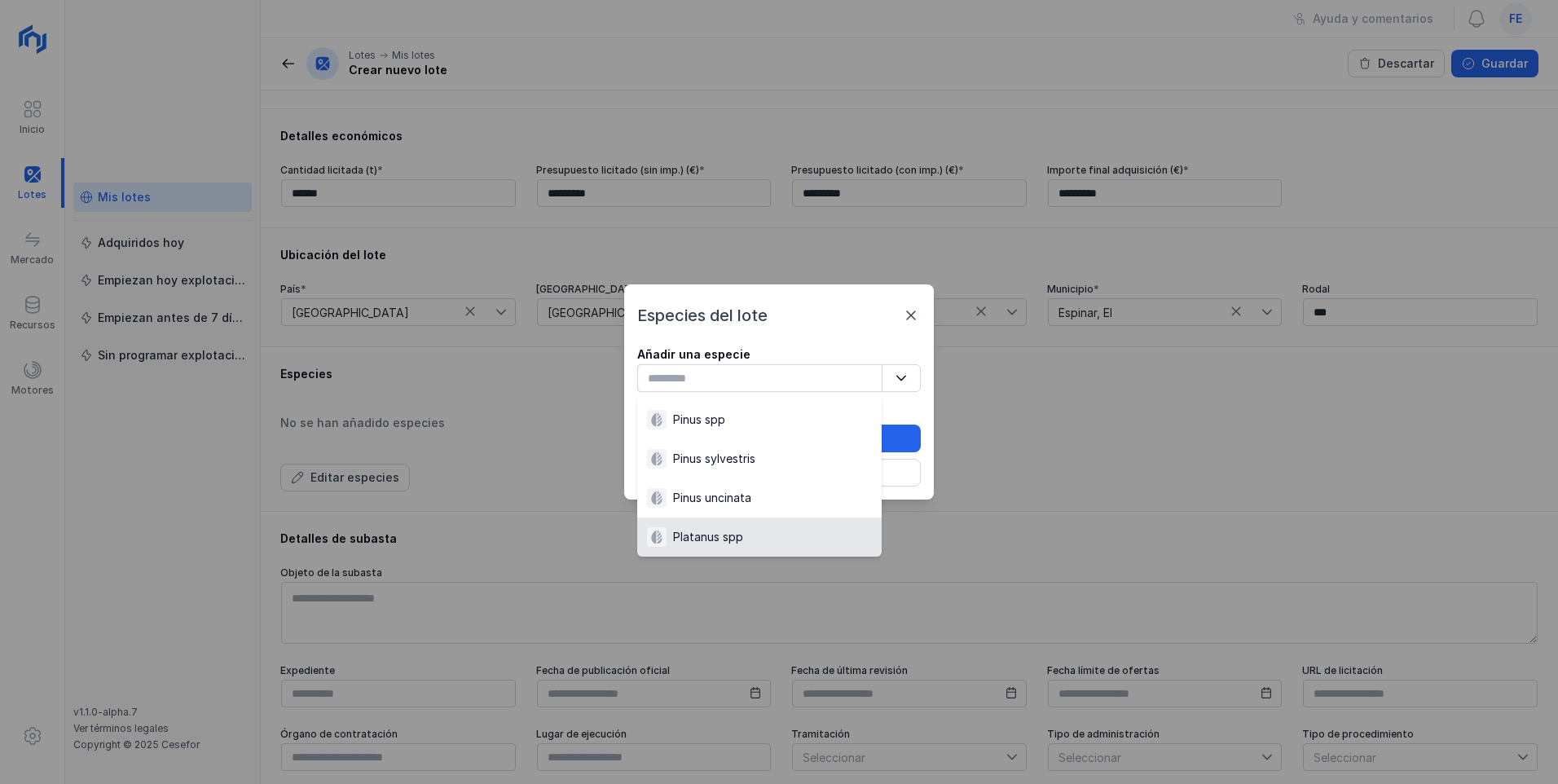
click at [695, 425] on div "Platanus spp" at bounding box center [708, 536] width 70 height 16
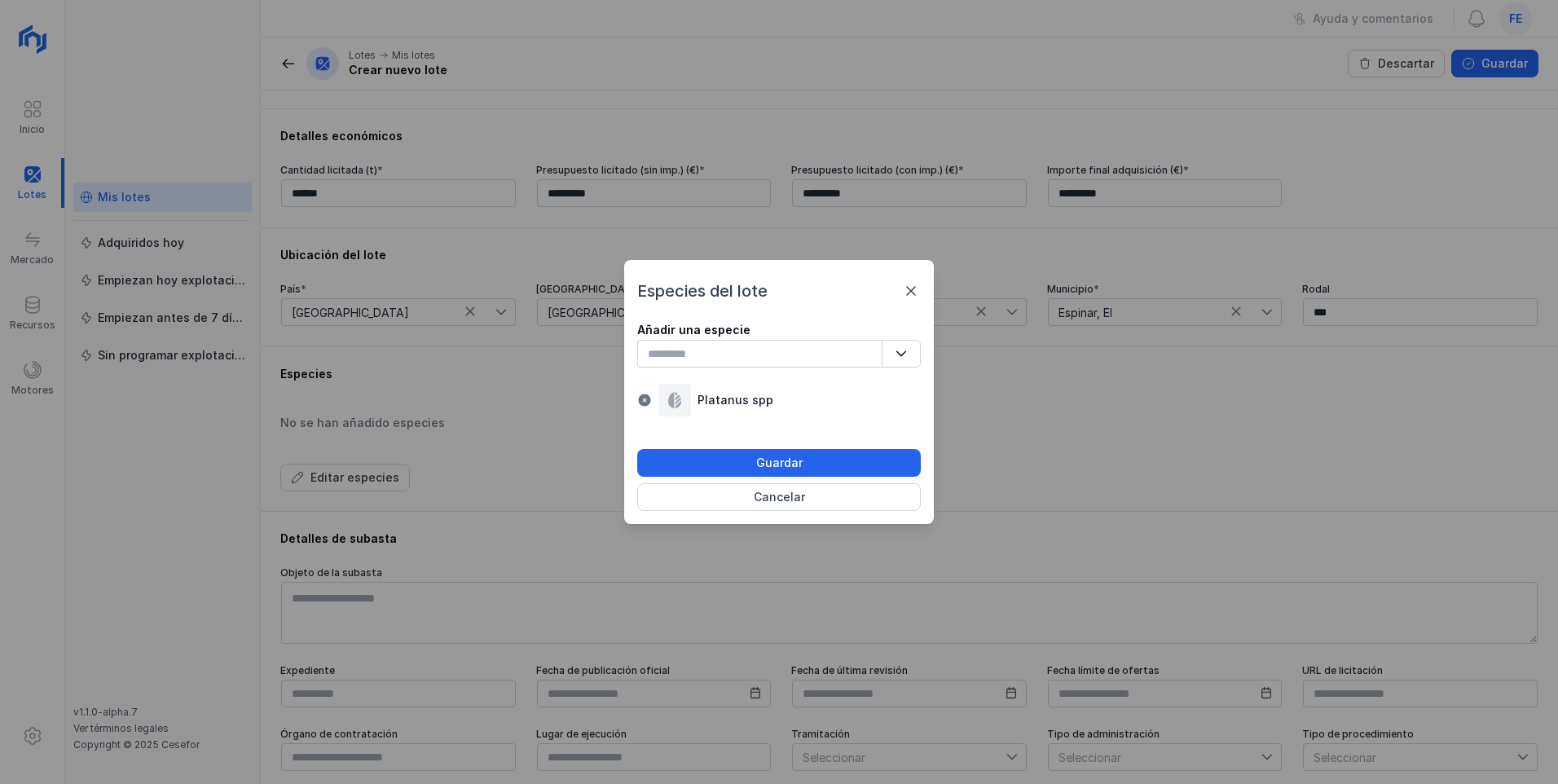
click at [695, 356] on icon "button" at bounding box center [901, 354] width 10 height 6
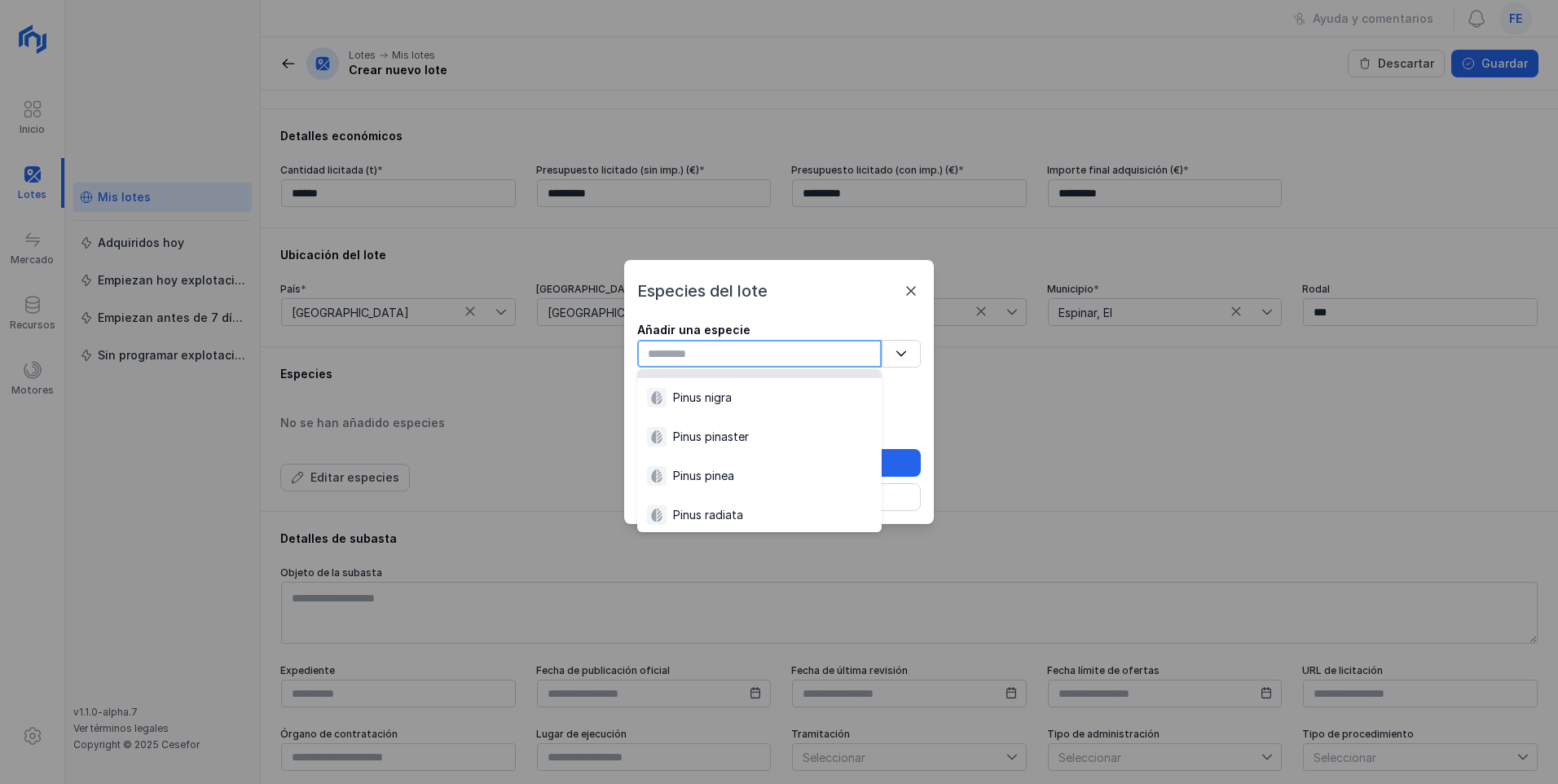
scroll to position [1873, 0]
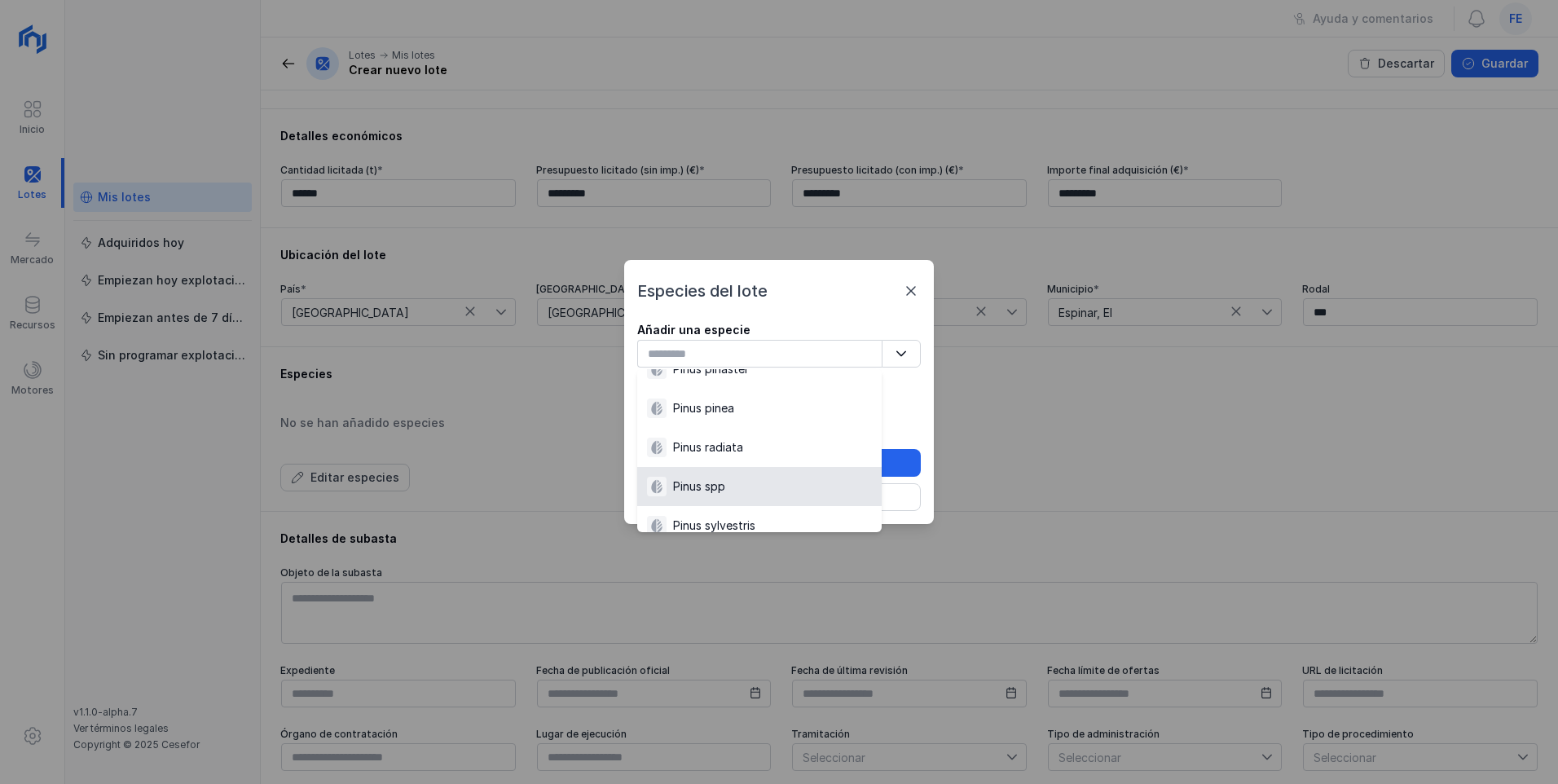
click at [695, 425] on div "Pinus spp" at bounding box center [760, 486] width 225 height 20
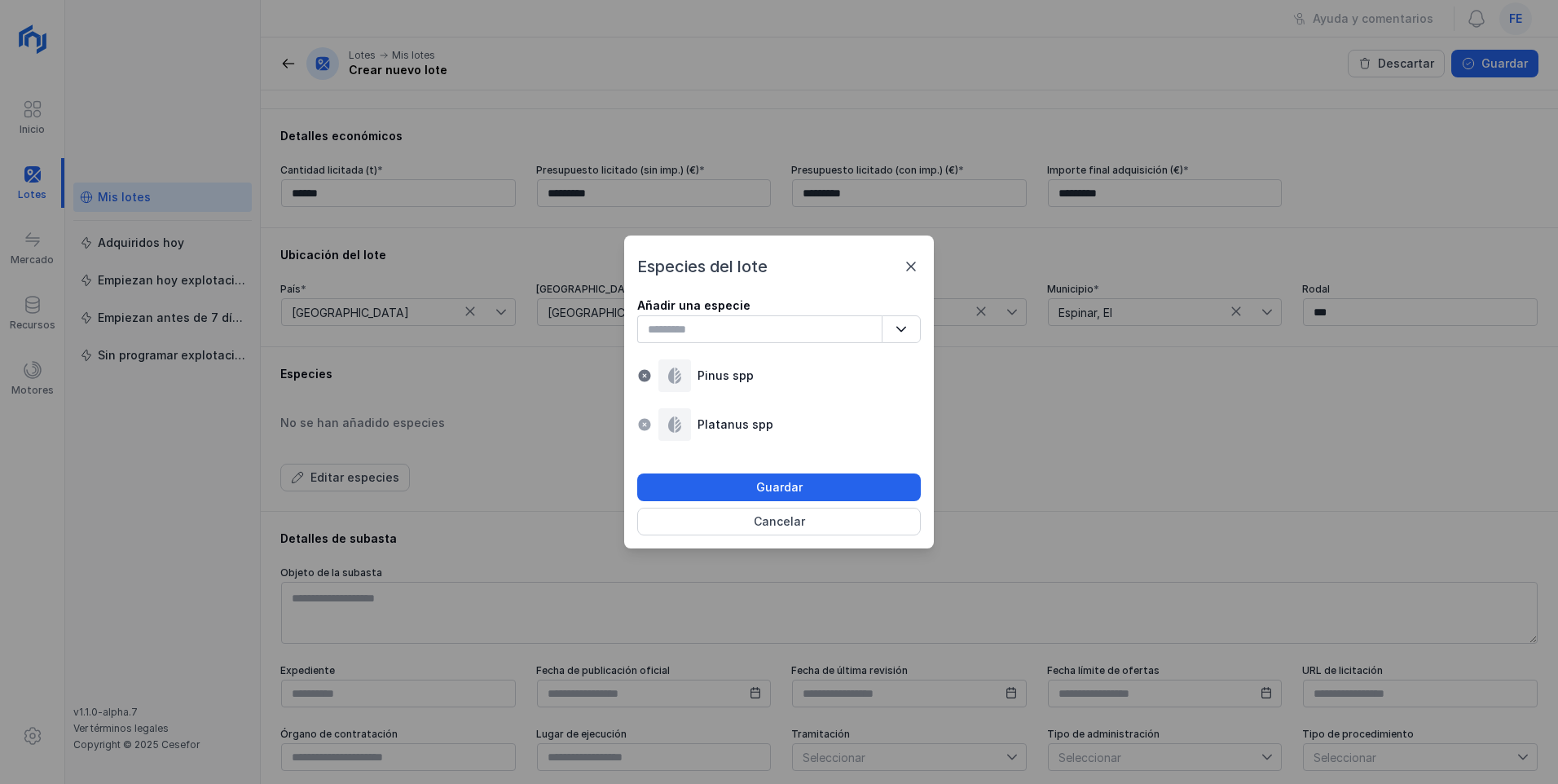
click at [639, 425] on span at bounding box center [644, 424] width 14 height 14
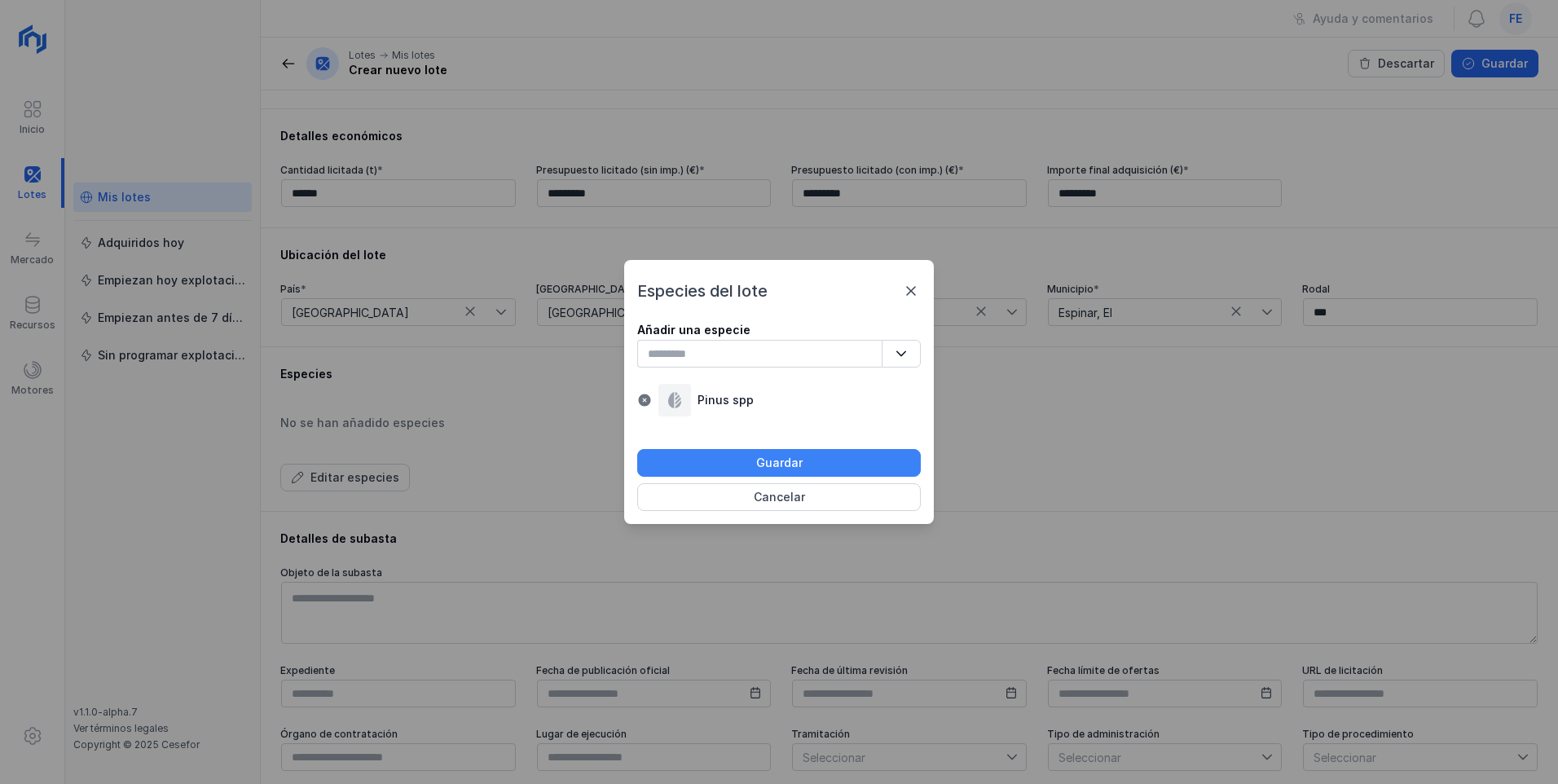
click at [695, 425] on button "Guardar" at bounding box center [779, 462] width 283 height 28
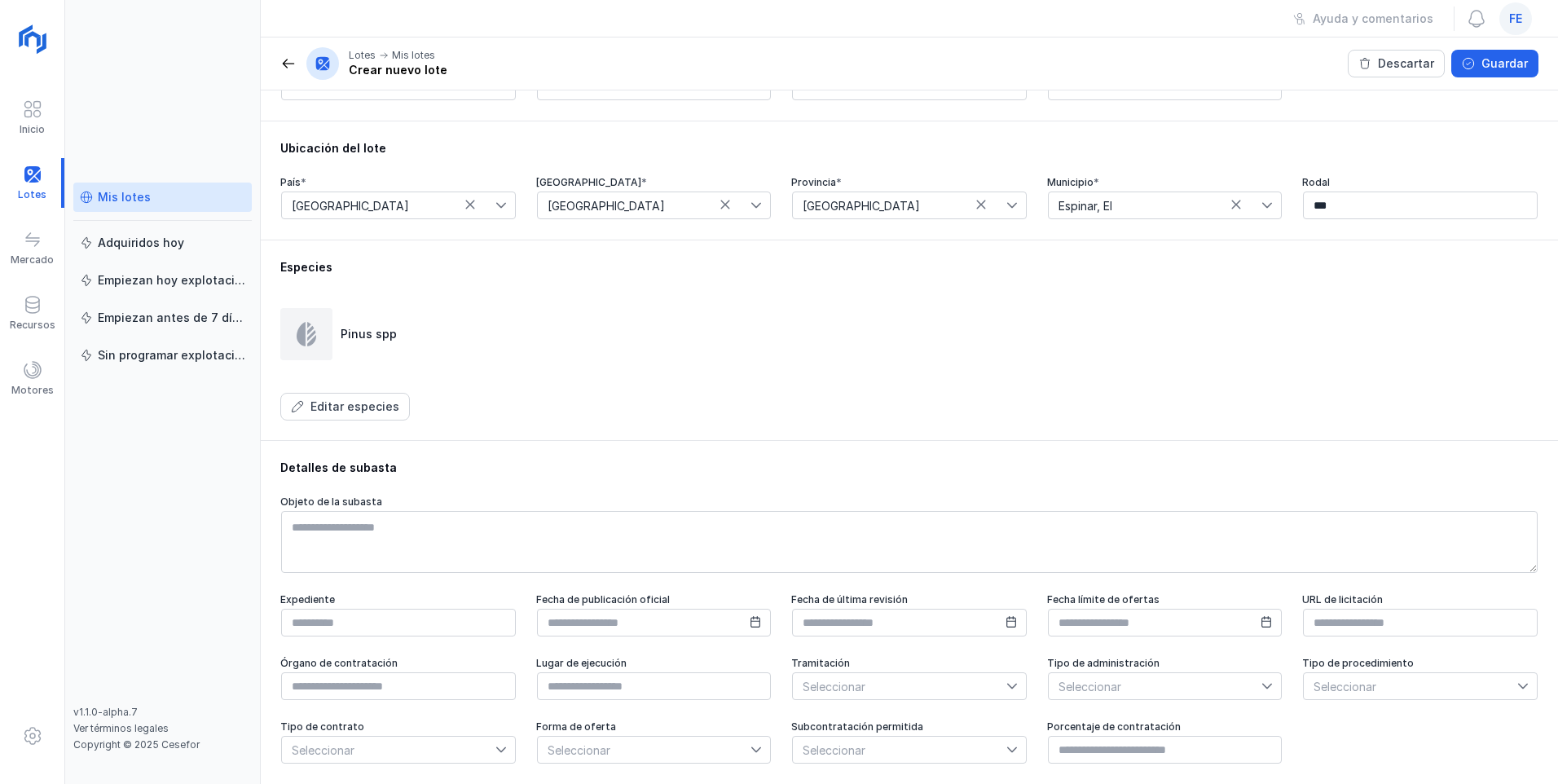
scroll to position [442, 0]
click at [695, 69] on div "Guardar" at bounding box center [1504, 63] width 47 height 16
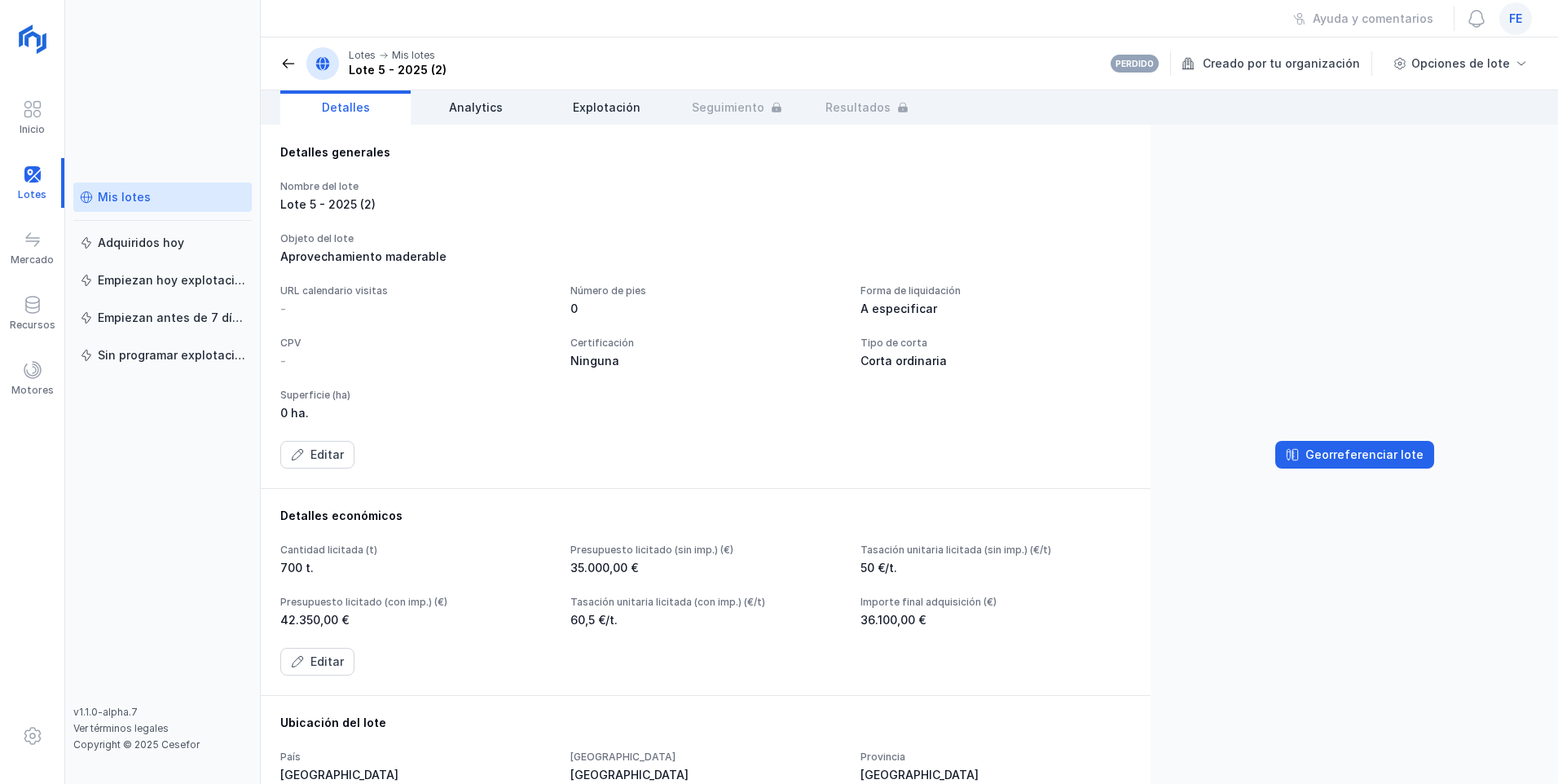
click at [133, 191] on div "Mis lotes" at bounding box center [125, 197] width 53 height 16
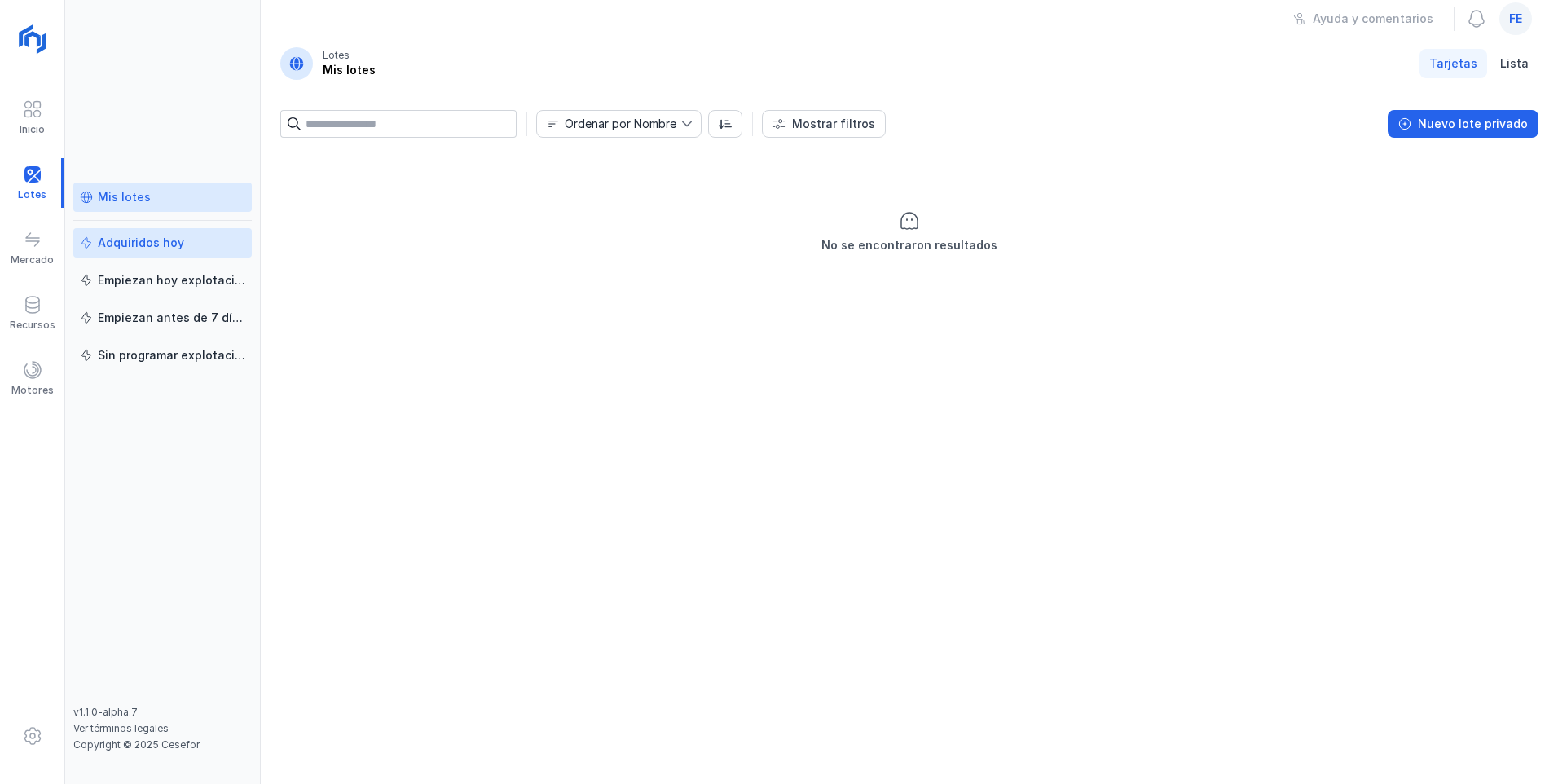
click at [151, 241] on div "Adquiridos hoy" at bounding box center [141, 242] width 87 height 16
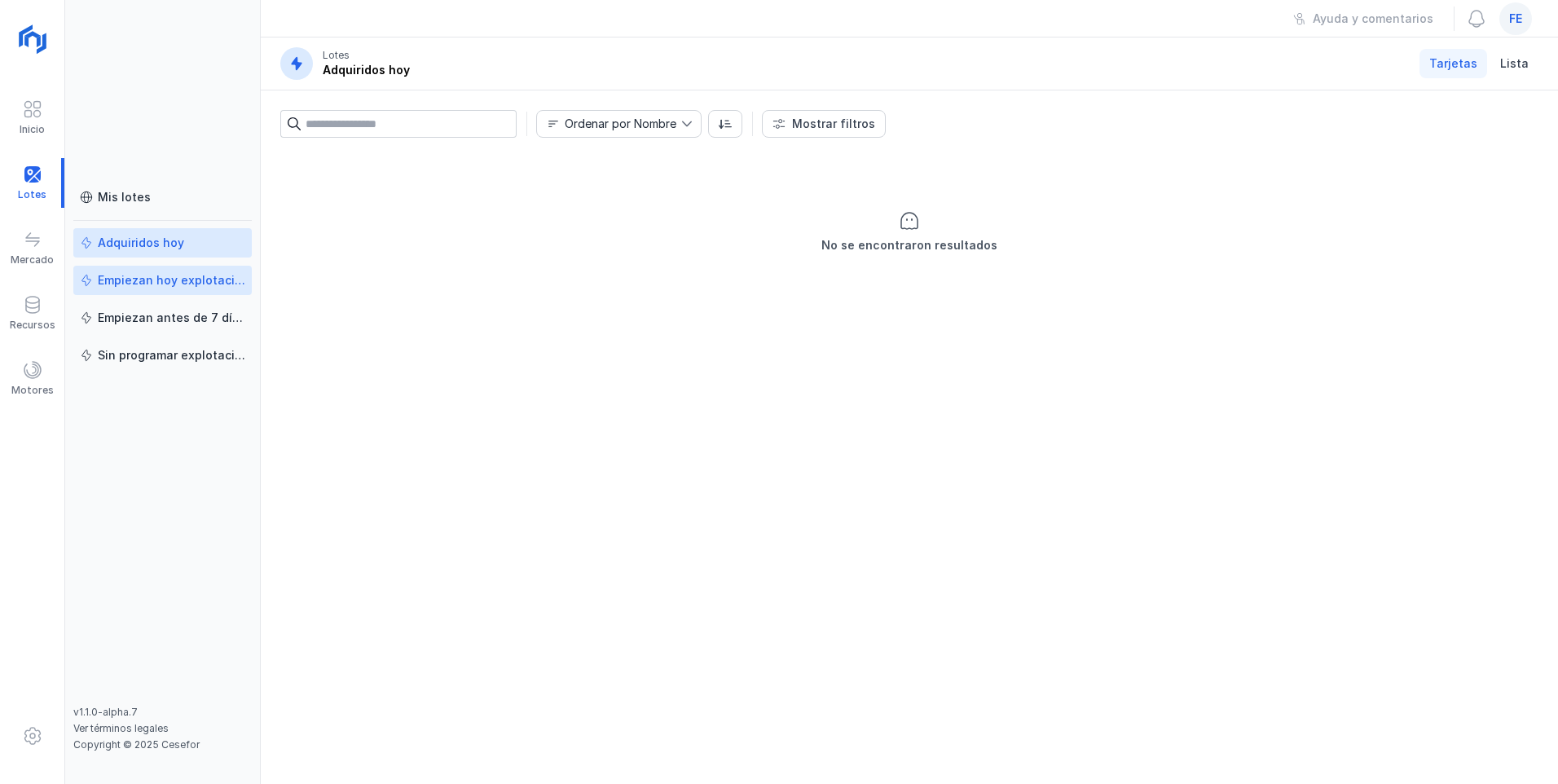
click at [149, 280] on div "Empiezan hoy explotación" at bounding box center [171, 279] width 147 height 16
drag, startPoint x: 157, startPoint y: 316, endPoint x: 157, endPoint y: 328, distance: 12.0
click at [157, 316] on div "Empiezan antes de 7 días" at bounding box center [171, 317] width 147 height 16
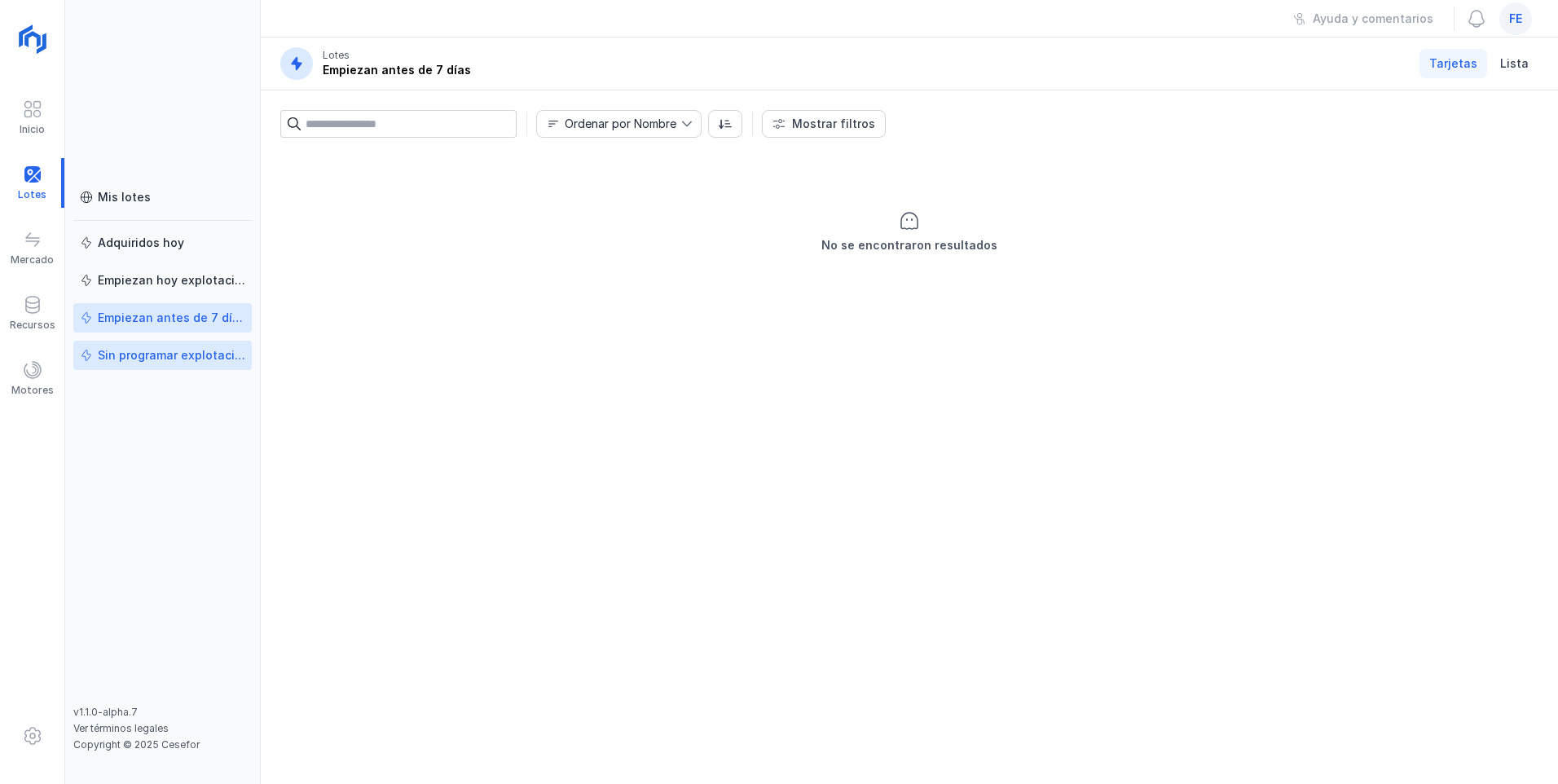
click at [169, 362] on div "Sin programar explotación" at bounding box center [171, 354] width 147 height 16
click at [12, 266] on div "Mercado" at bounding box center [32, 248] width 65 height 49
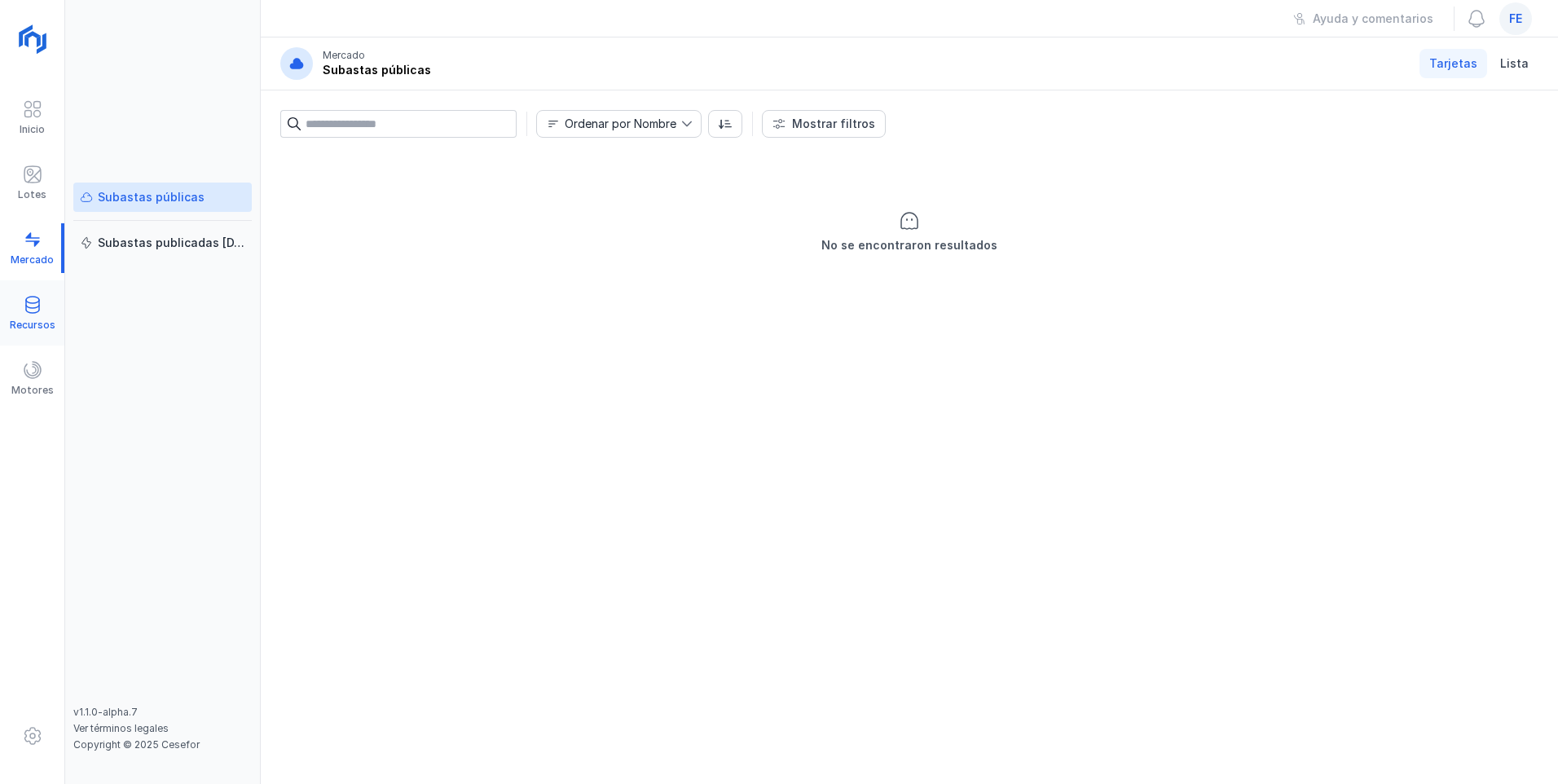
click at [25, 311] on span at bounding box center [32, 304] width 20 height 20
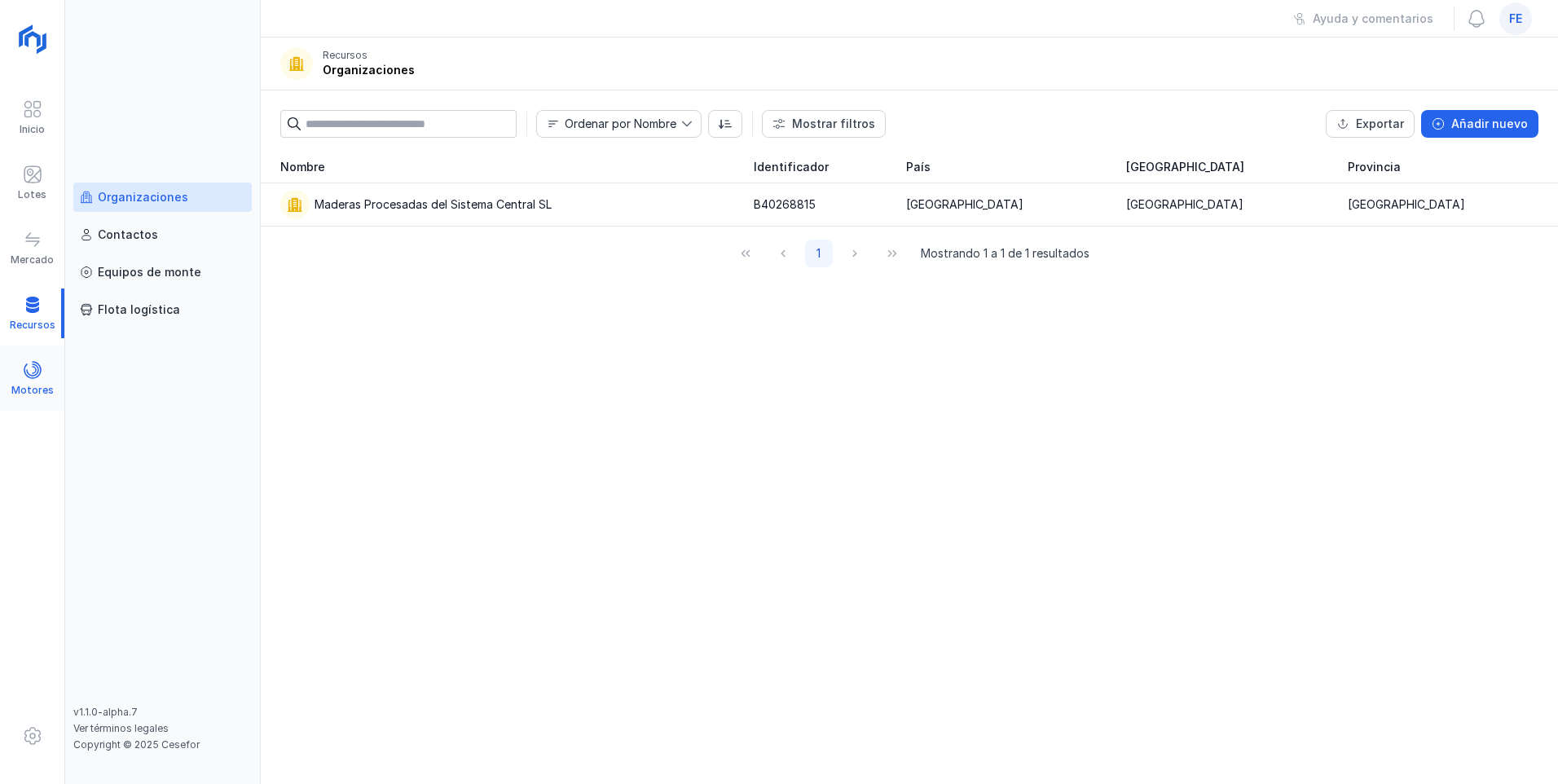
click at [38, 396] on div "Motores" at bounding box center [32, 391] width 43 height 13
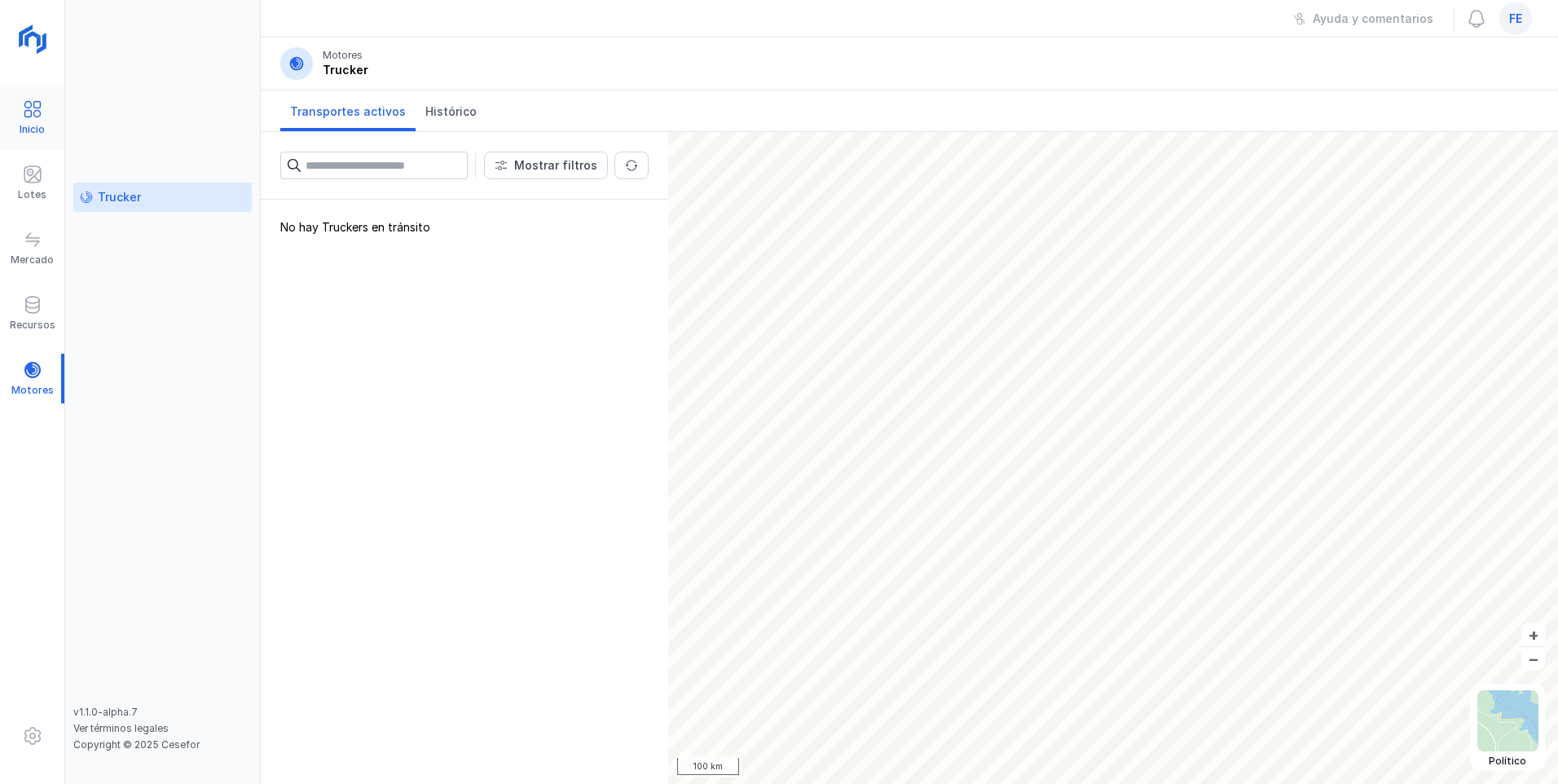
click at [48, 116] on div "Inicio" at bounding box center [32, 118] width 65 height 49
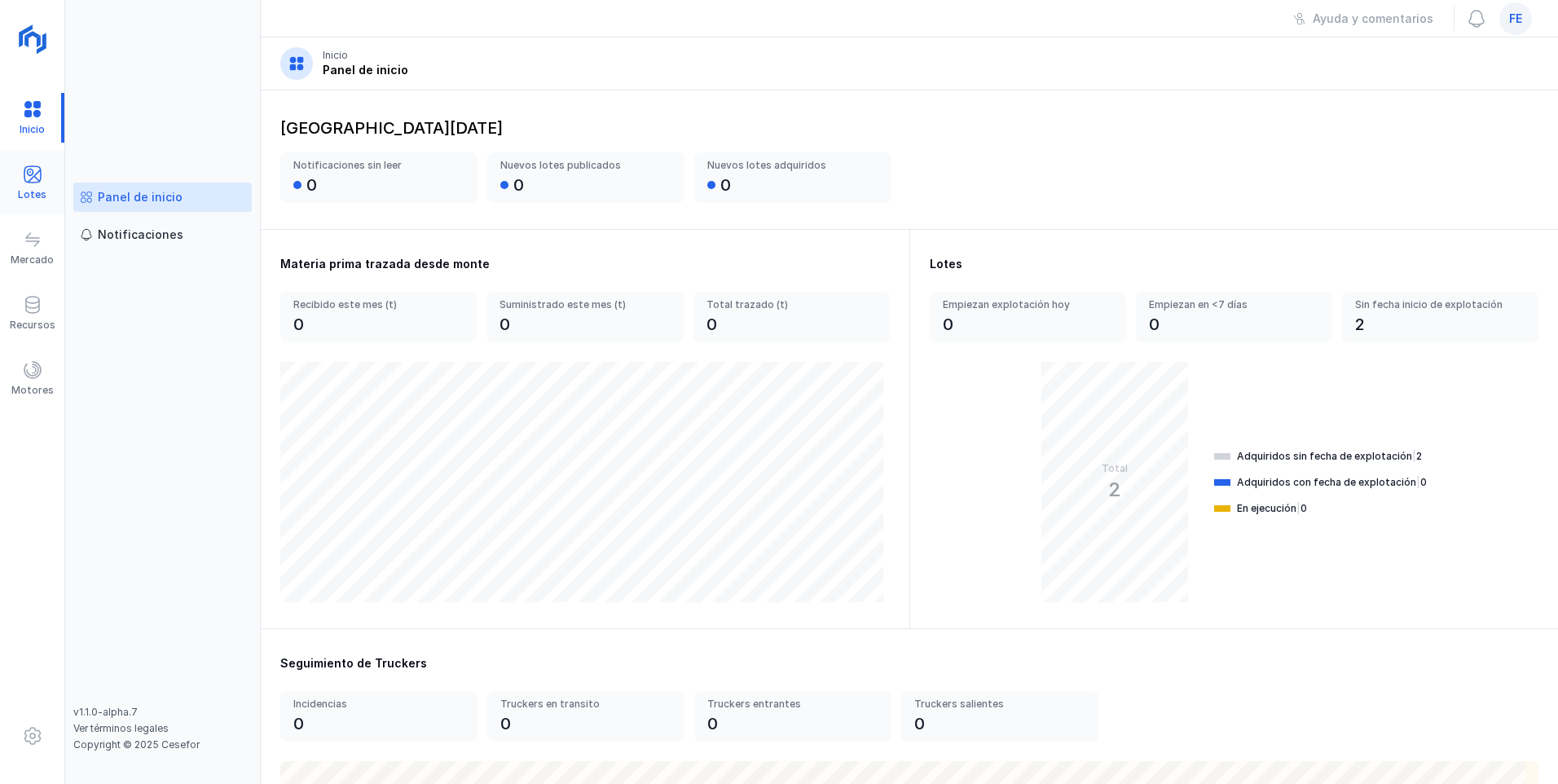
click at [33, 191] on div "Lotes" at bounding box center [32, 195] width 29 height 13
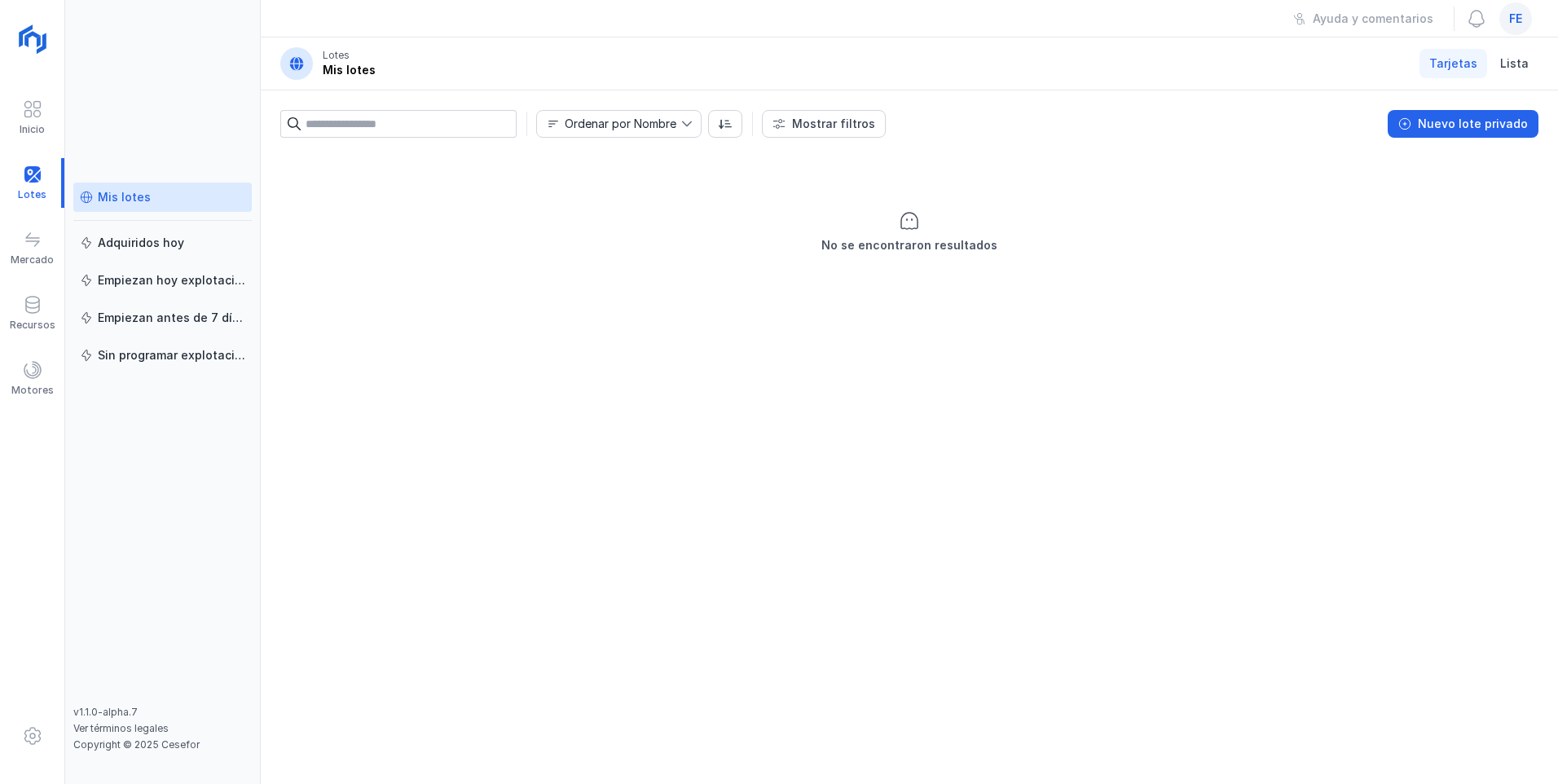
click at [148, 199] on div "Mis lotes" at bounding box center [163, 197] width 165 height 16
click at [695, 128] on div "Mostrar filtros" at bounding box center [833, 124] width 83 height 16
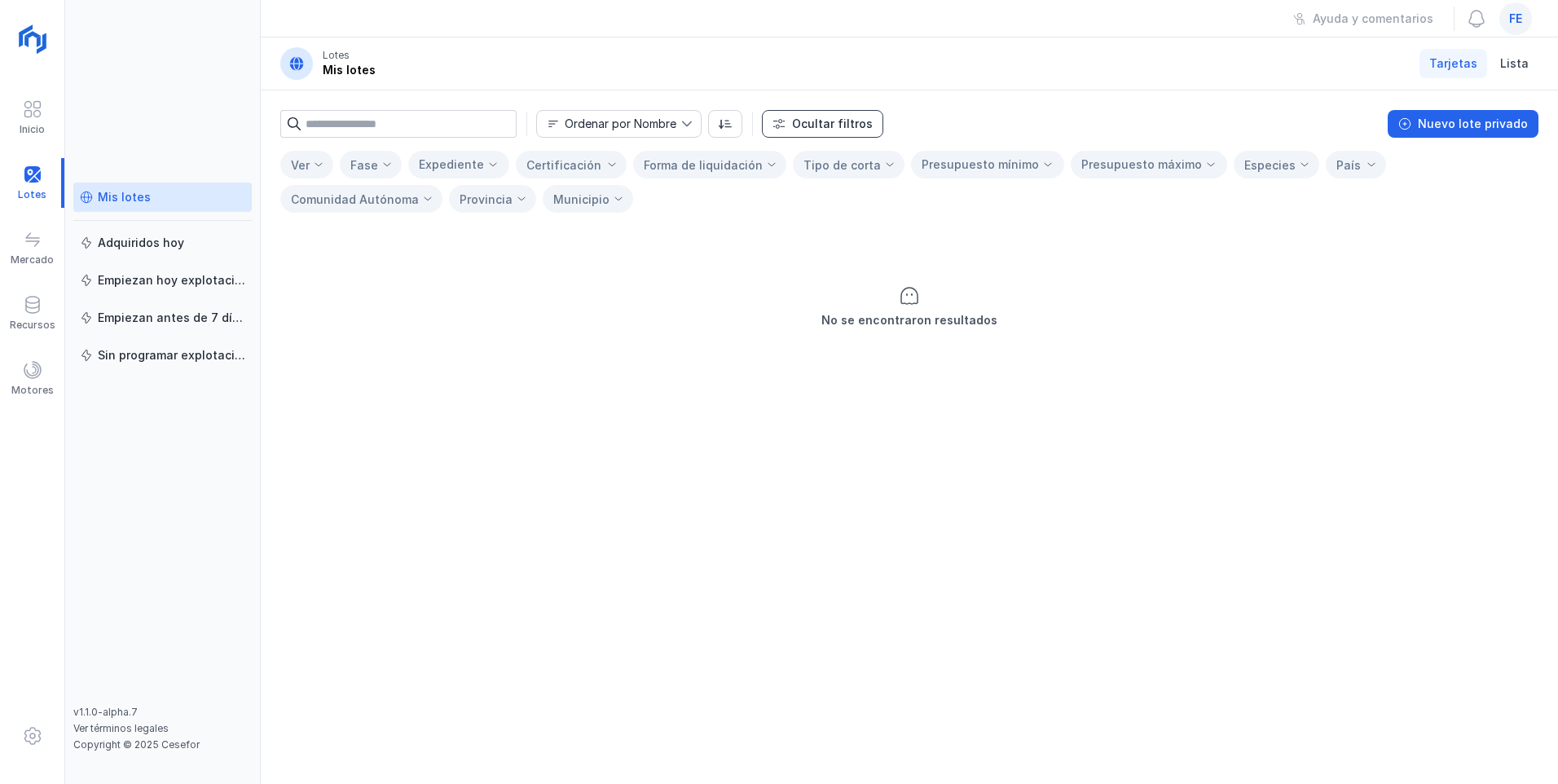
click at [695, 128] on div "Ocultar filtros" at bounding box center [832, 124] width 81 height 16
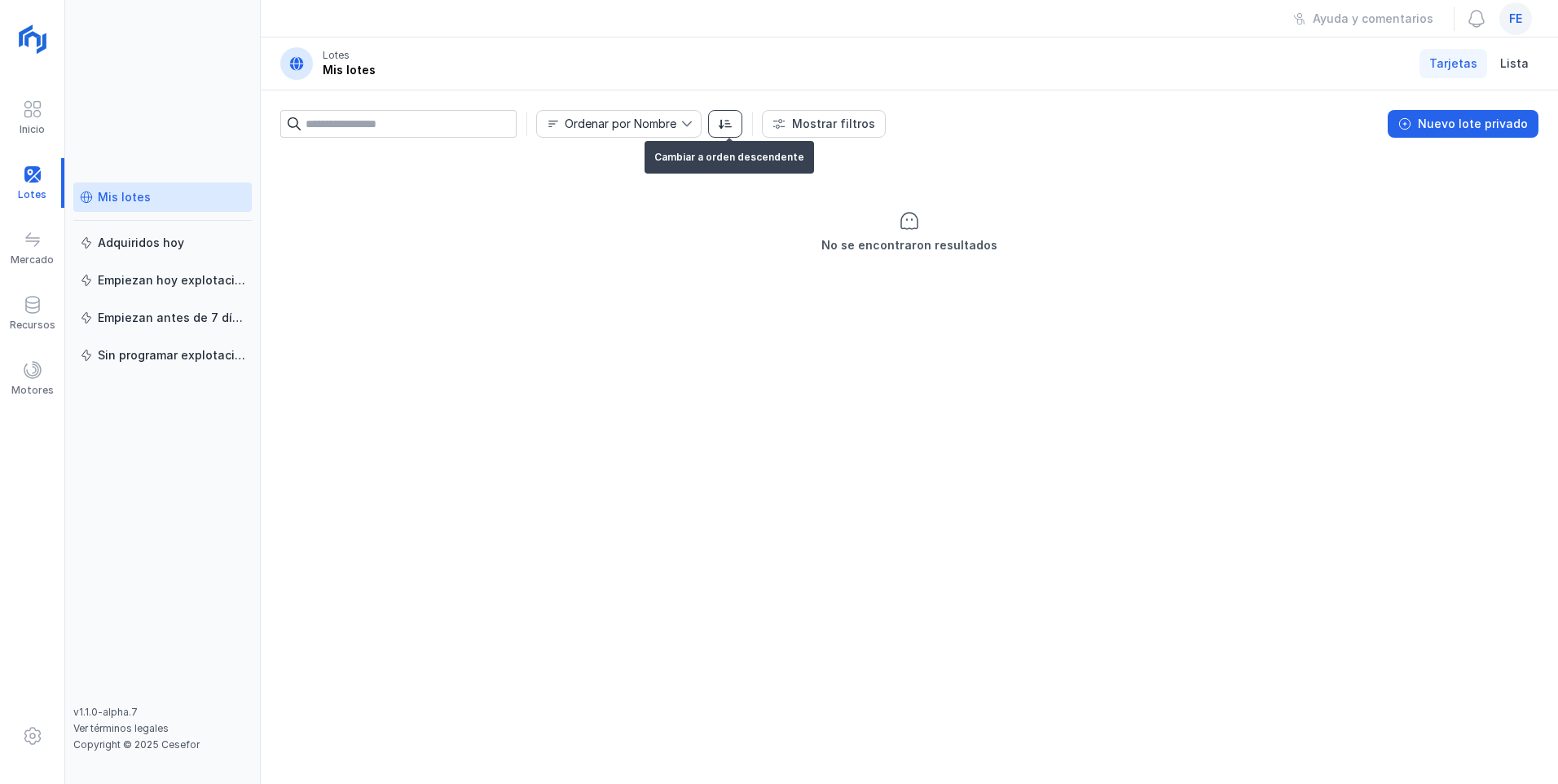
click at [695, 120] on span "button" at bounding box center [725, 124] width 13 height 13
click at [158, 253] on link "Adquiridos hoy" at bounding box center [163, 242] width 179 height 29
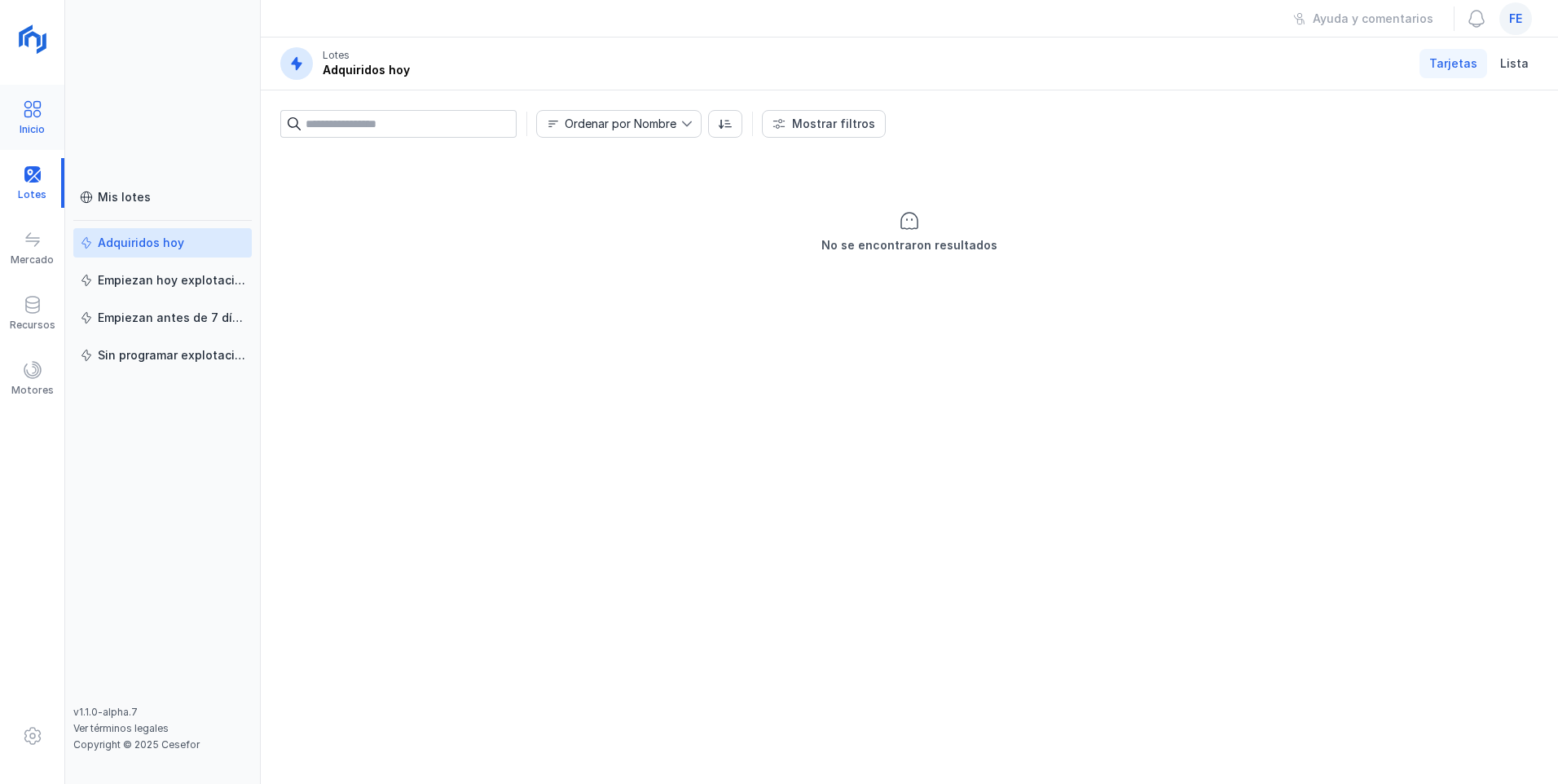
click at [46, 113] on div "Inicio" at bounding box center [32, 118] width 65 height 49
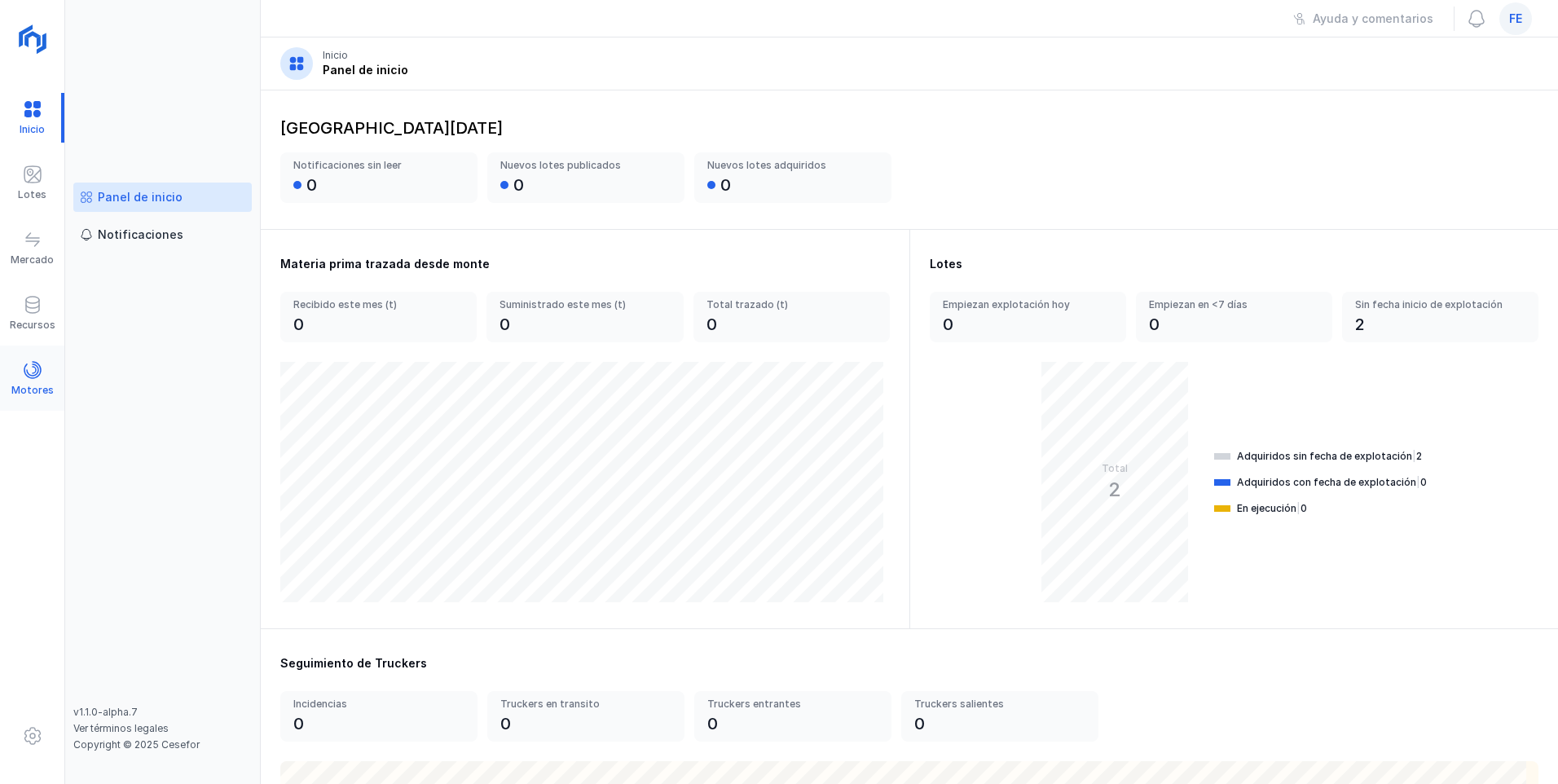
click at [26, 356] on div "Motores" at bounding box center [32, 378] width 65 height 49
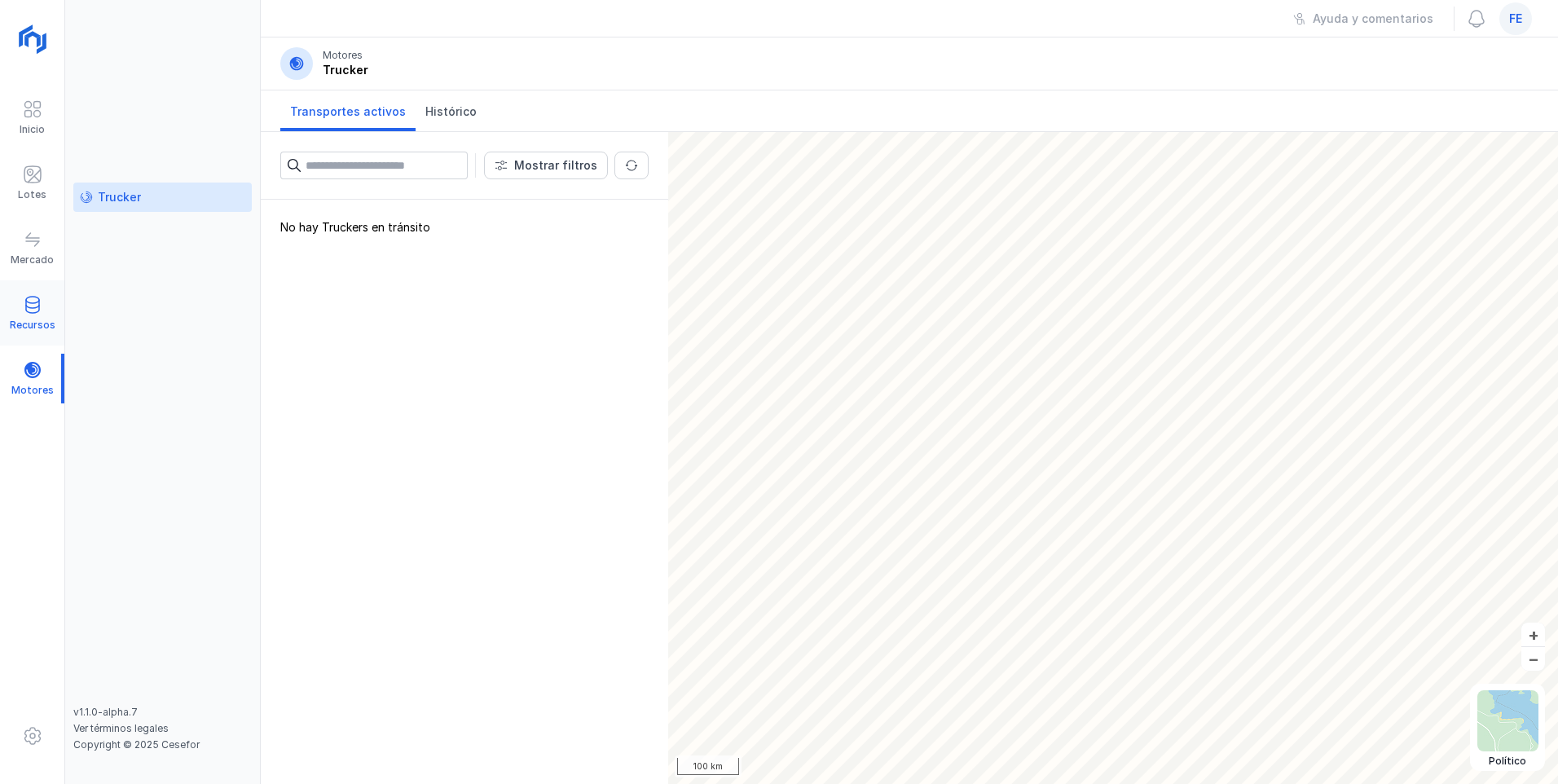
click at [38, 288] on div "Recursos" at bounding box center [32, 313] width 65 height 49
